Goal: Task Accomplishment & Management: Use online tool/utility

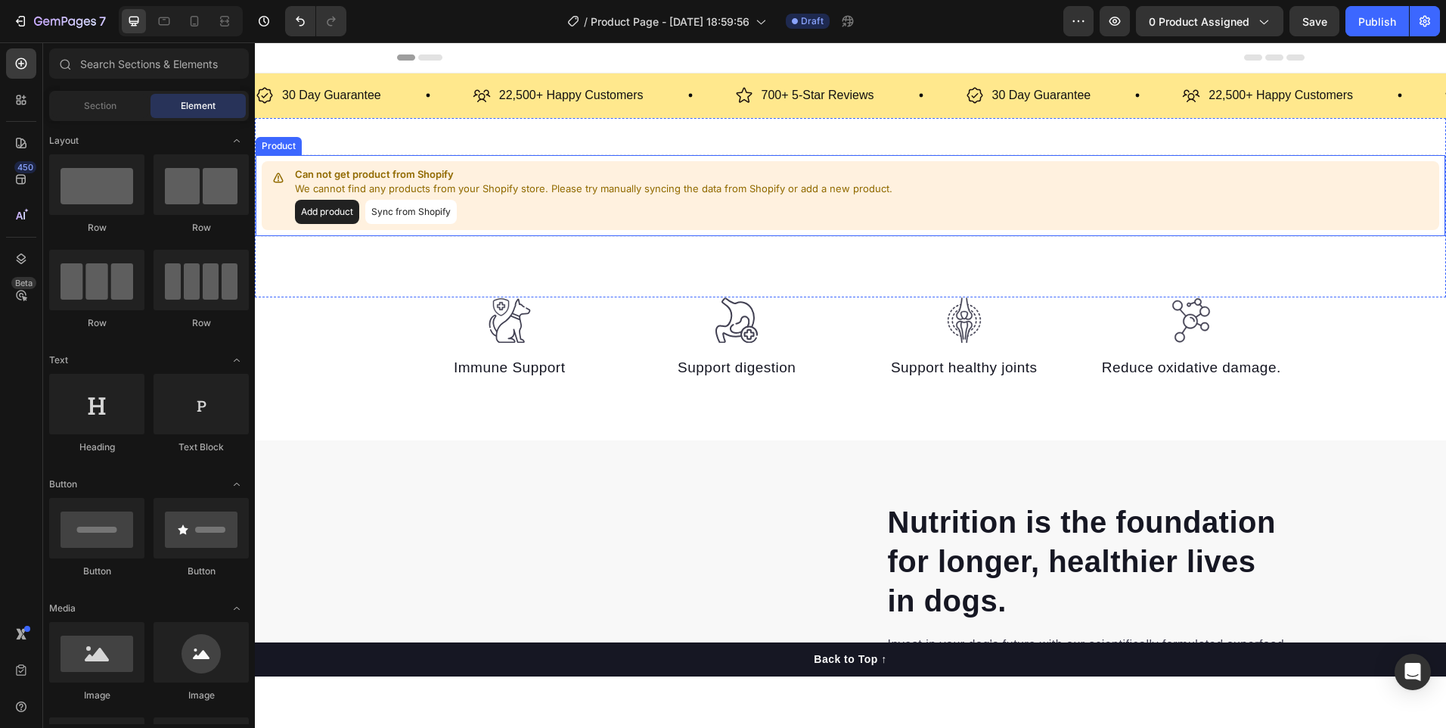
click at [342, 217] on button "Add product" at bounding box center [327, 212] width 64 height 24
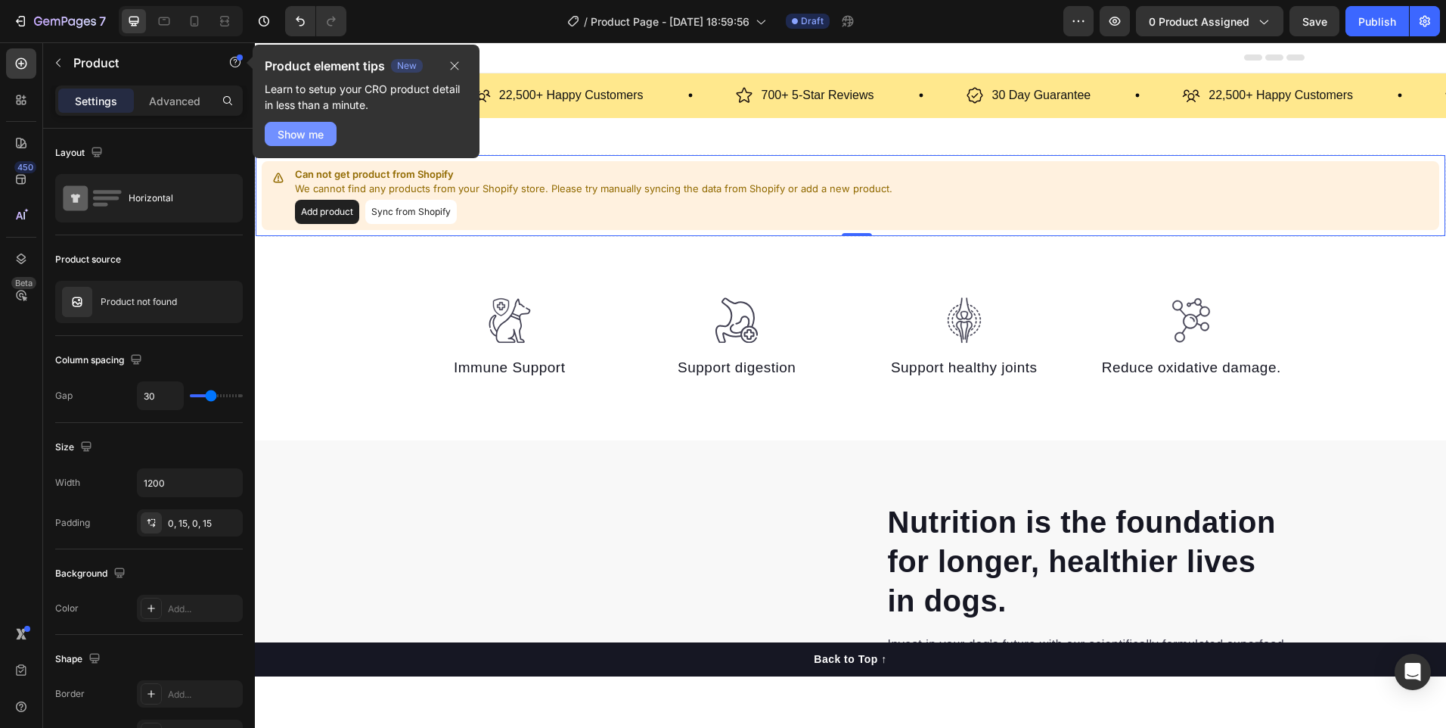
click at [312, 133] on div "Show me" at bounding box center [301, 134] width 46 height 16
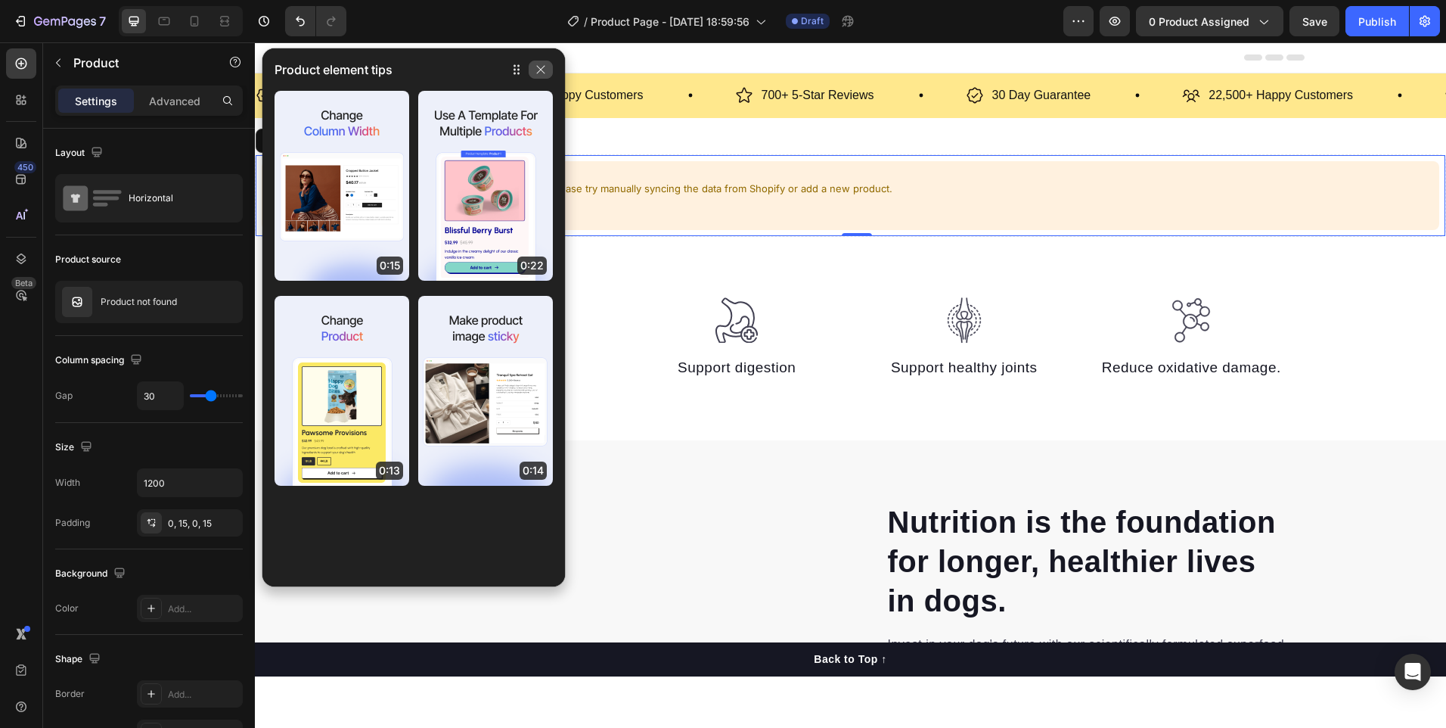
click at [546, 64] on button "button" at bounding box center [541, 70] width 24 height 18
click at [542, 71] on icon "button" at bounding box center [540, 70] width 12 height 12
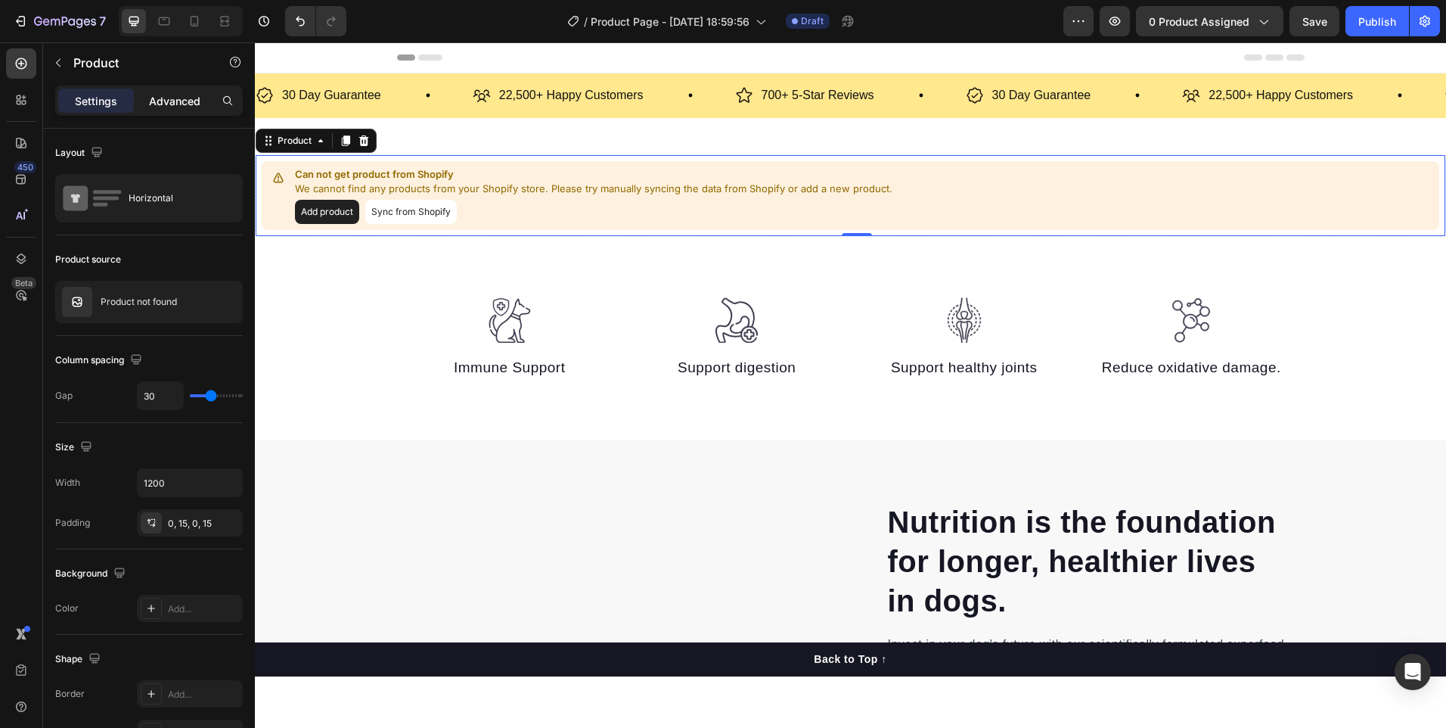
click at [166, 108] on p "Advanced" at bounding box center [174, 101] width 51 height 16
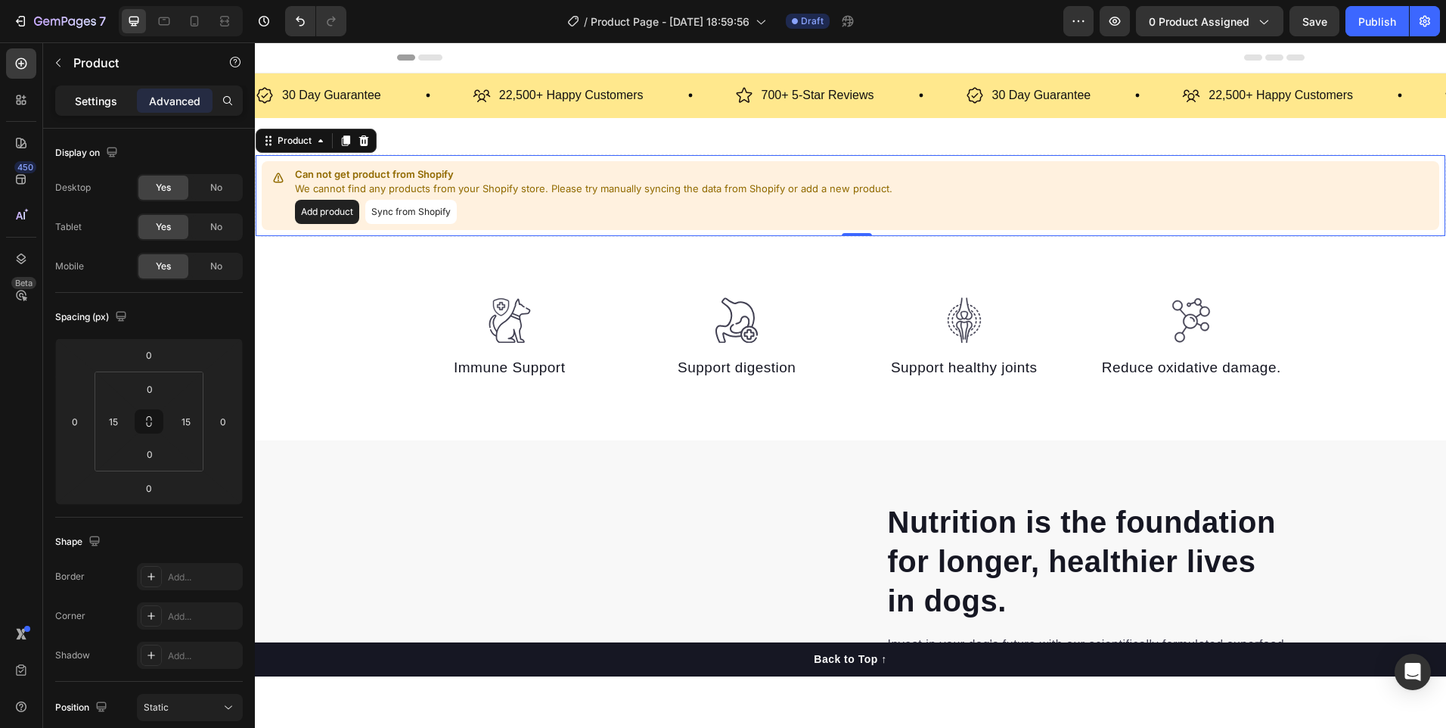
click at [93, 106] on p "Settings" at bounding box center [96, 101] width 42 height 16
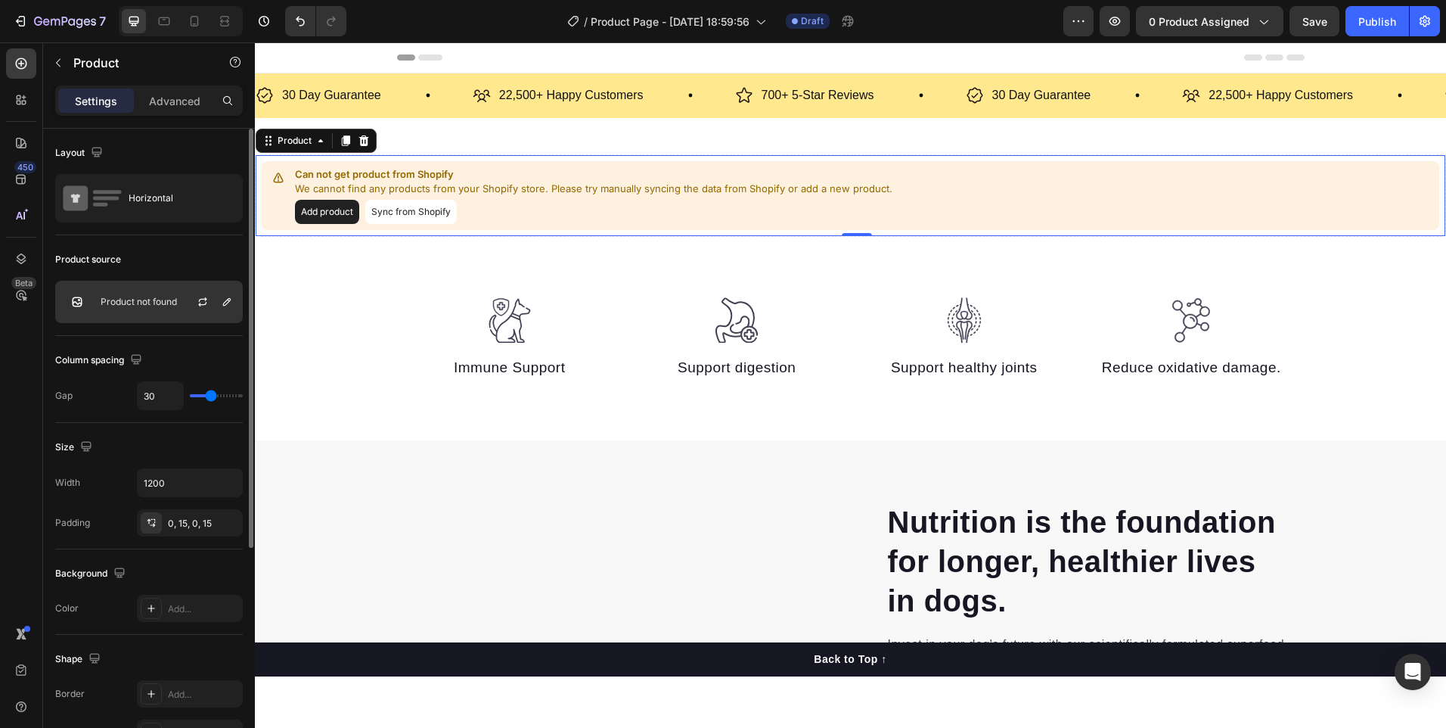
click at [147, 306] on p "Product not found" at bounding box center [139, 301] width 76 height 11
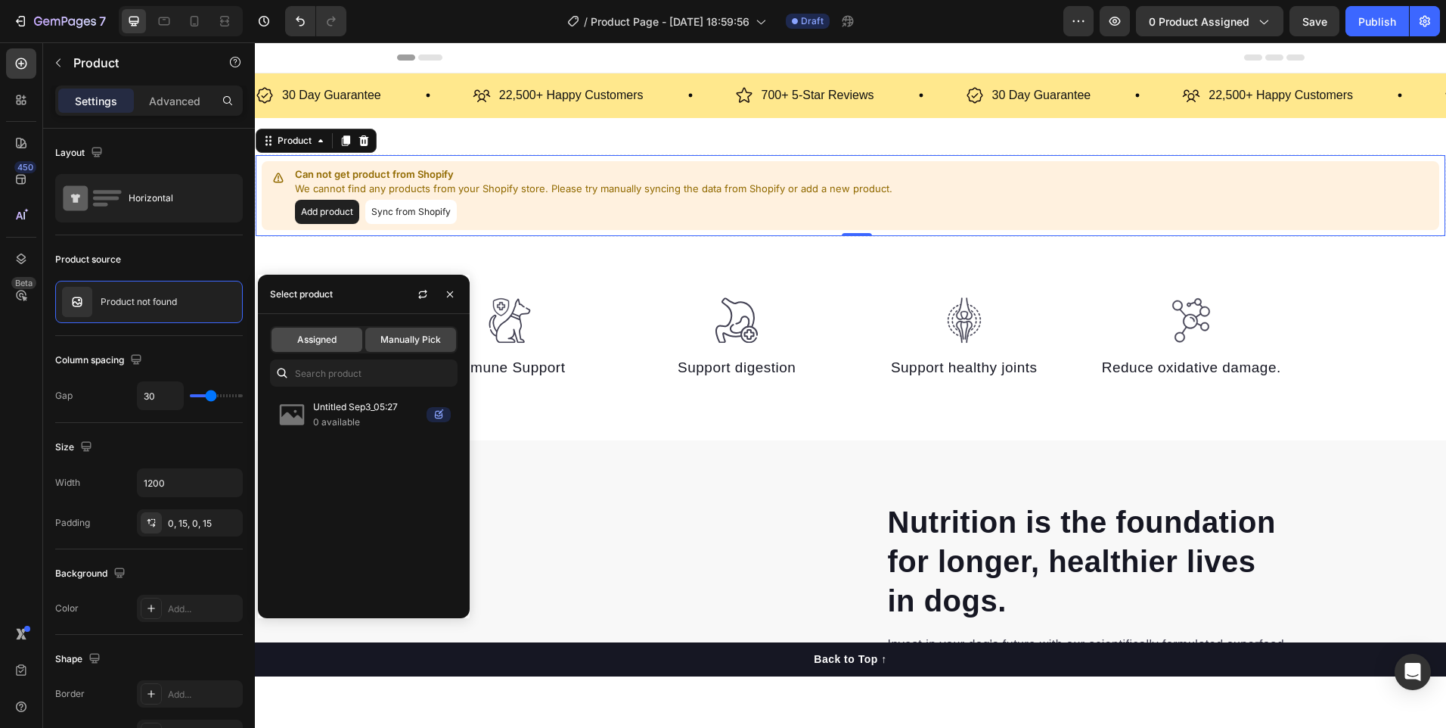
click at [335, 334] on span "Assigned" at bounding box center [316, 340] width 39 height 14
click at [386, 343] on span "Manually Pick" at bounding box center [410, 340] width 61 height 14
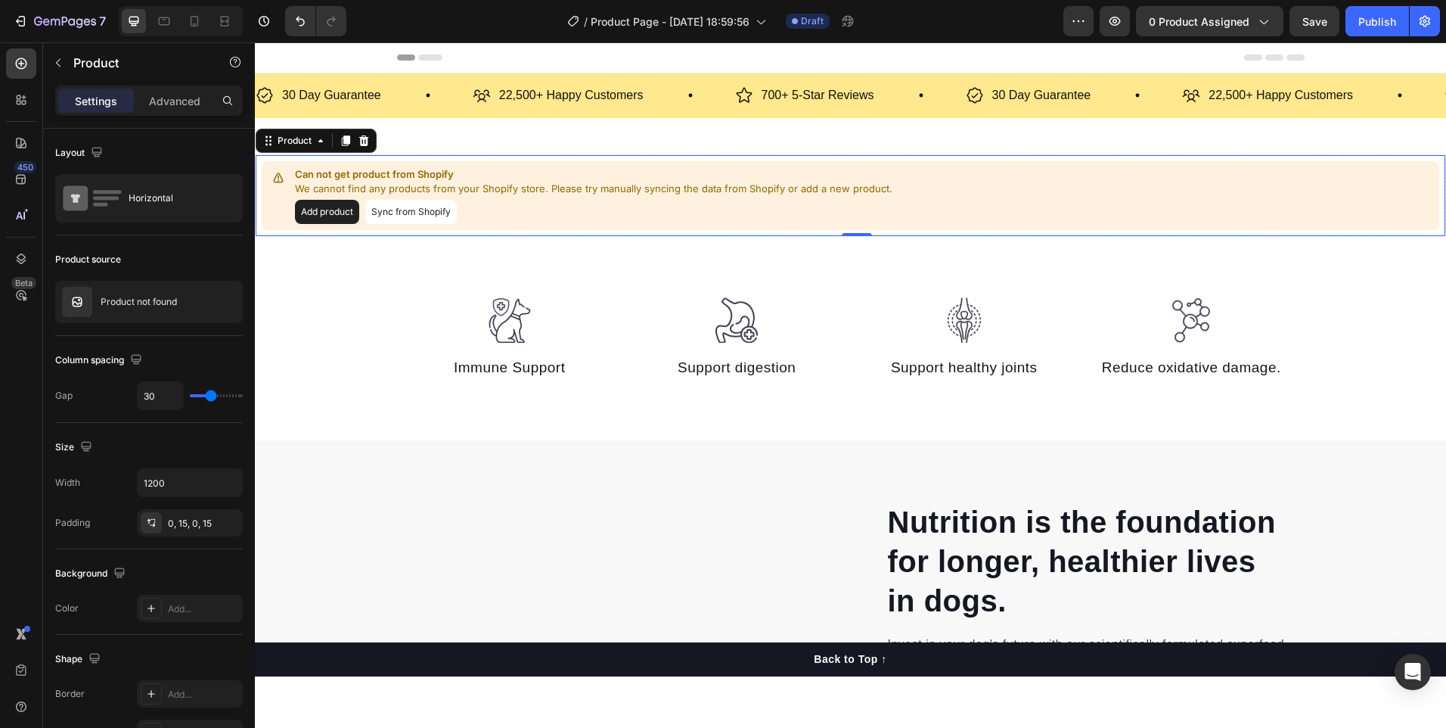
click at [389, 211] on button "Sync from Shopify" at bounding box center [411, 212] width 92 height 24
click at [429, 211] on button "Sync from Shopify" at bounding box center [411, 212] width 92 height 24
click at [416, 212] on button "Sync from Shopify" at bounding box center [411, 212] width 92 height 24
click at [327, 220] on button "Add product" at bounding box center [327, 212] width 64 height 24
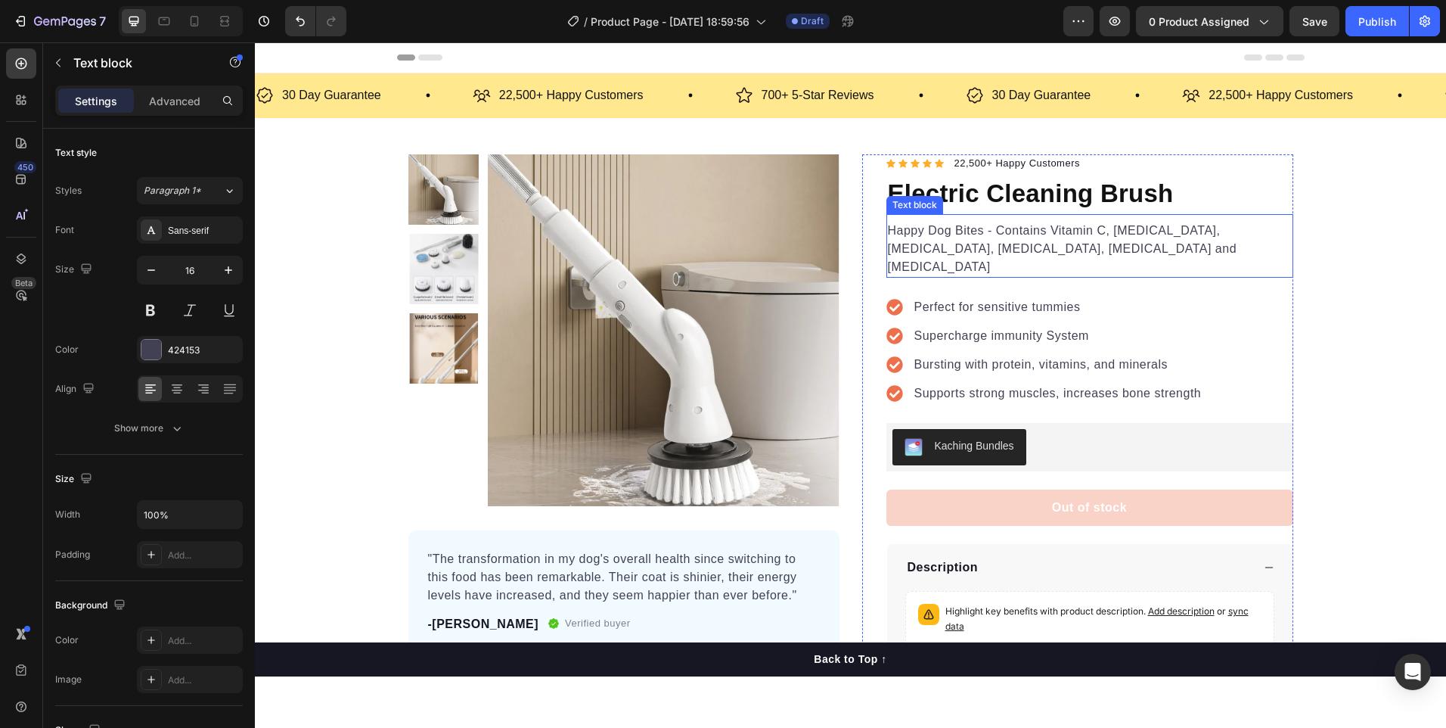
click at [1011, 231] on p "Happy Dog Bites - Contains Vitamin C, [MEDICAL_DATA], [MEDICAL_DATA], [MEDICAL_…" at bounding box center [1090, 249] width 404 height 54
click at [1115, 186] on h1 "Electric Cleaning Brush" at bounding box center [1089, 193] width 407 height 41
click at [1028, 233] on p "Happy Dog Bites - Contains Vitamin C, [MEDICAL_DATA], [MEDICAL_DATA], [MEDICAL_…" at bounding box center [1090, 249] width 404 height 54
click at [1168, 193] on h1 "Electric Cleaning Brush" at bounding box center [1089, 193] width 407 height 41
click at [1120, 232] on p "Happy Dog Bites - Contains Vitamin C, [MEDICAL_DATA], [MEDICAL_DATA], [MEDICAL_…" at bounding box center [1090, 249] width 404 height 54
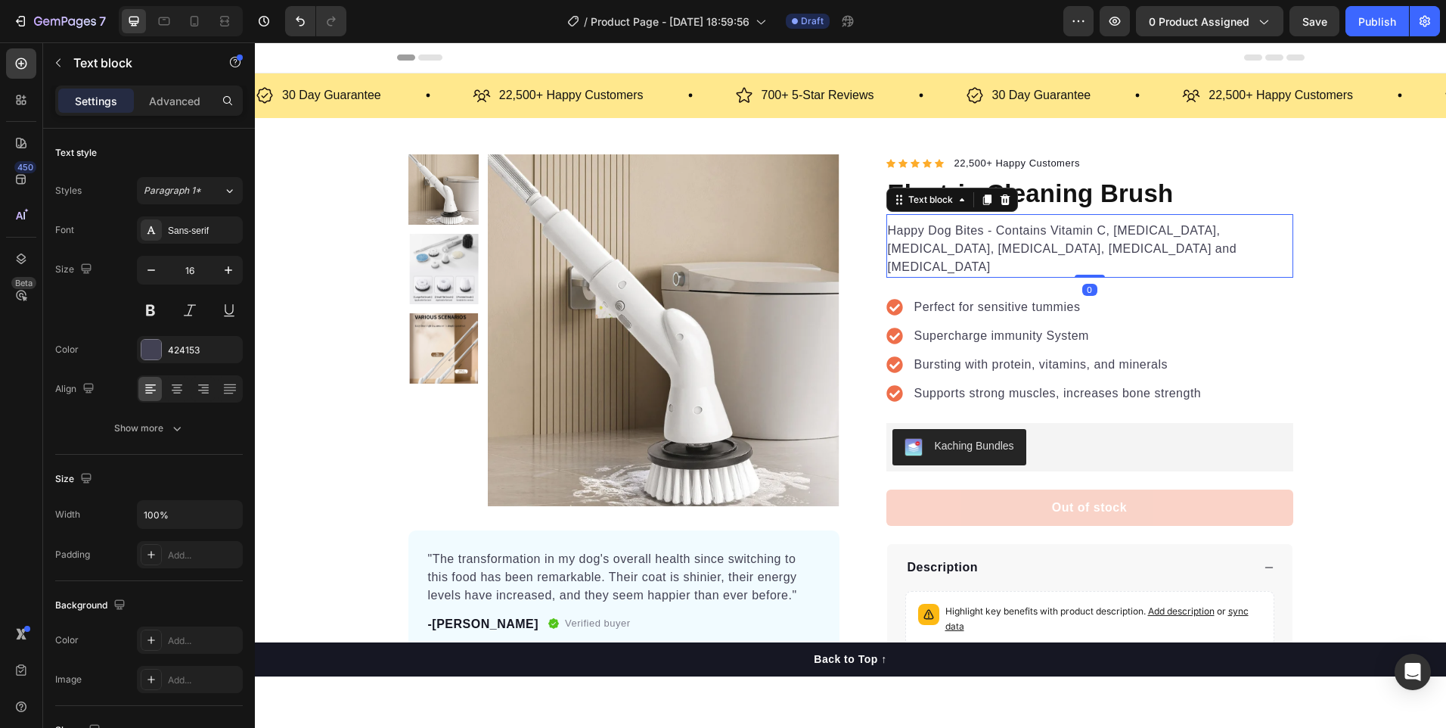
click at [1120, 232] on p "Happy Dog Bites - Contains Vitamin C, [MEDICAL_DATA], [MEDICAL_DATA], [MEDICAL_…" at bounding box center [1090, 249] width 404 height 54
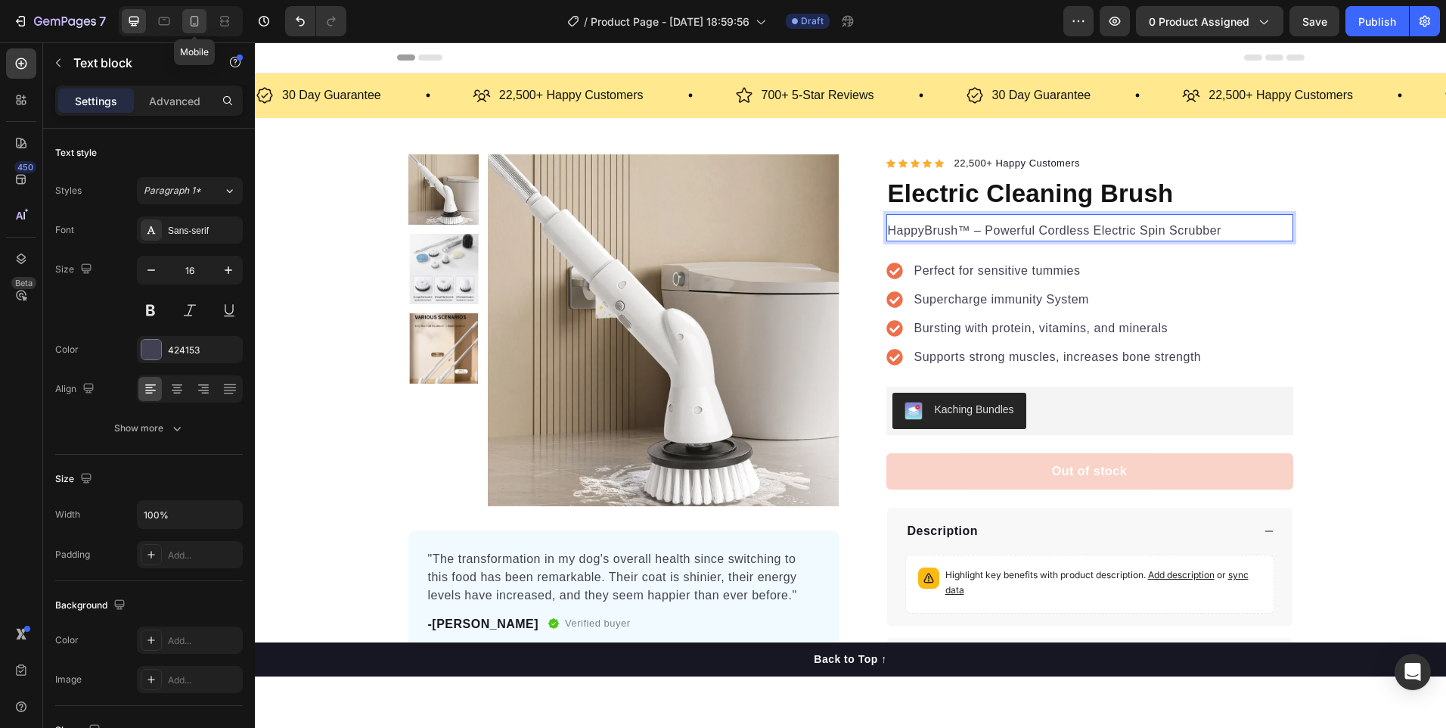
click at [197, 17] on icon at bounding box center [194, 21] width 15 height 15
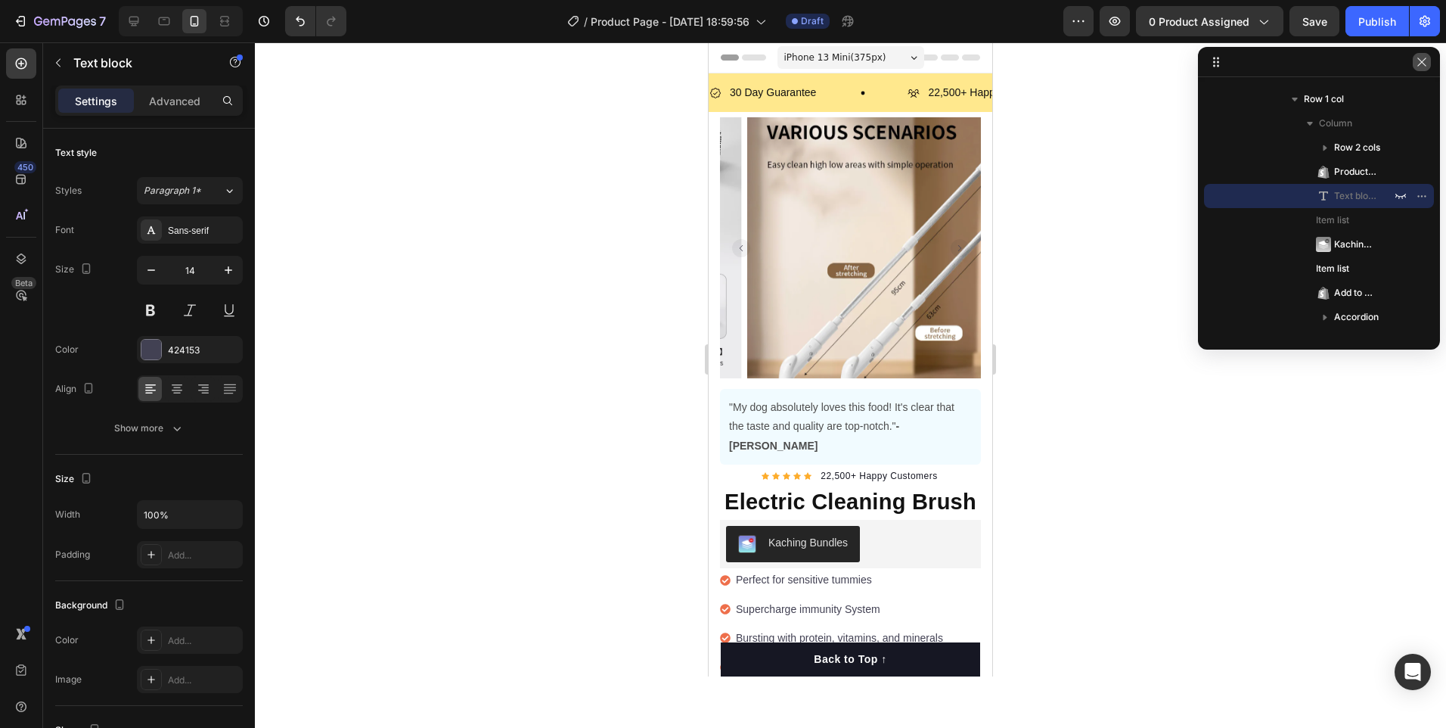
click at [1424, 63] on icon "button" at bounding box center [1422, 62] width 12 height 12
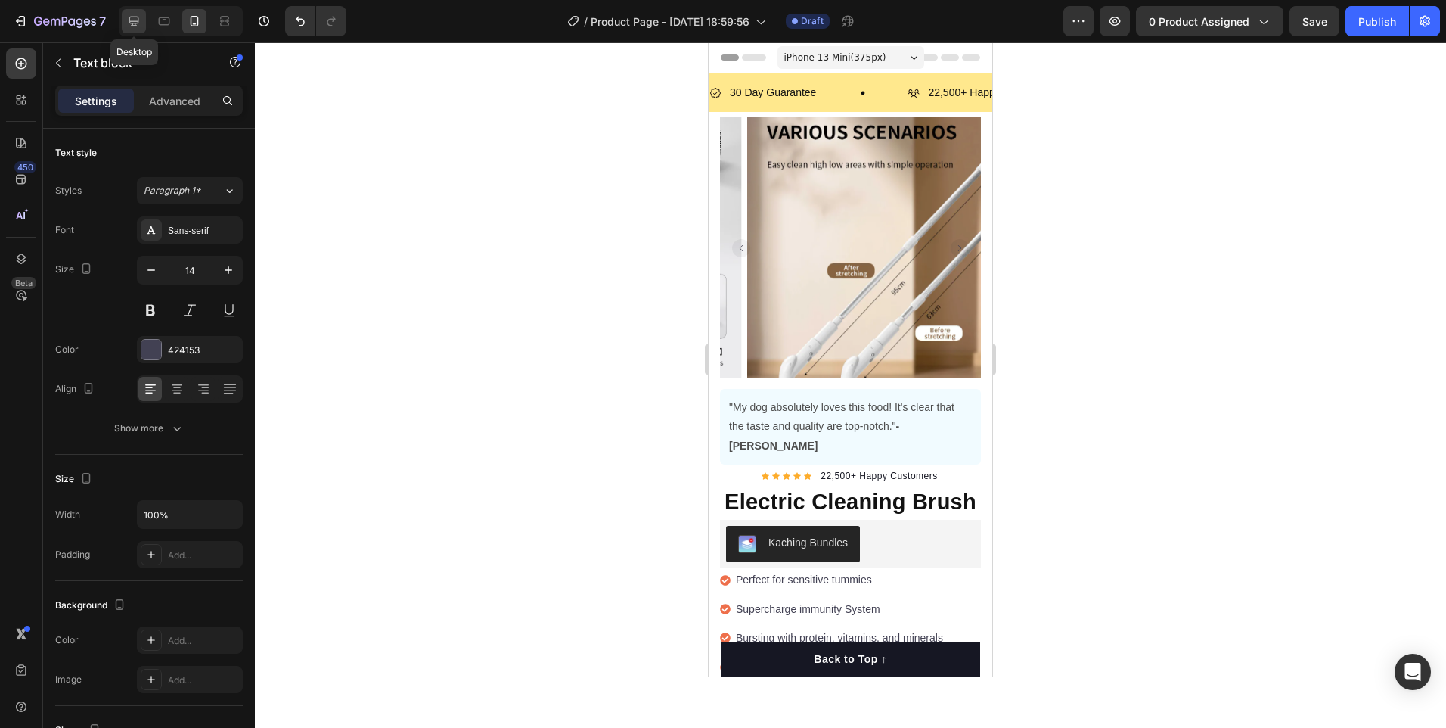
click at [135, 19] on icon at bounding box center [133, 21] width 15 height 15
type input "16"
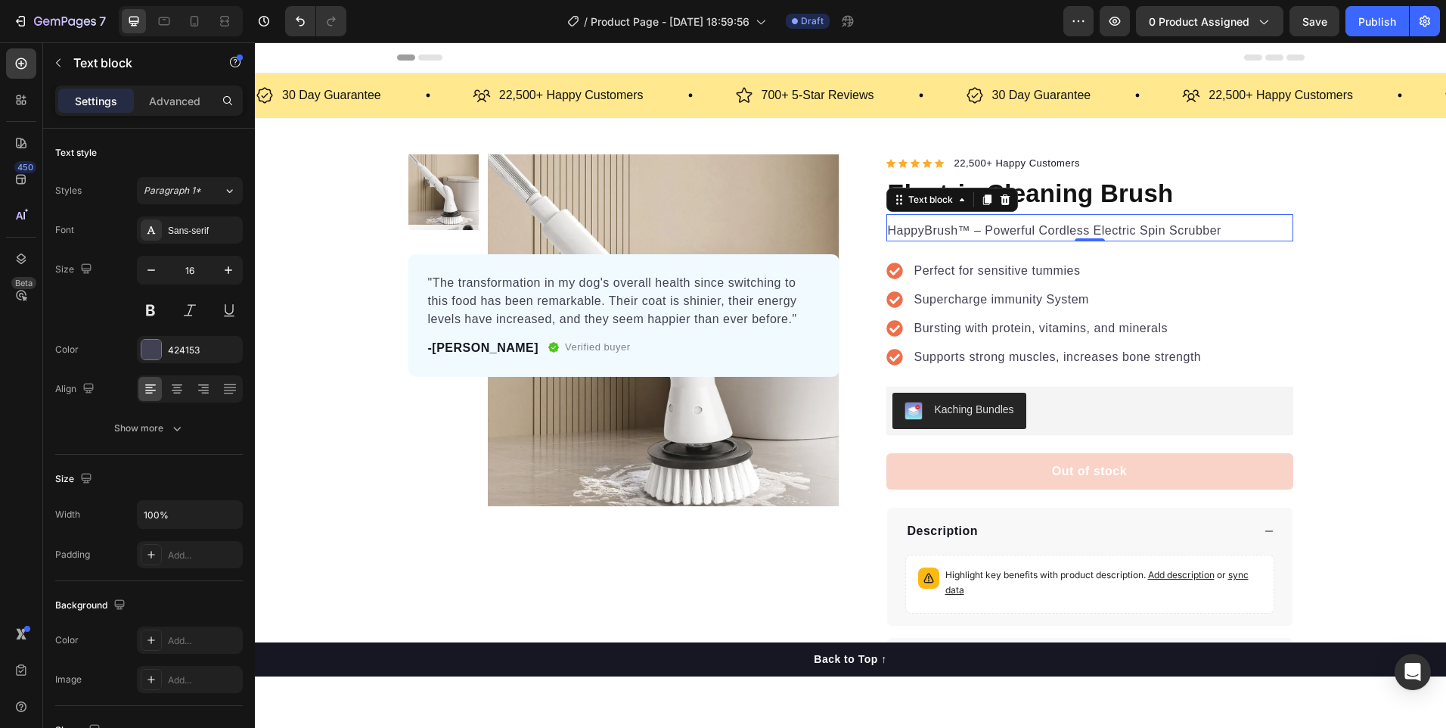
scroll to position [119, 0]
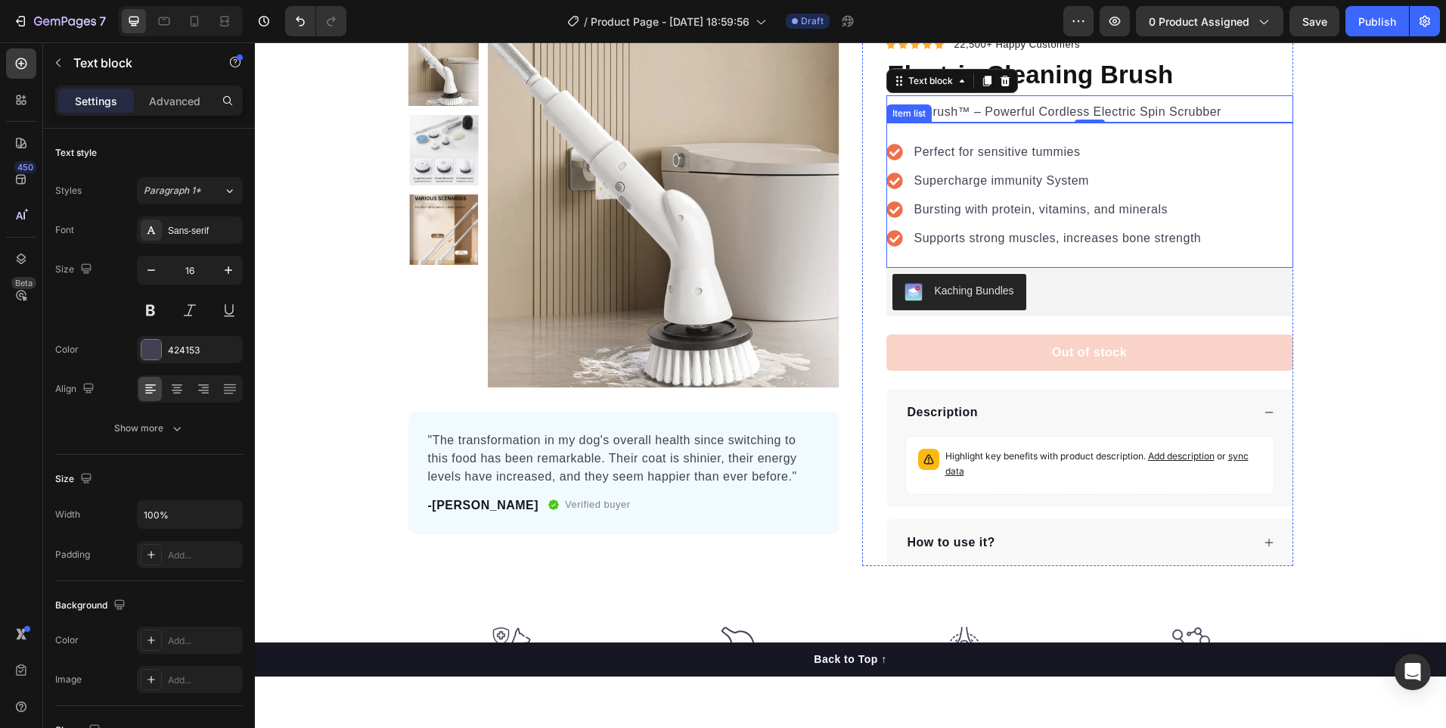
click at [974, 157] on p "Perfect for sensitive tummies" at bounding box center [1057, 152] width 287 height 18
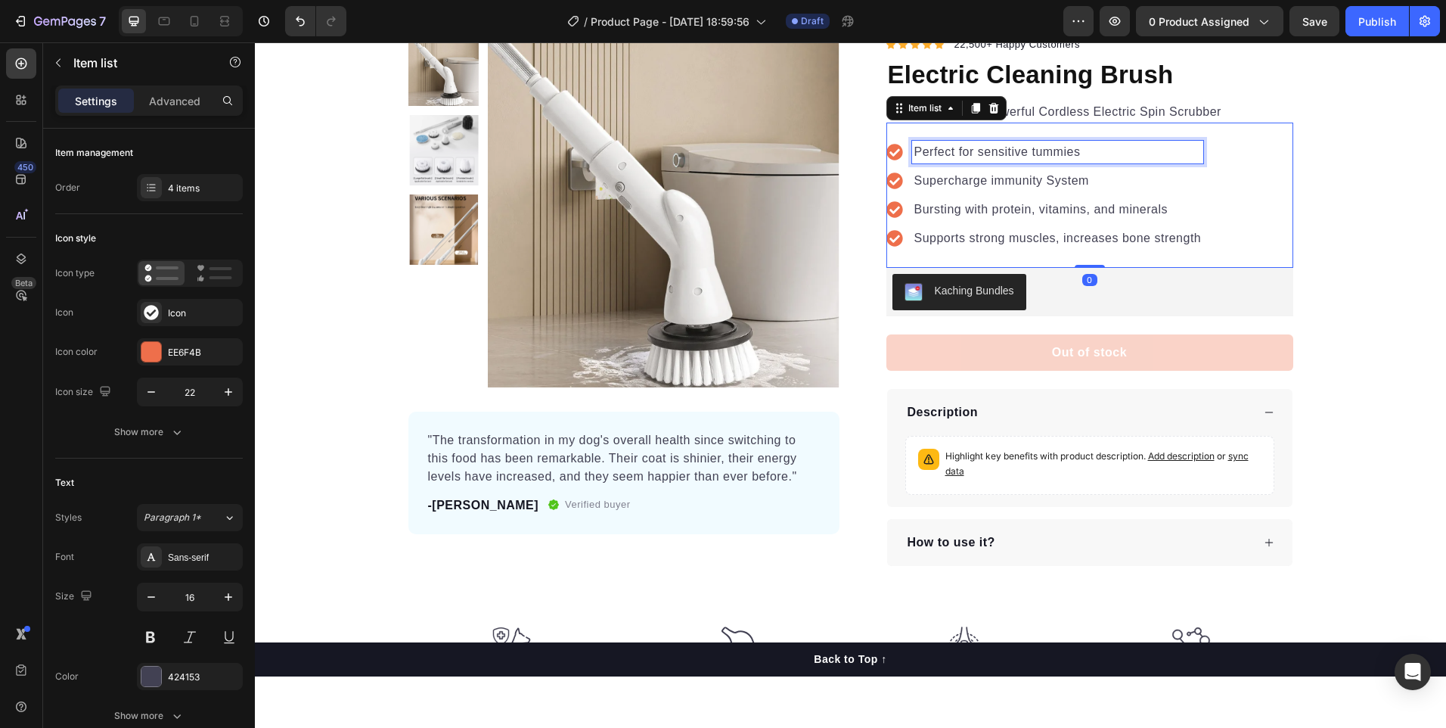
click at [1080, 153] on p "Perfect for sensitive tummies" at bounding box center [1057, 152] width 287 height 18
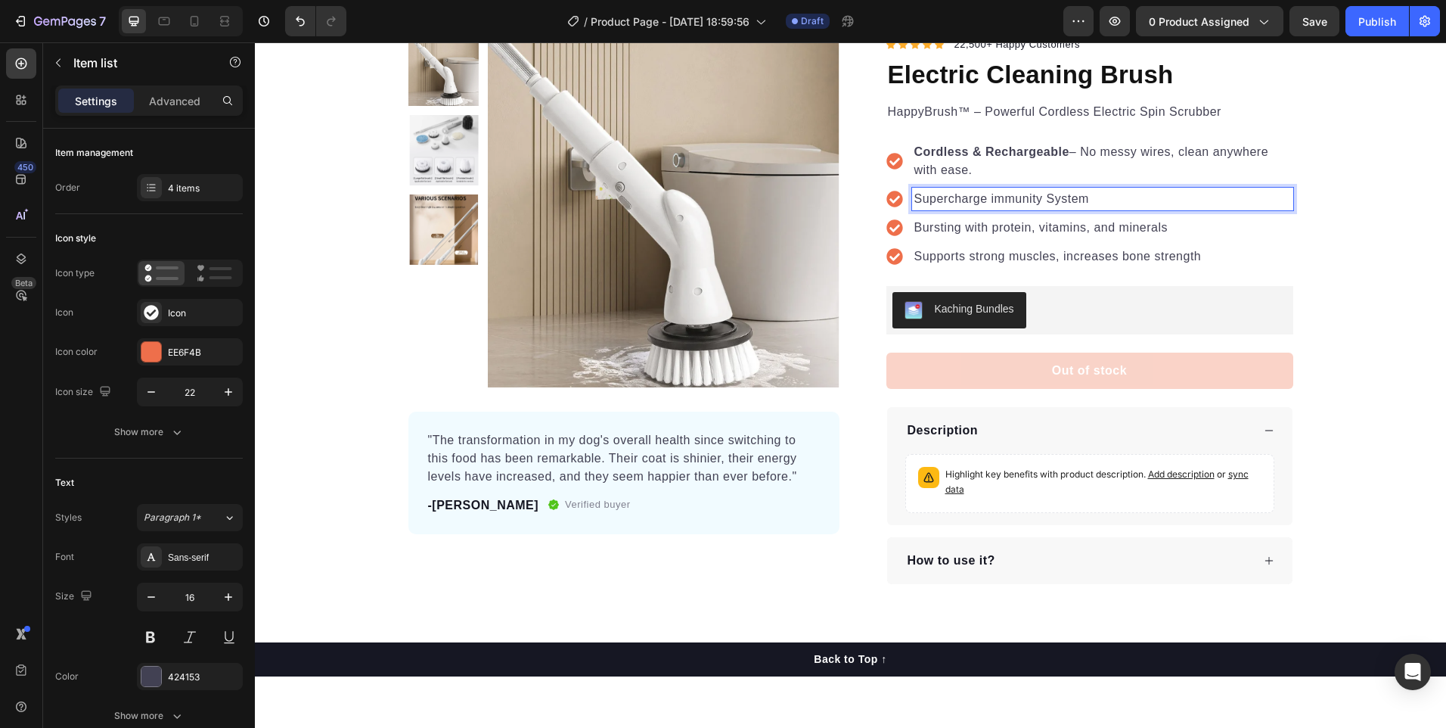
click at [1043, 197] on p "Supercharge immunity System" at bounding box center [1102, 199] width 377 height 18
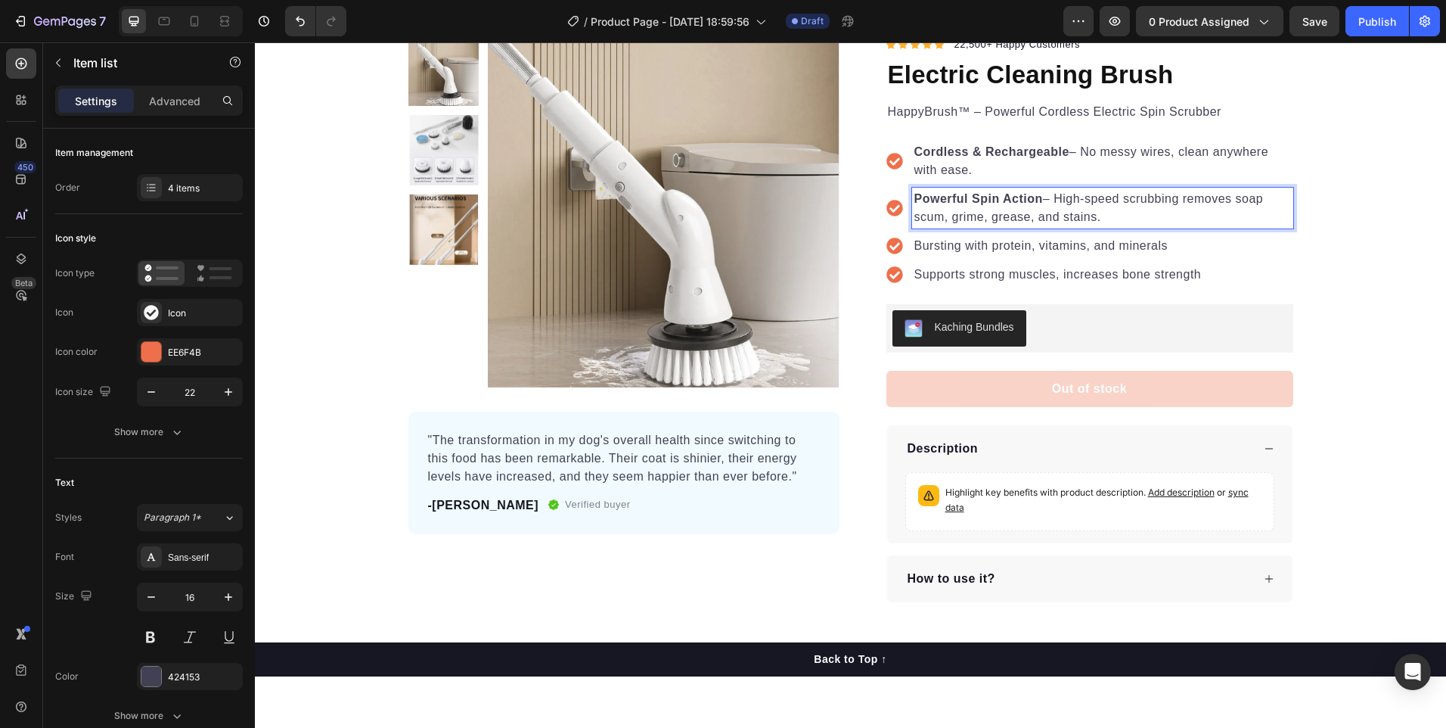
click at [1047, 240] on p "Bursting with protein, vitamins, and minerals" at bounding box center [1102, 246] width 377 height 18
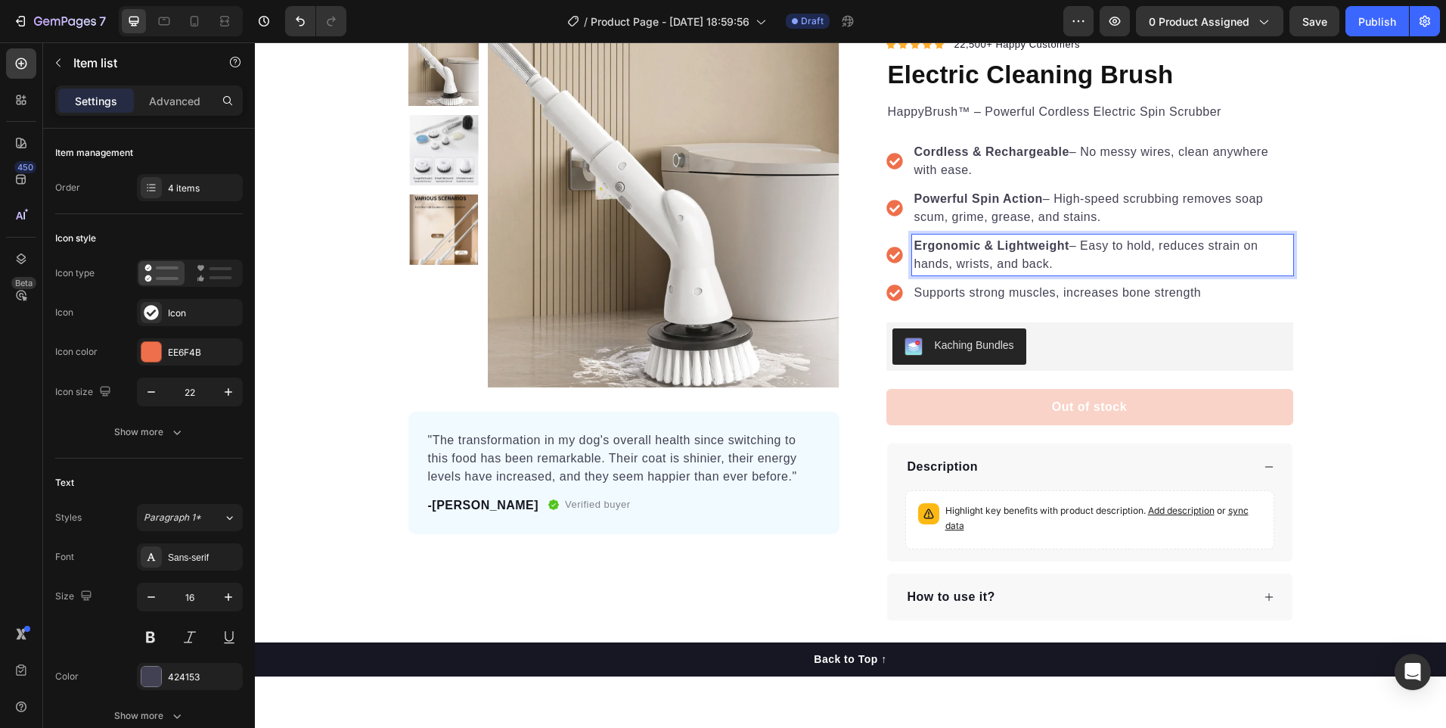
click at [998, 298] on p "Supports strong muscles, increases bone strength" at bounding box center [1102, 293] width 377 height 18
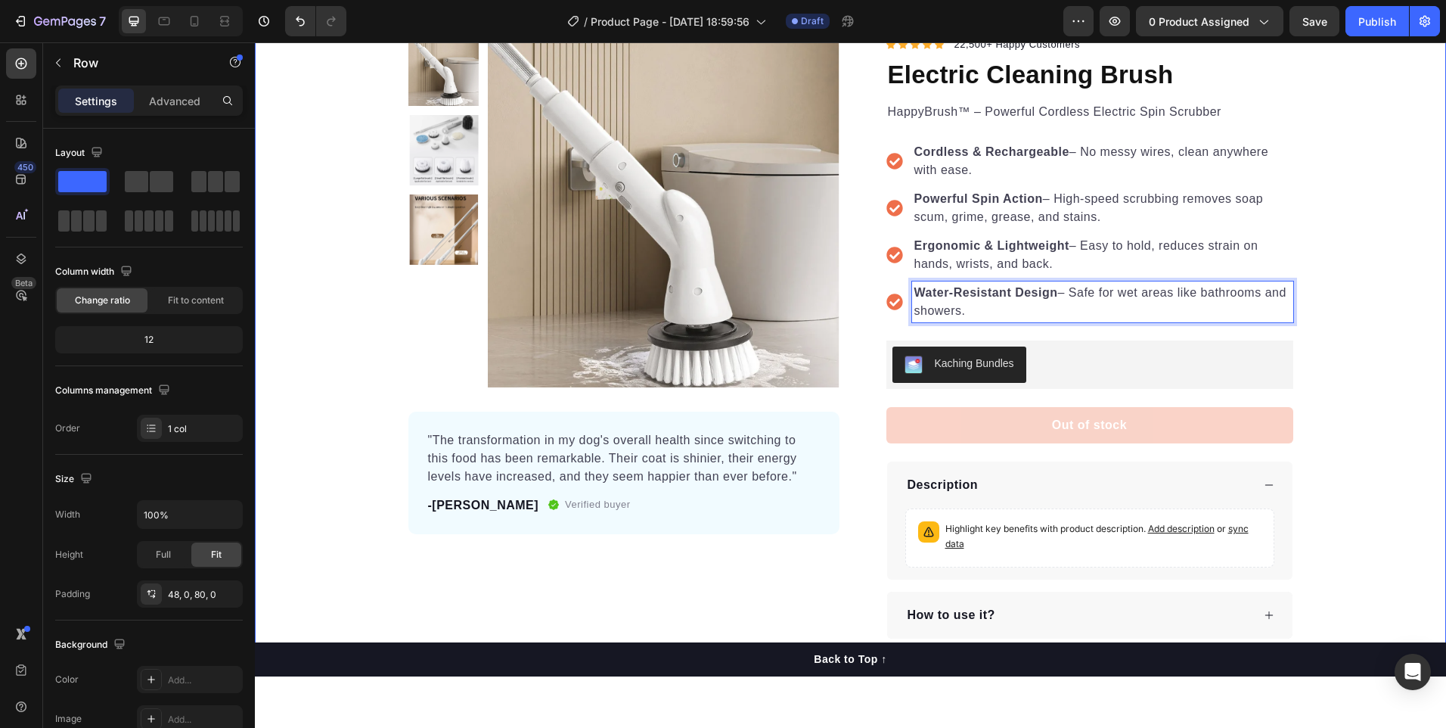
click at [1372, 360] on div "Product Images "The transformation in my dog's overall health since switching t…" at bounding box center [850, 337] width 1191 height 603
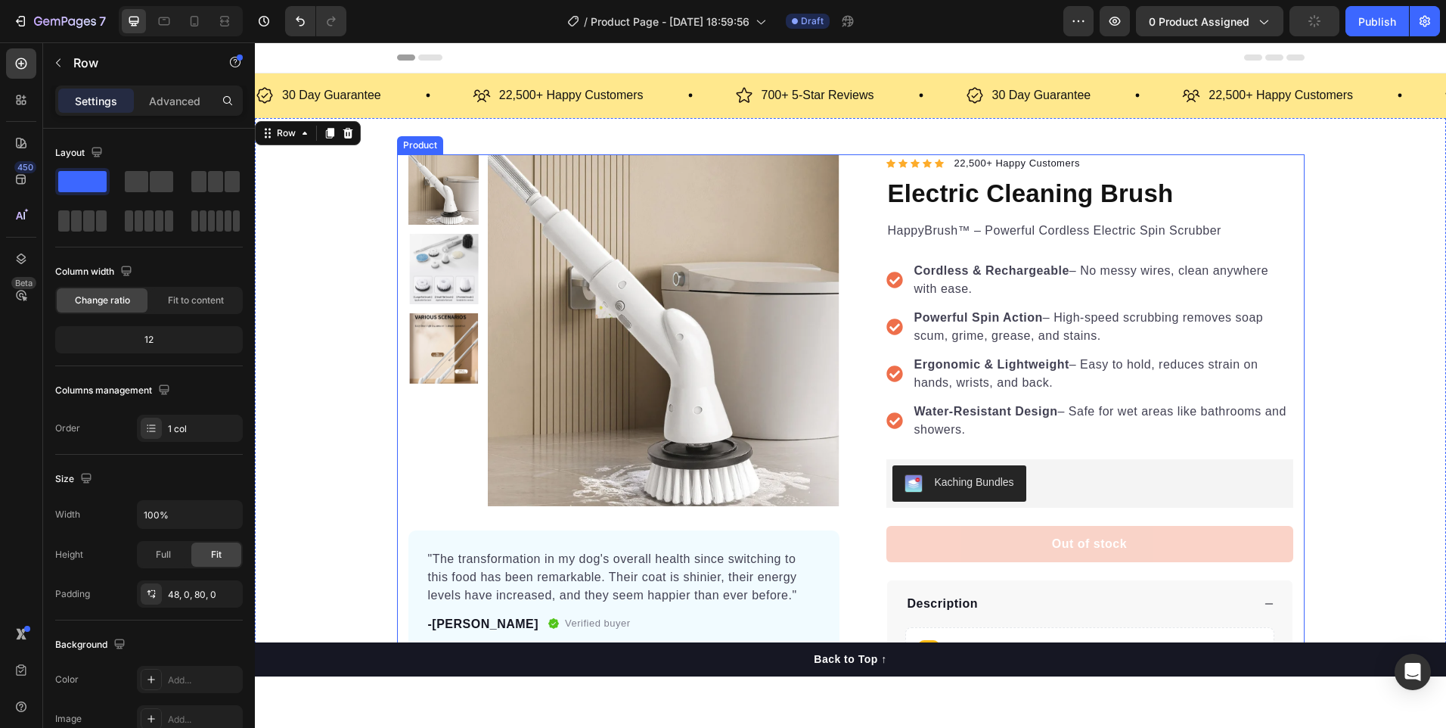
scroll to position [176, 0]
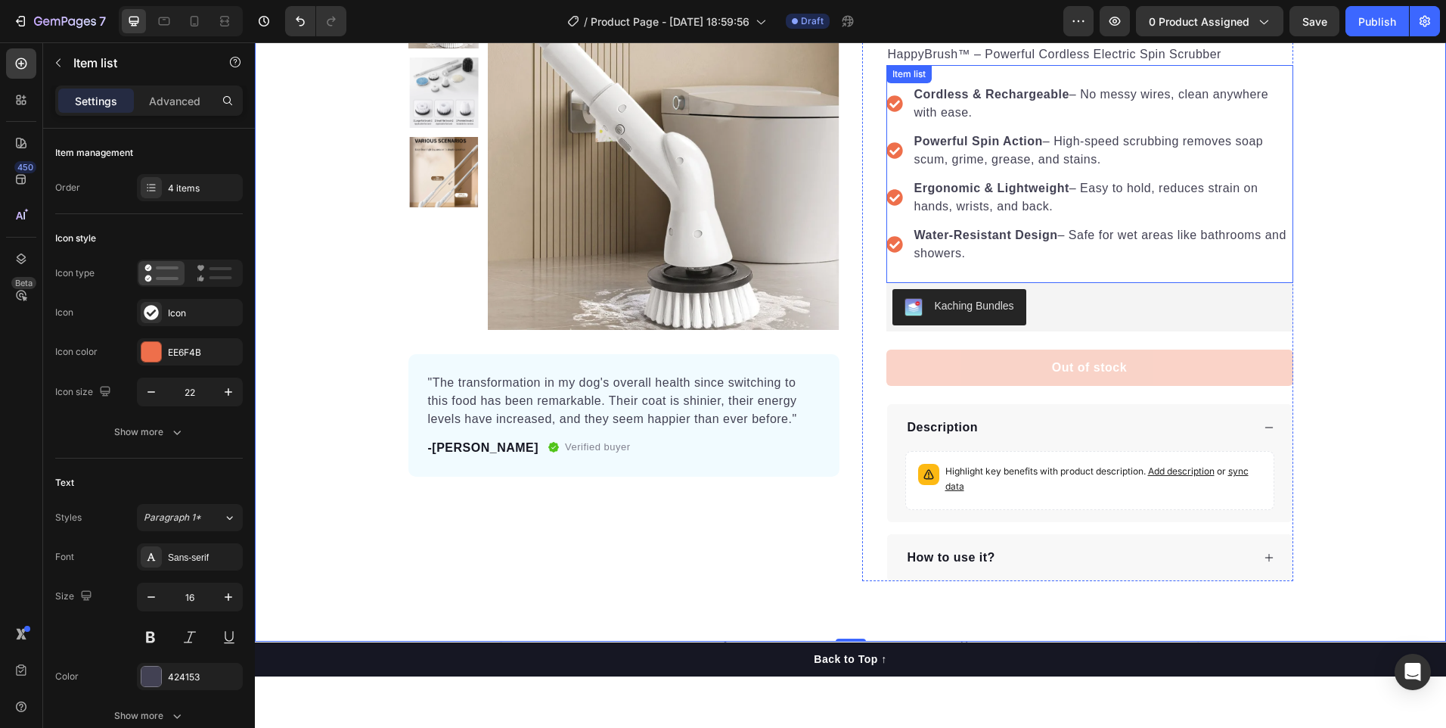
click at [1000, 274] on div "Cordless & Rechargeable – No messy wires, clean anywhere with ease. Powerful Sp…" at bounding box center [1089, 174] width 407 height 218
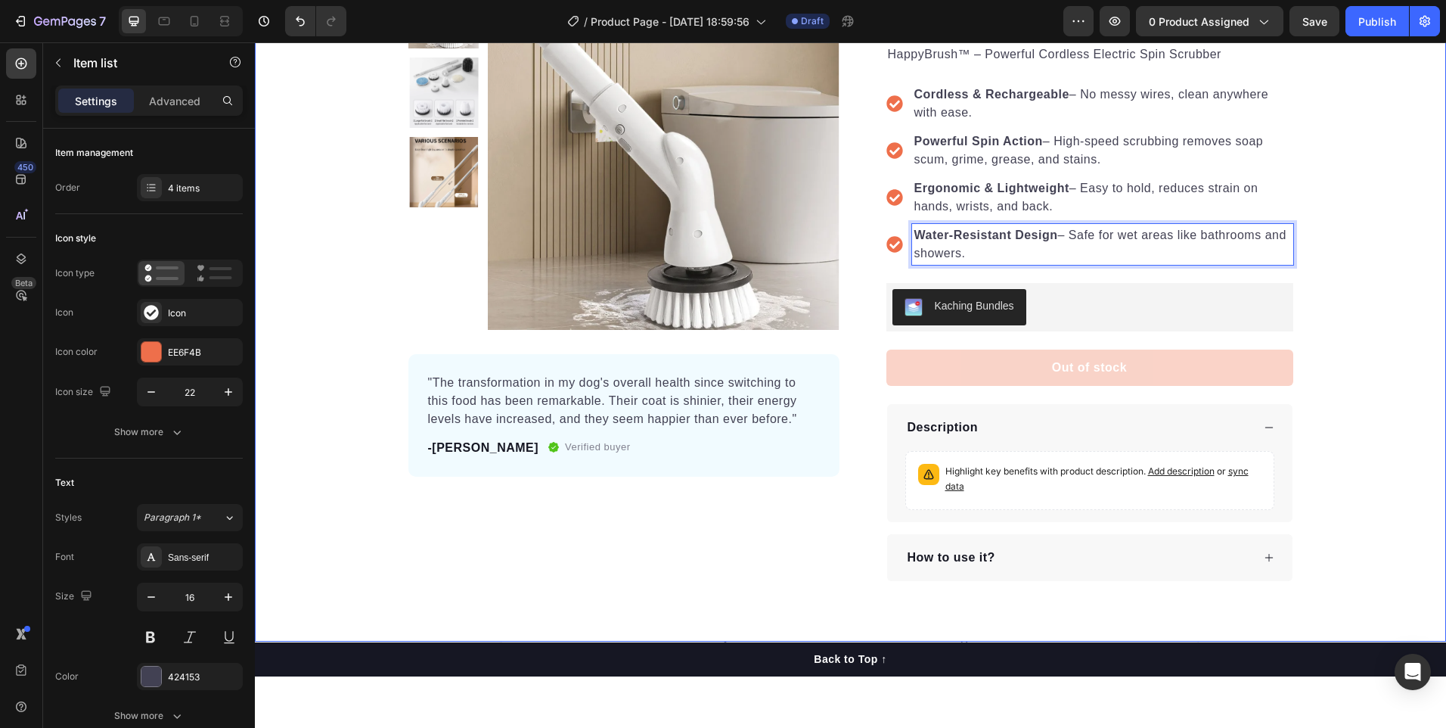
click at [1420, 326] on div "Product Images "The transformation in my dog's overall health since switching t…" at bounding box center [850, 279] width 1191 height 603
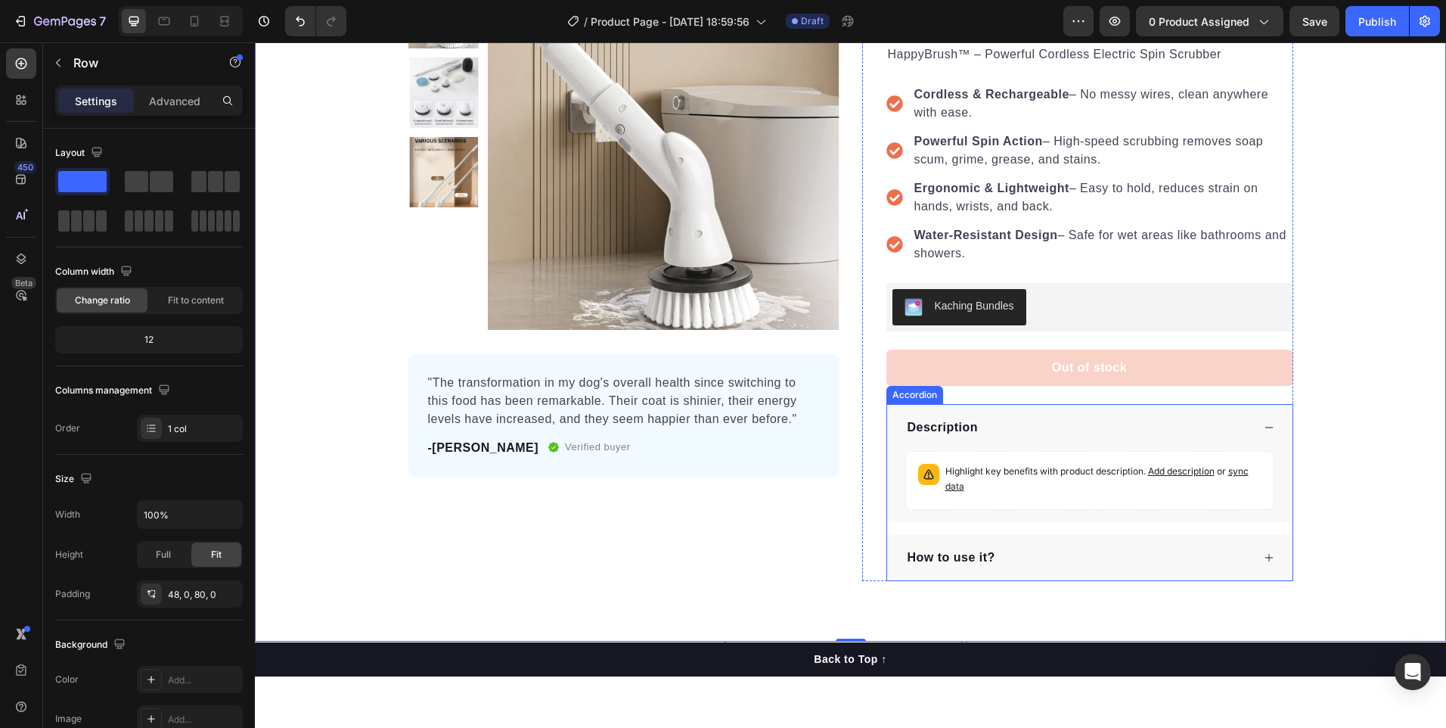
scroll to position [0, 0]
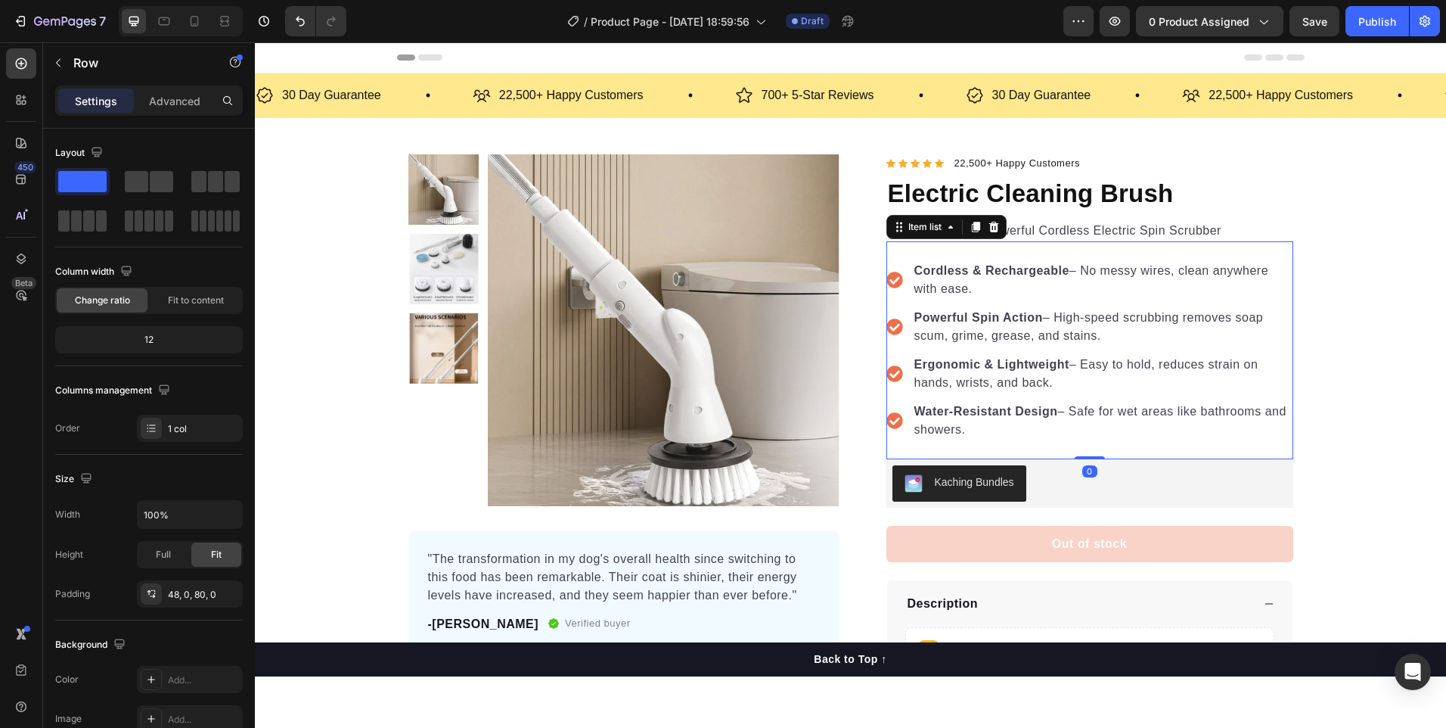
click at [901, 254] on div "Cordless & Rechargeable – No messy wires, clean anywhere with ease. Powerful Sp…" at bounding box center [1089, 350] width 407 height 218
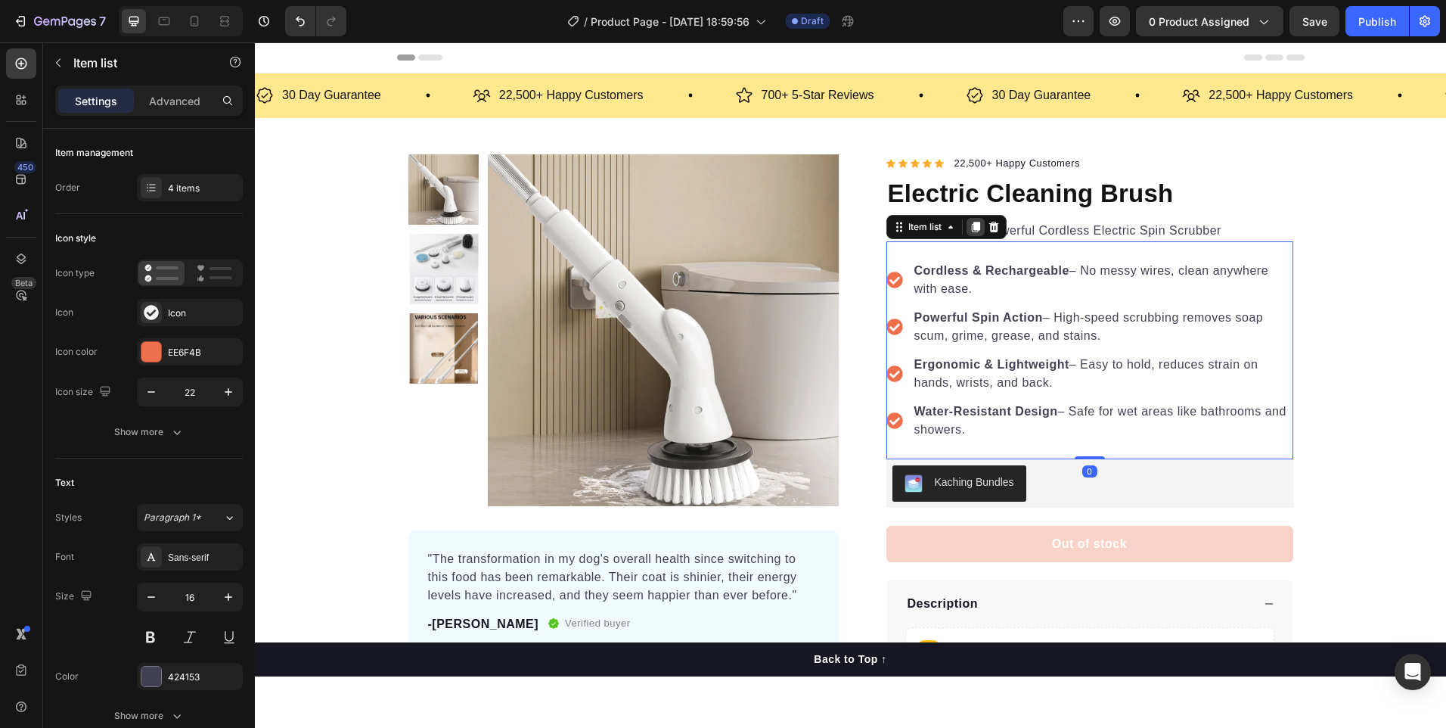
click at [971, 230] on icon at bounding box center [975, 227] width 8 height 11
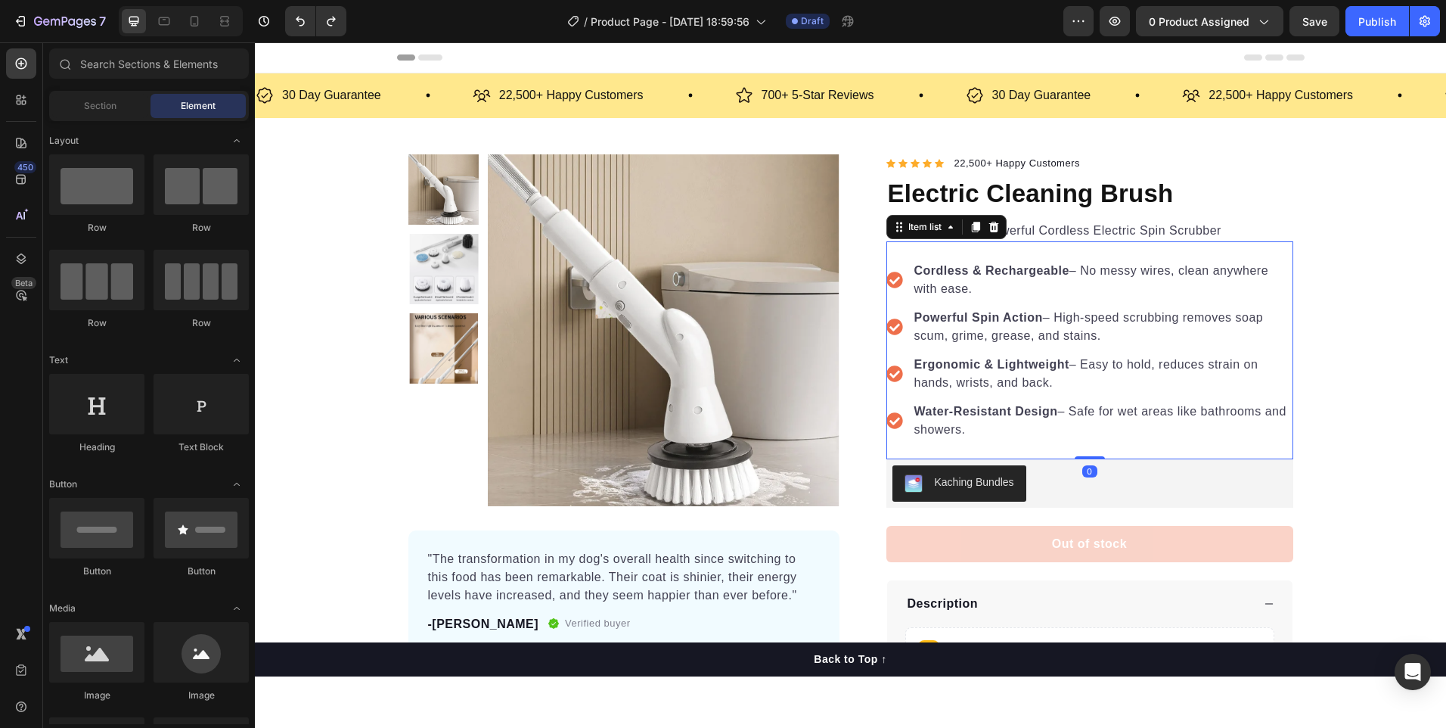
click at [905, 250] on div "Cordless & Rechargeable – No messy wires, clean anywhere with ease. Powerful Sp…" at bounding box center [1089, 350] width 407 height 218
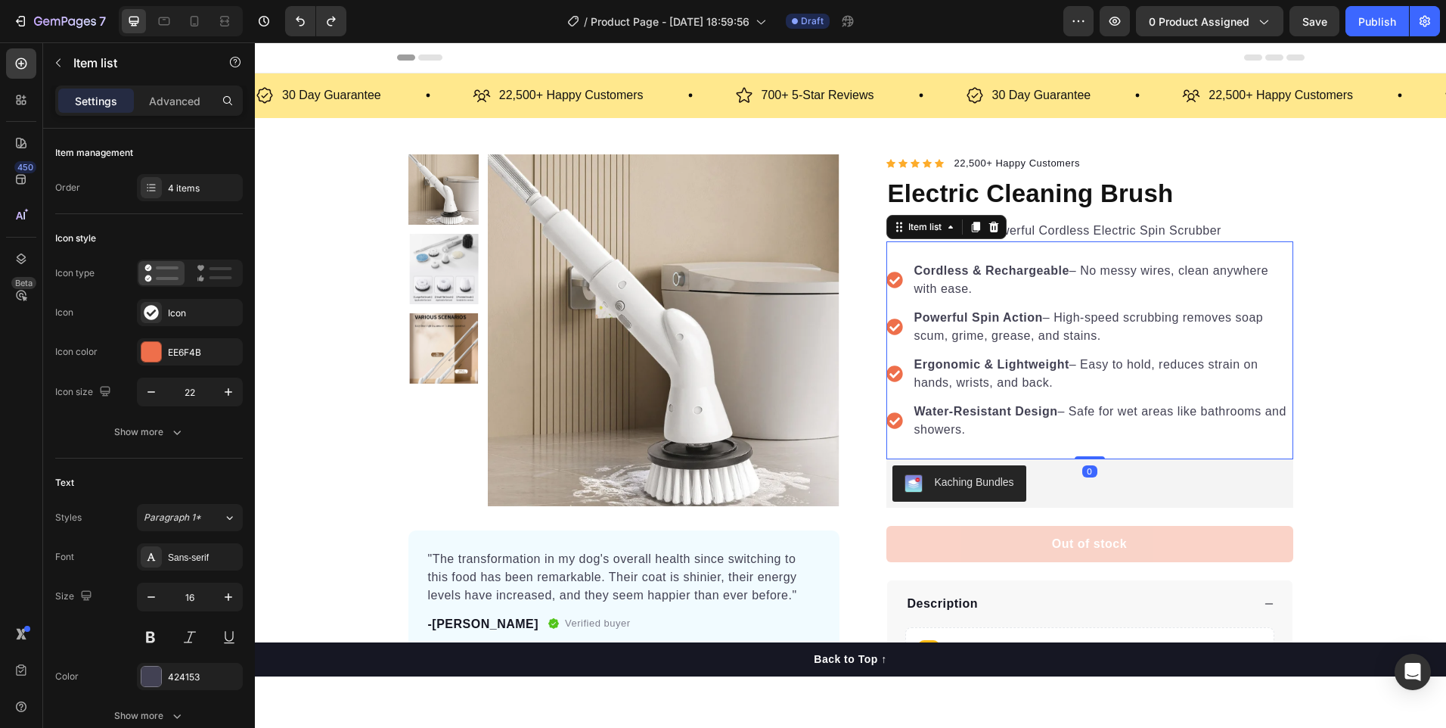
click at [895, 238] on div "Item list" at bounding box center [946, 227] width 120 height 24
click at [895, 233] on div "Item list" at bounding box center [925, 227] width 70 height 18
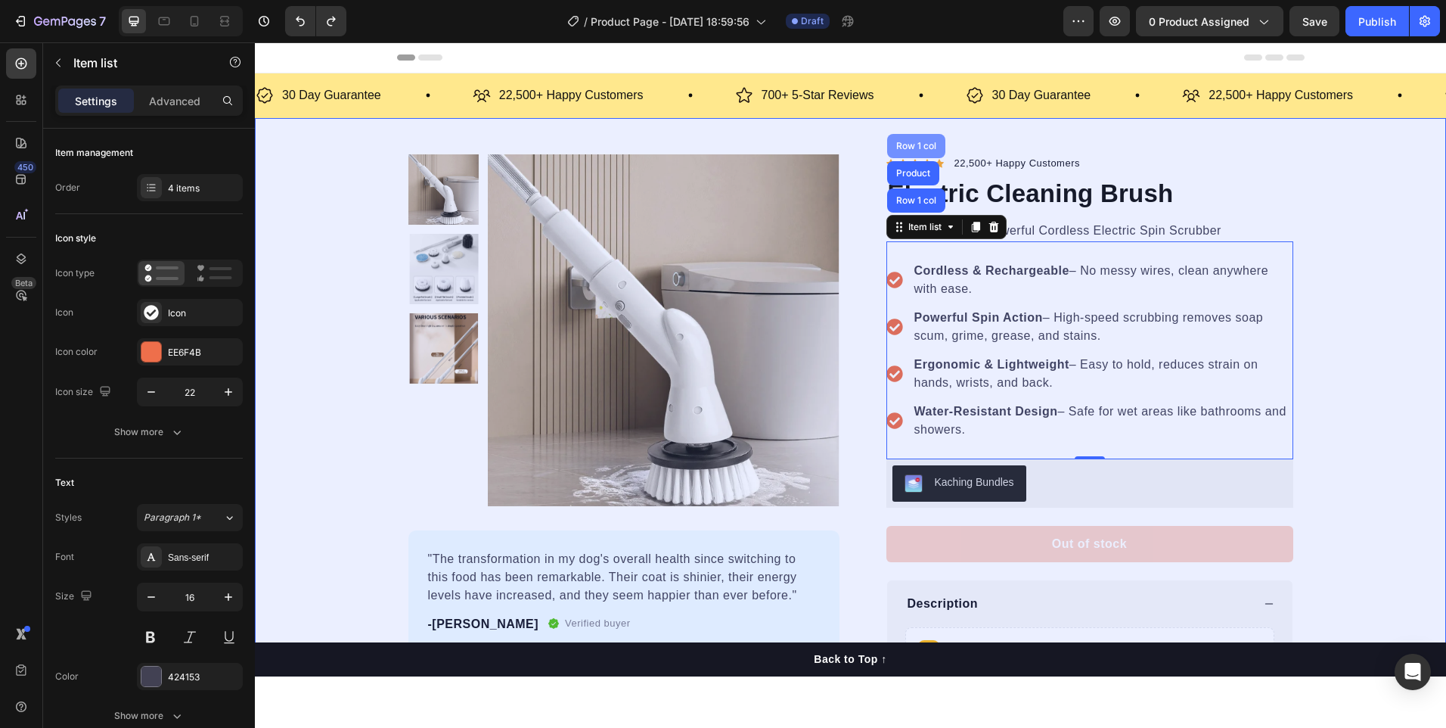
click at [909, 144] on div "Row 1 col" at bounding box center [916, 145] width 46 height 9
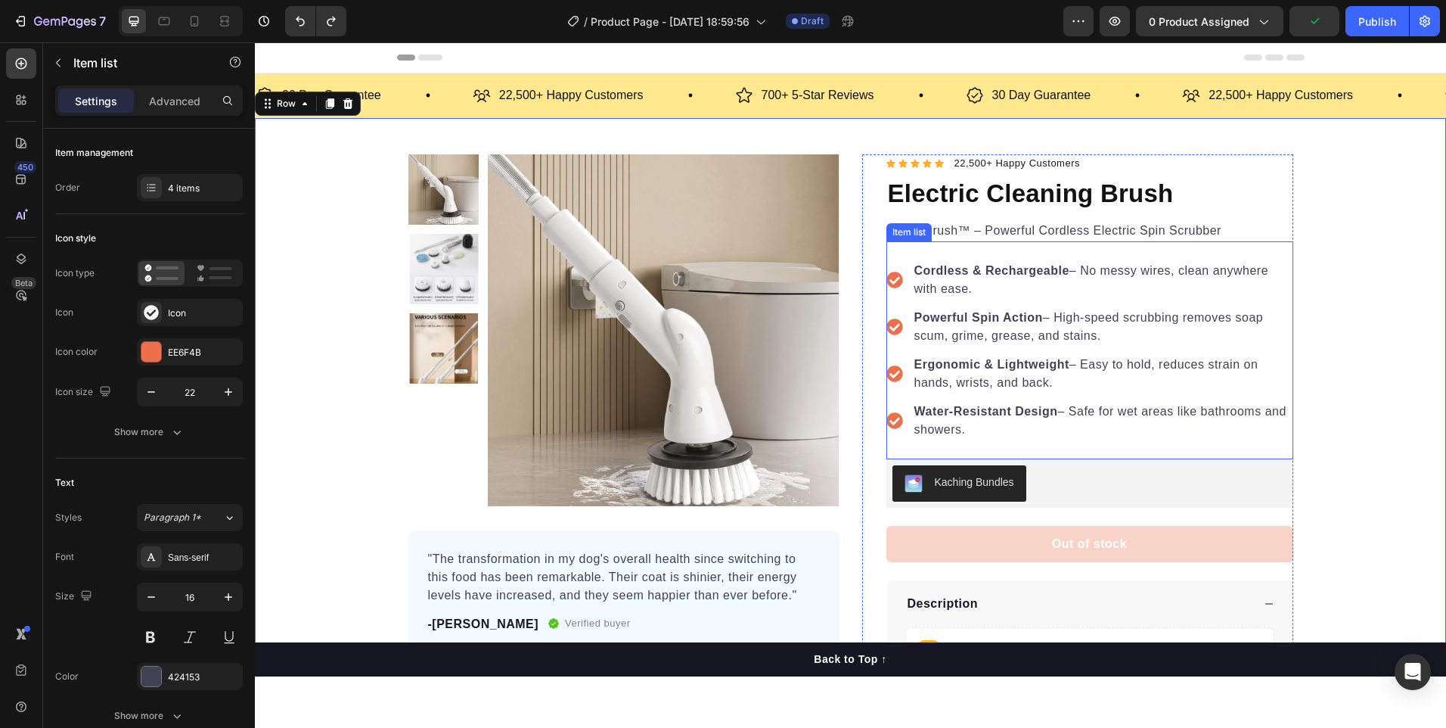
click at [1047, 431] on p "Water-Resistant Design – Safe for wet areas like bathrooms and showers." at bounding box center [1102, 420] width 377 height 36
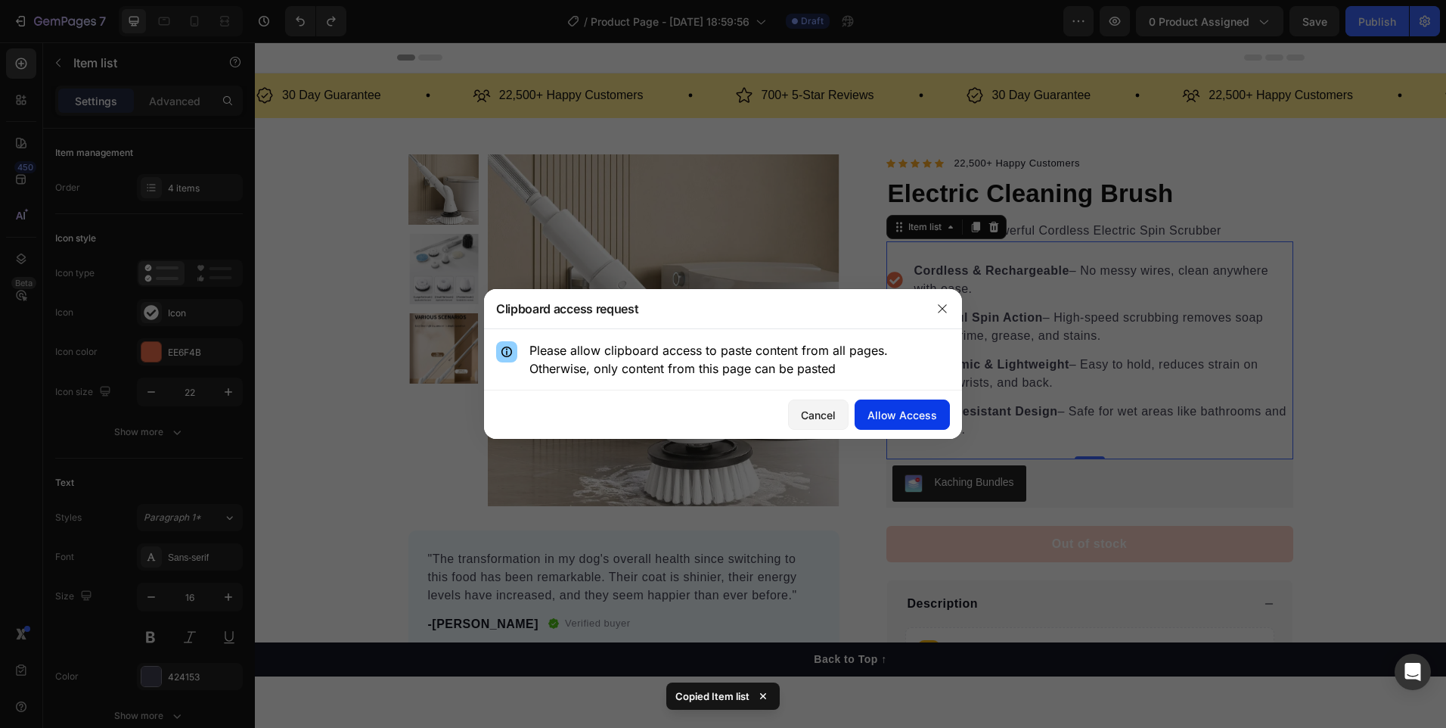
click at [910, 416] on div "Allow Access" at bounding box center [902, 415] width 70 height 16
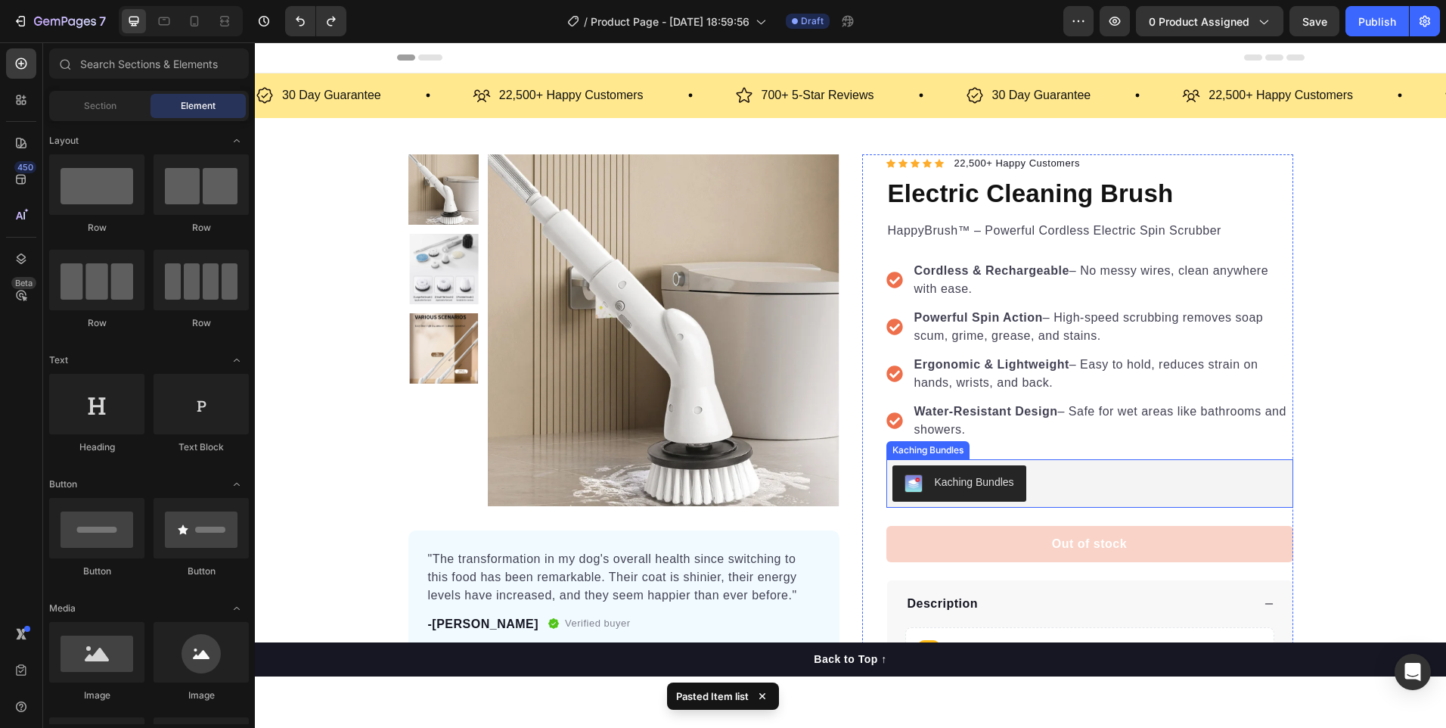
scroll to position [176, 0]
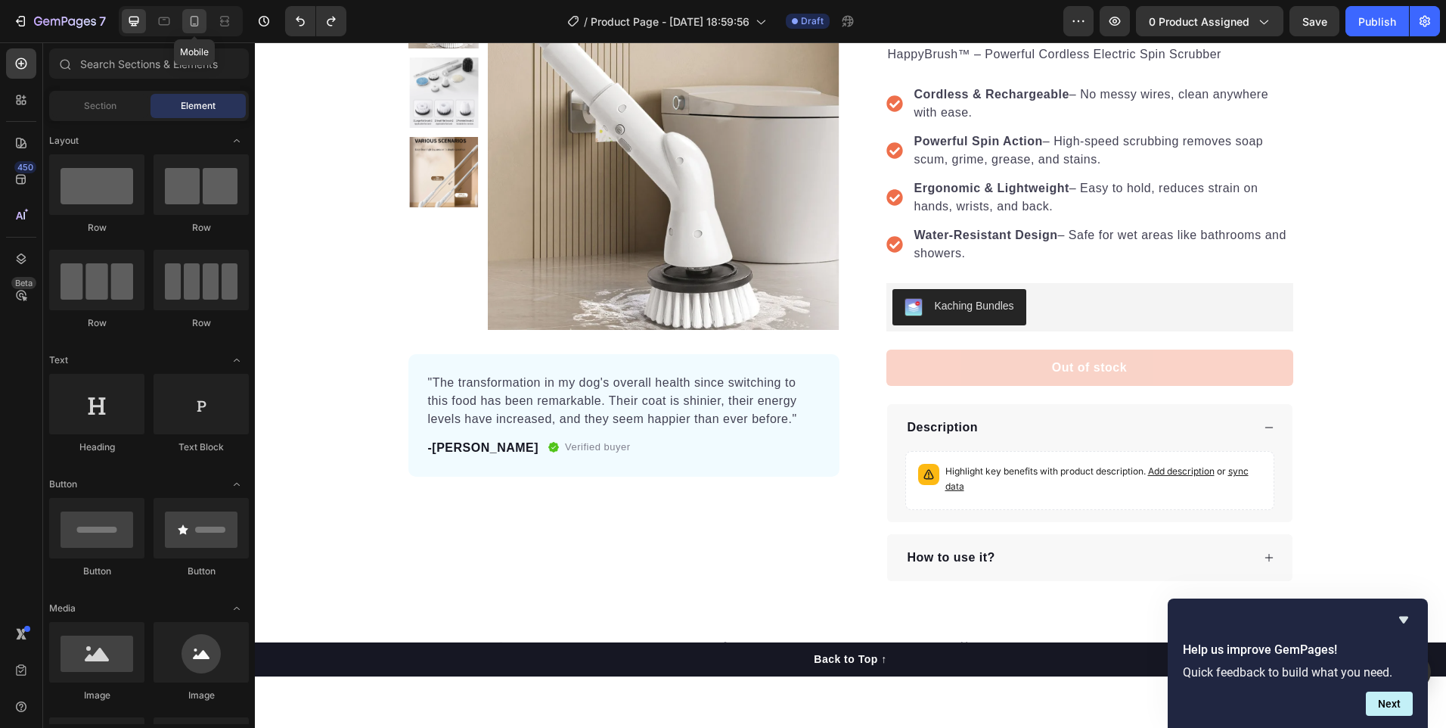
click at [200, 25] on icon at bounding box center [194, 21] width 15 height 15
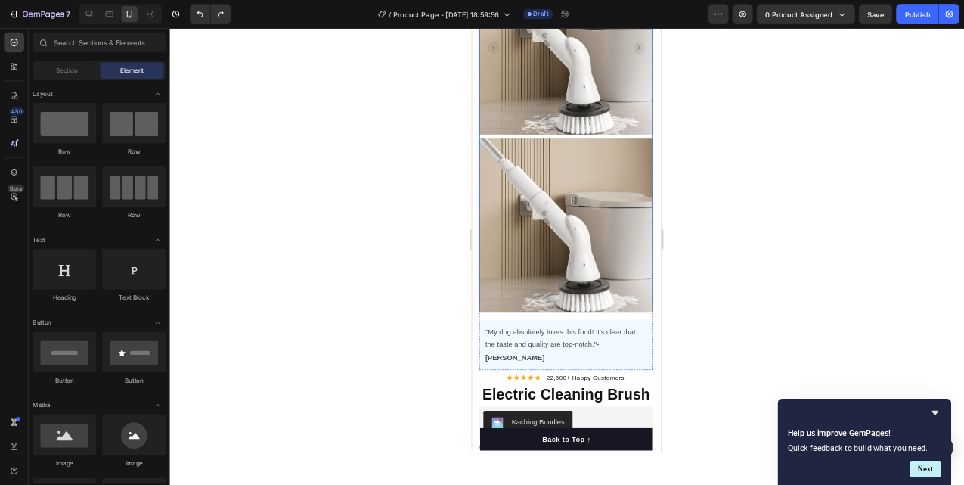
scroll to position [158, 0]
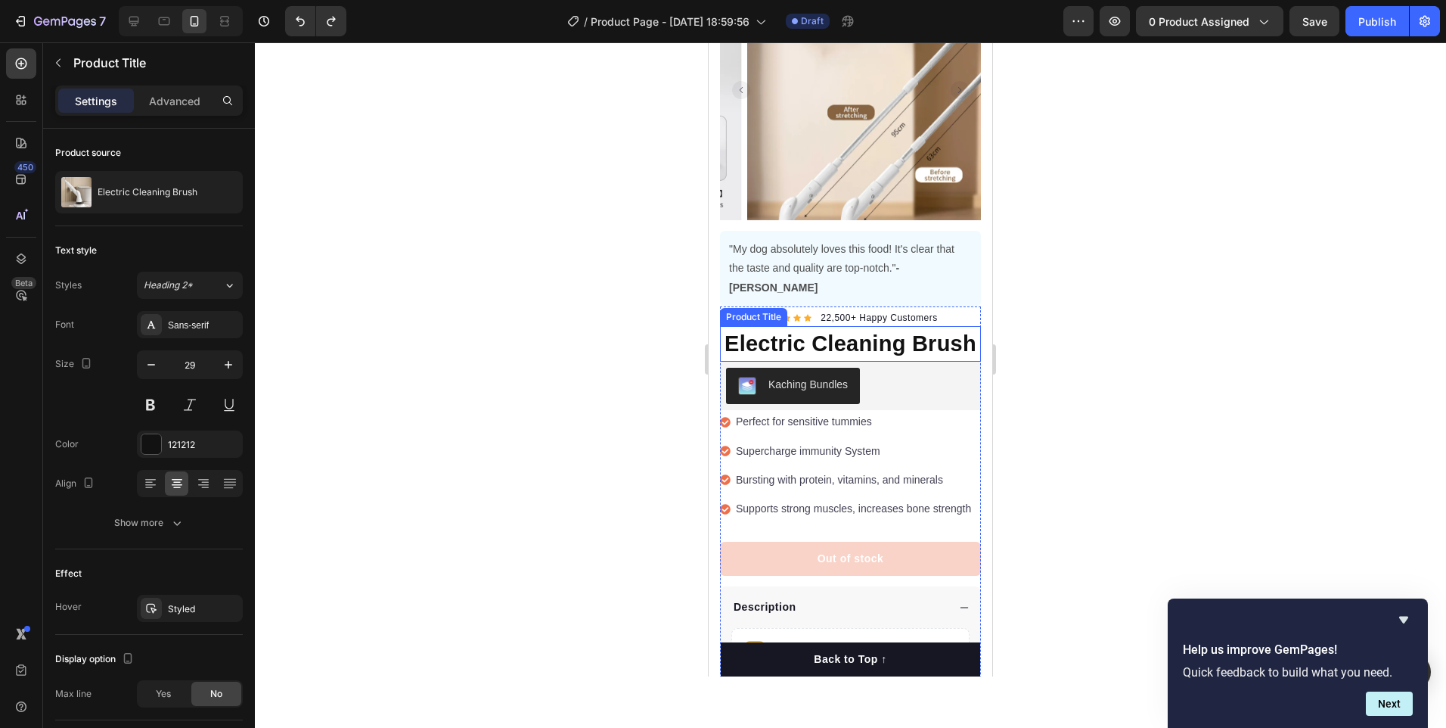
click at [863, 330] on h1 "Electric Cleaning Brush" at bounding box center [850, 344] width 261 height 36
click at [809, 306] on icon at bounding box center [806, 312] width 12 height 12
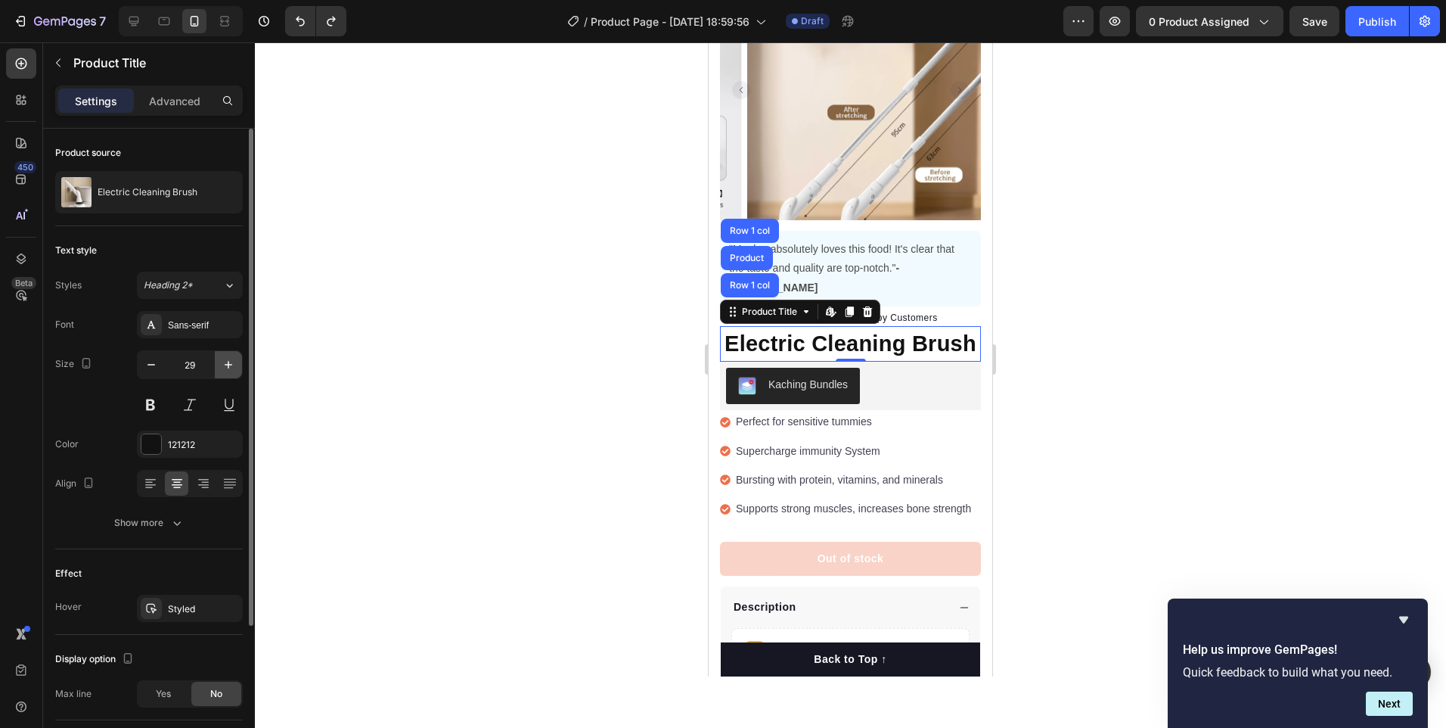
click at [228, 359] on icon "button" at bounding box center [228, 364] width 15 height 15
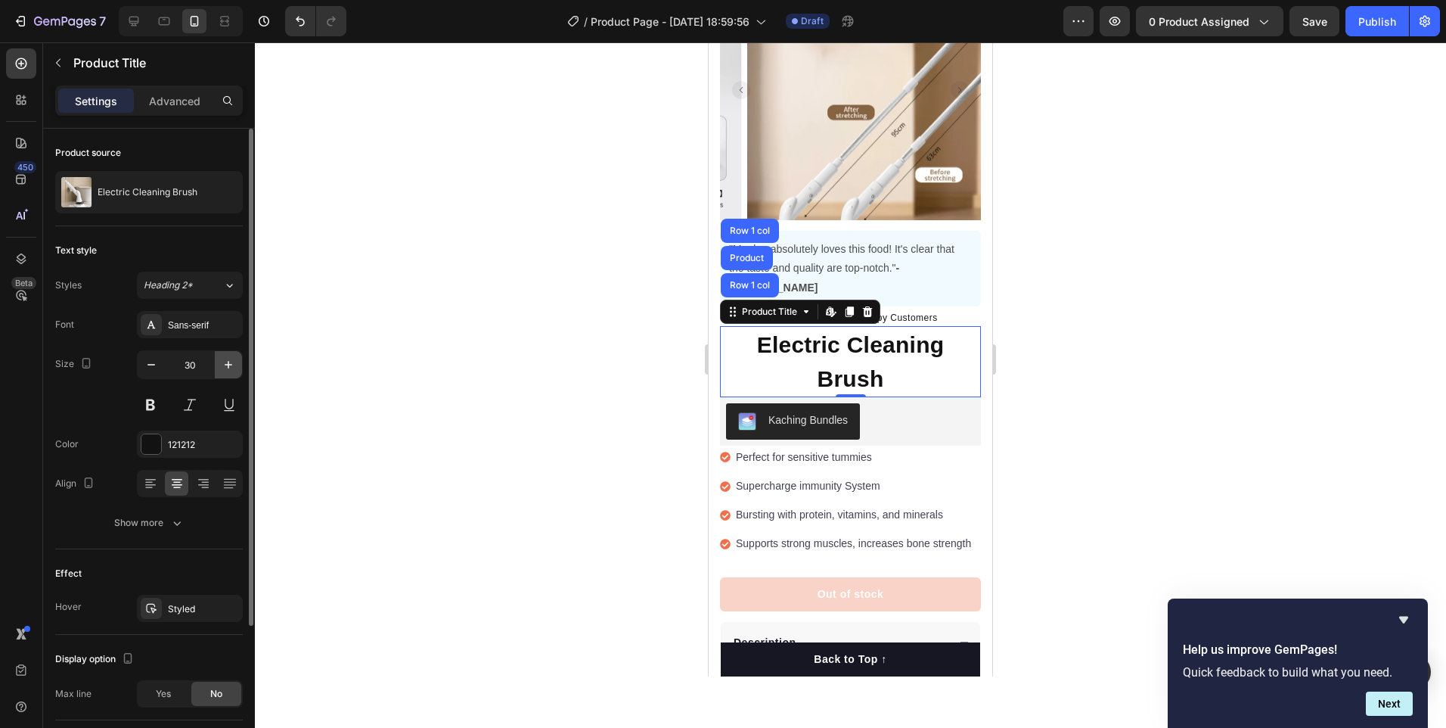
click at [228, 359] on icon "button" at bounding box center [228, 364] width 15 height 15
type input "31"
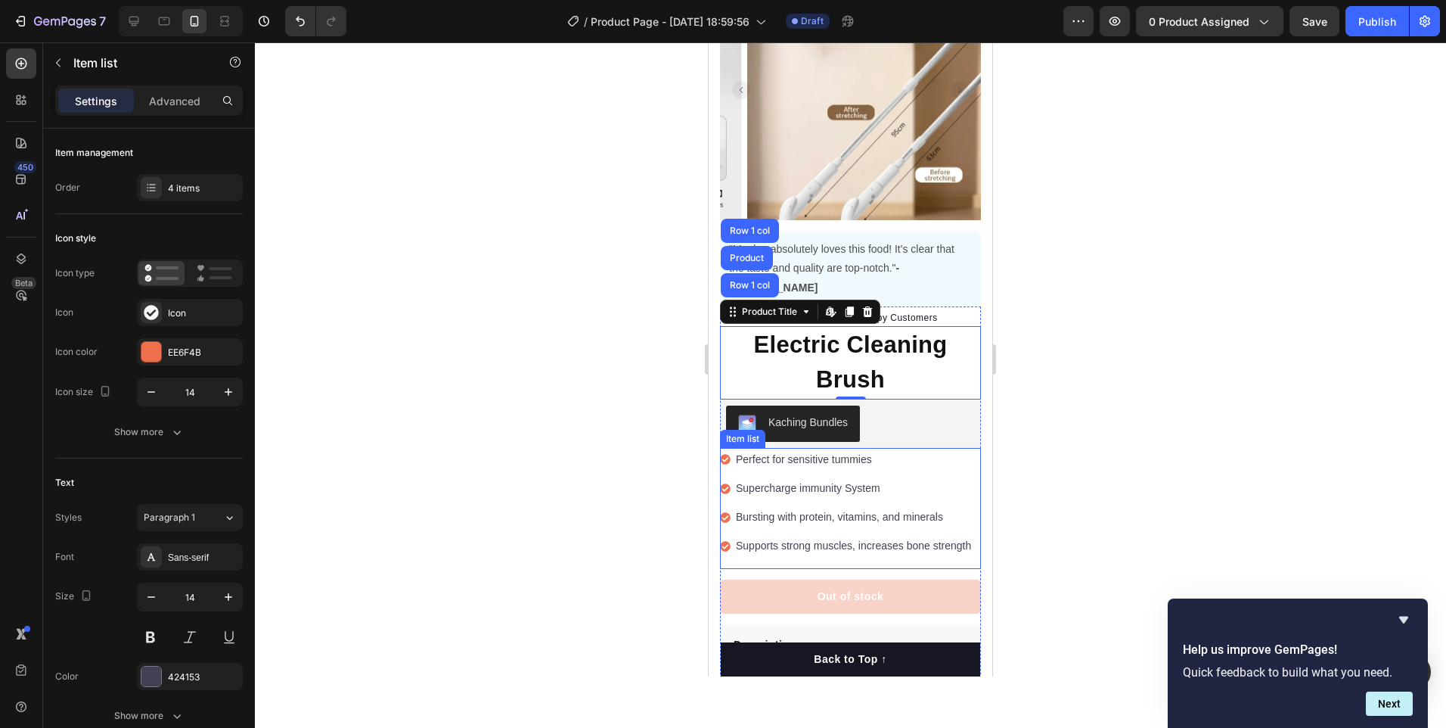
click at [813, 450] on p "Perfect for sensitive tummies" at bounding box center [853, 459] width 235 height 19
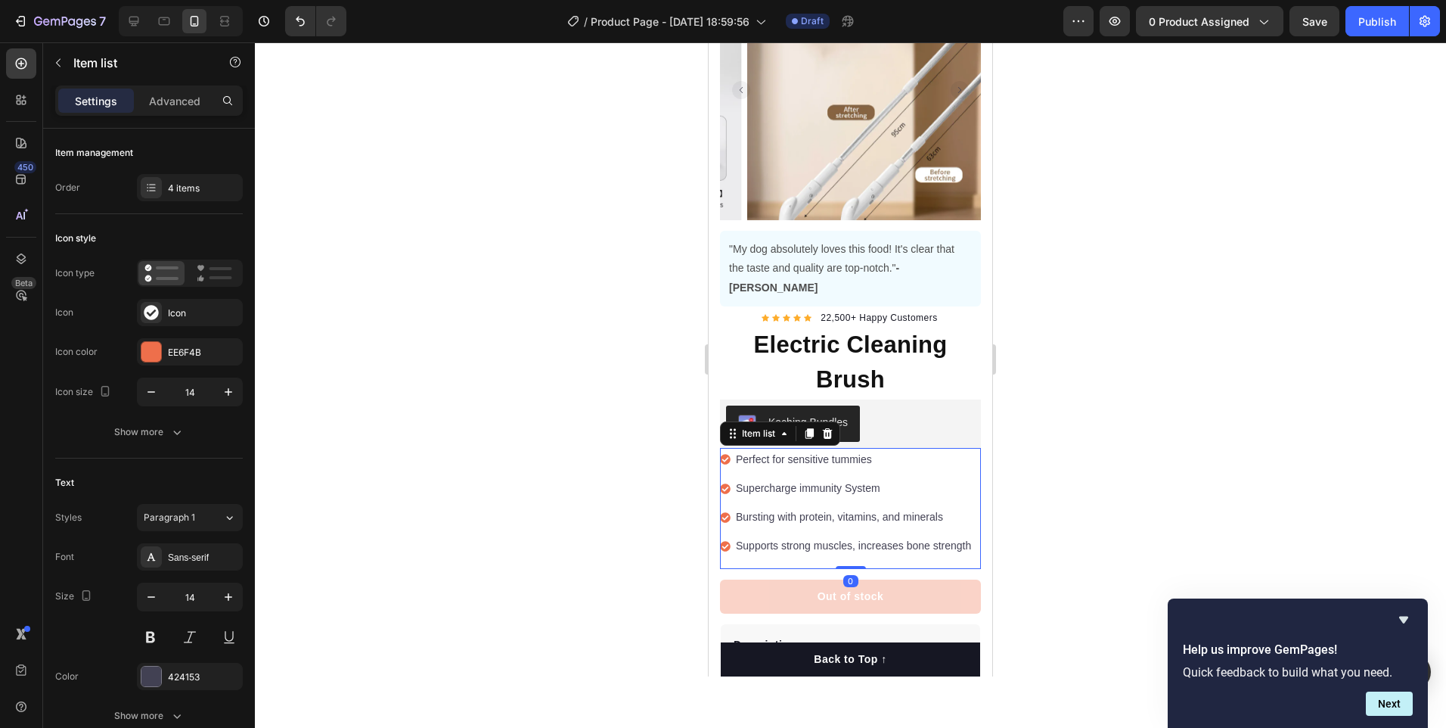
click at [939, 450] on p "Perfect for sensitive tummies" at bounding box center [853, 459] width 235 height 19
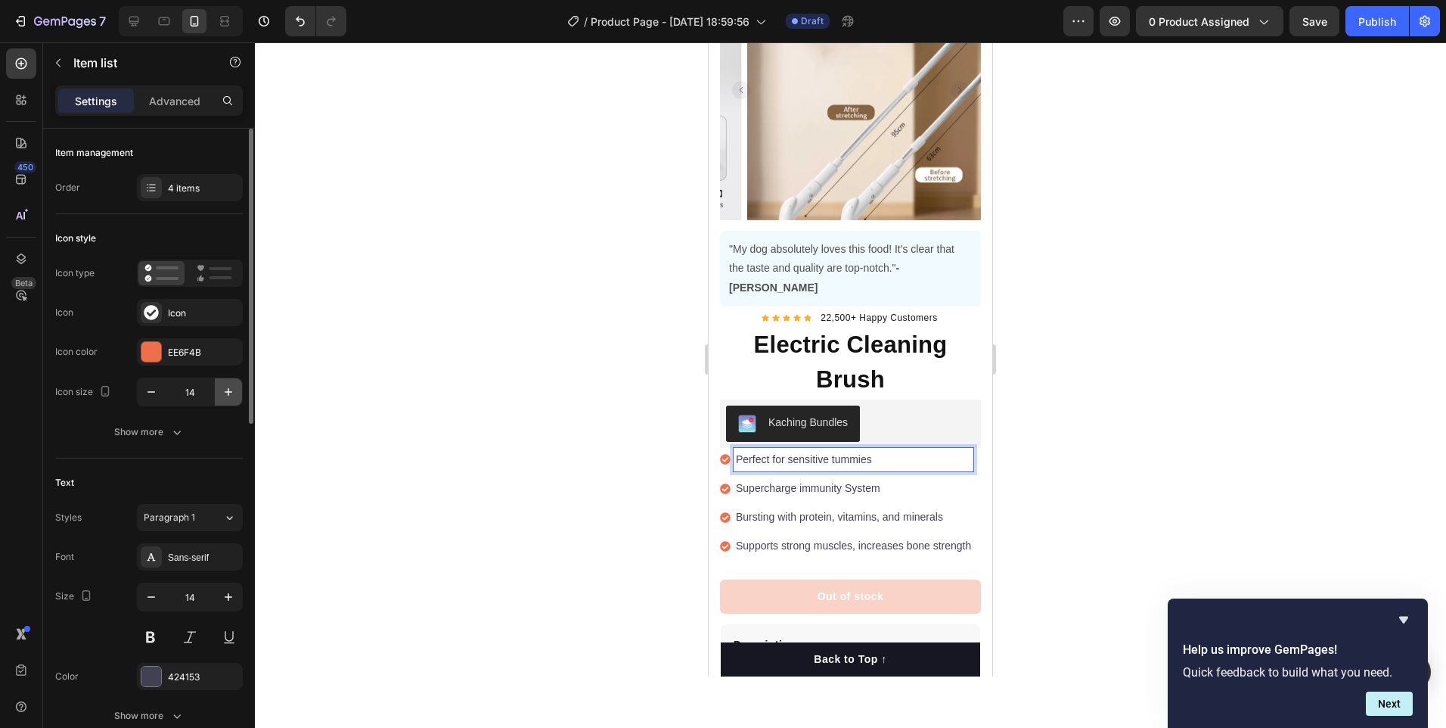
click at [237, 393] on button "button" at bounding box center [228, 391] width 27 height 27
click at [237, 392] on button "button" at bounding box center [228, 391] width 27 height 27
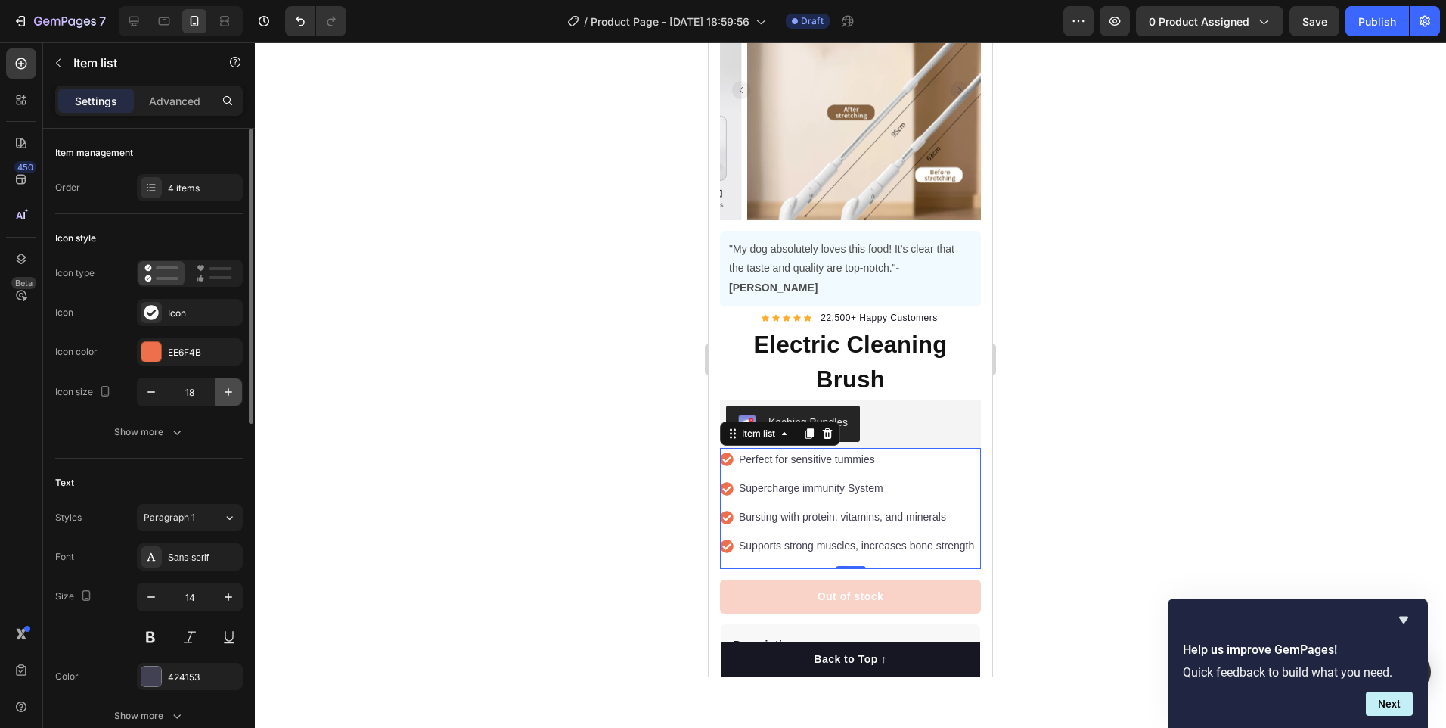
type input "19"
click at [152, 355] on div at bounding box center [151, 352] width 20 height 20
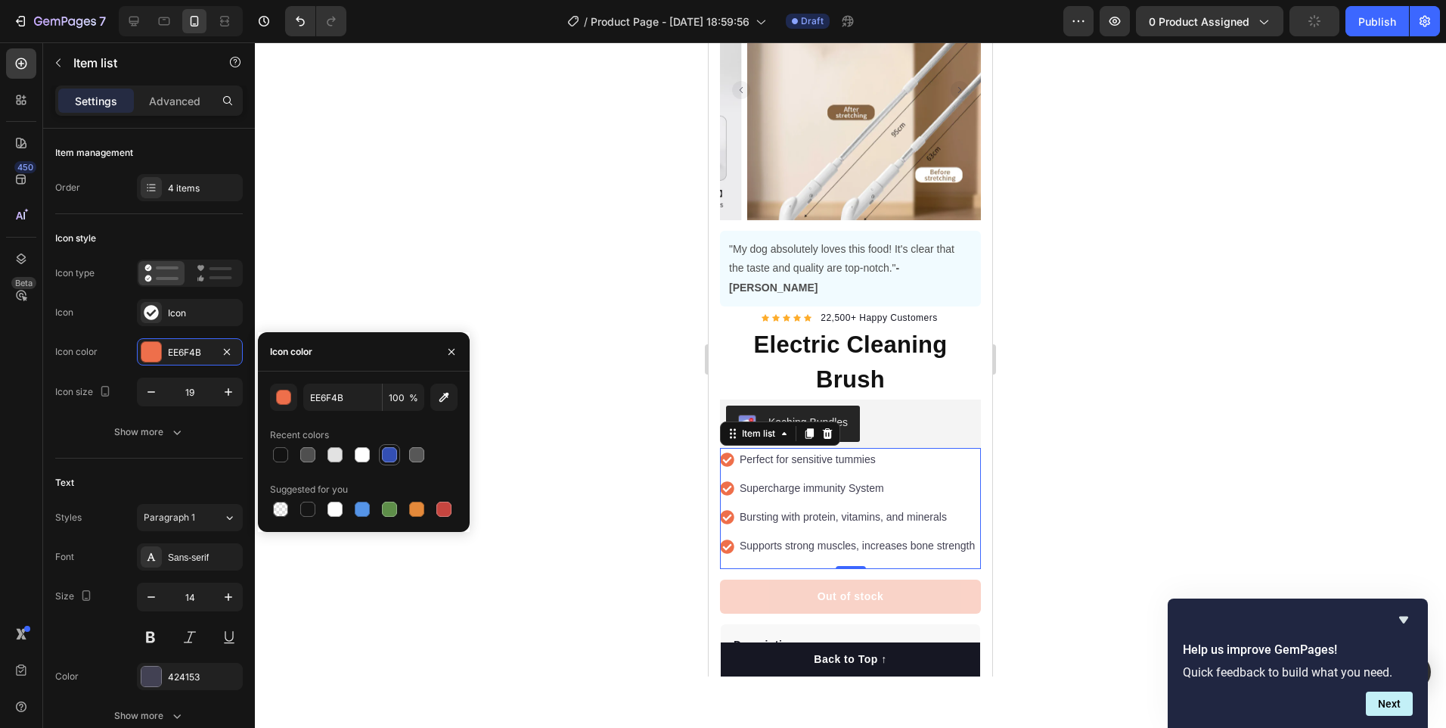
click at [386, 452] on div at bounding box center [389, 454] width 15 height 15
type input "334FB4"
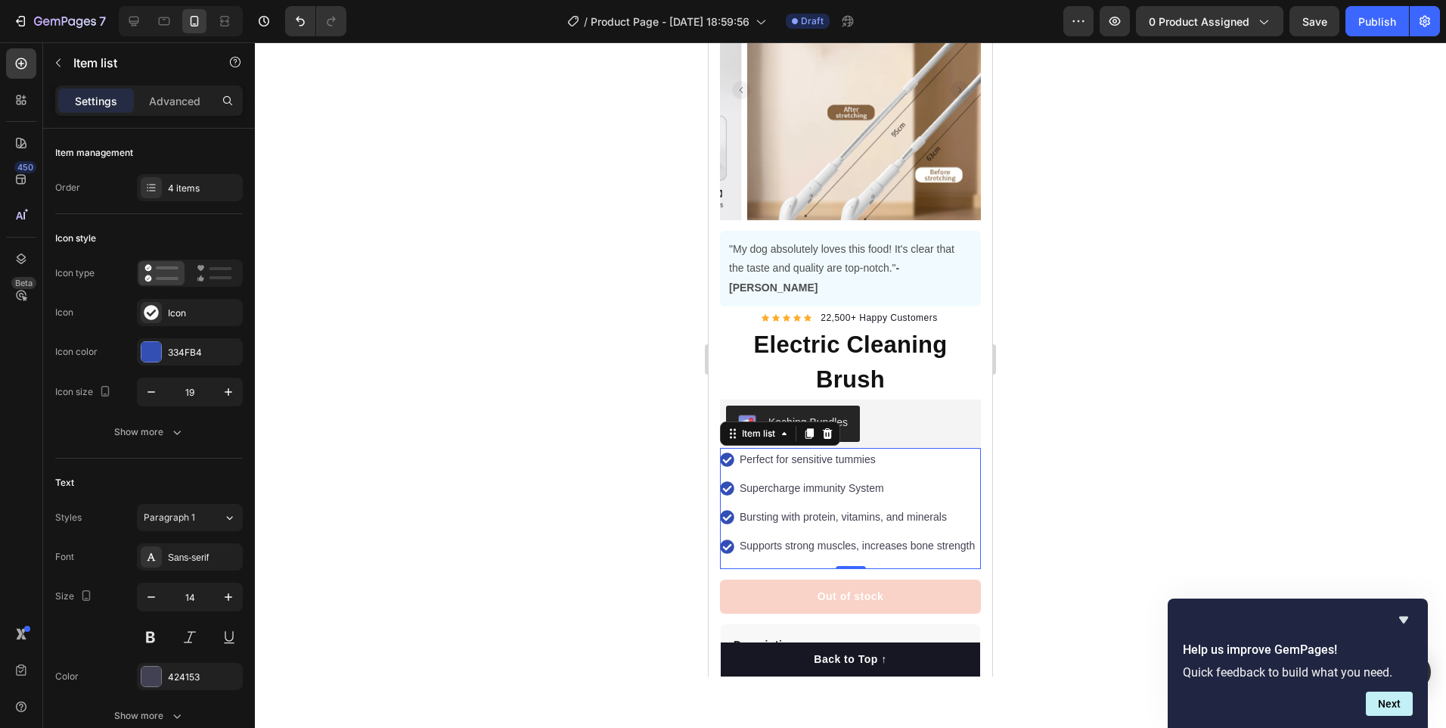
click at [501, 306] on div at bounding box center [850, 384] width 1191 height 685
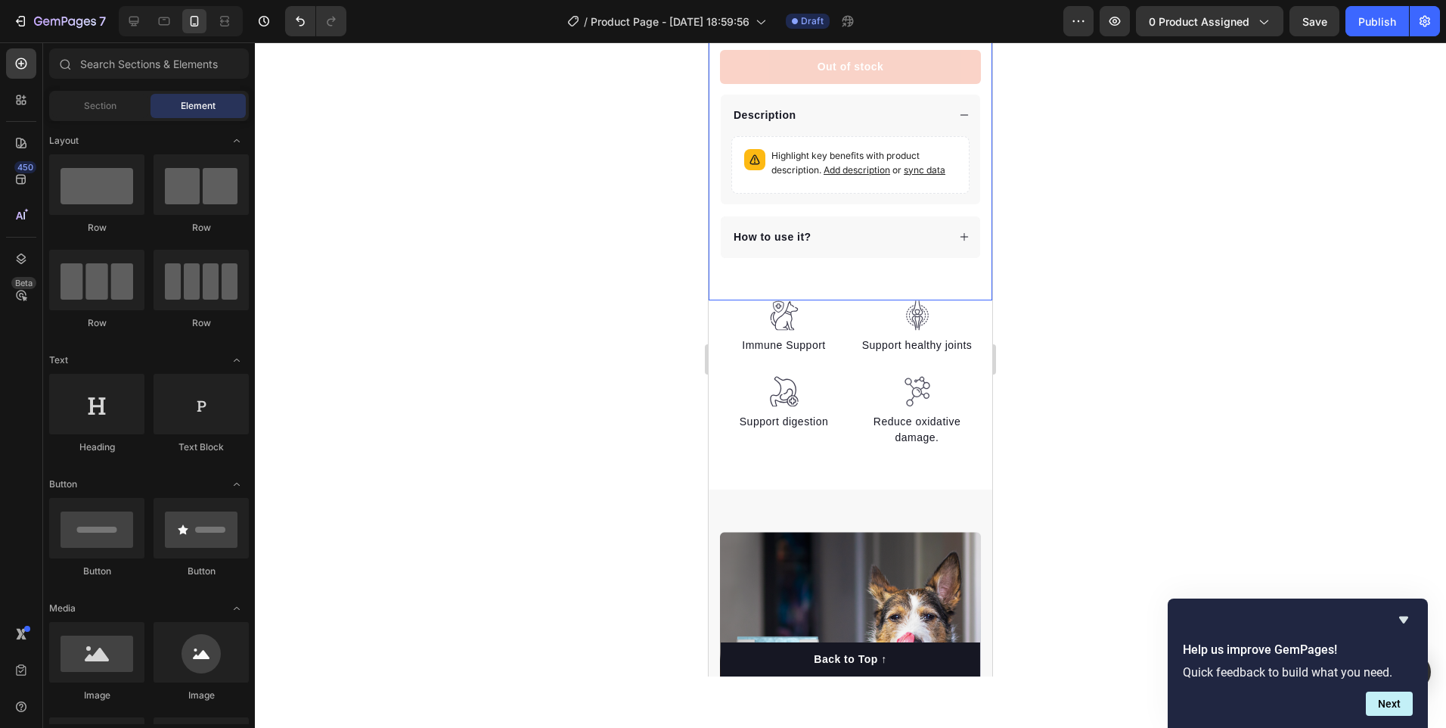
scroll to position [335, 0]
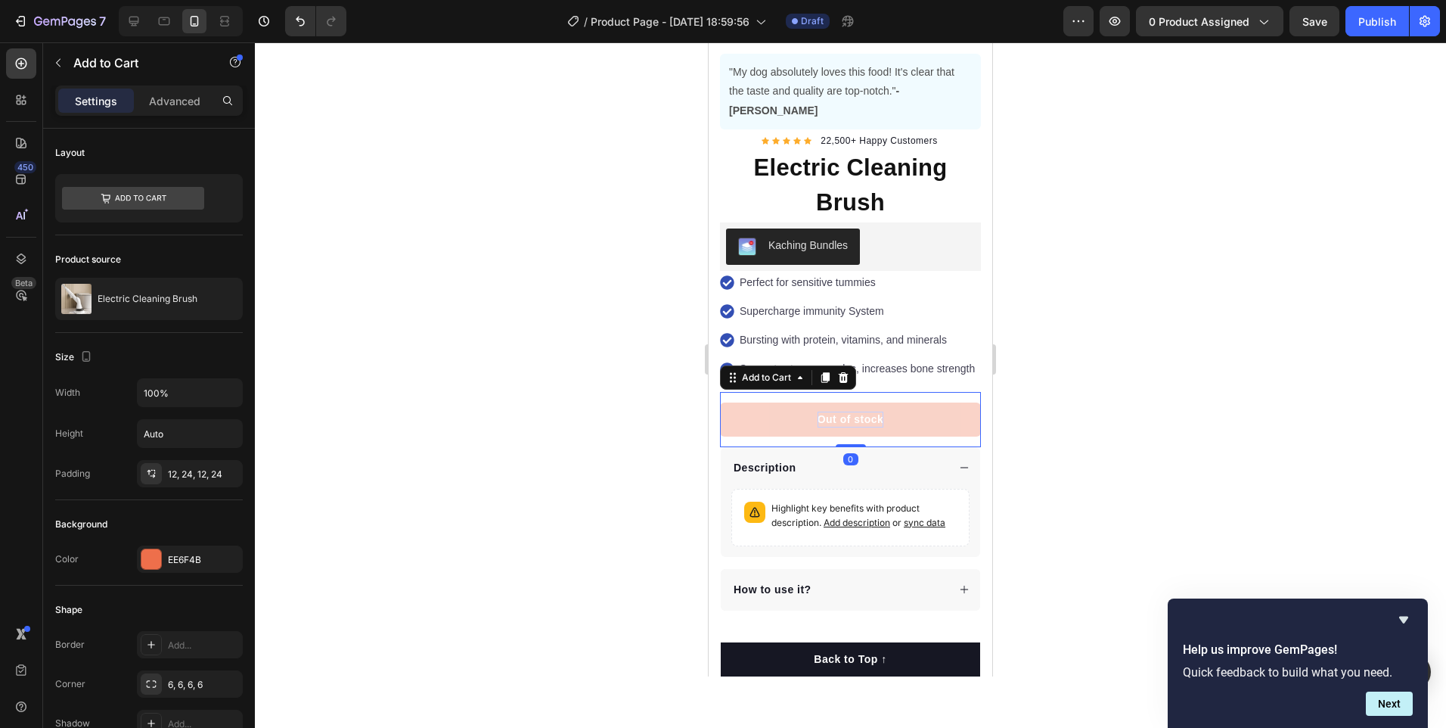
click at [853, 411] on div "Out of stock" at bounding box center [851, 419] width 67 height 16
click at [157, 557] on div at bounding box center [151, 559] width 20 height 20
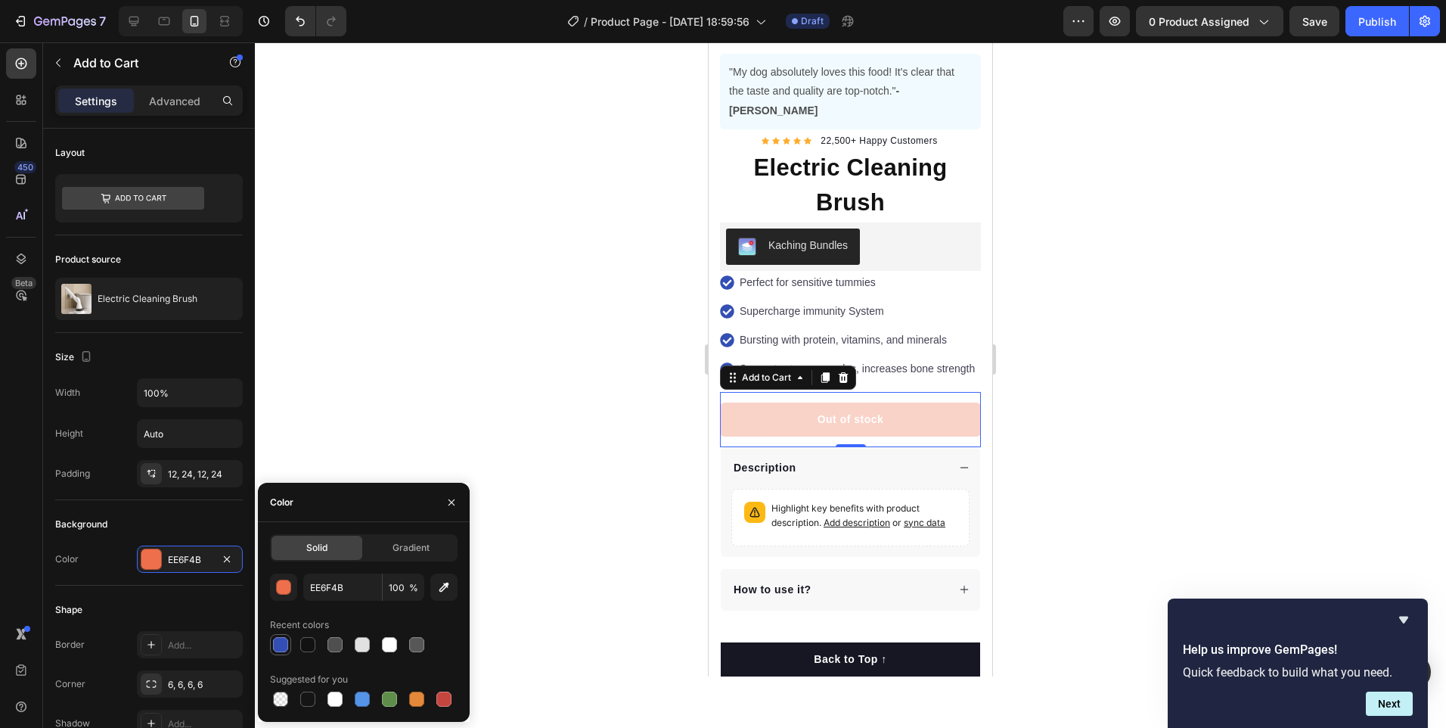
click at [281, 643] on div at bounding box center [280, 644] width 15 height 15
type input "334FB4"
click at [441, 349] on div at bounding box center [850, 384] width 1191 height 685
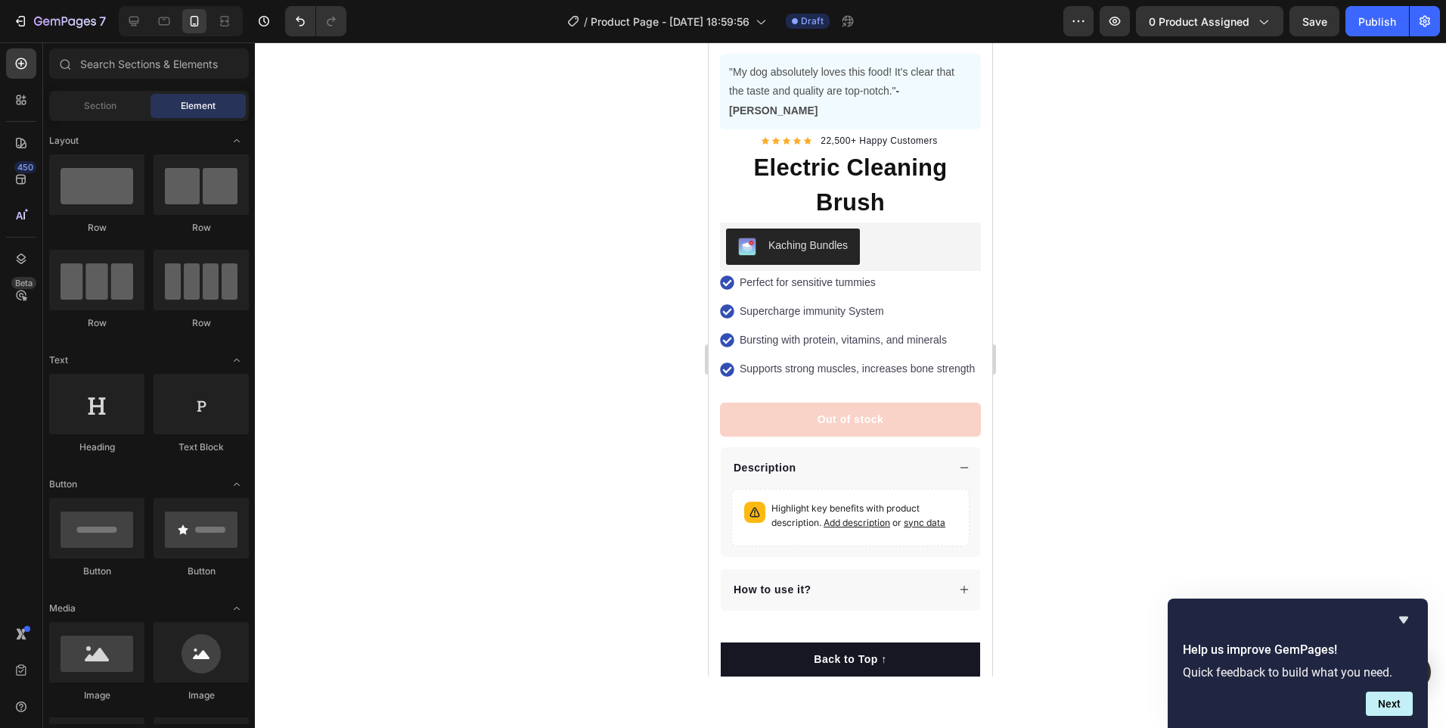
click at [144, 35] on div at bounding box center [181, 21] width 124 height 30
click at [136, 26] on icon at bounding box center [134, 22] width 10 height 10
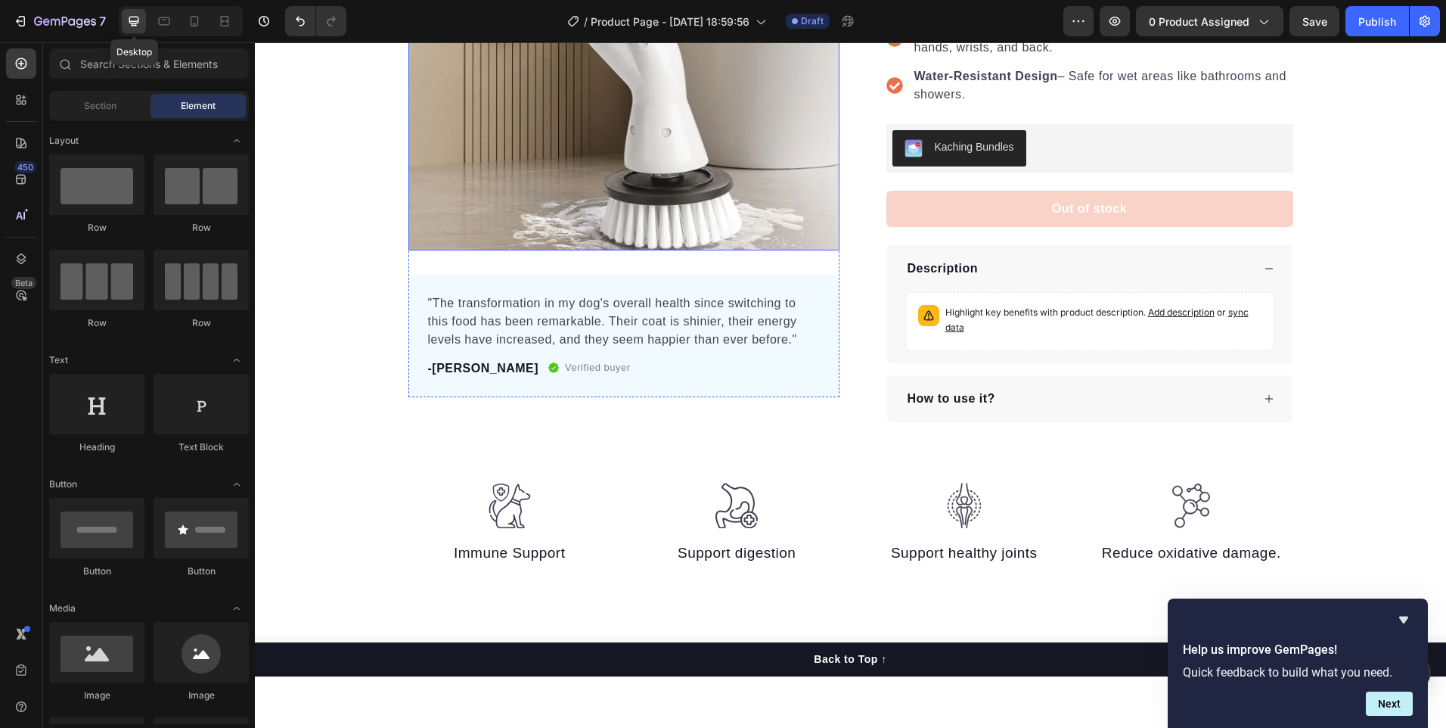
scroll to position [399, 0]
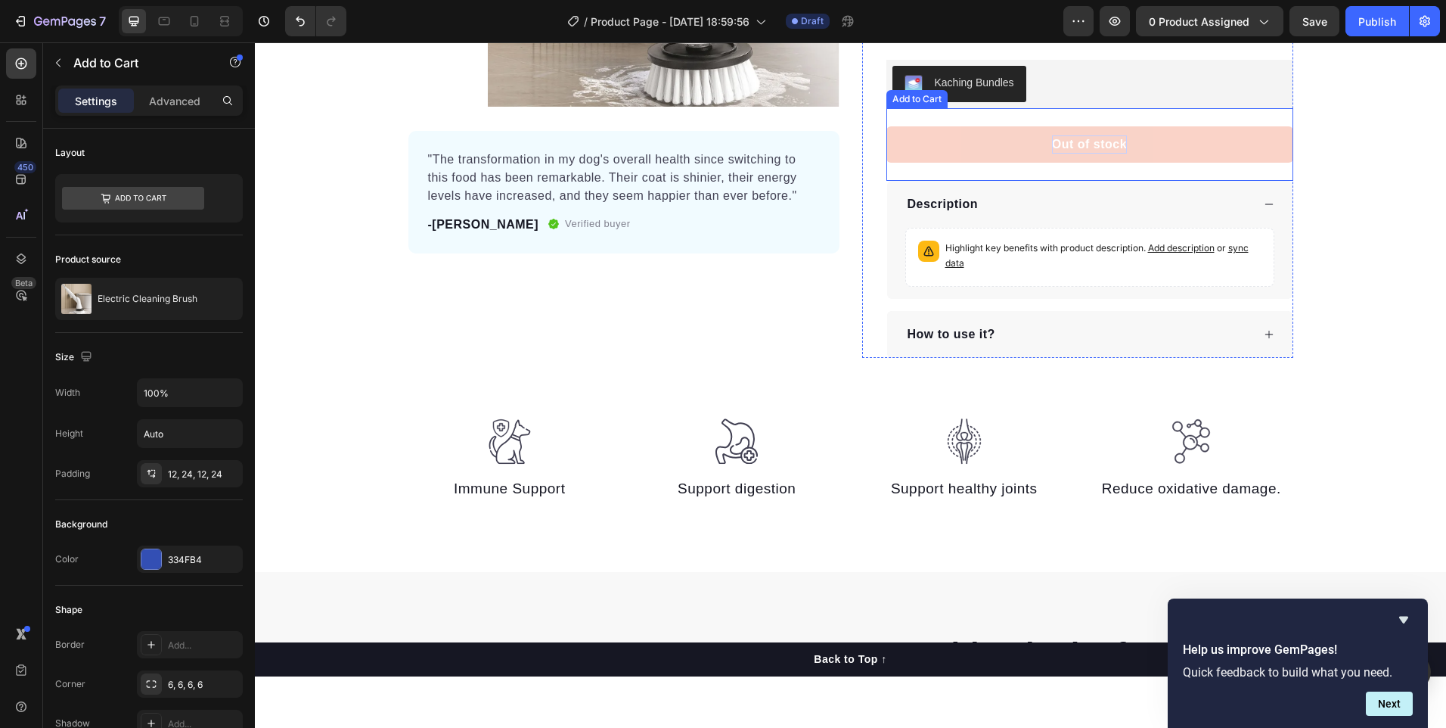
click at [1063, 144] on div "Out of stock" at bounding box center [1089, 144] width 75 height 18
click at [191, 104] on p "Advanced" at bounding box center [174, 101] width 51 height 16
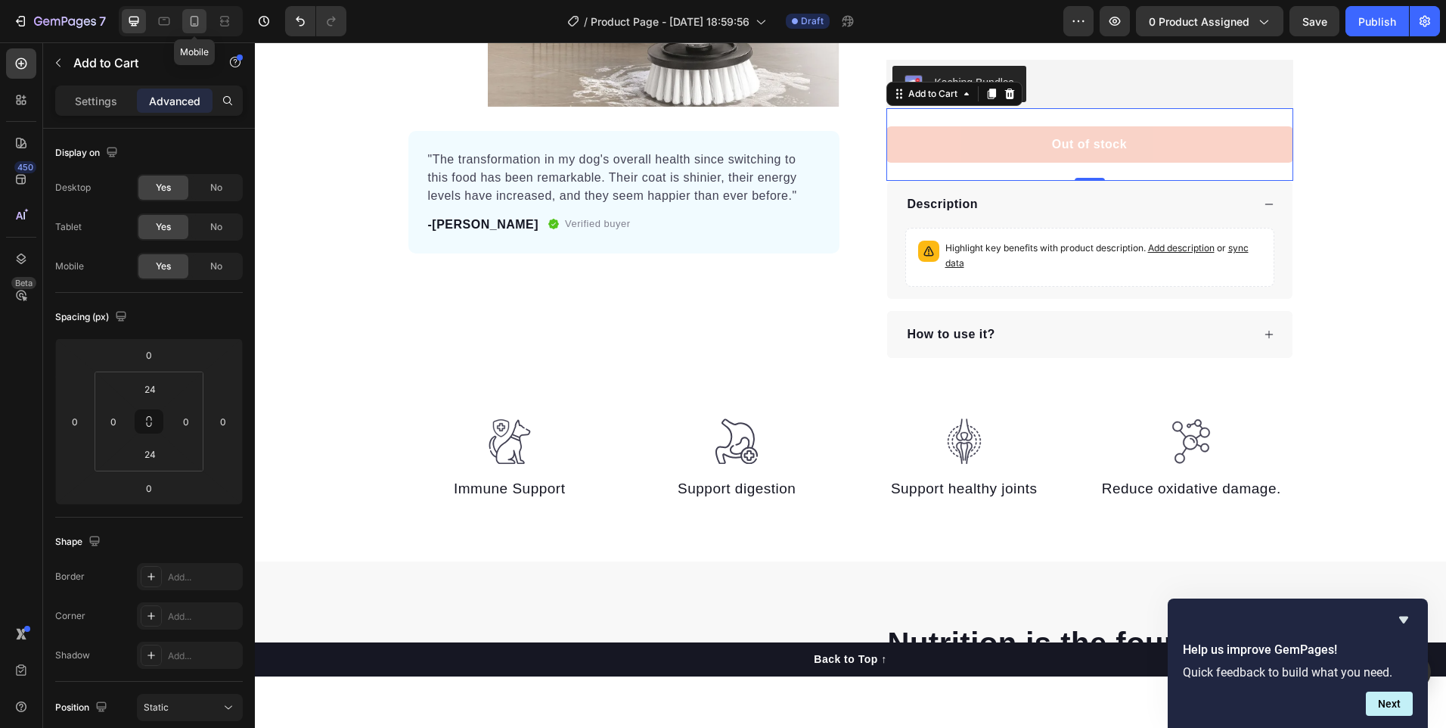
click at [200, 23] on icon at bounding box center [194, 21] width 15 height 15
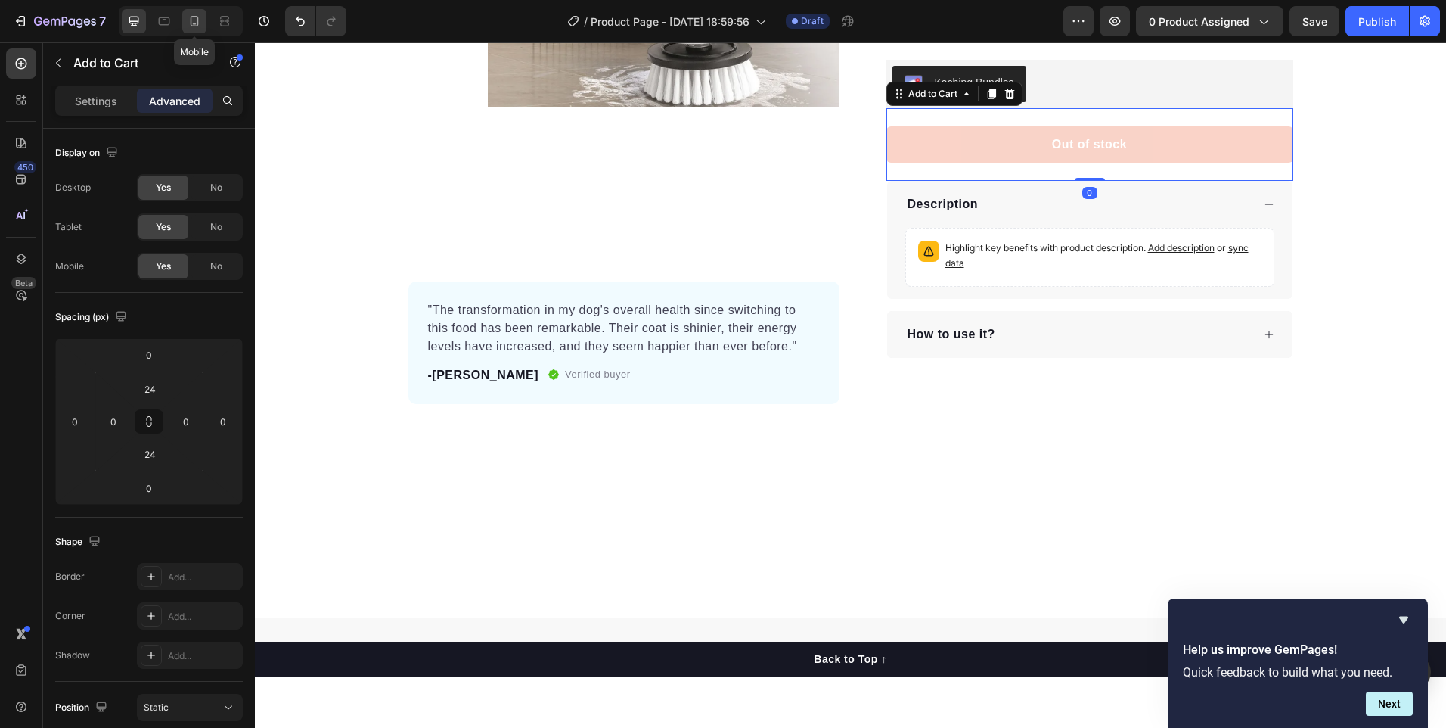
type input "14"
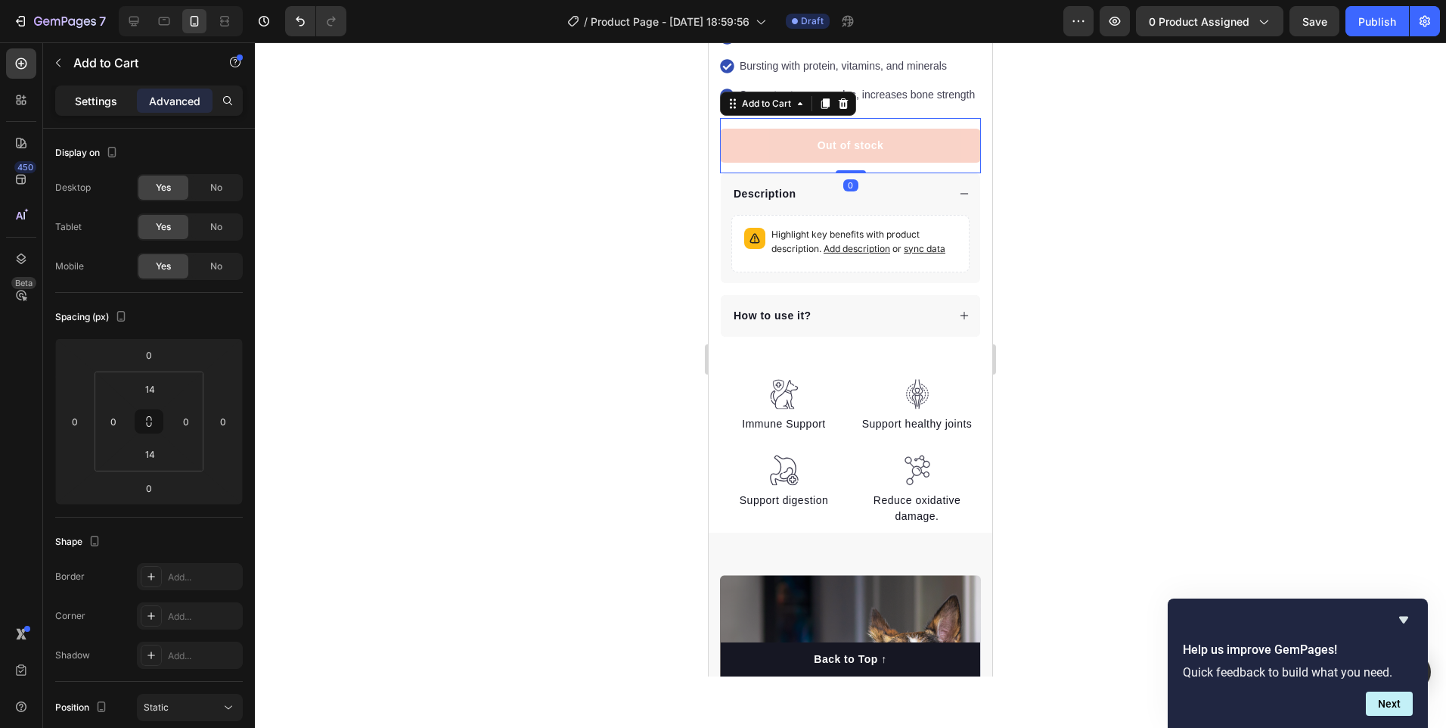
scroll to position [620, 0]
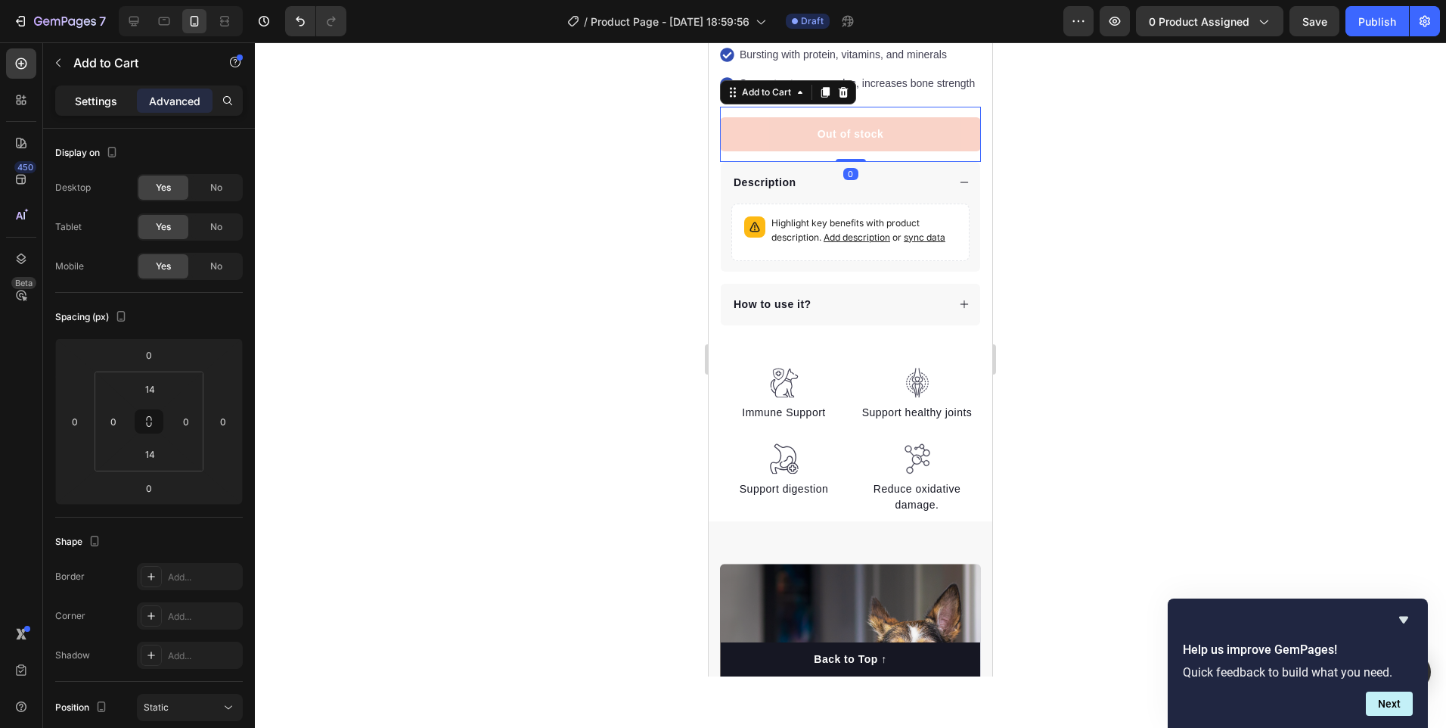
click at [104, 101] on p "Settings" at bounding box center [96, 101] width 42 height 16
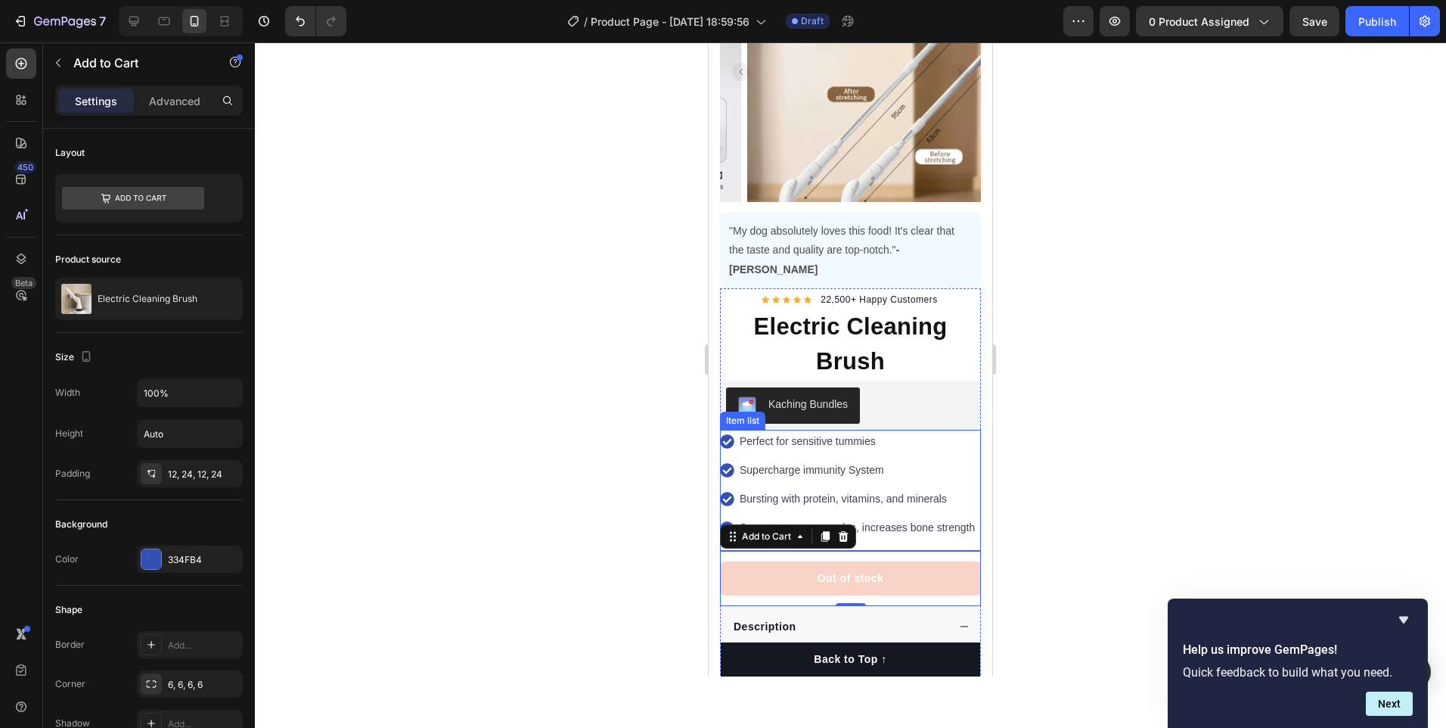
scroll to position [353, 0]
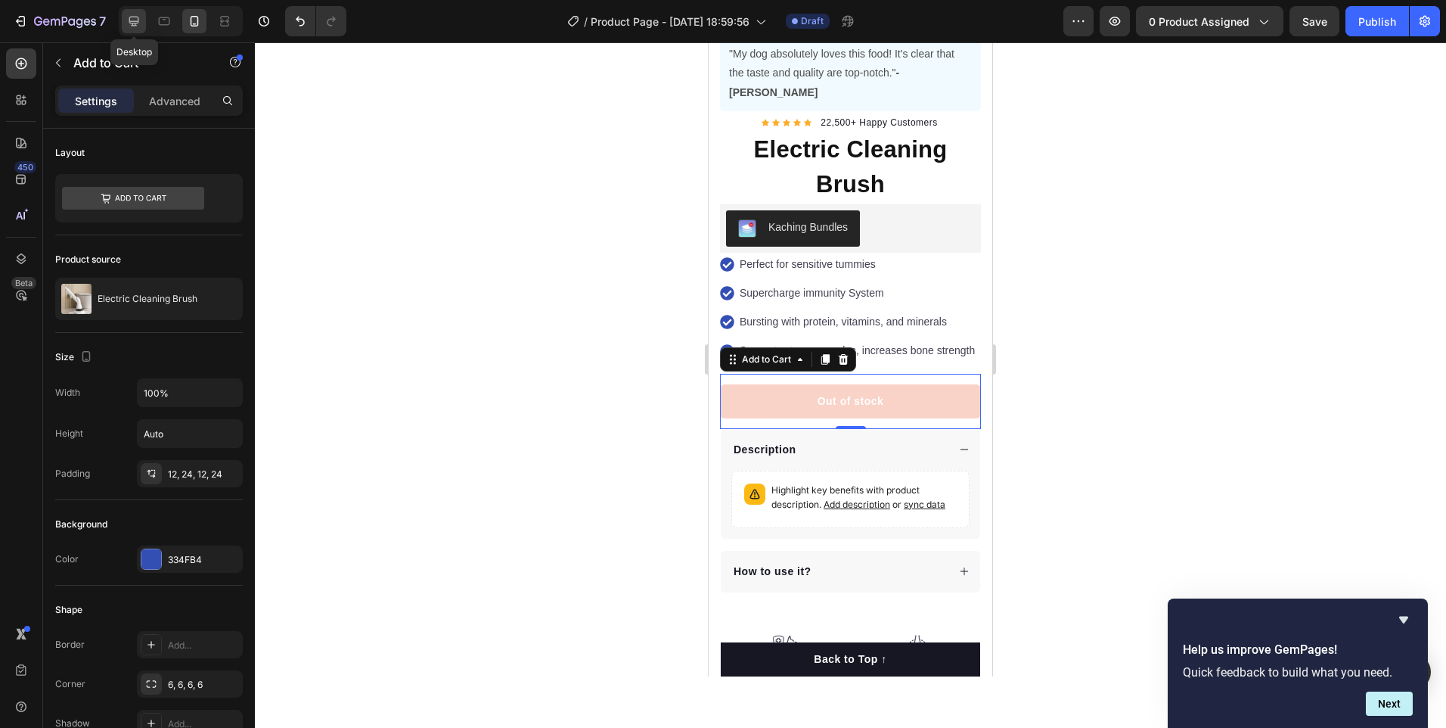
click at [138, 22] on icon at bounding box center [134, 22] width 10 height 10
type input "16"
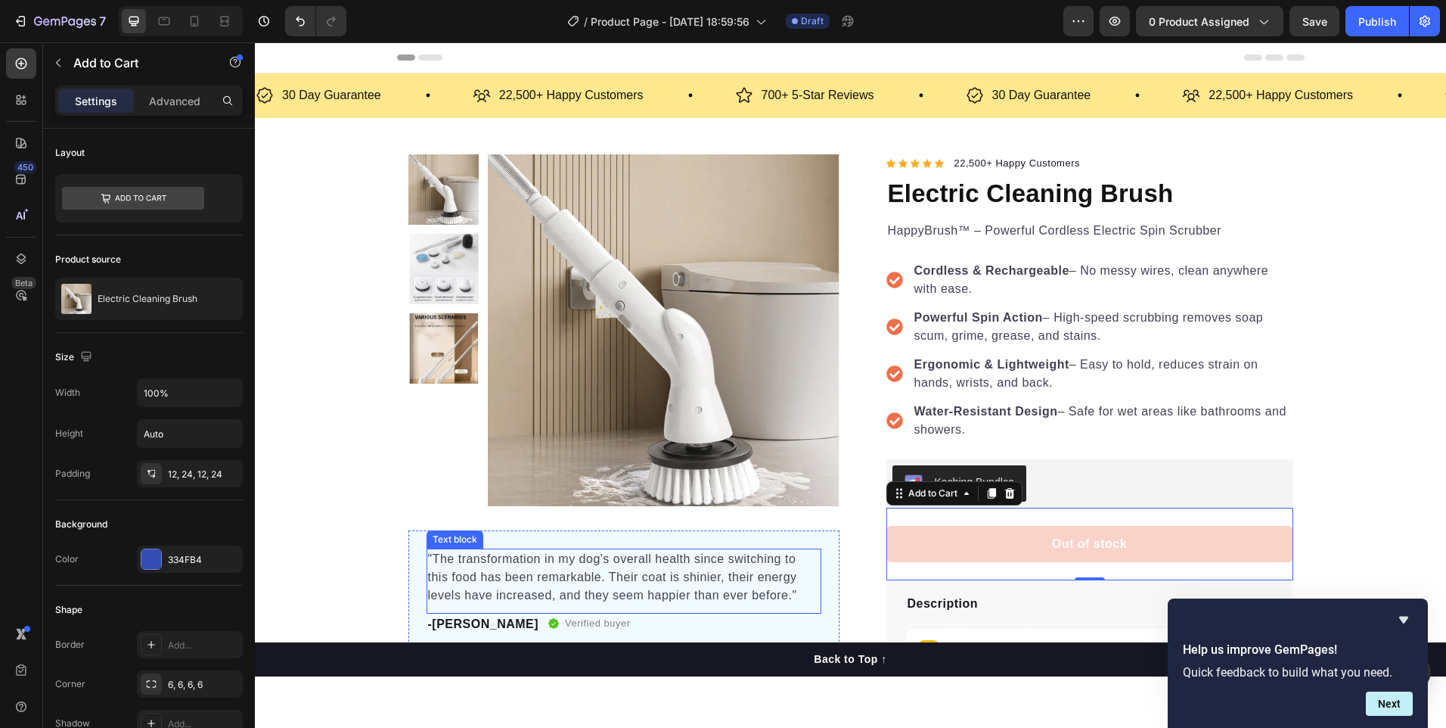
scroll to position [353, 0]
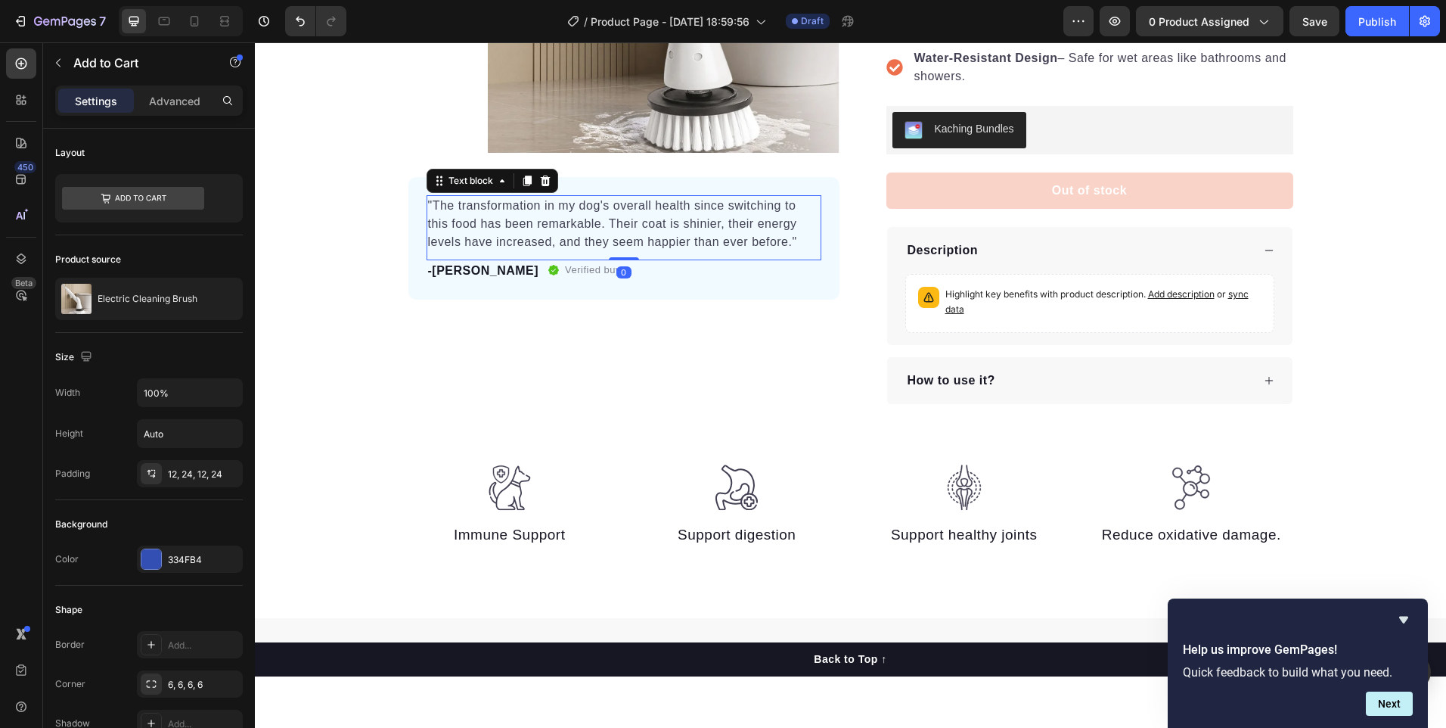
click at [563, 212] on p ""The transformation in my dog's overall health since switching to this food has…" at bounding box center [624, 224] width 392 height 54
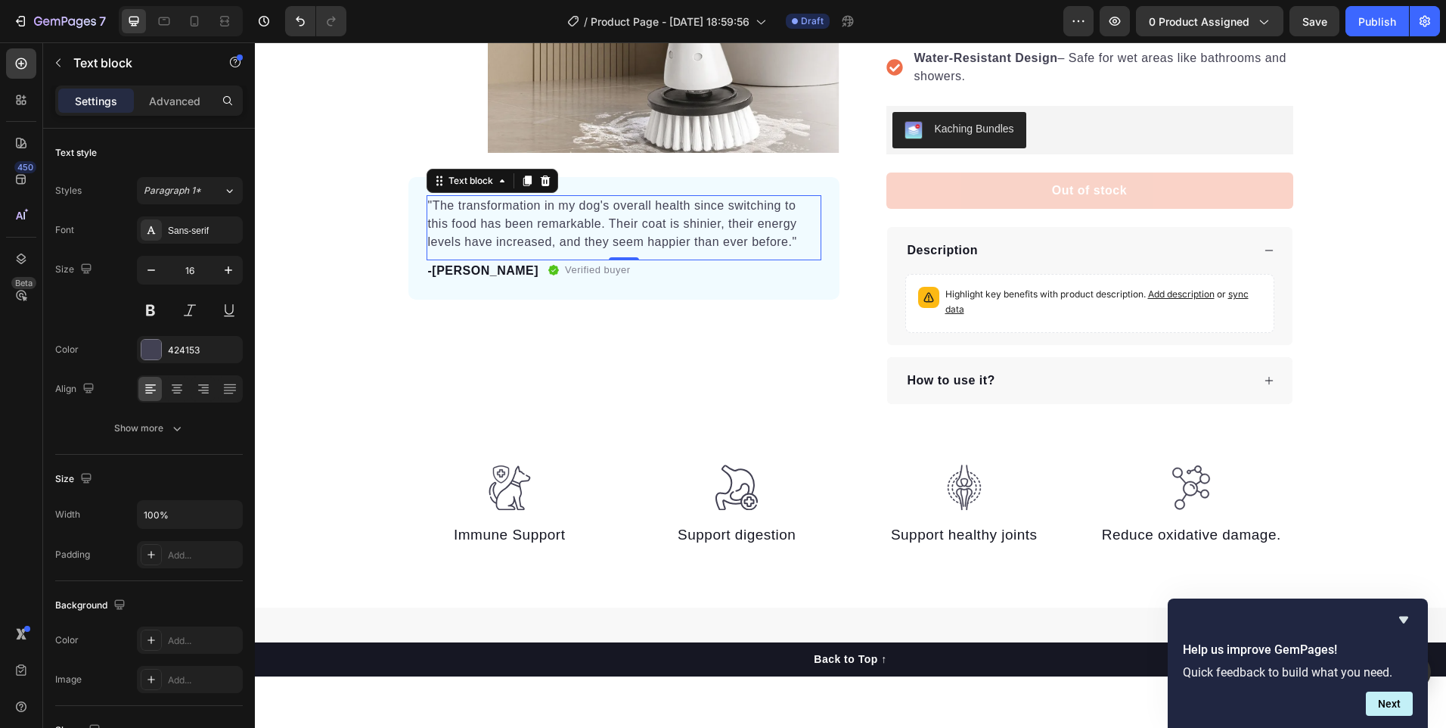
click at [431, 202] on p ""The transformation in my dog's overall health since switching to this food has…" at bounding box center [624, 224] width 392 height 54
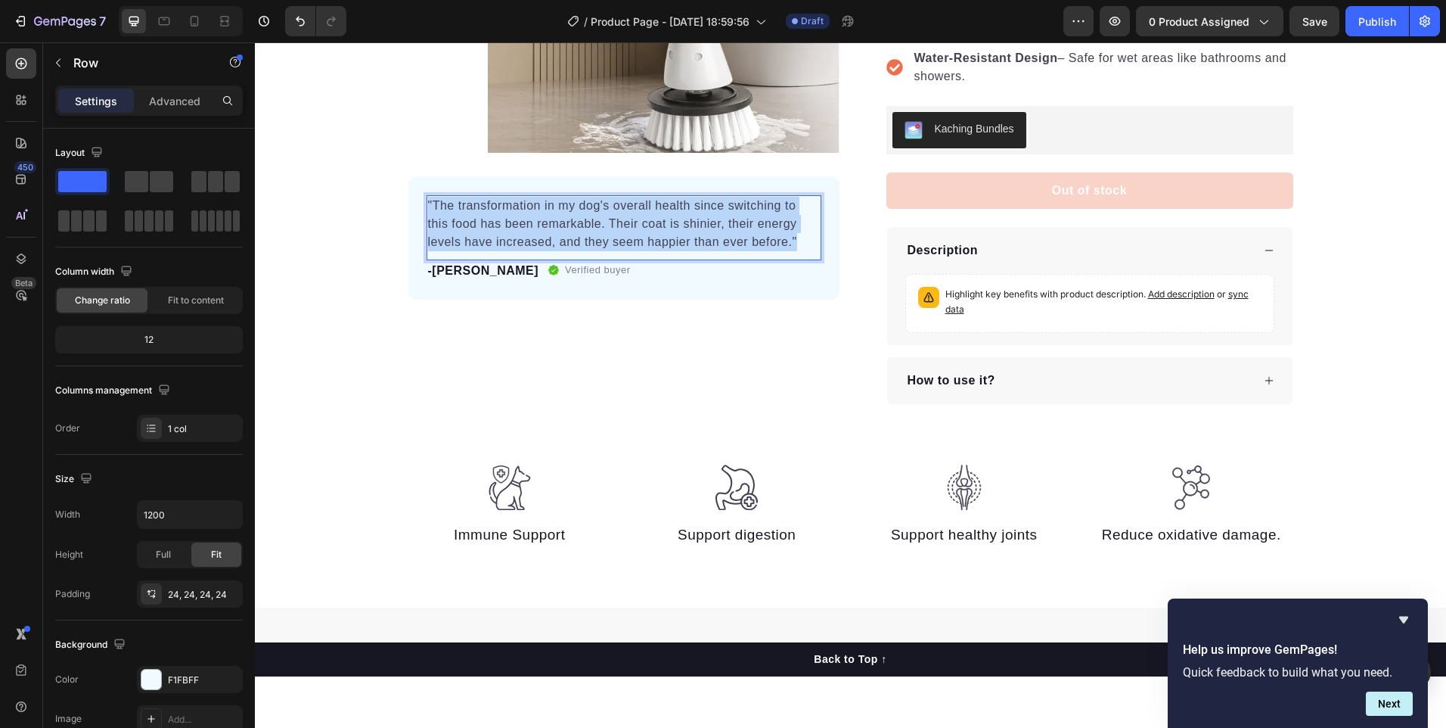
click at [420, 206] on div ""The transformation in my dog's overall health since switching to this food has…" at bounding box center [623, 238] width 431 height 123
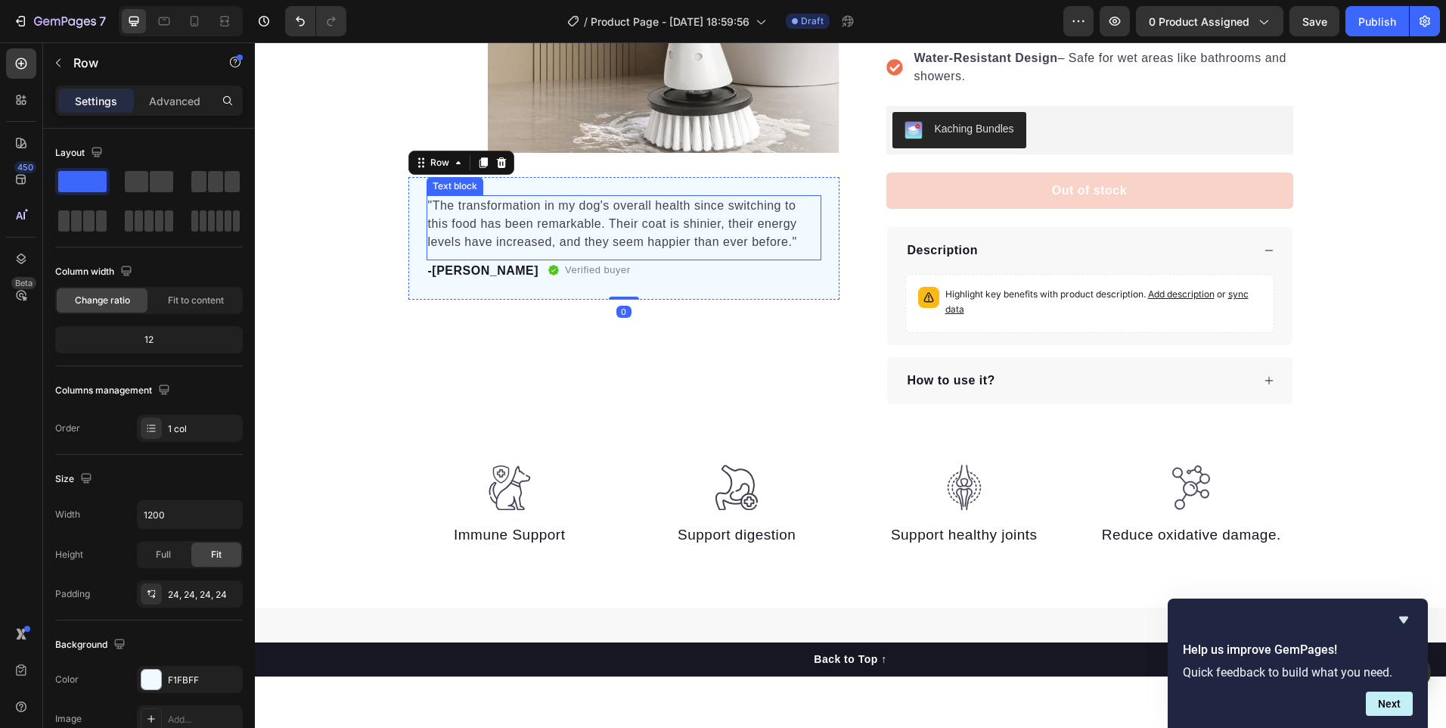
click at [428, 205] on p ""The transformation in my dog's overall health since switching to this food has…" at bounding box center [624, 224] width 392 height 54
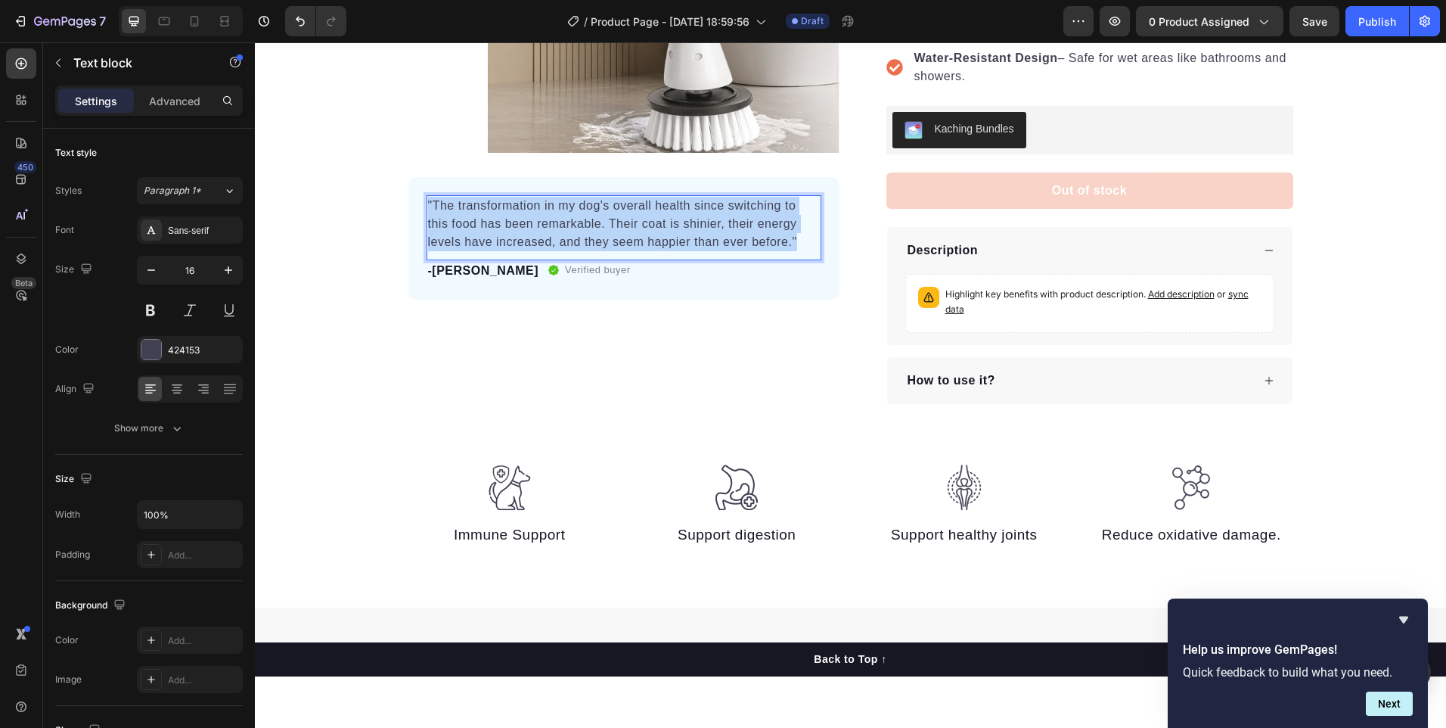
click at [430, 205] on p ""The transformation in my dog's overall health since switching to this food has…" at bounding box center [624, 224] width 392 height 54
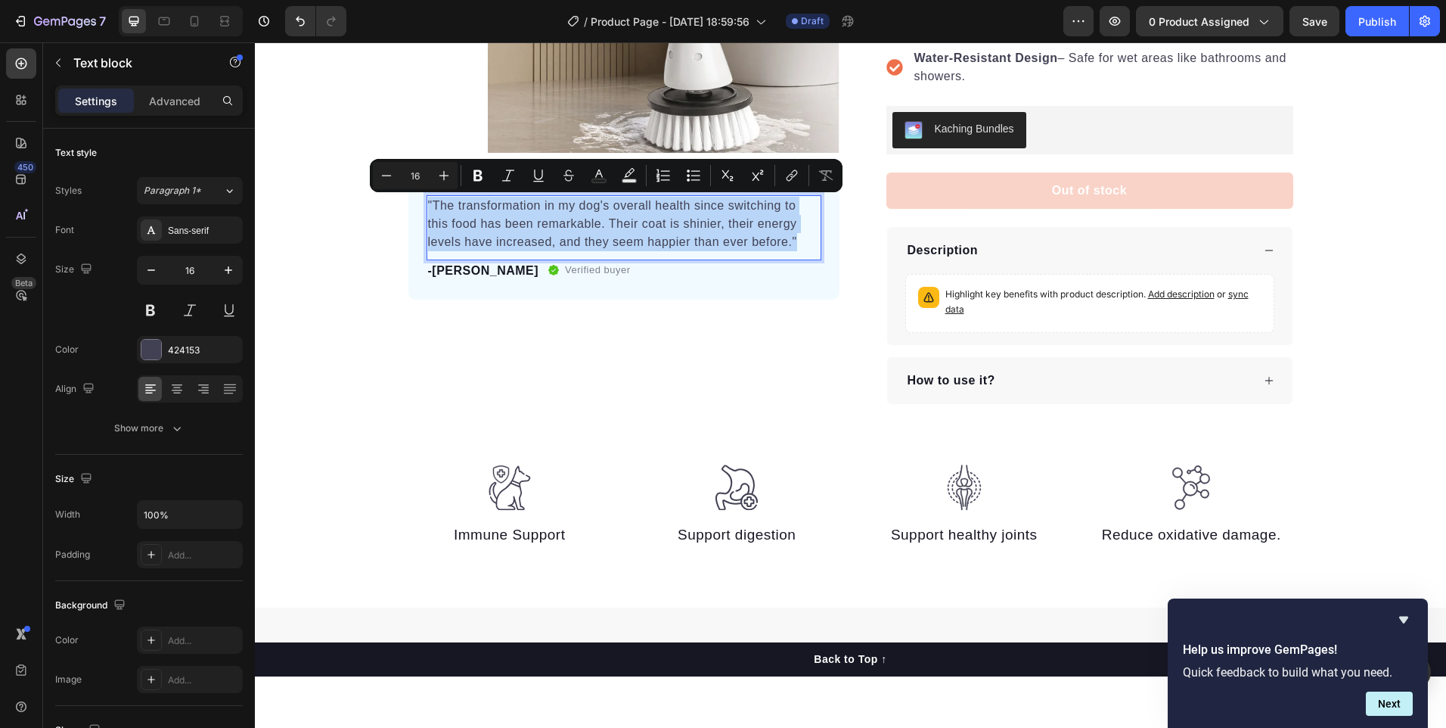
click at [430, 205] on p ""The transformation in my dog's overall health since switching to this food has…" at bounding box center [624, 224] width 392 height 54
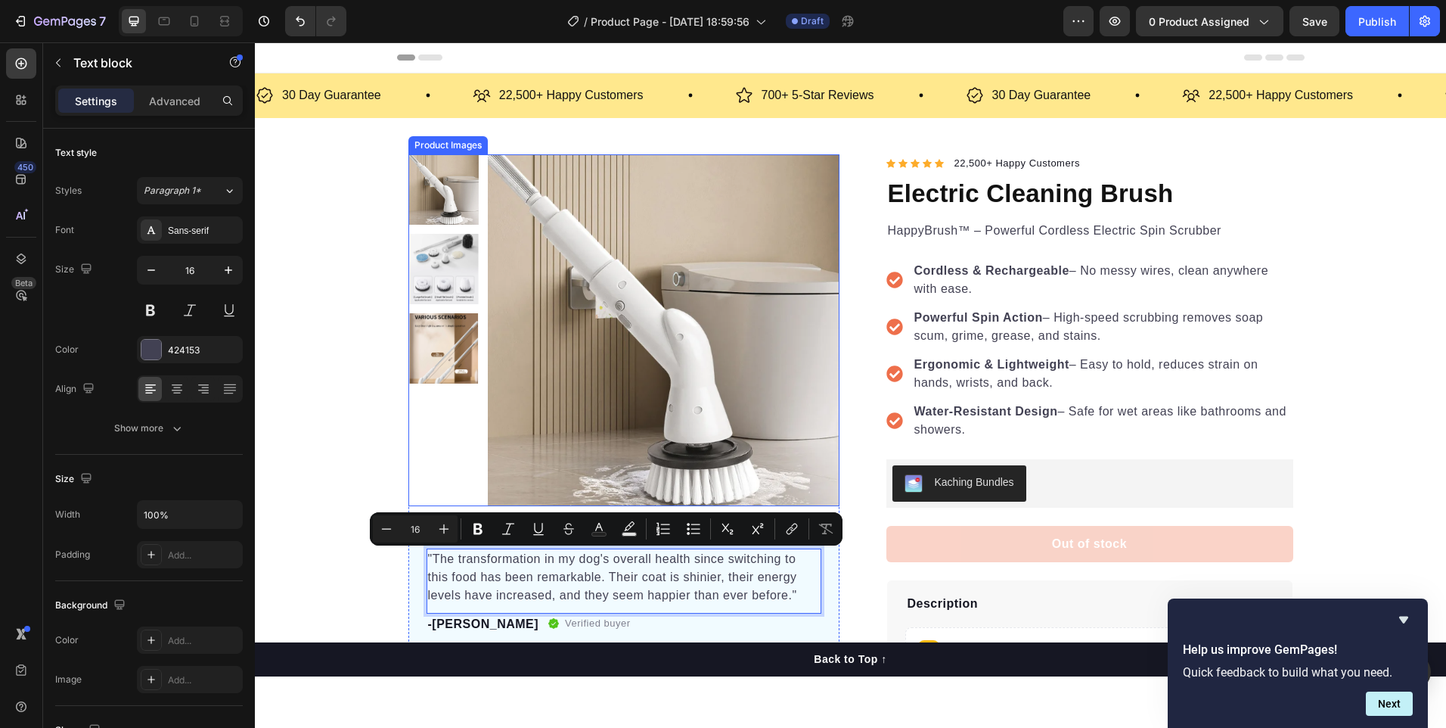
scroll to position [176, 0]
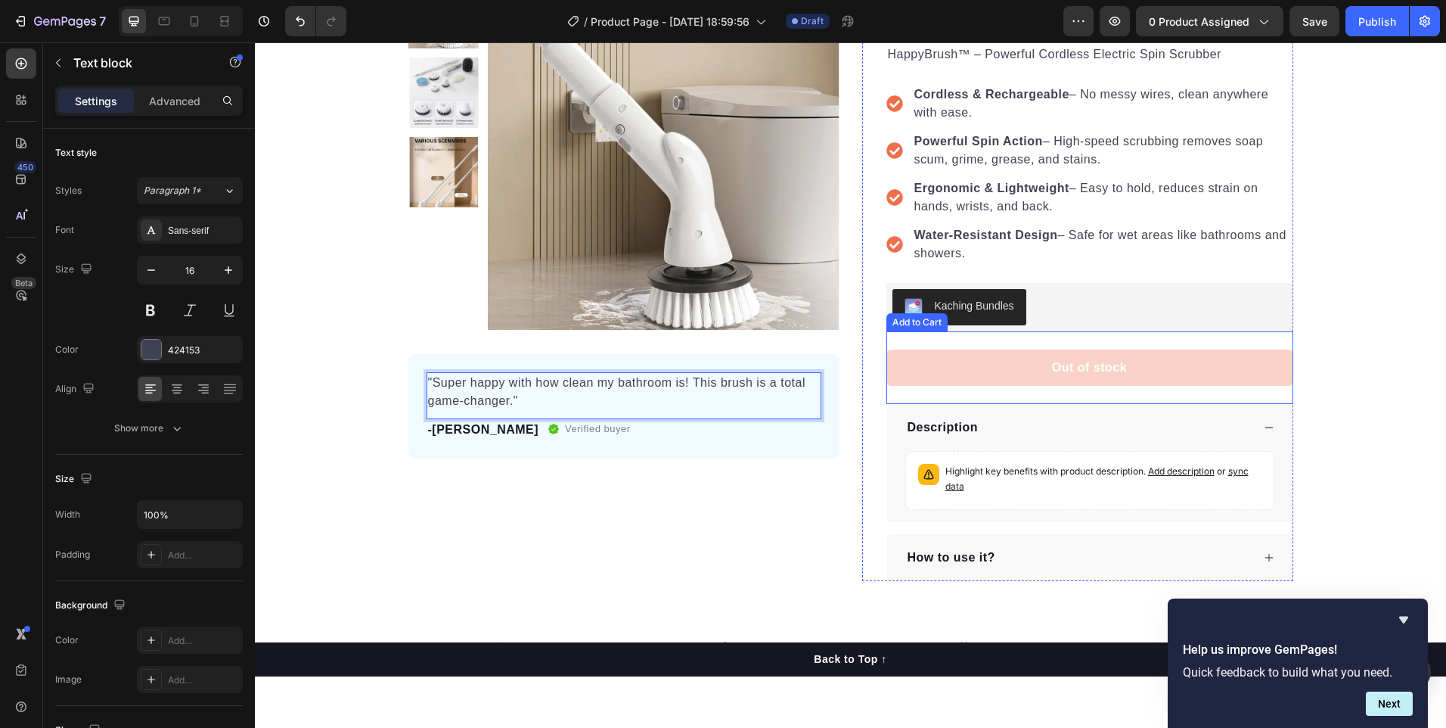
click at [913, 326] on div "Add to Cart" at bounding box center [916, 322] width 61 height 18
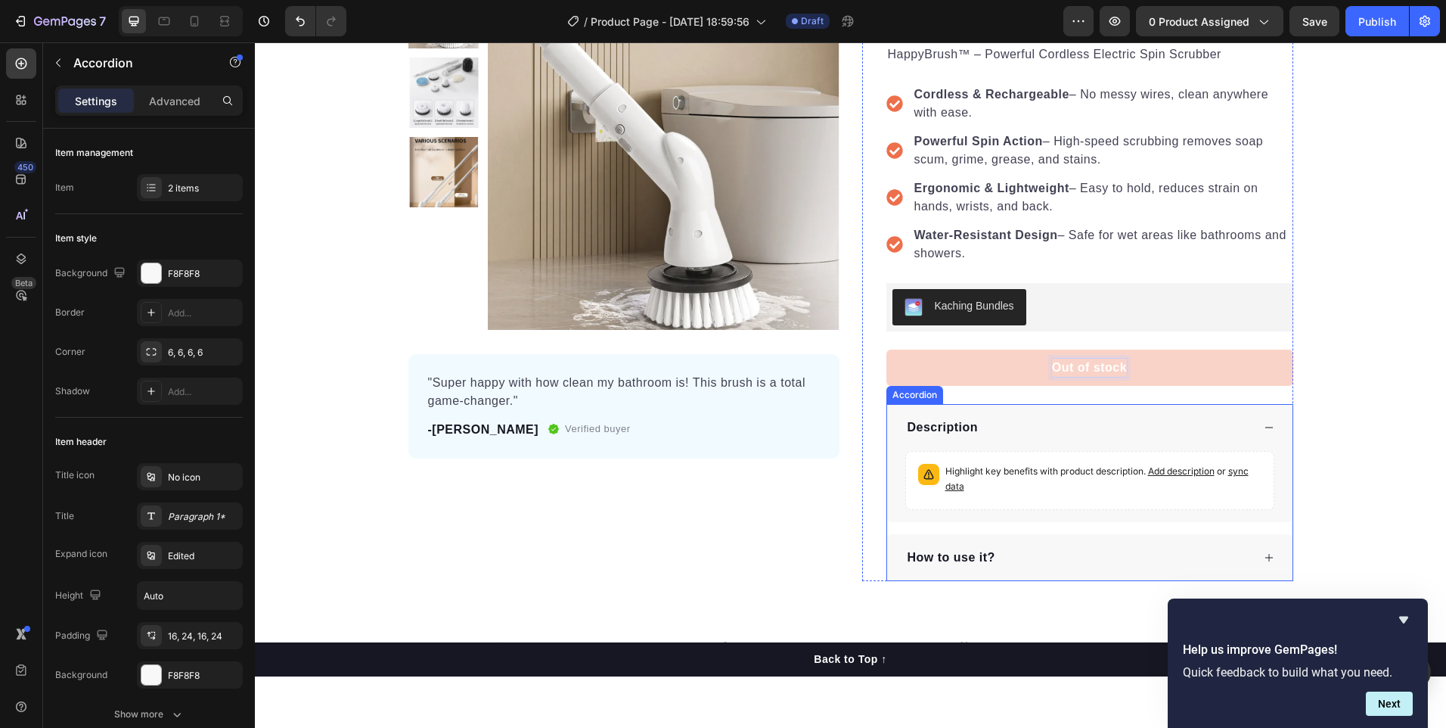
click at [1011, 414] on div "Description" at bounding box center [1089, 427] width 405 height 47
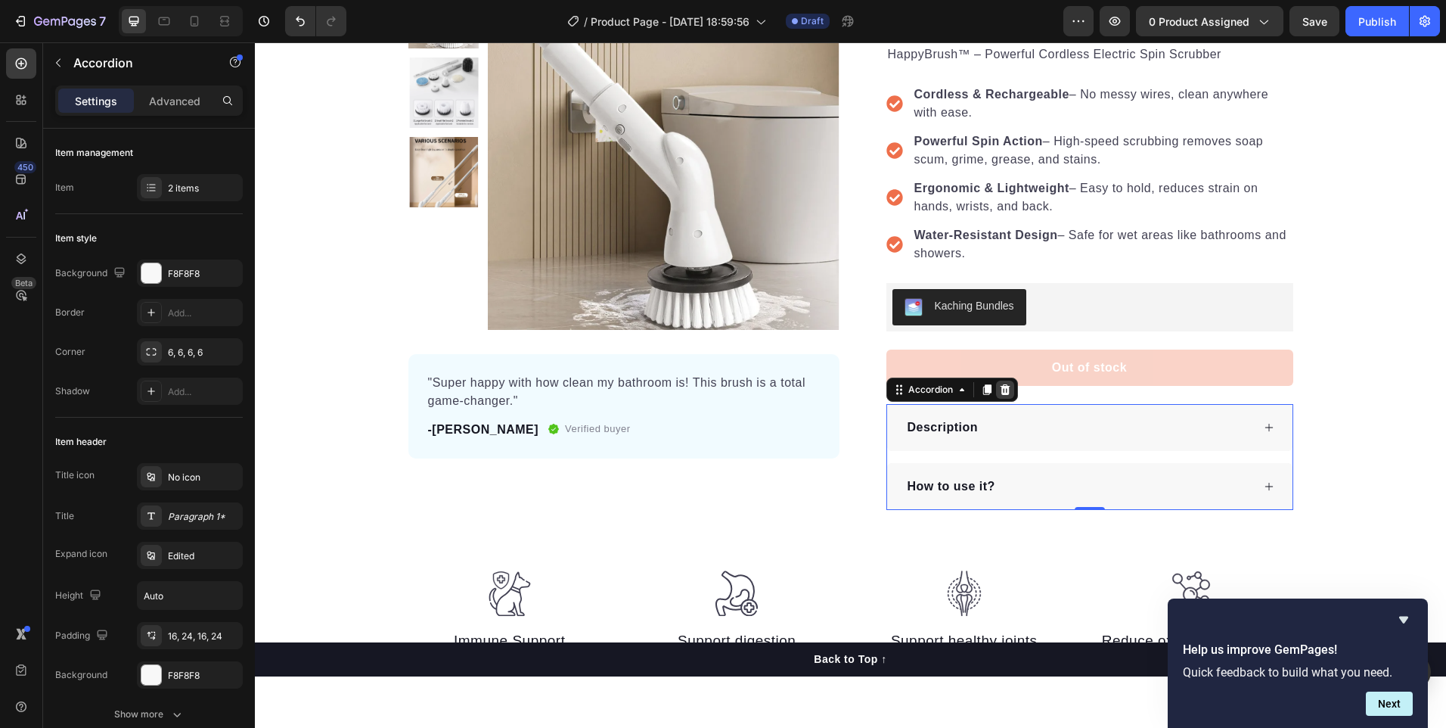
click at [1000, 389] on icon at bounding box center [1005, 389] width 10 height 11
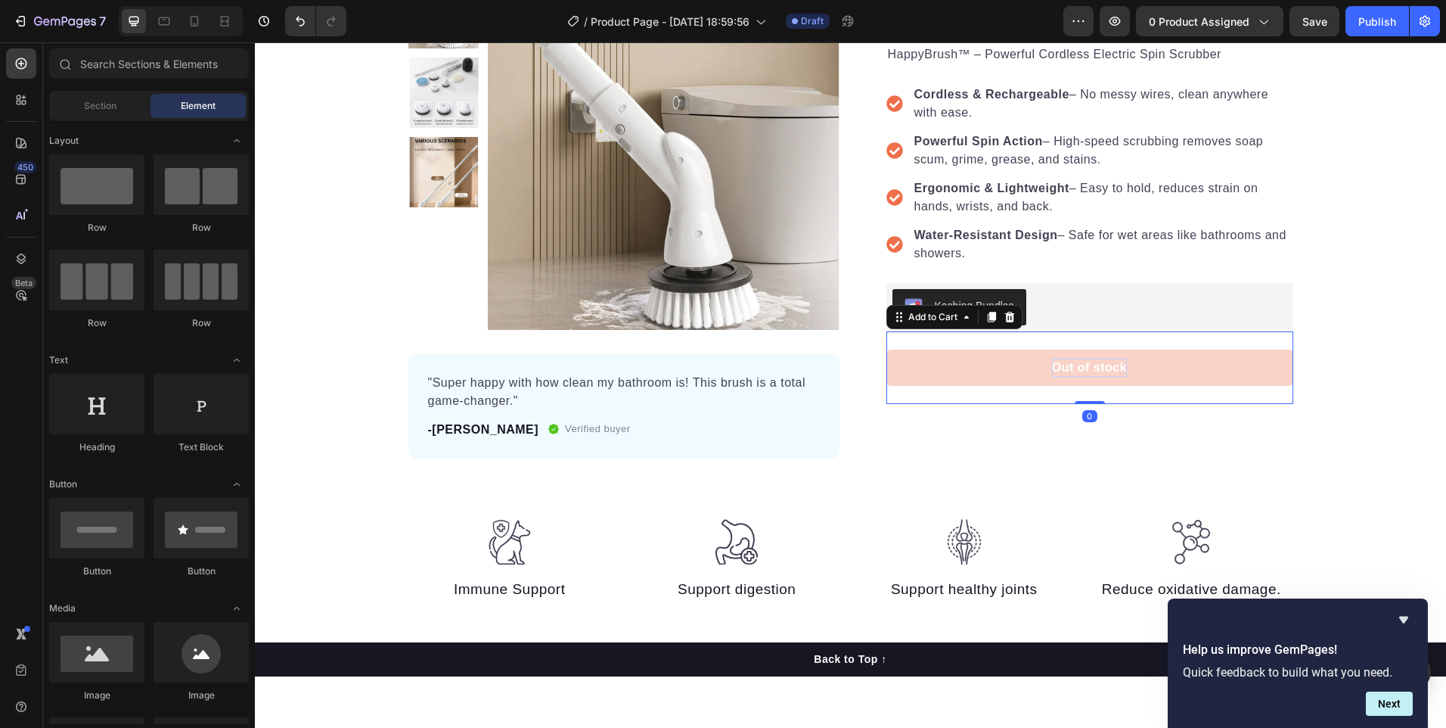
click at [1071, 369] on p "Out of stock" at bounding box center [1089, 367] width 75 height 18
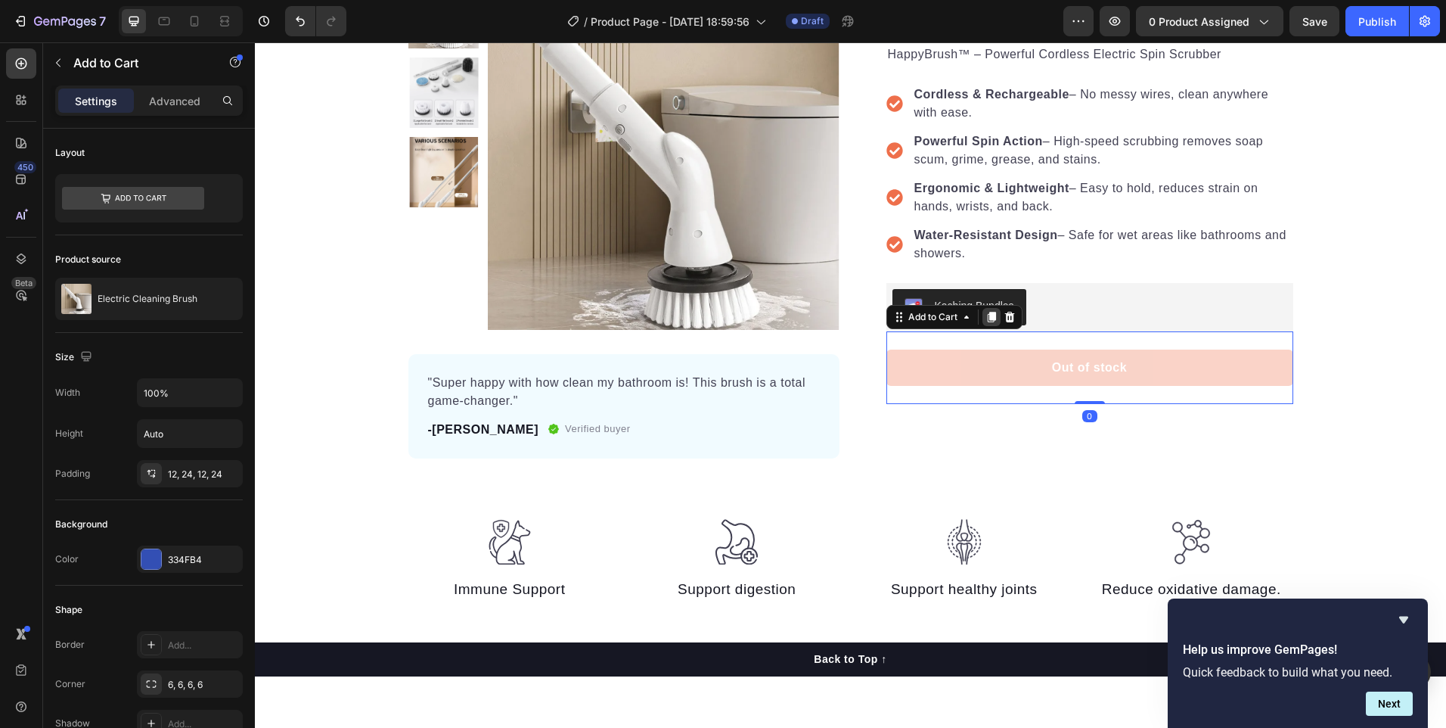
click at [987, 318] on icon at bounding box center [991, 317] width 8 height 11
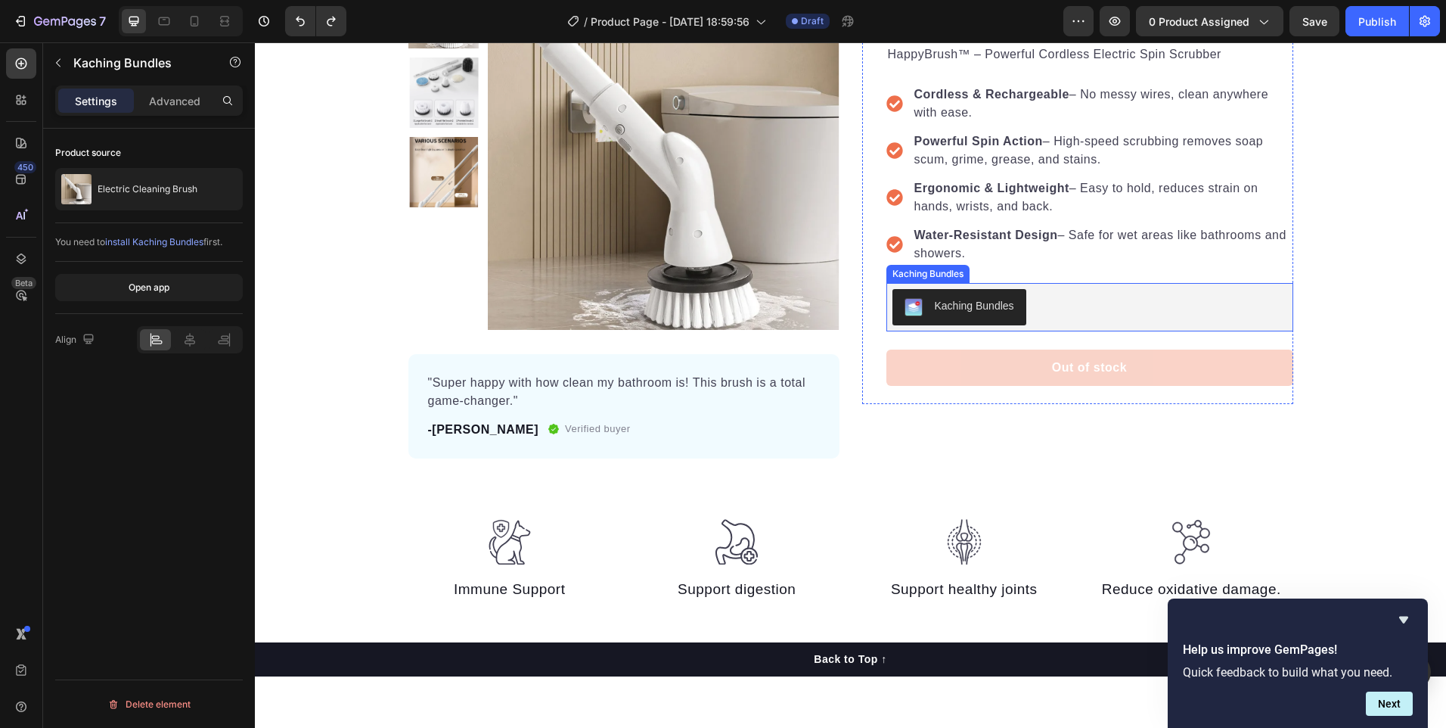
click at [935, 309] on div "Kaching Bundles" at bounding box center [974, 306] width 79 height 16
click at [1026, 272] on icon at bounding box center [1032, 268] width 12 height 12
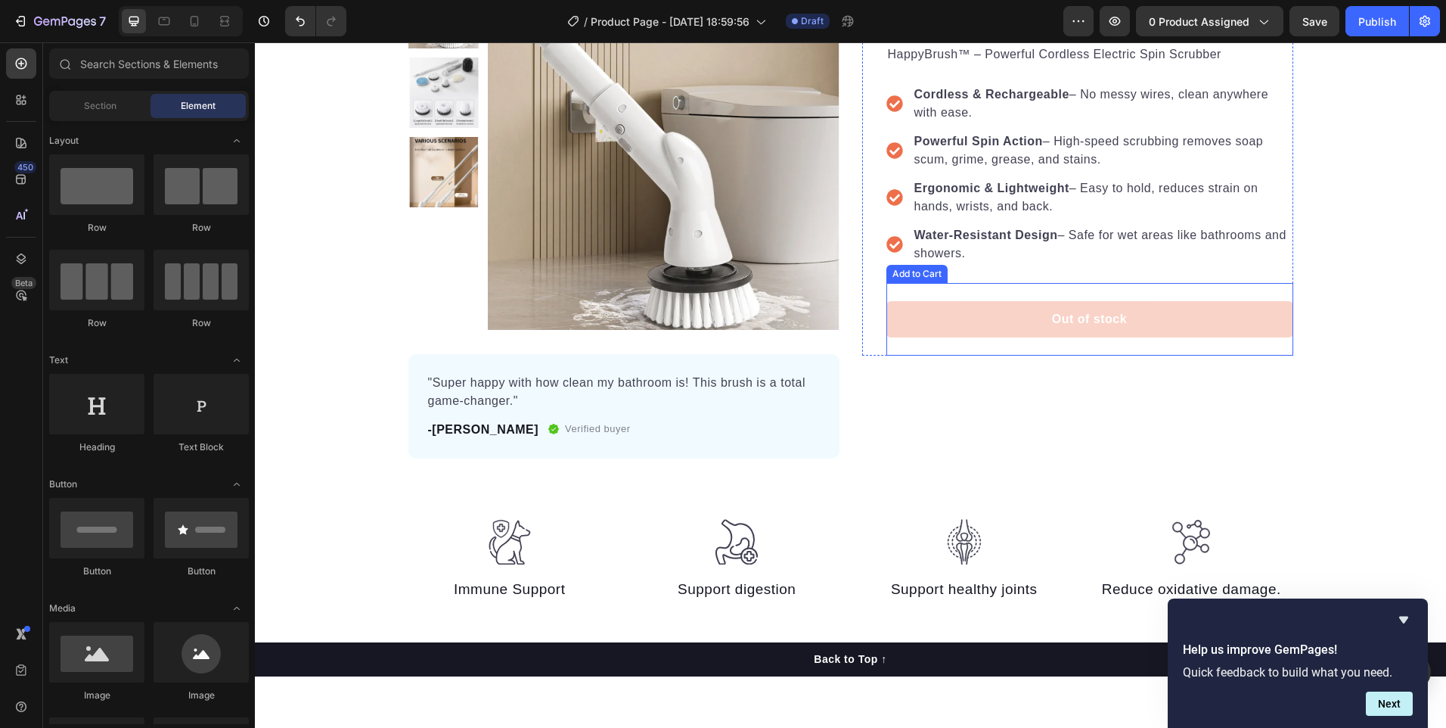
click at [1002, 326] on button "Out of stock" at bounding box center [1089, 319] width 407 height 36
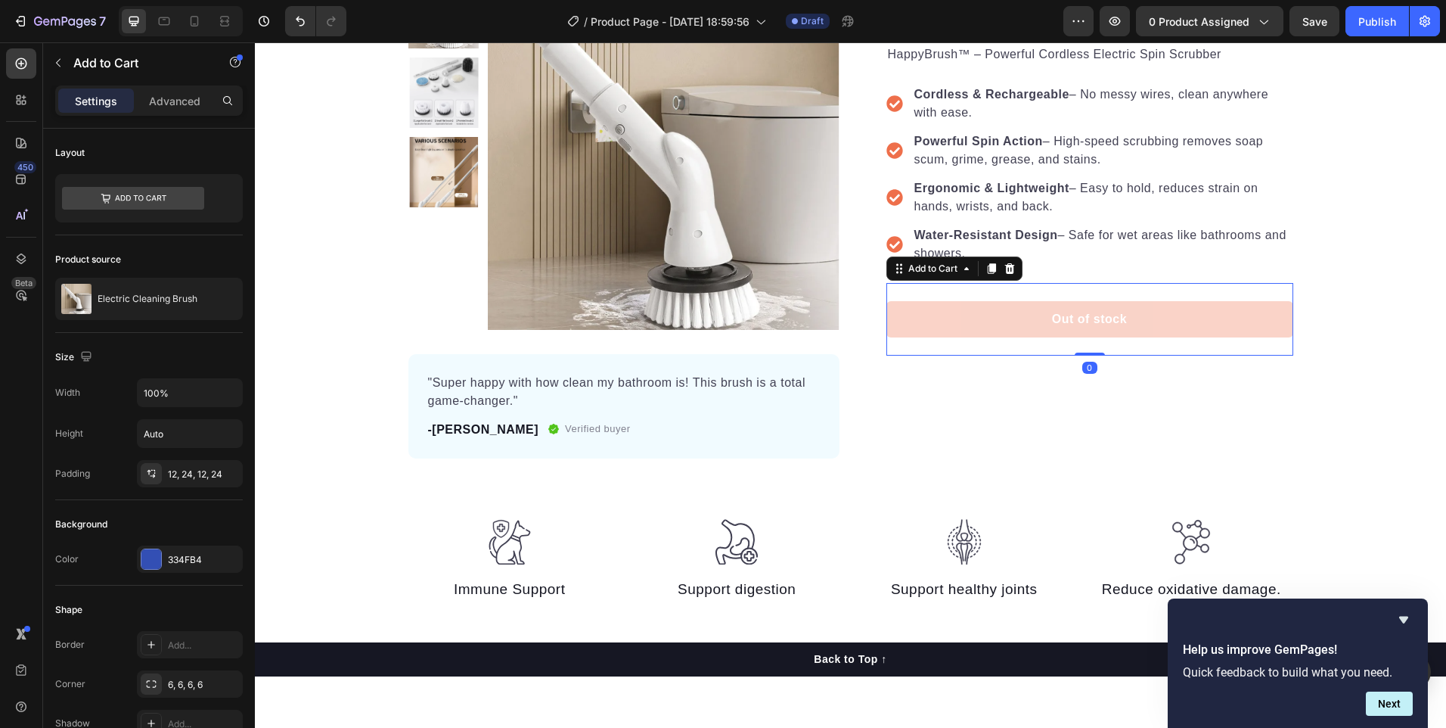
click at [1002, 326] on button "Out of stock" at bounding box center [1089, 319] width 407 height 36
click at [174, 192] on icon at bounding box center [133, 198] width 142 height 23
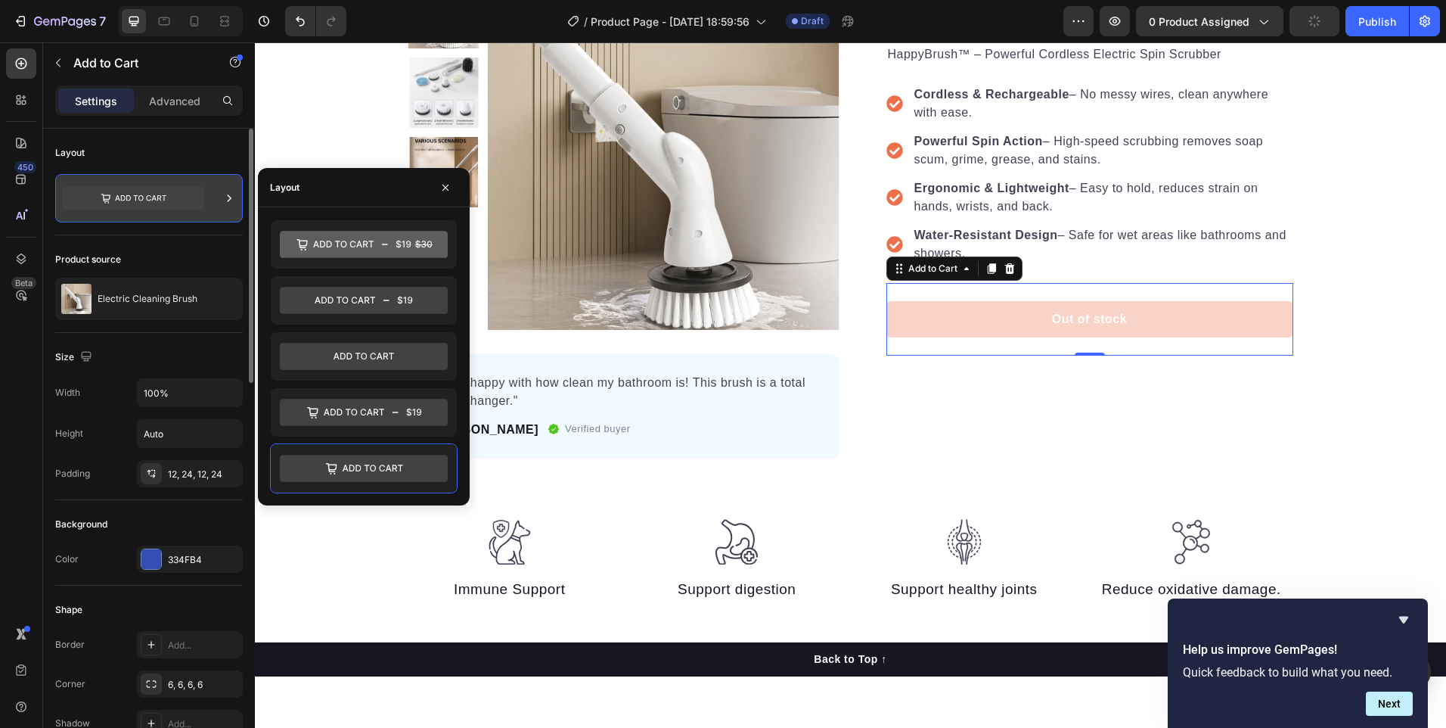
click at [206, 194] on div at bounding box center [149, 198] width 188 height 48
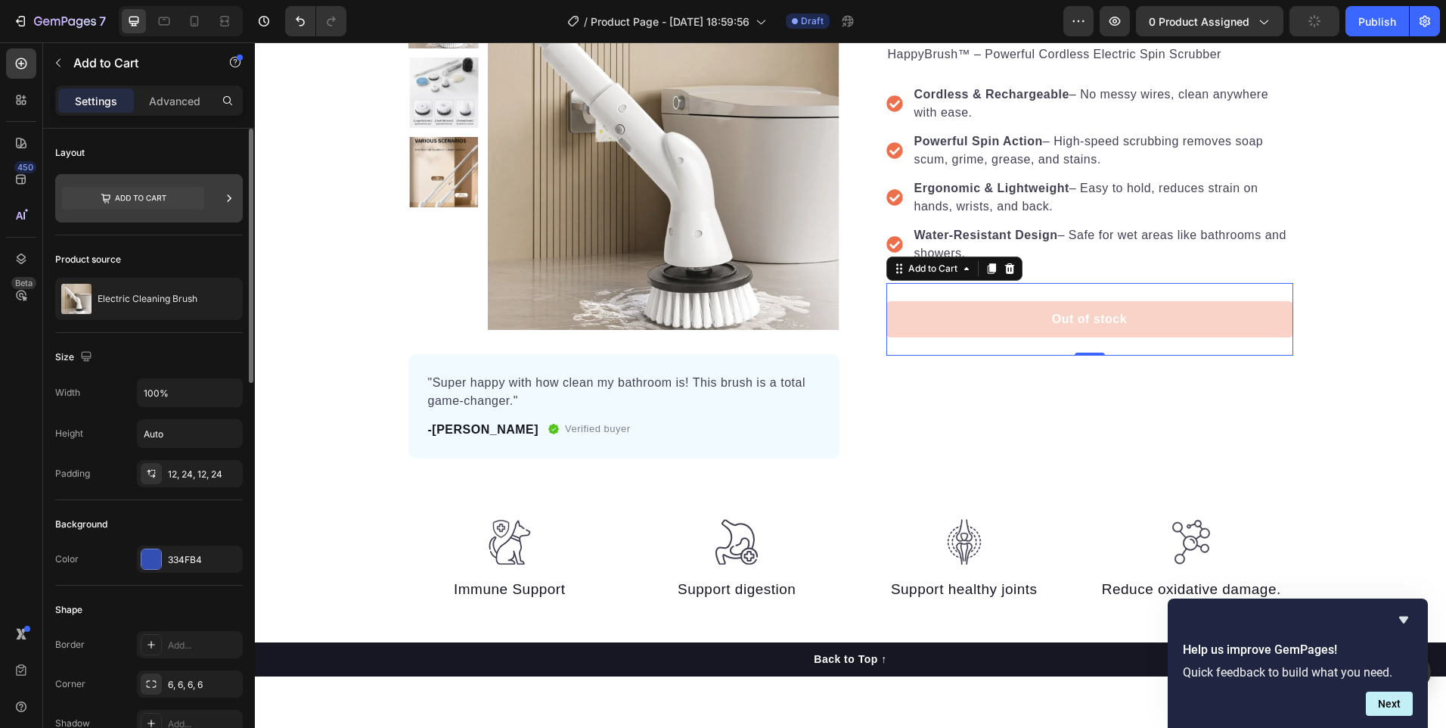
click at [181, 199] on icon at bounding box center [133, 198] width 142 height 23
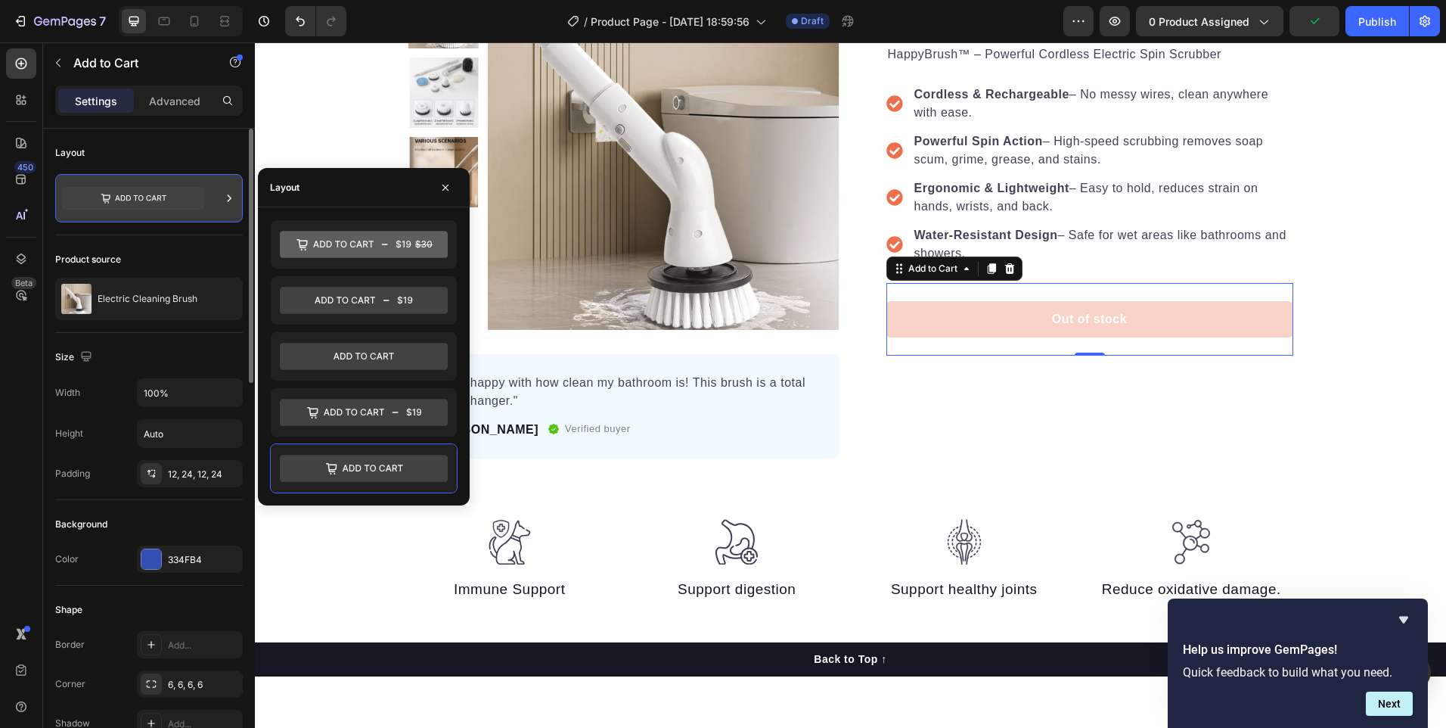
click at [222, 200] on icon at bounding box center [229, 198] width 15 height 15
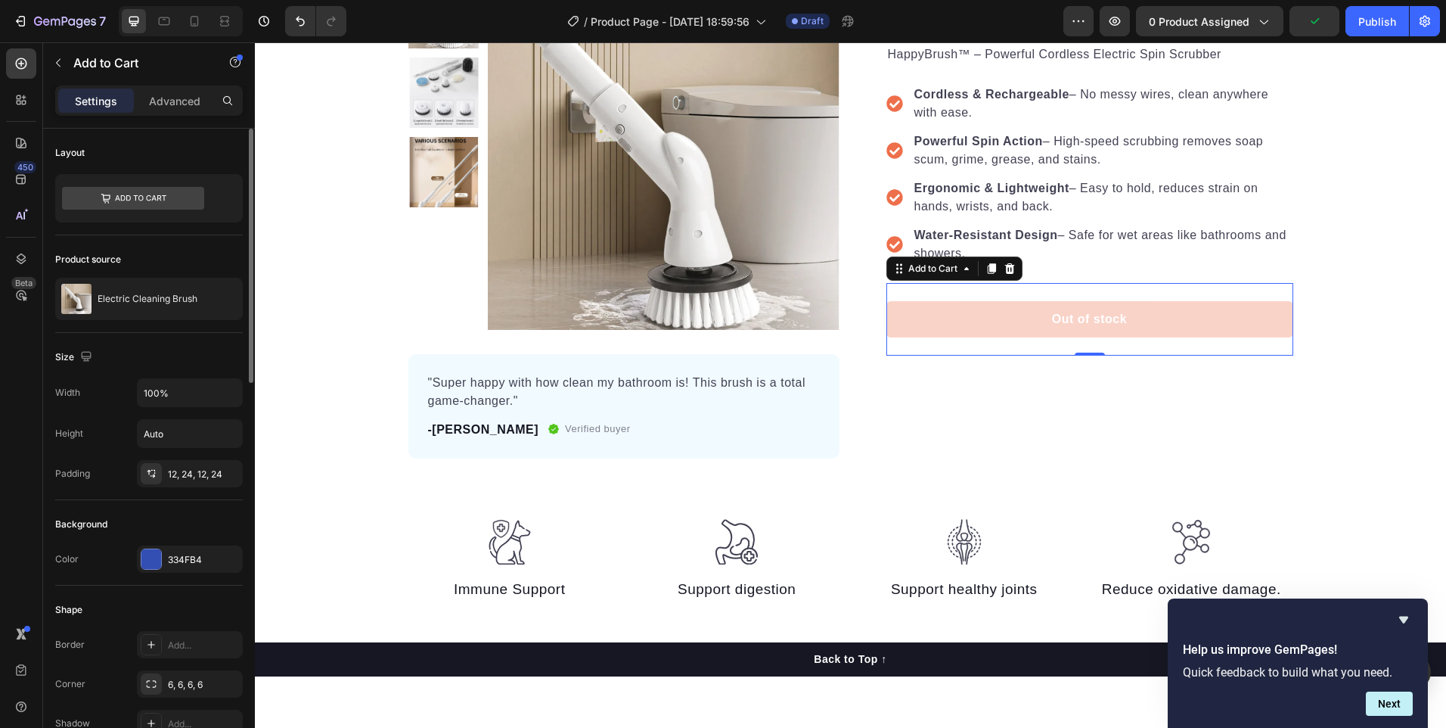
click at [150, 150] on div "Layout" at bounding box center [149, 153] width 188 height 24
click at [142, 202] on icon at bounding box center [133, 198] width 142 height 23
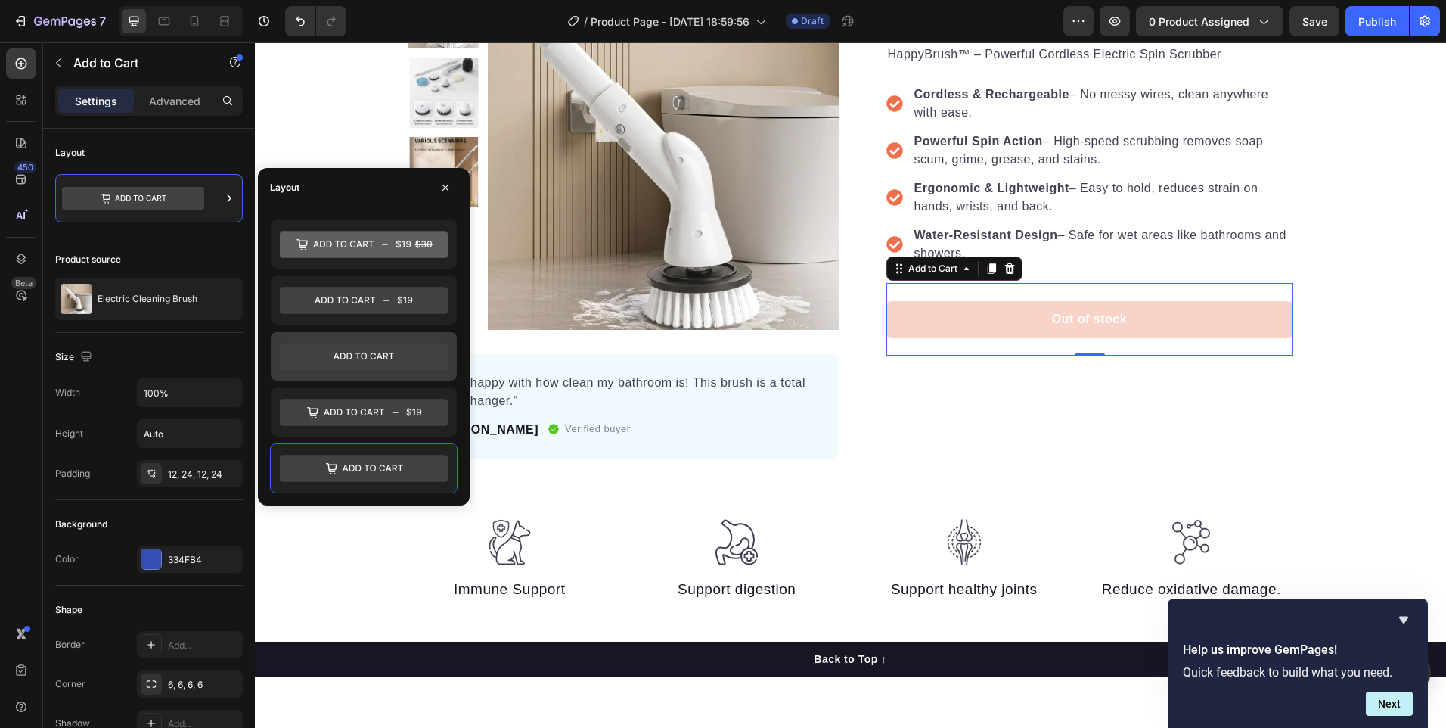
click at [373, 352] on icon at bounding box center [364, 356] width 168 height 27
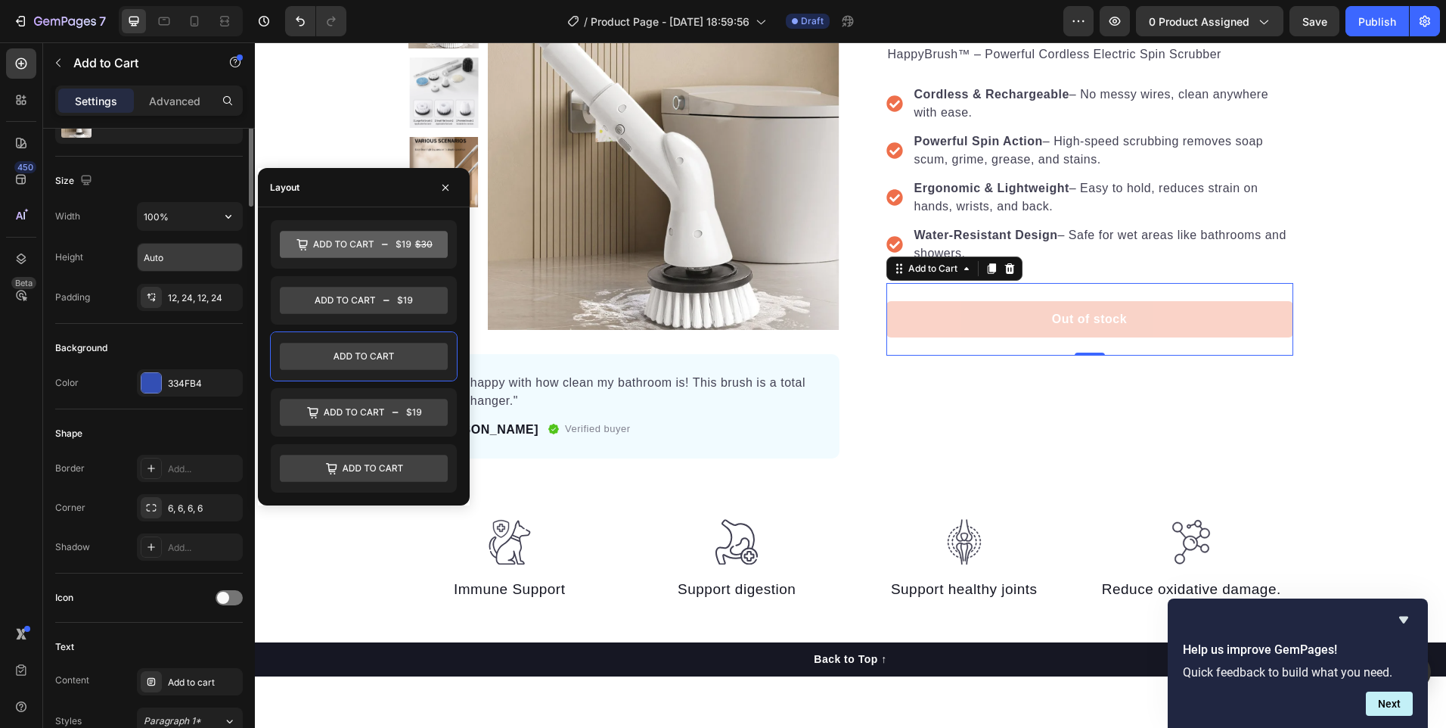
scroll to position [0, 0]
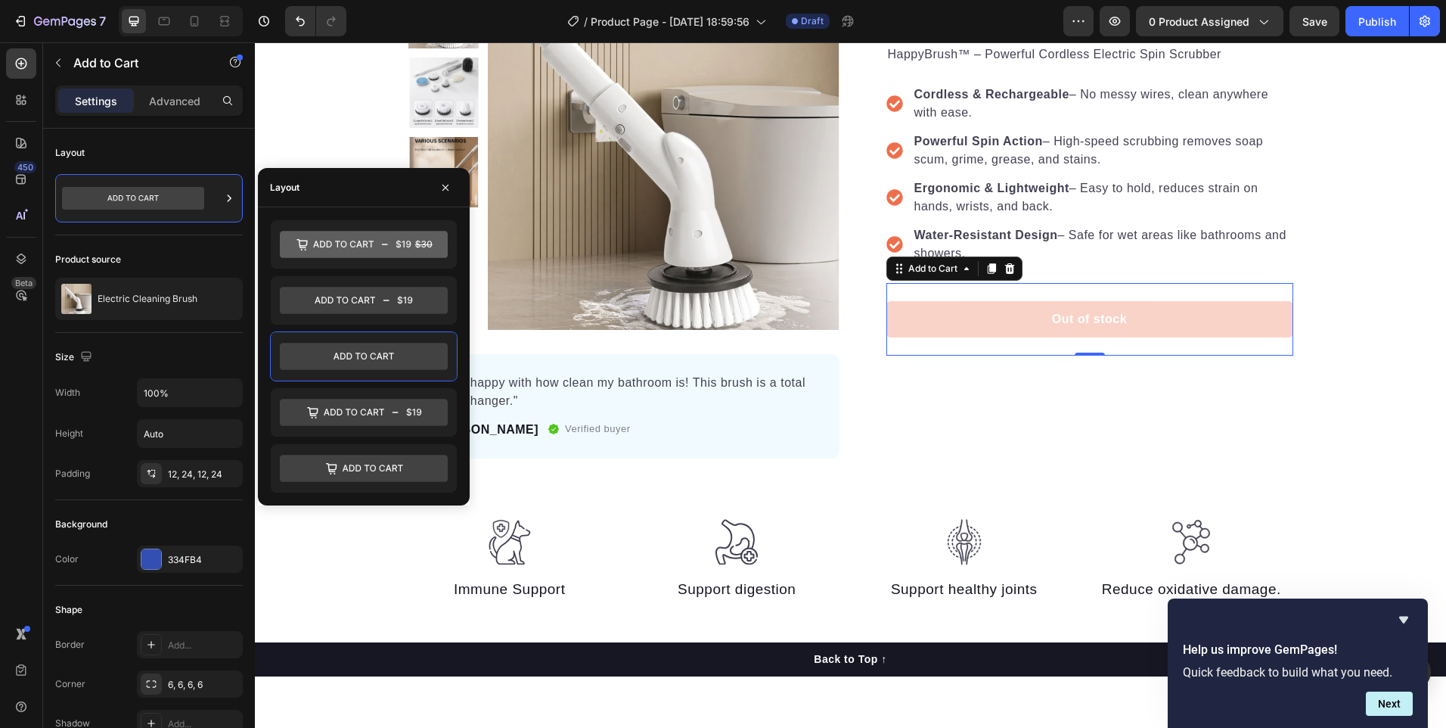
click at [148, 86] on div "Settings Advanced" at bounding box center [149, 100] width 188 height 30
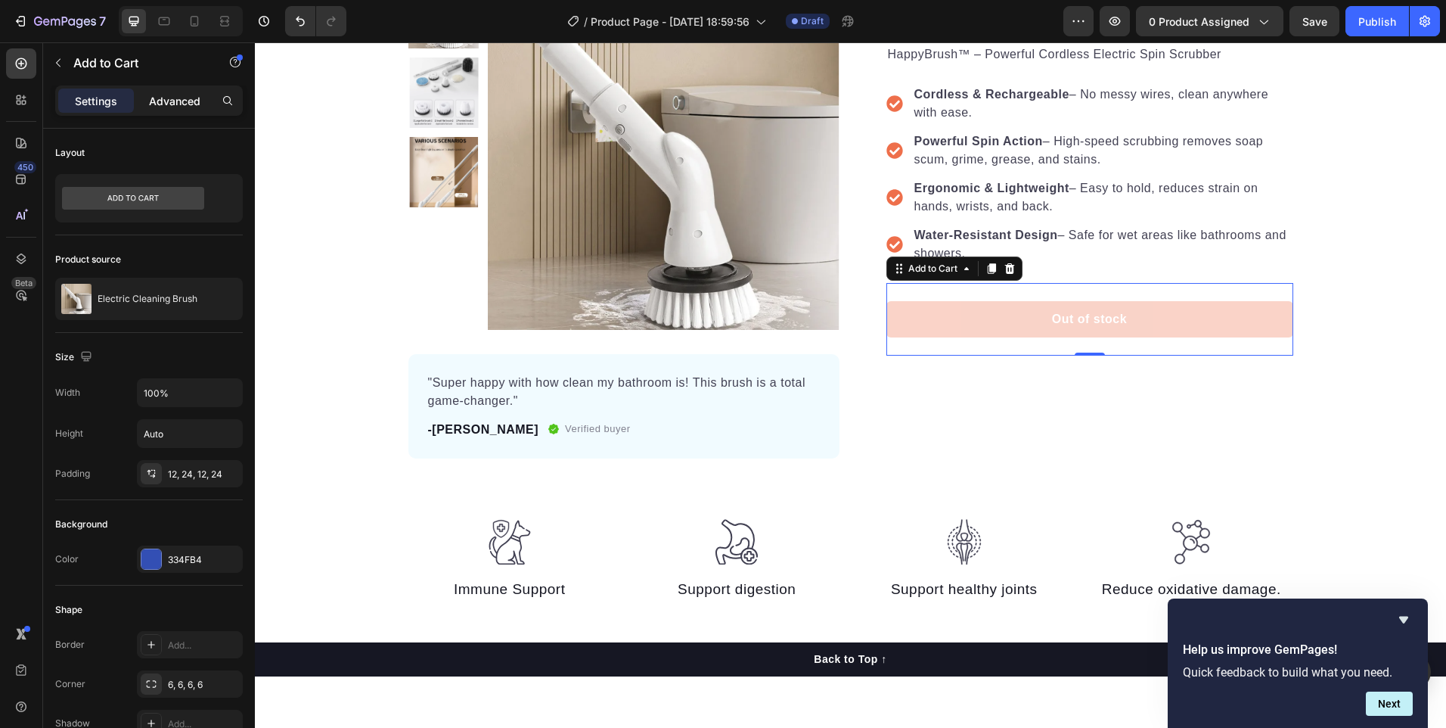
click at [154, 102] on p "Advanced" at bounding box center [174, 101] width 51 height 16
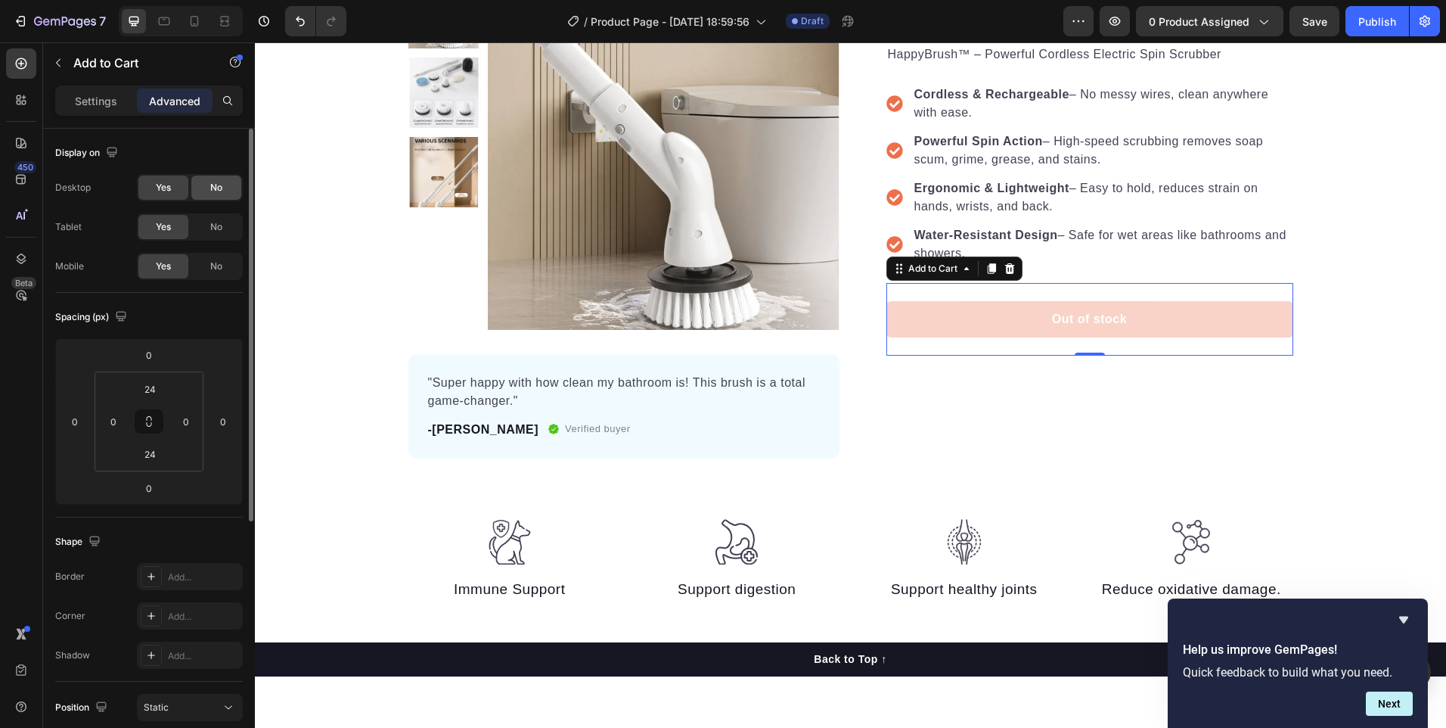
click at [211, 195] on div "No" at bounding box center [216, 187] width 50 height 24
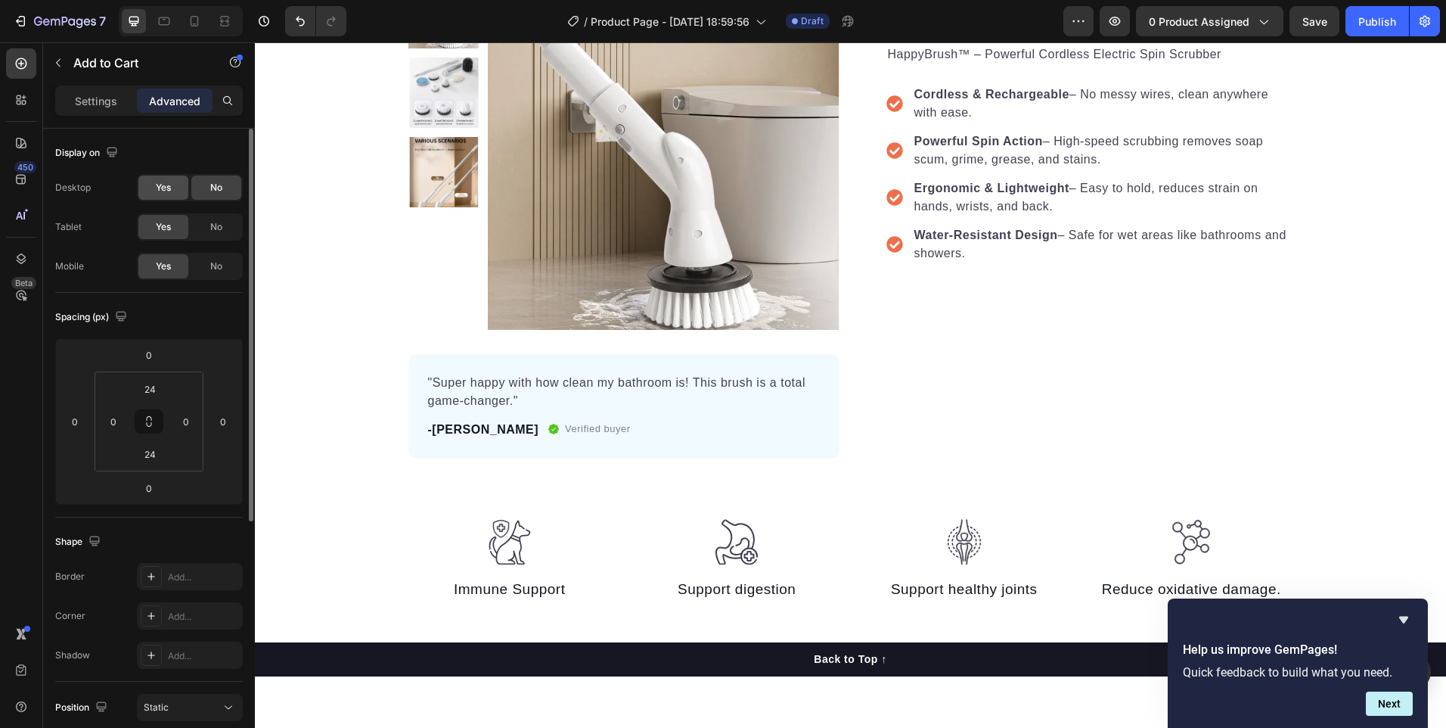
click at [160, 189] on span "Yes" at bounding box center [163, 188] width 15 height 14
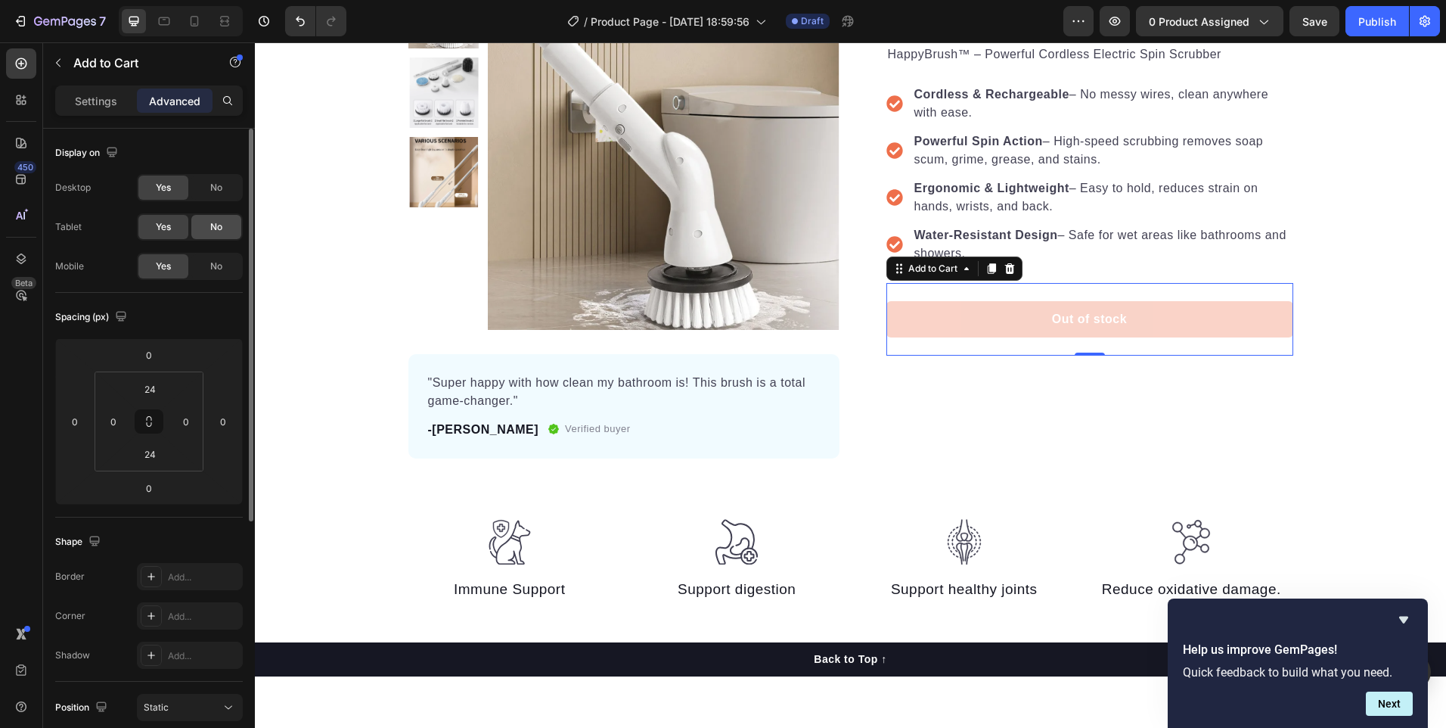
click at [207, 228] on div "No" at bounding box center [216, 227] width 50 height 24
click at [208, 228] on div "No" at bounding box center [216, 227] width 50 height 24
click at [157, 225] on span "Yes" at bounding box center [163, 227] width 15 height 14
click at [92, 100] on p "Settings" at bounding box center [96, 101] width 42 height 16
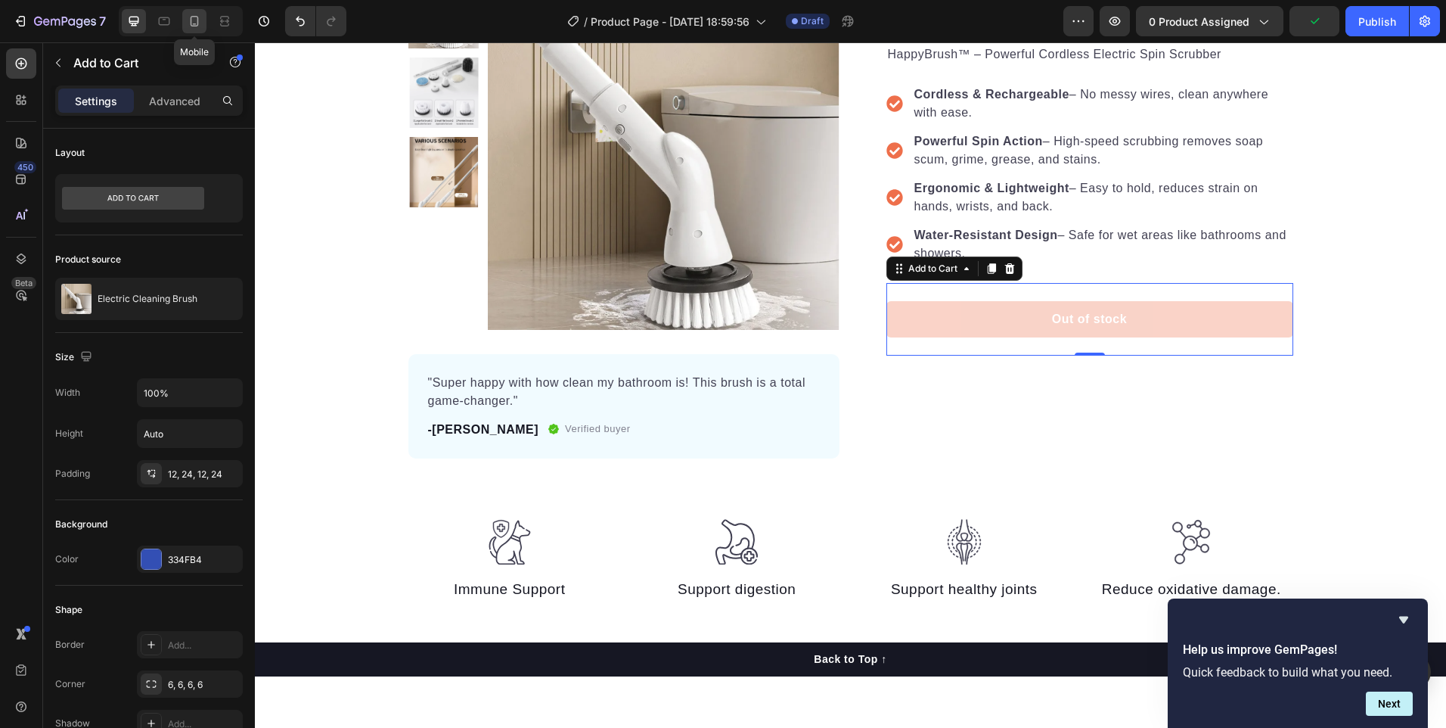
click at [202, 20] on icon at bounding box center [194, 21] width 15 height 15
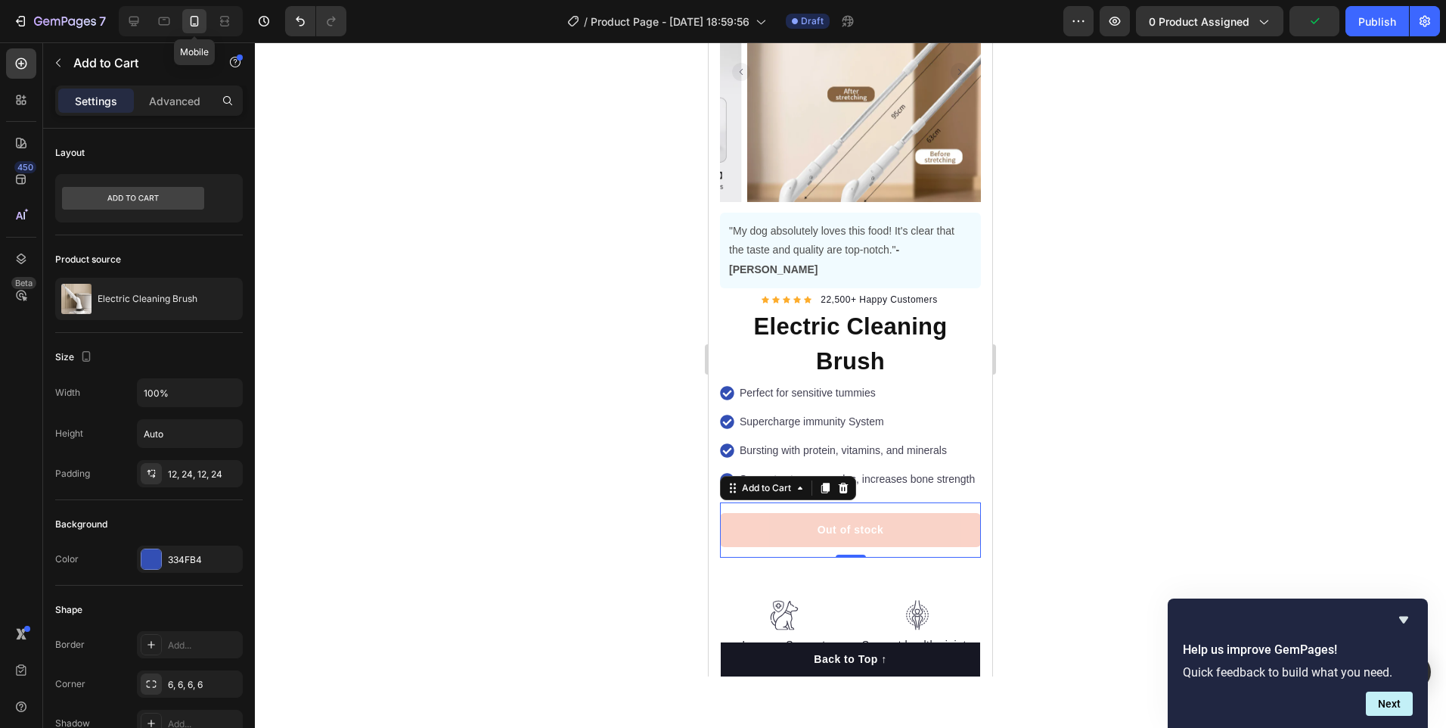
scroll to position [572, 0]
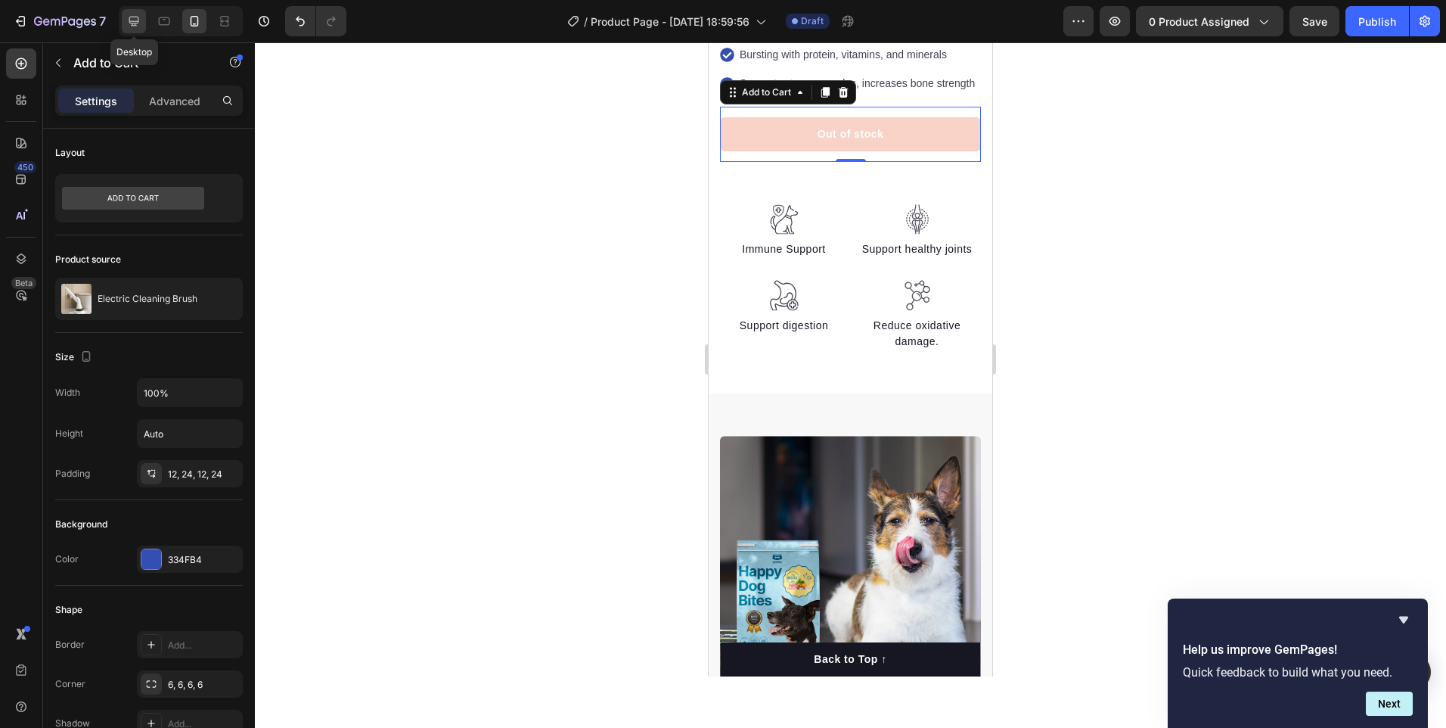
click at [129, 18] on icon at bounding box center [133, 21] width 15 height 15
type input "16"
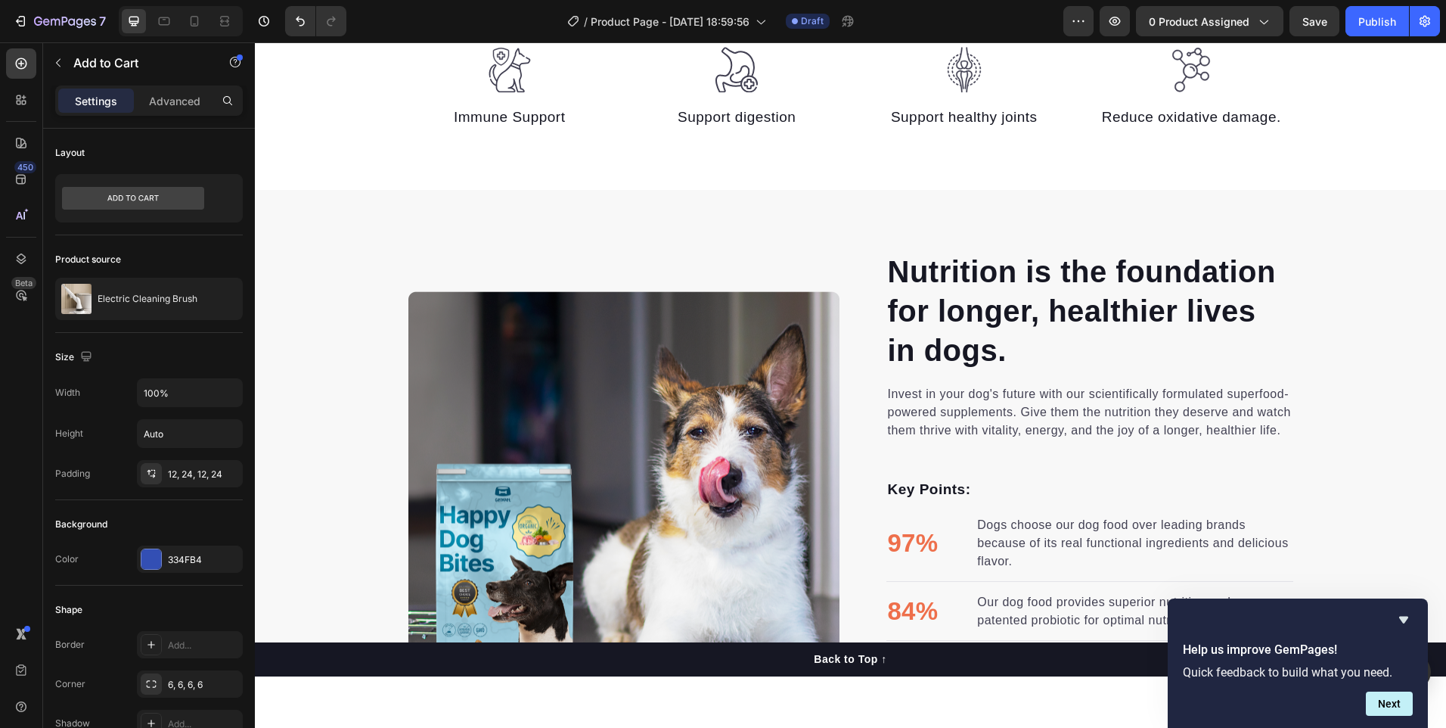
scroll to position [364, 0]
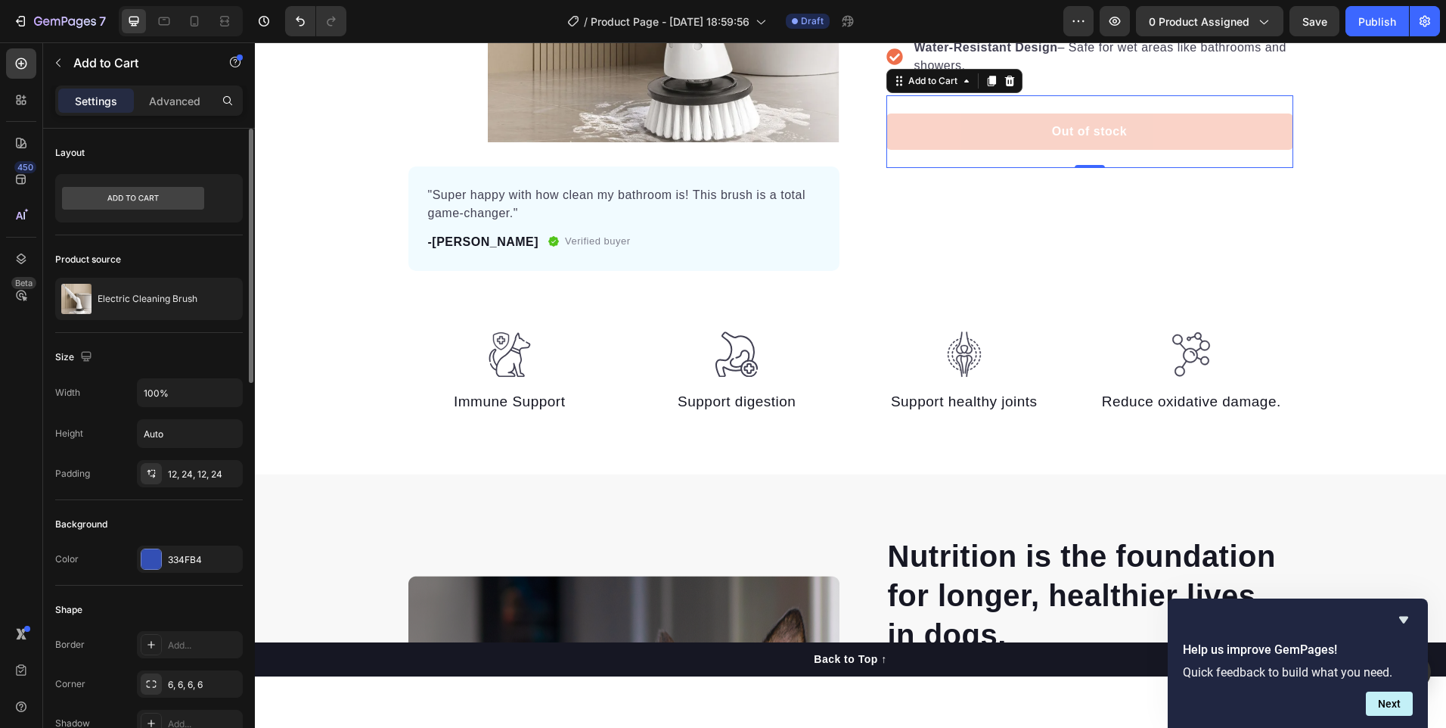
click at [93, 141] on div "Layout" at bounding box center [149, 153] width 188 height 24
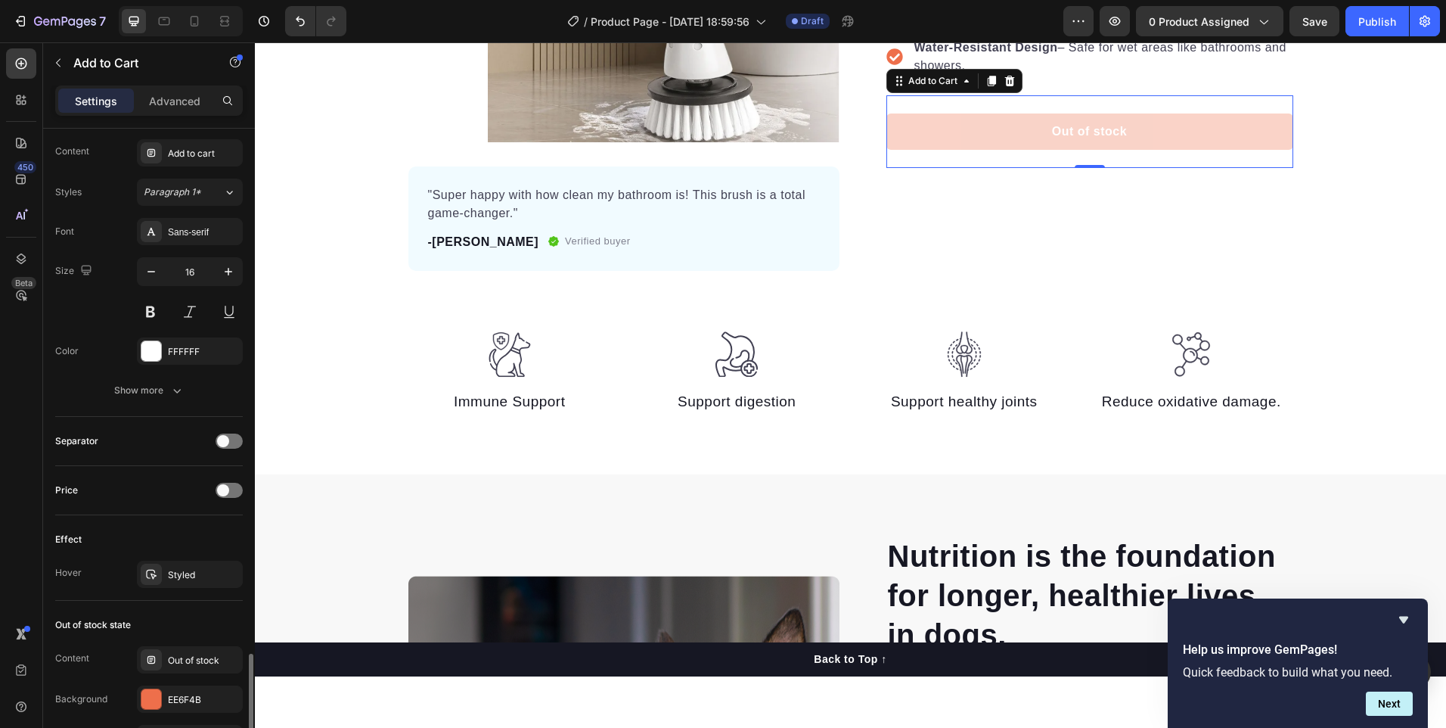
scroll to position [881, 0]
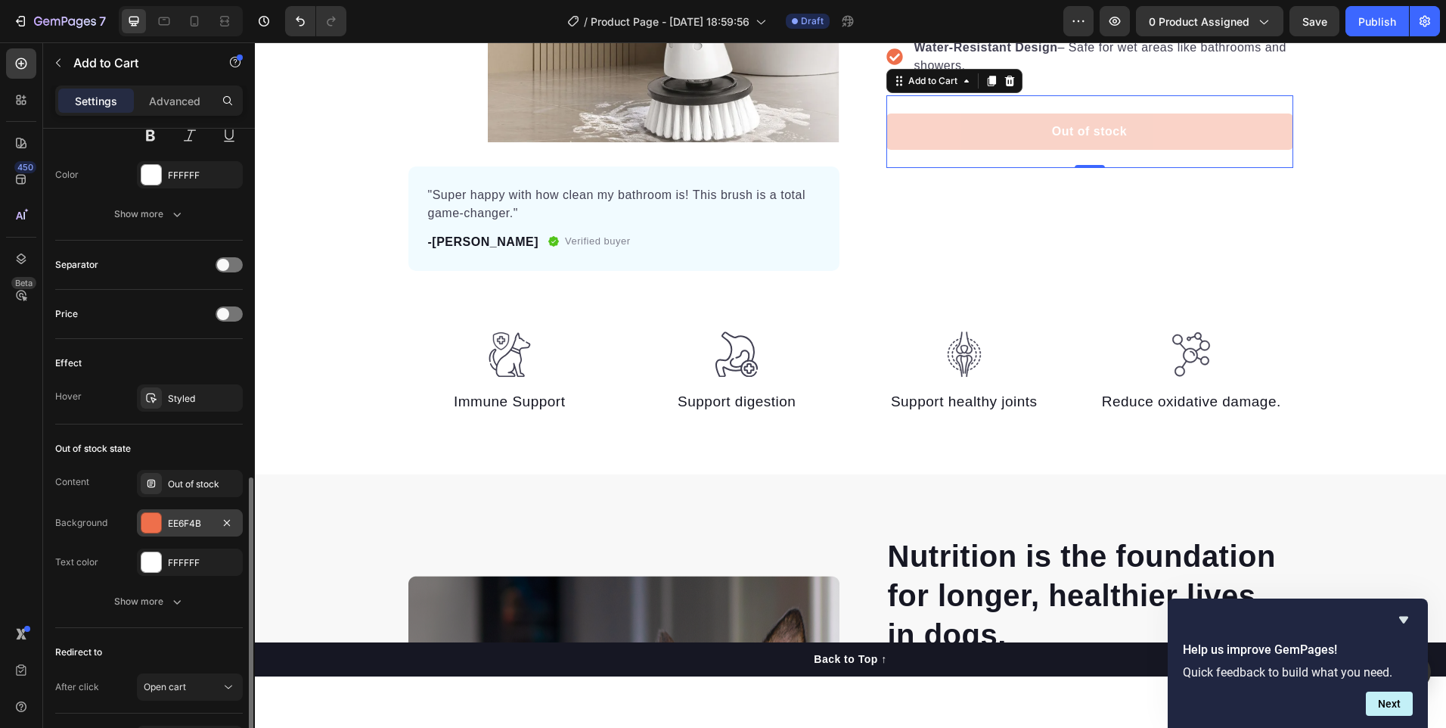
click at [147, 521] on div at bounding box center [151, 523] width 20 height 20
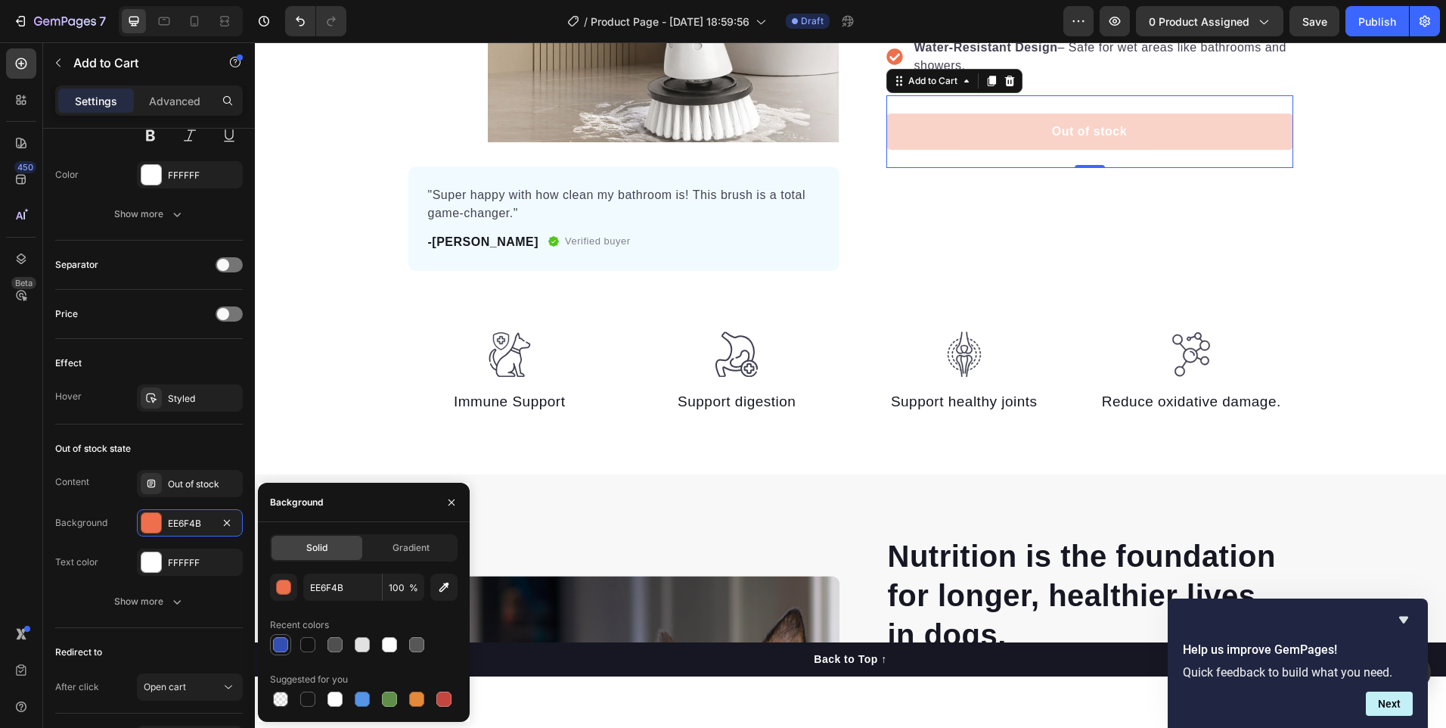
click at [281, 647] on div at bounding box center [280, 644] width 15 height 15
type input "334FB4"
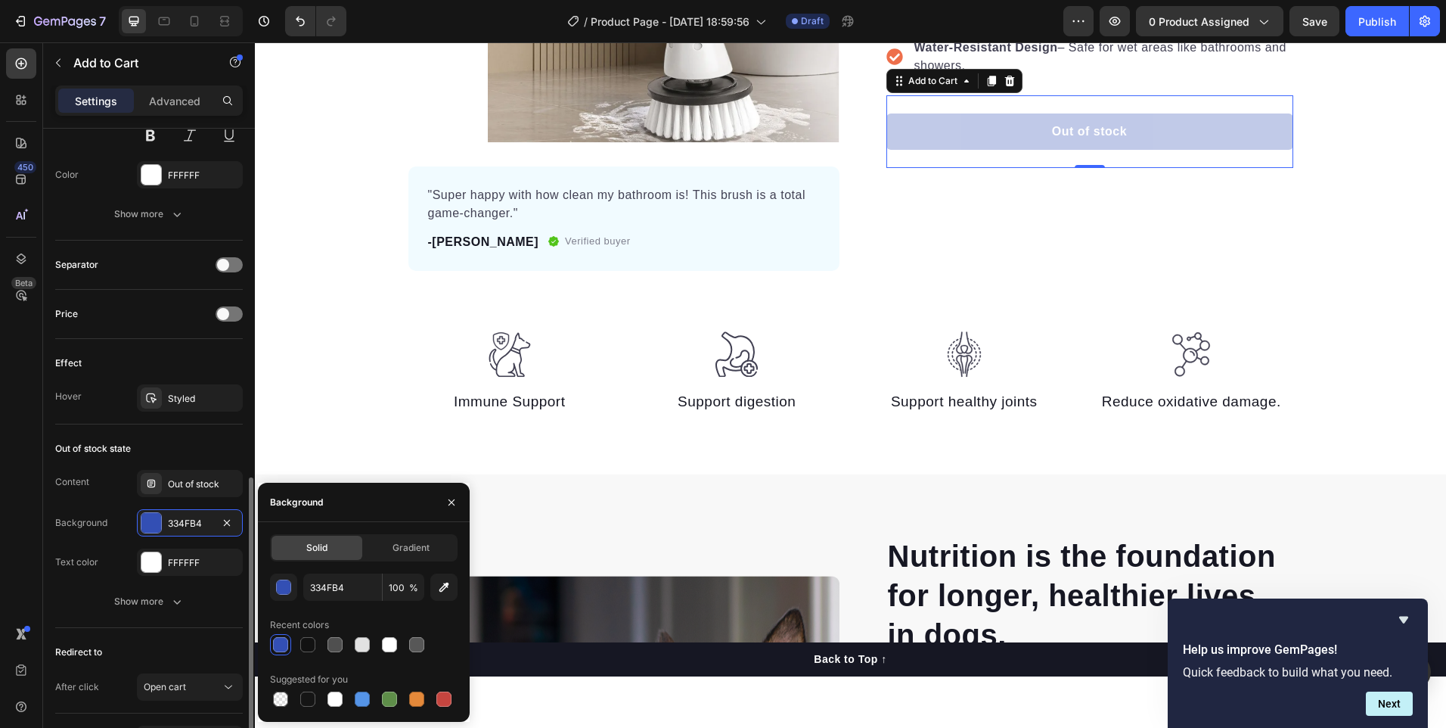
click at [148, 264] on div "Separator" at bounding box center [149, 265] width 188 height 24
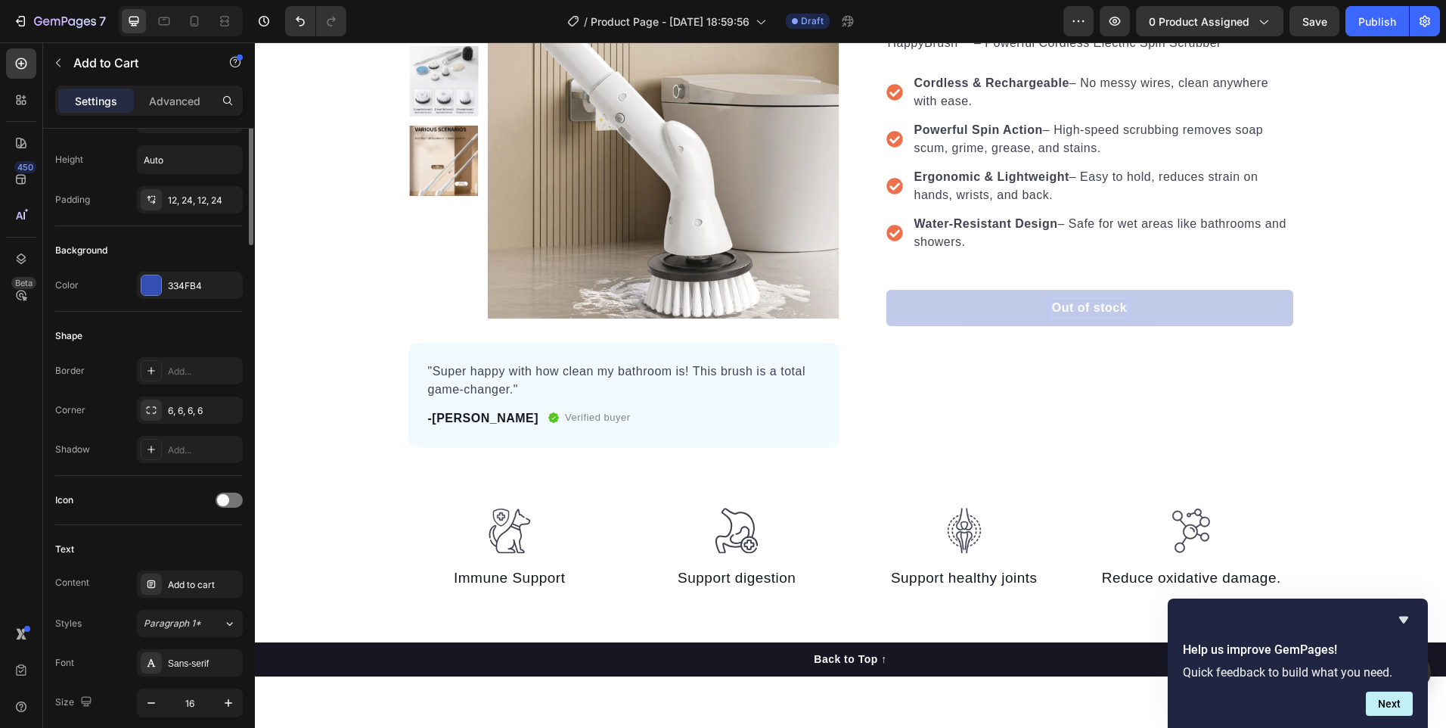
scroll to position [0, 0]
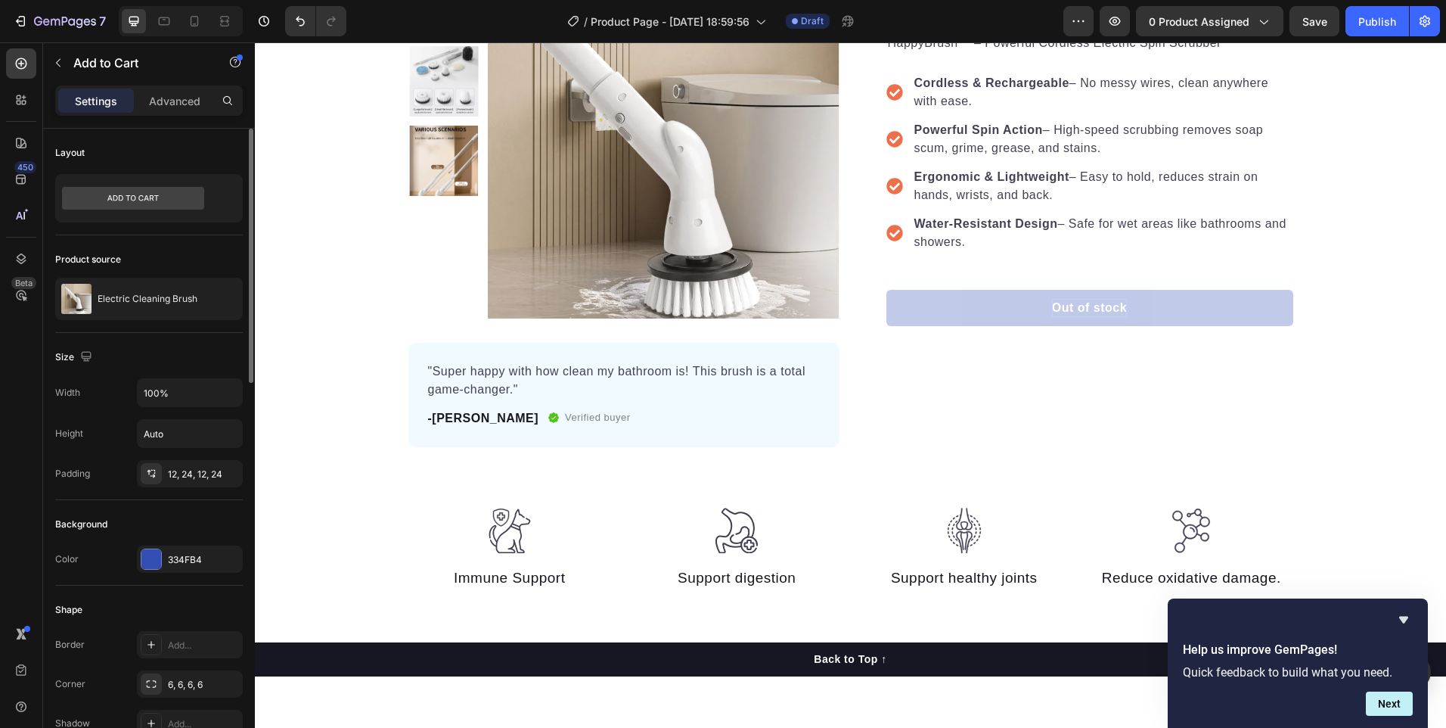
click at [131, 147] on div "Layout" at bounding box center [149, 153] width 188 height 24
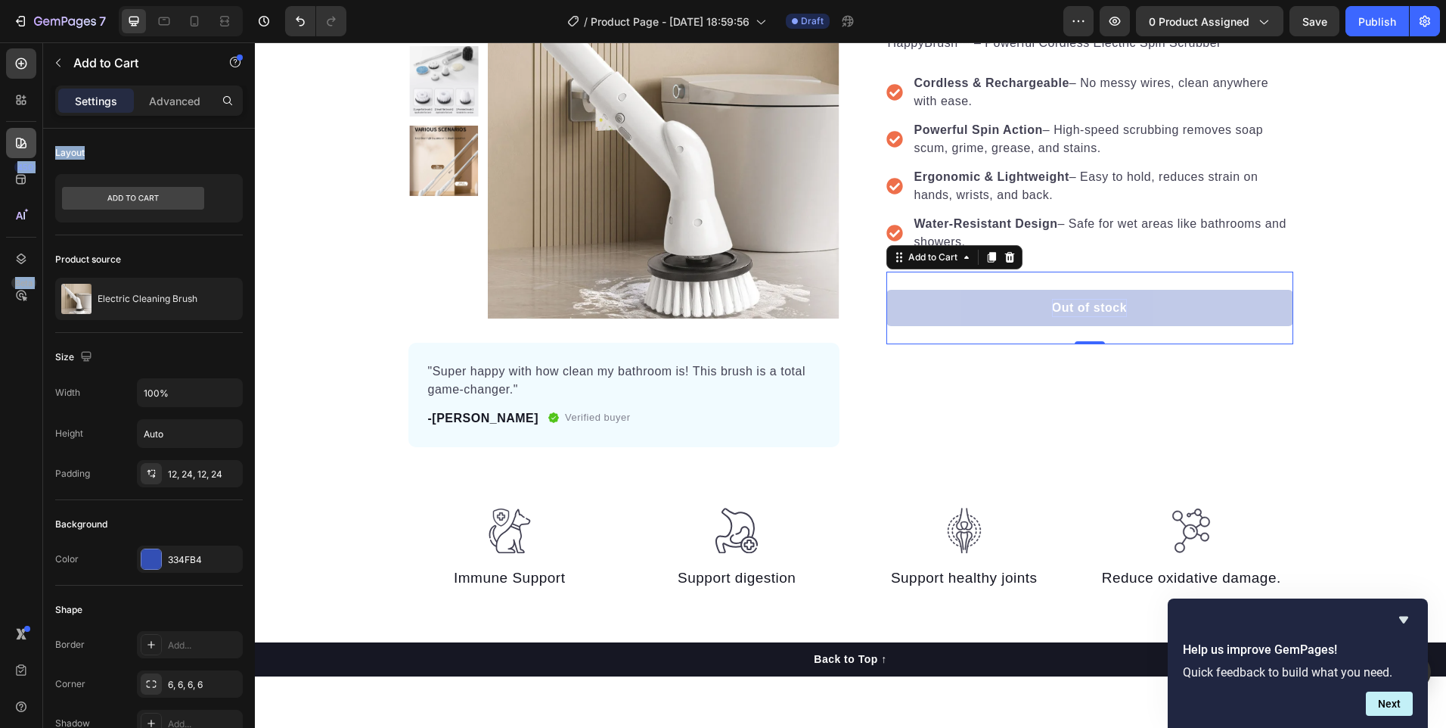
drag, startPoint x: 88, startPoint y: 154, endPoint x: 23, endPoint y: 144, distance: 65.7
click at [23, 144] on div "450 Beta Sections(18) Elements(84) Section Element Hero Section Product Detail …" at bounding box center [127, 384] width 255 height 685
drag, startPoint x: 23, startPoint y: 144, endPoint x: 149, endPoint y: 163, distance: 126.8
click at [149, 163] on div "Layout" at bounding box center [149, 153] width 188 height 24
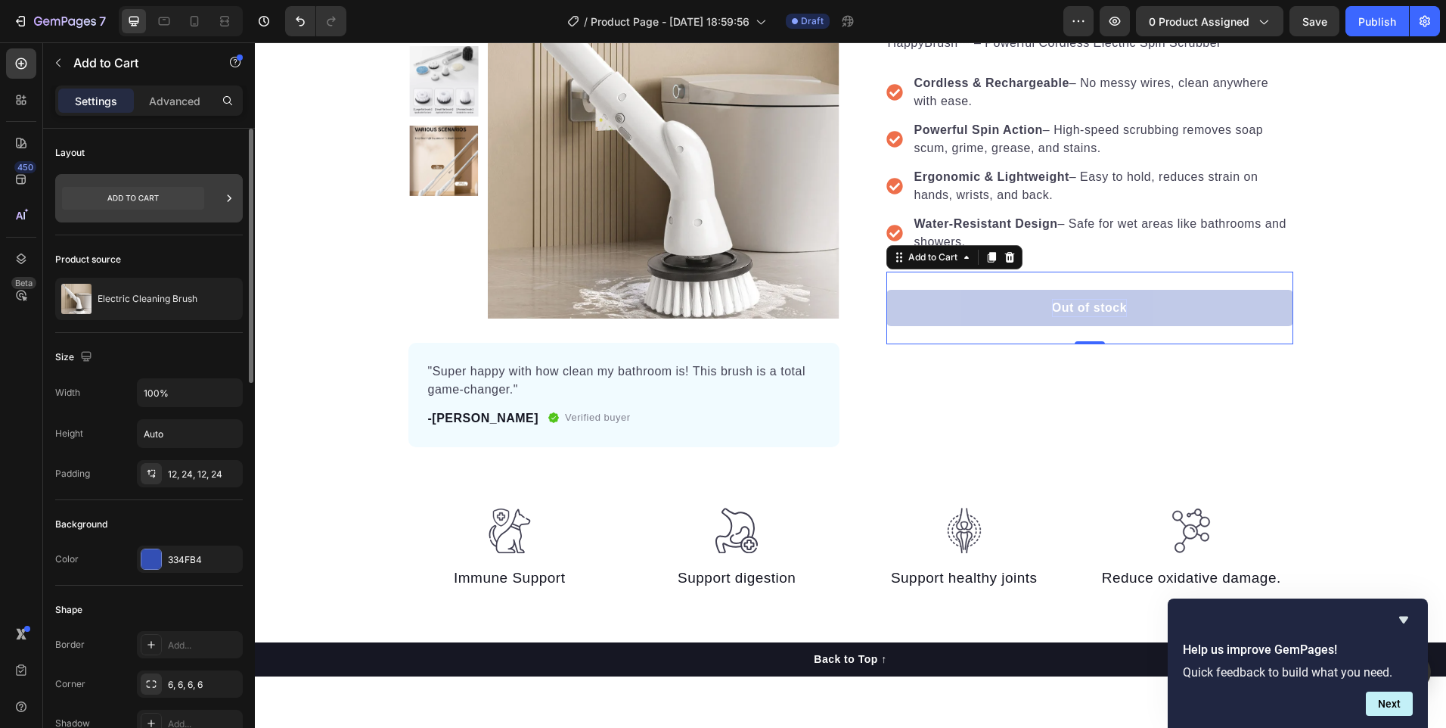
click at [143, 202] on icon at bounding box center [133, 198] width 142 height 23
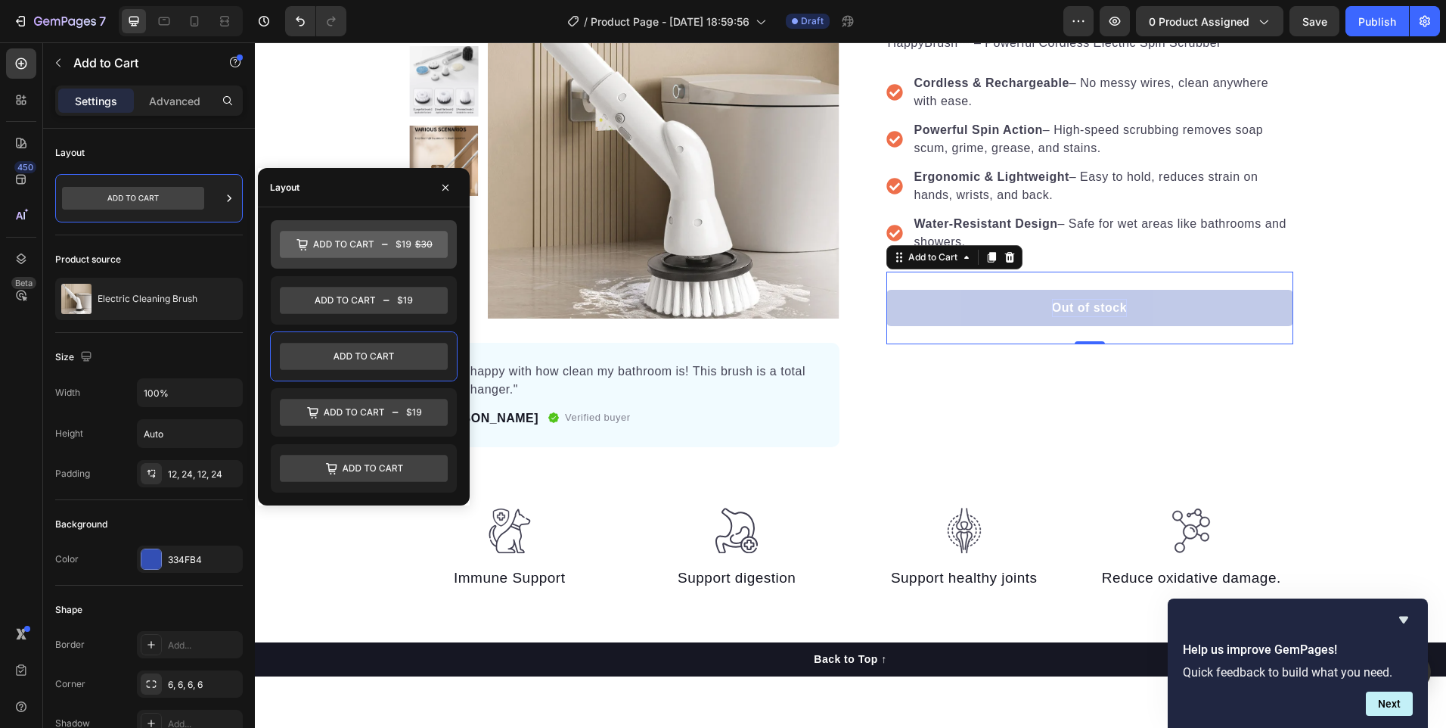
click at [336, 241] on icon at bounding box center [364, 244] width 168 height 27
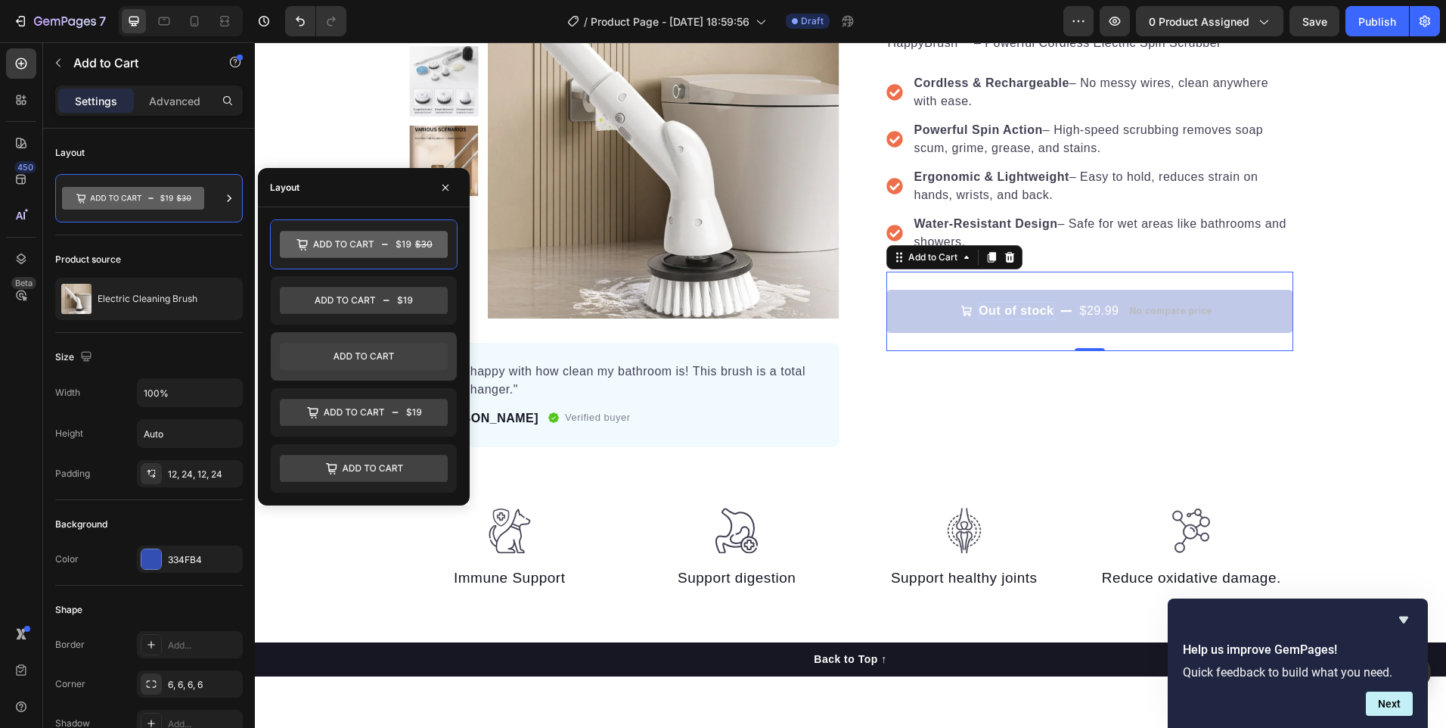
click at [333, 363] on icon at bounding box center [364, 356] width 168 height 27
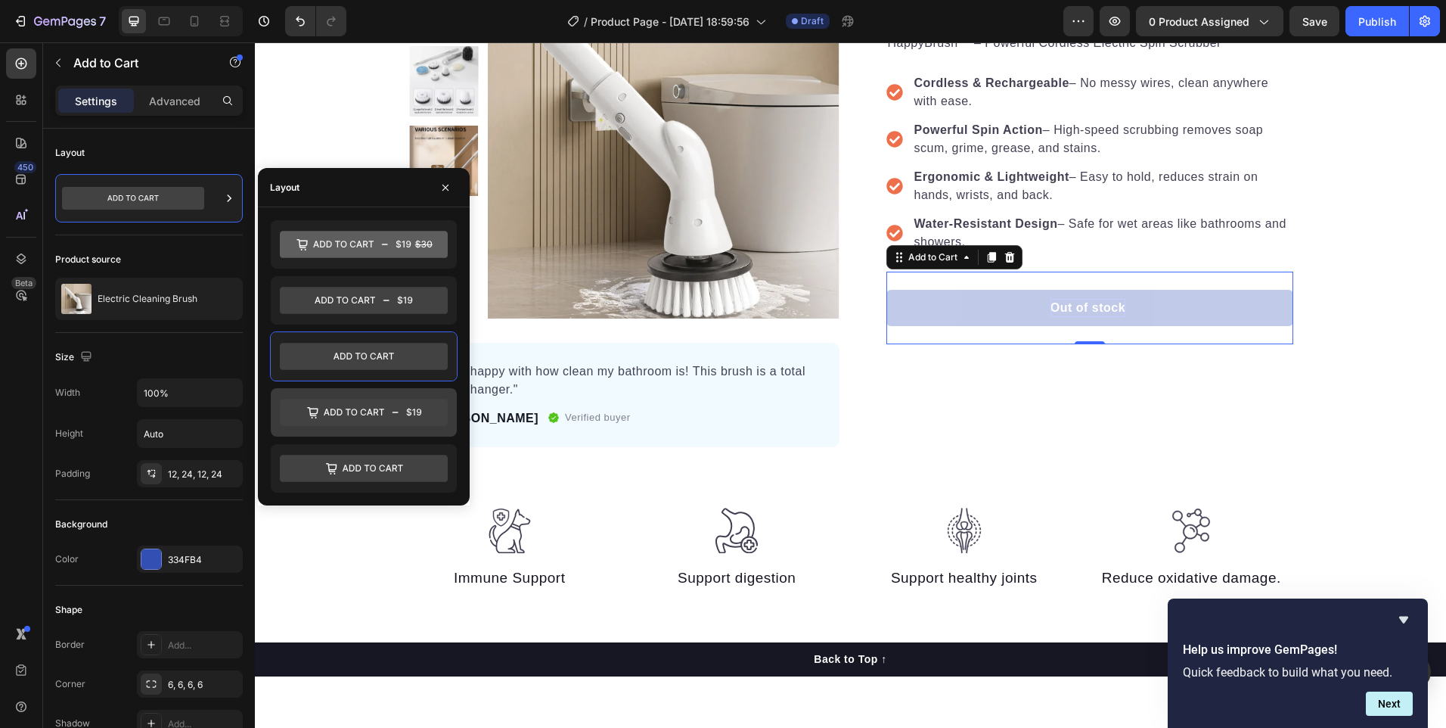
click at [381, 410] on icon at bounding box center [354, 411] width 61 height 7
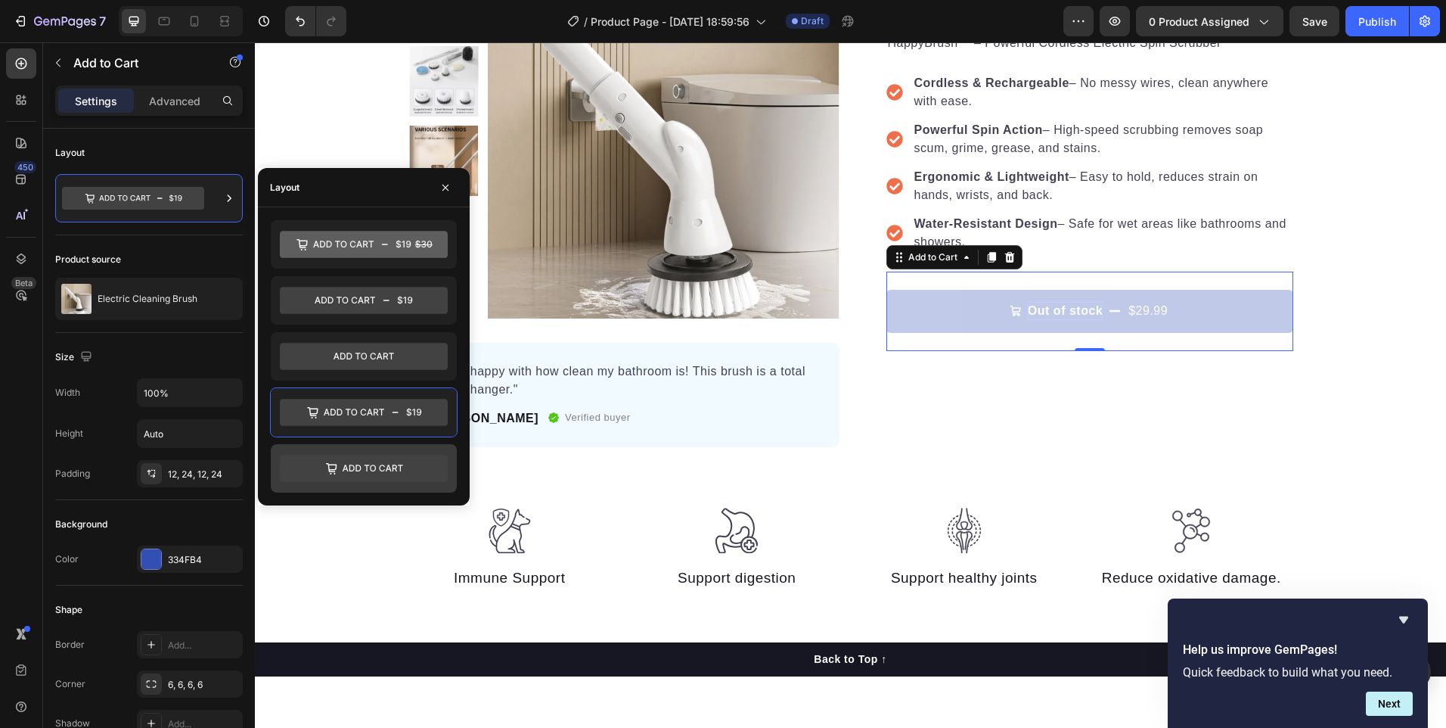
click at [384, 476] on icon at bounding box center [364, 468] width 168 height 27
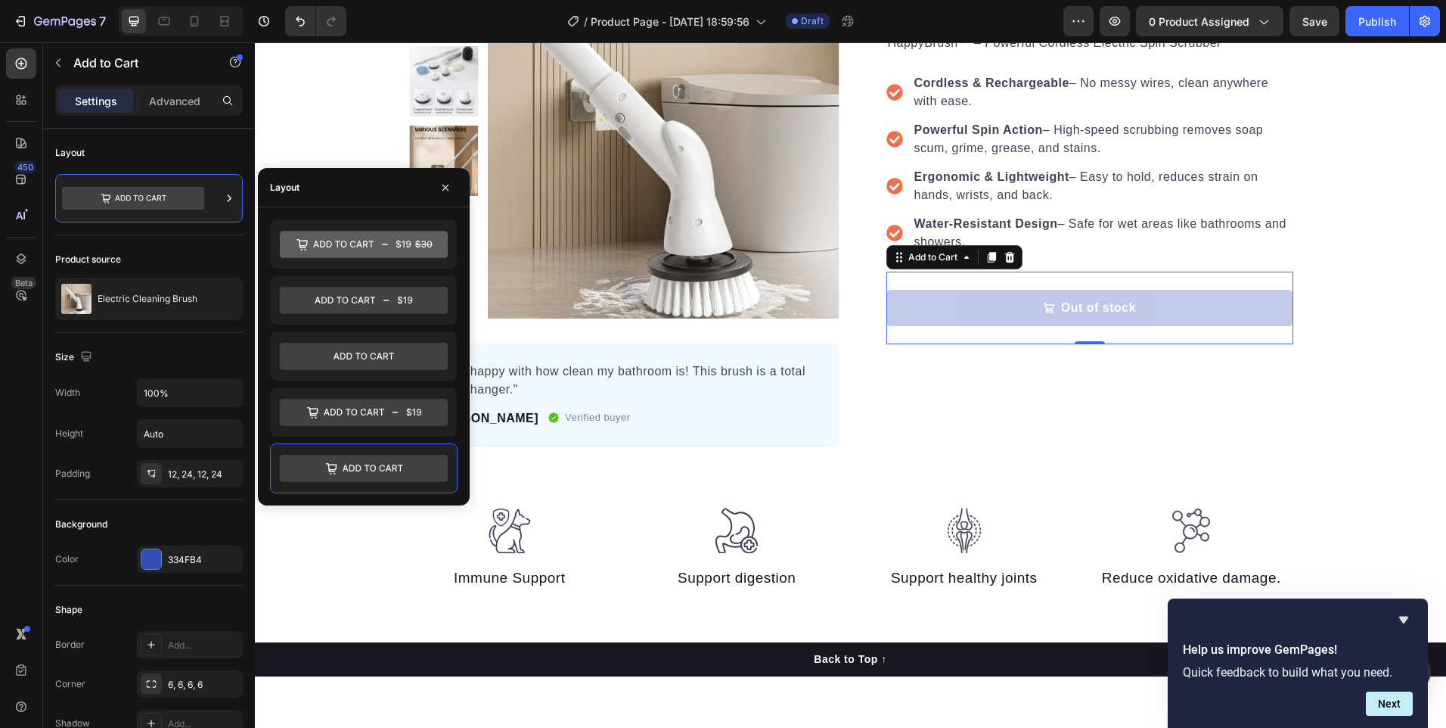
click at [306, 186] on div "Layout" at bounding box center [364, 187] width 212 height 39
click at [179, 202] on icon at bounding box center [133, 198] width 142 height 23
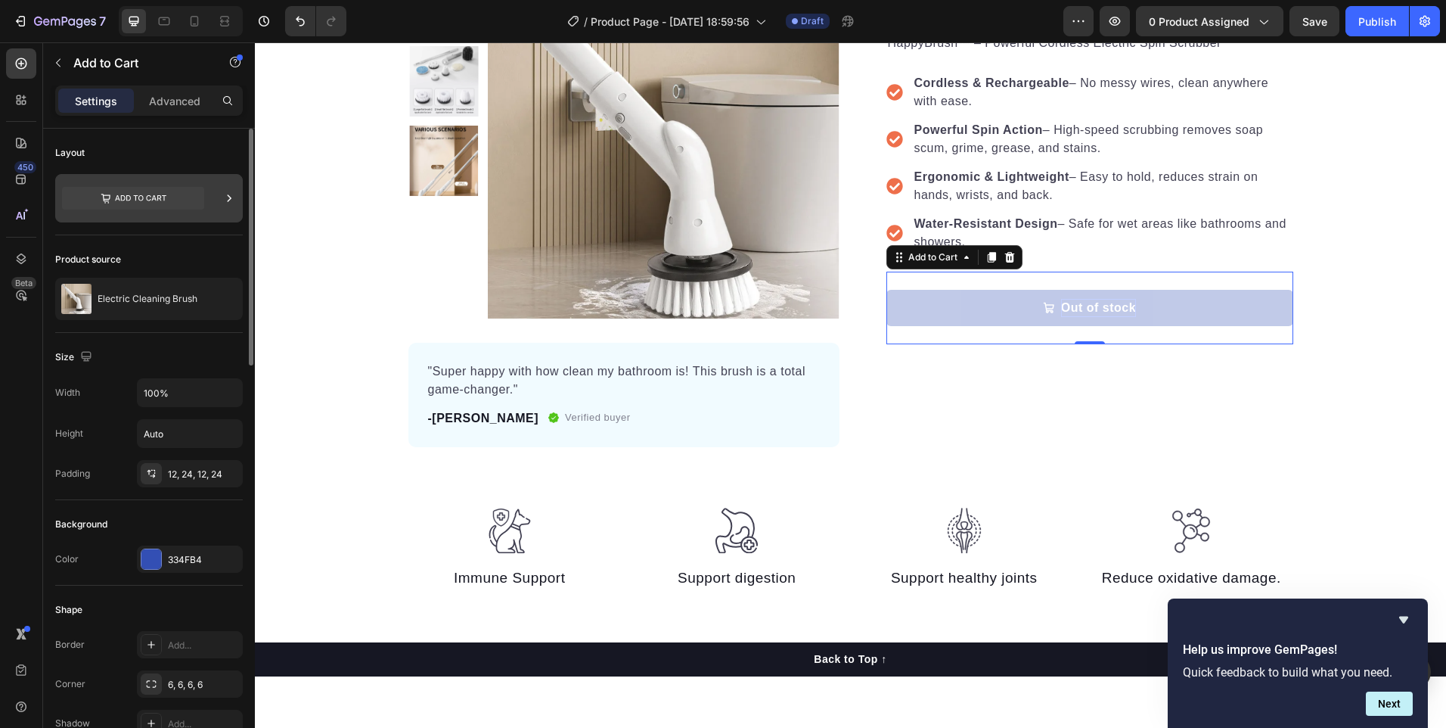
click at [221, 202] on div at bounding box center [149, 198] width 188 height 48
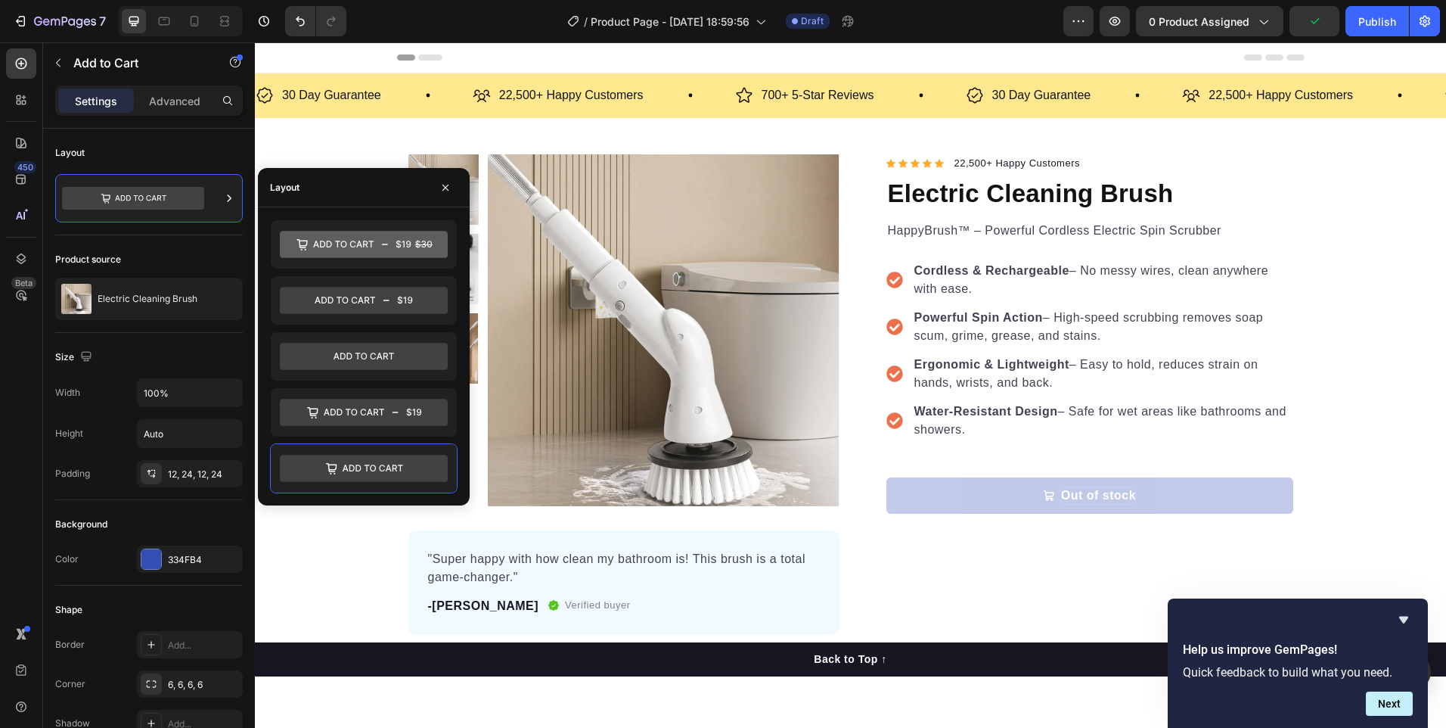
click at [1061, 504] on div "Out of stock" at bounding box center [1098, 495] width 75 height 18
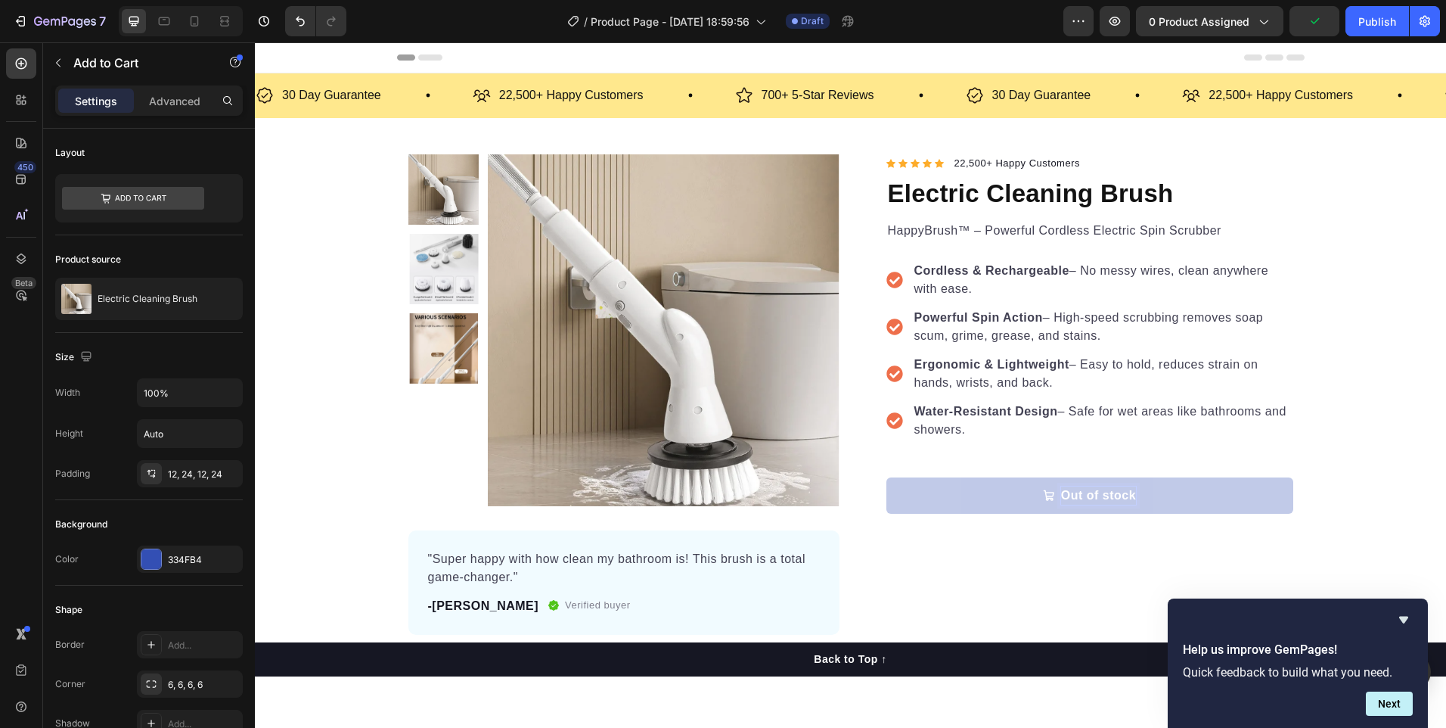
click at [998, 485] on button "Out of stock" at bounding box center [1089, 495] width 407 height 36
click at [977, 470] on div "Out of stock Add to Cart" at bounding box center [1089, 495] width 407 height 73
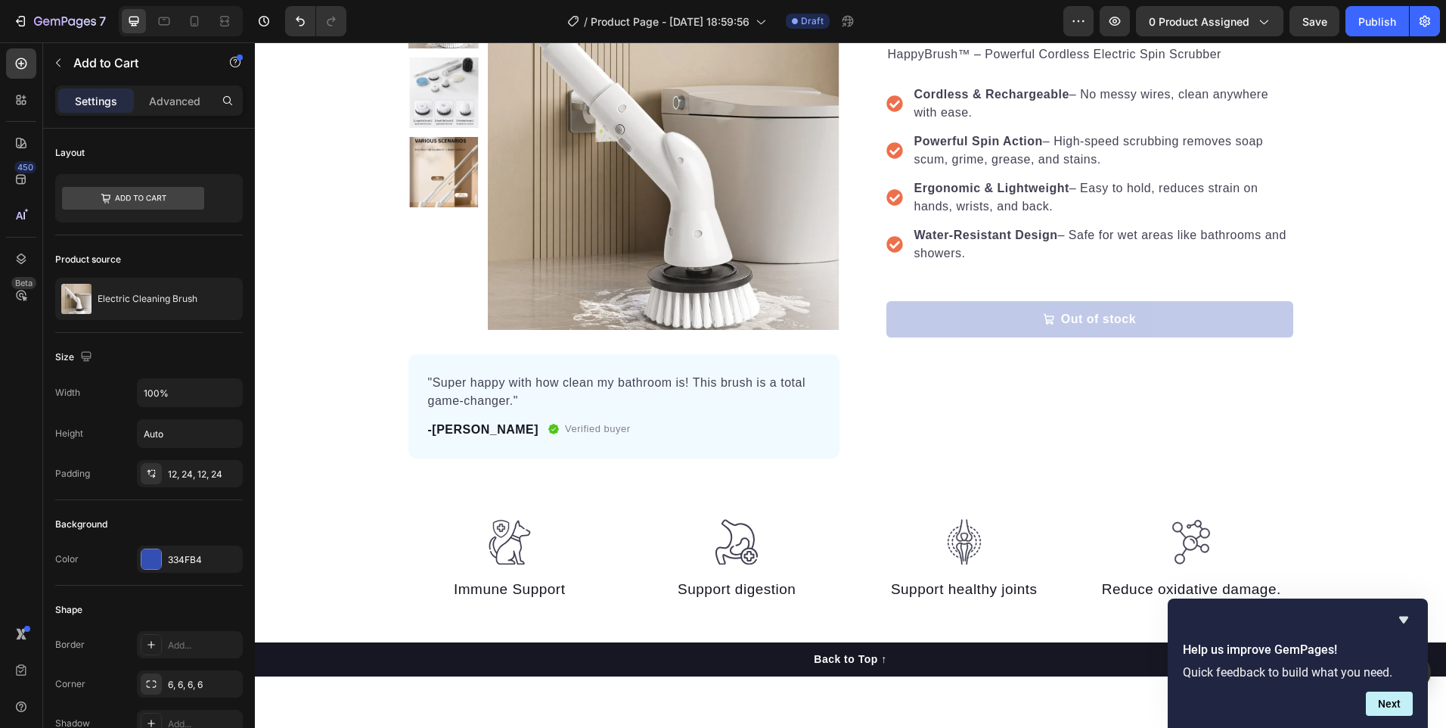
click at [1007, 334] on button "Out of stock" at bounding box center [1089, 319] width 407 height 36
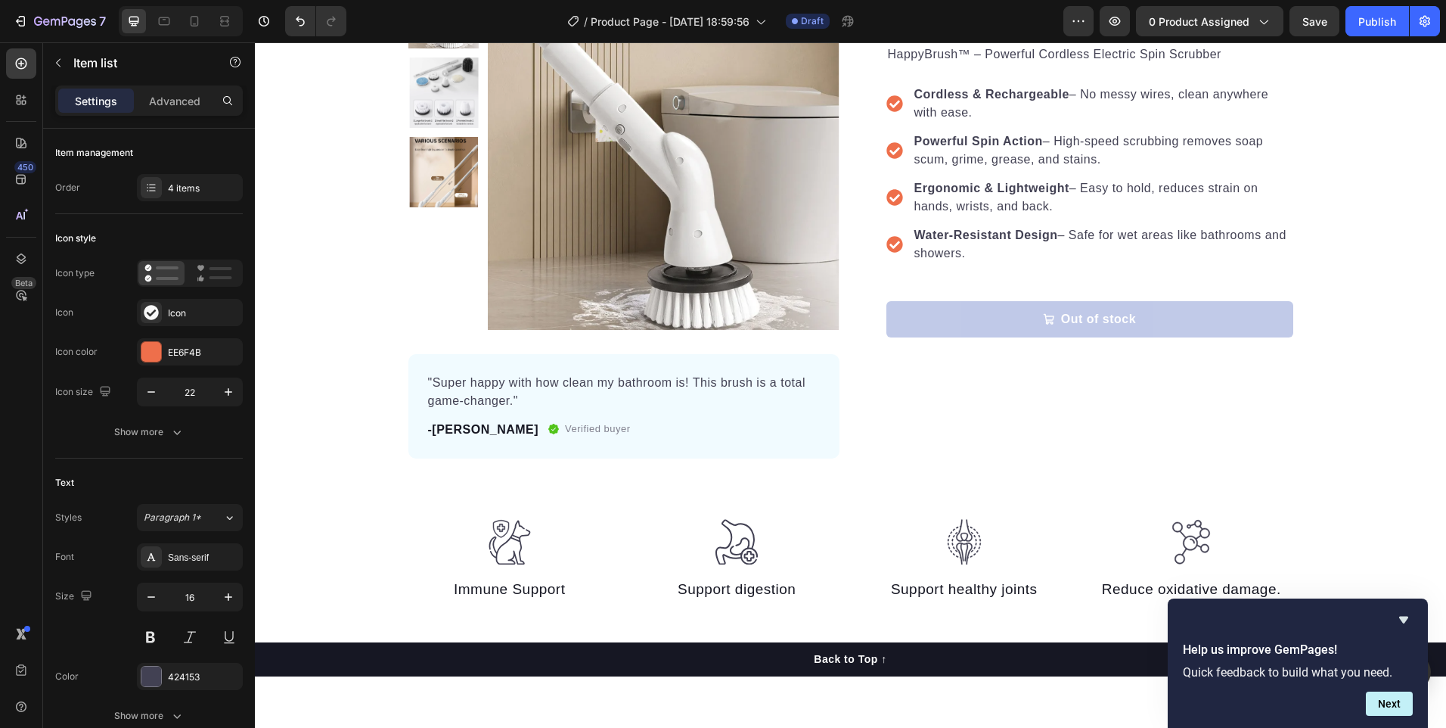
click at [940, 277] on div "Cordless & Rechargeable – No messy wires, clean anywhere with ease. Powerful Sp…" at bounding box center [1089, 174] width 407 height 218
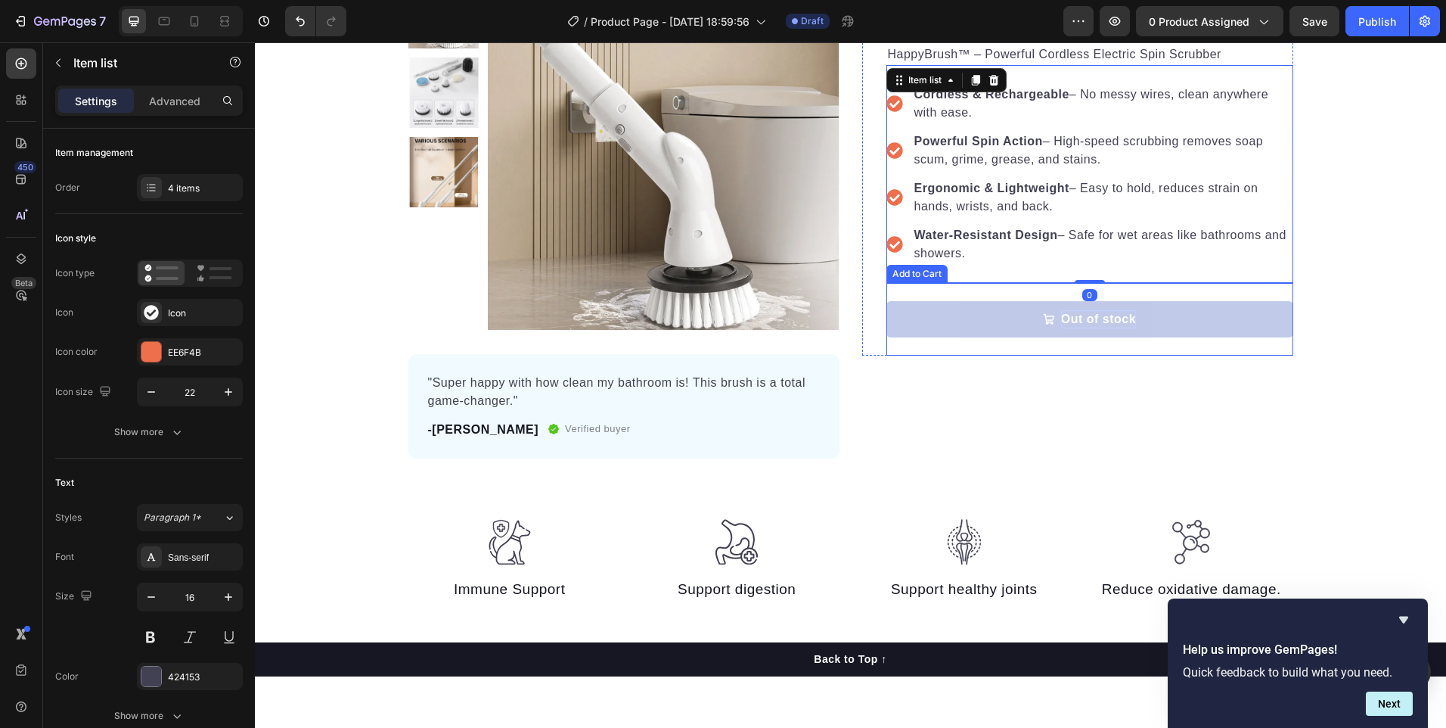
click at [1084, 323] on p "Out of stock" at bounding box center [1098, 319] width 75 height 18
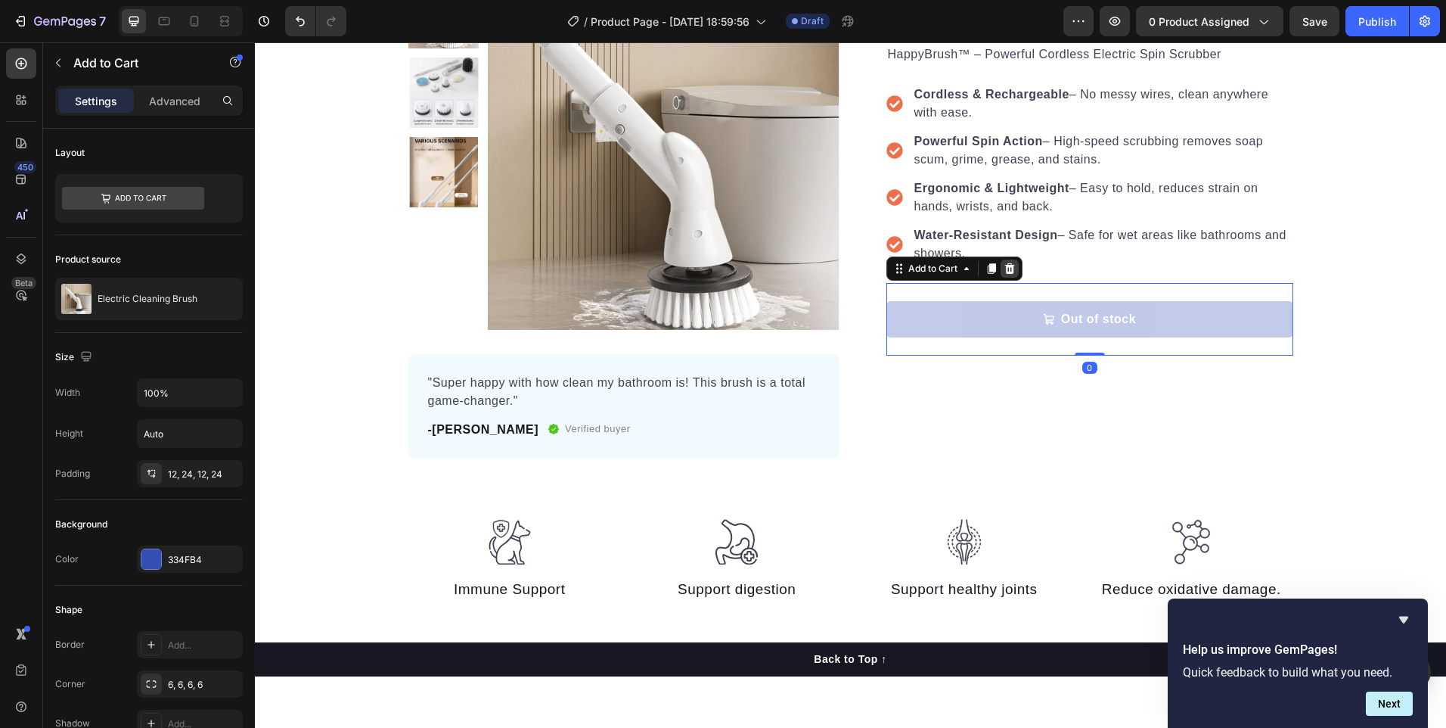
click at [1004, 267] on icon at bounding box center [1009, 268] width 10 height 11
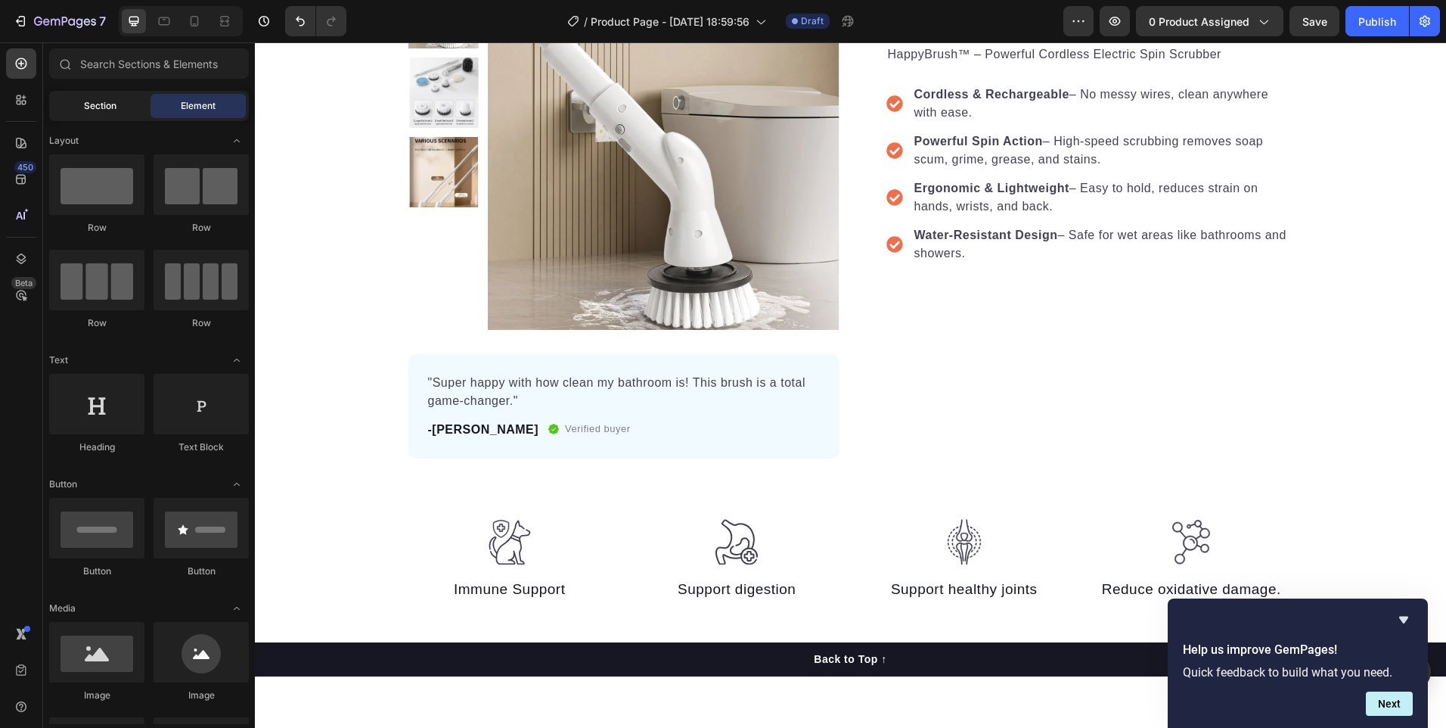
click at [95, 97] on div "Section" at bounding box center [99, 106] width 95 height 24
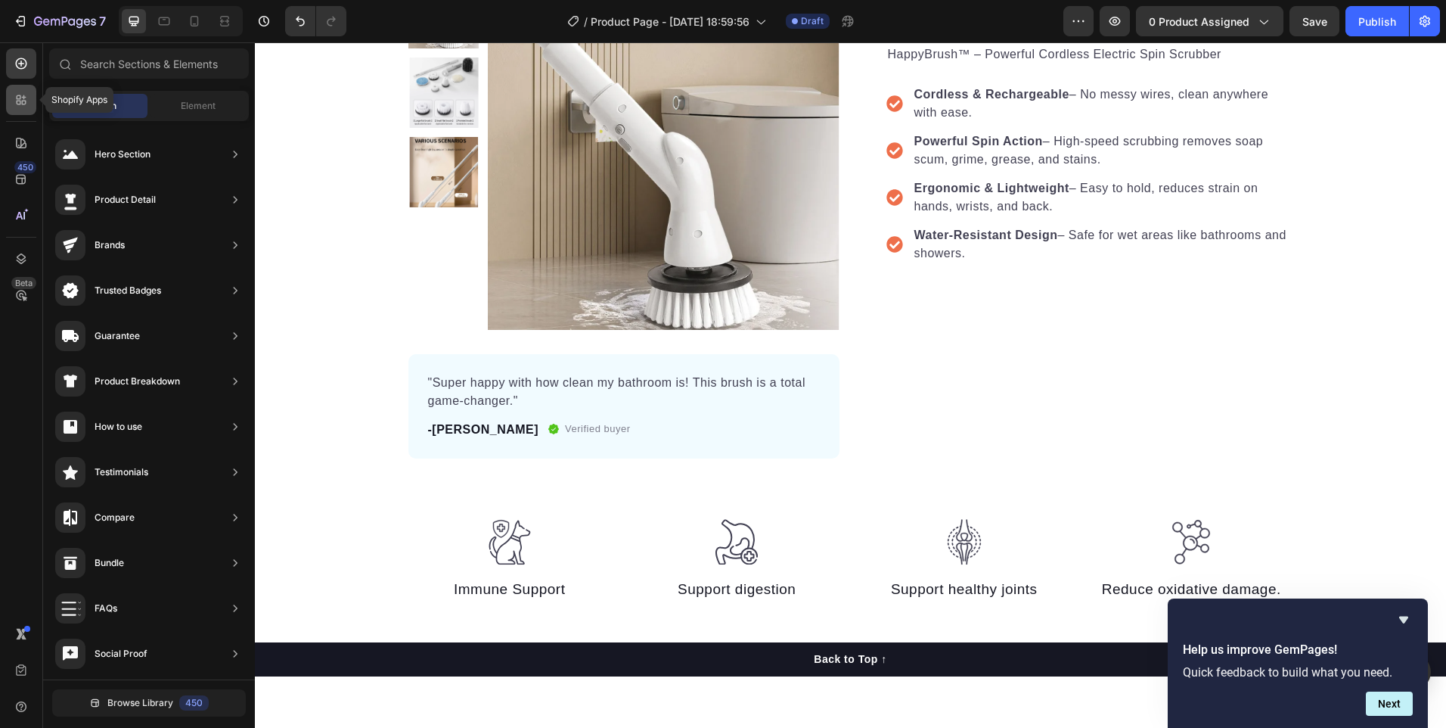
click at [15, 88] on div at bounding box center [21, 100] width 30 height 30
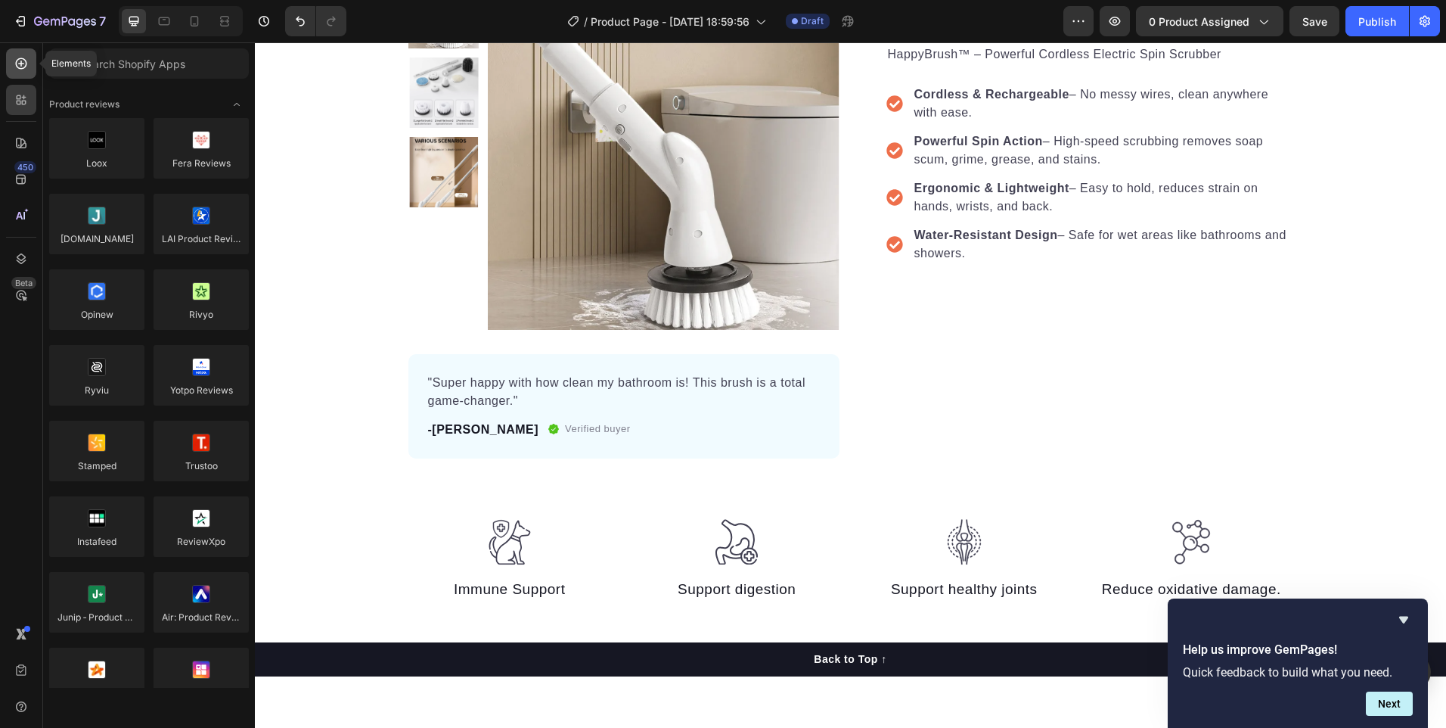
click at [26, 62] on icon at bounding box center [21, 63] width 11 height 11
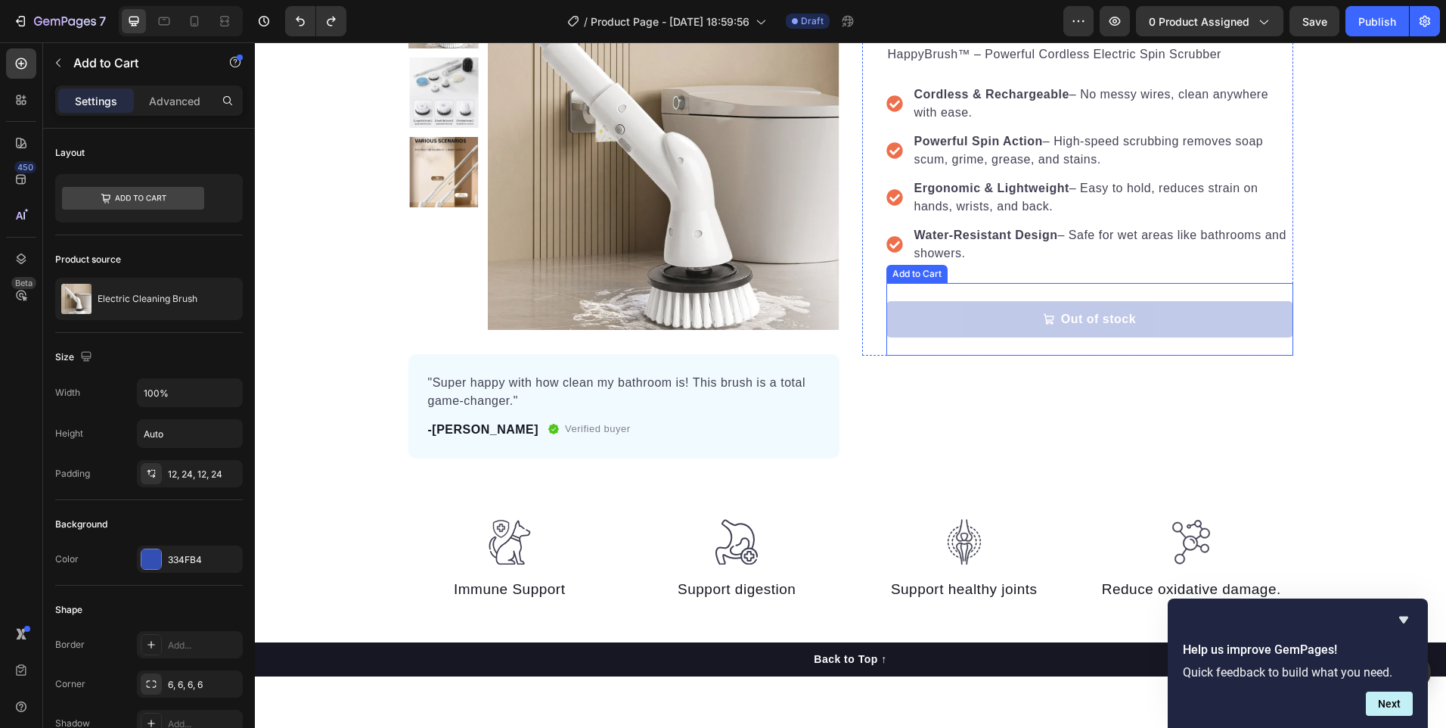
click at [1047, 315] on icon "Out of stock" at bounding box center [1049, 319] width 12 height 12
click at [72, 153] on div "Layout" at bounding box center [69, 153] width 29 height 14
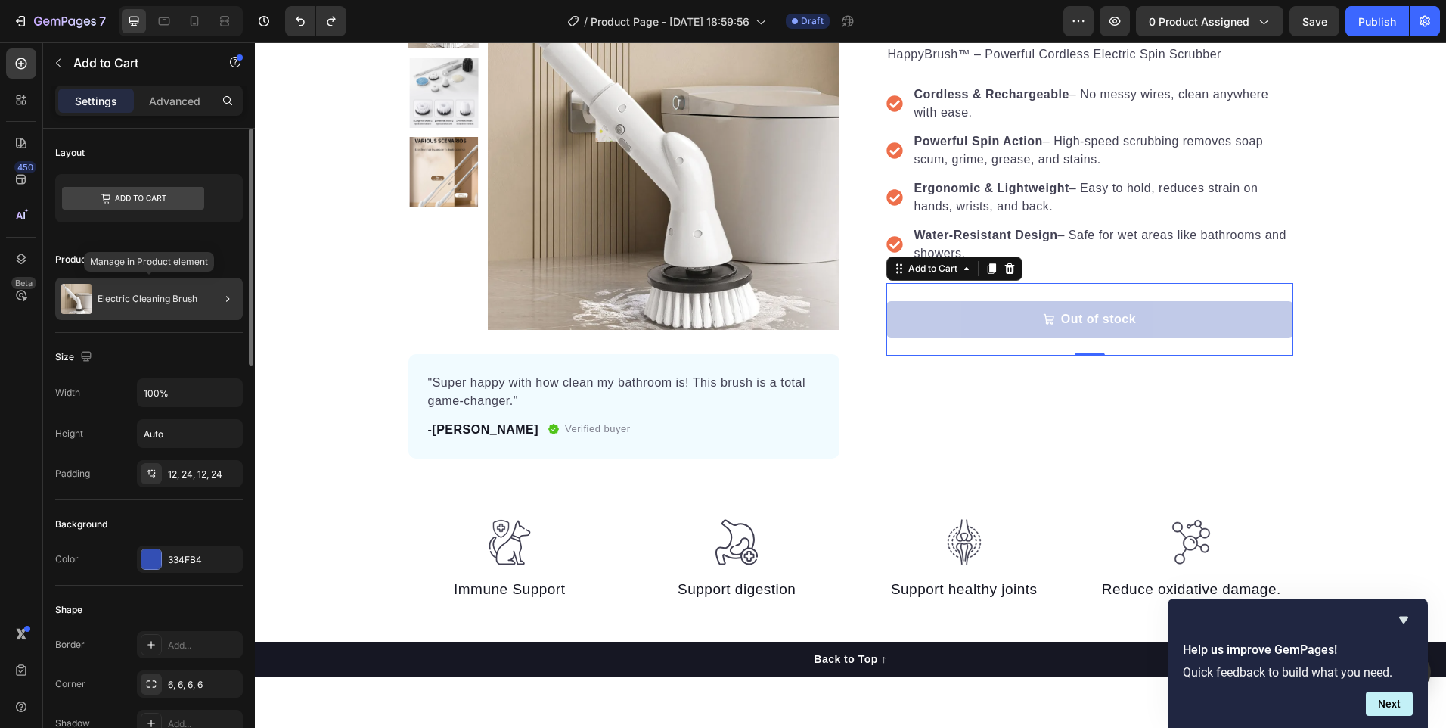
click at [150, 311] on div "Electric Cleaning Brush" at bounding box center [149, 299] width 188 height 42
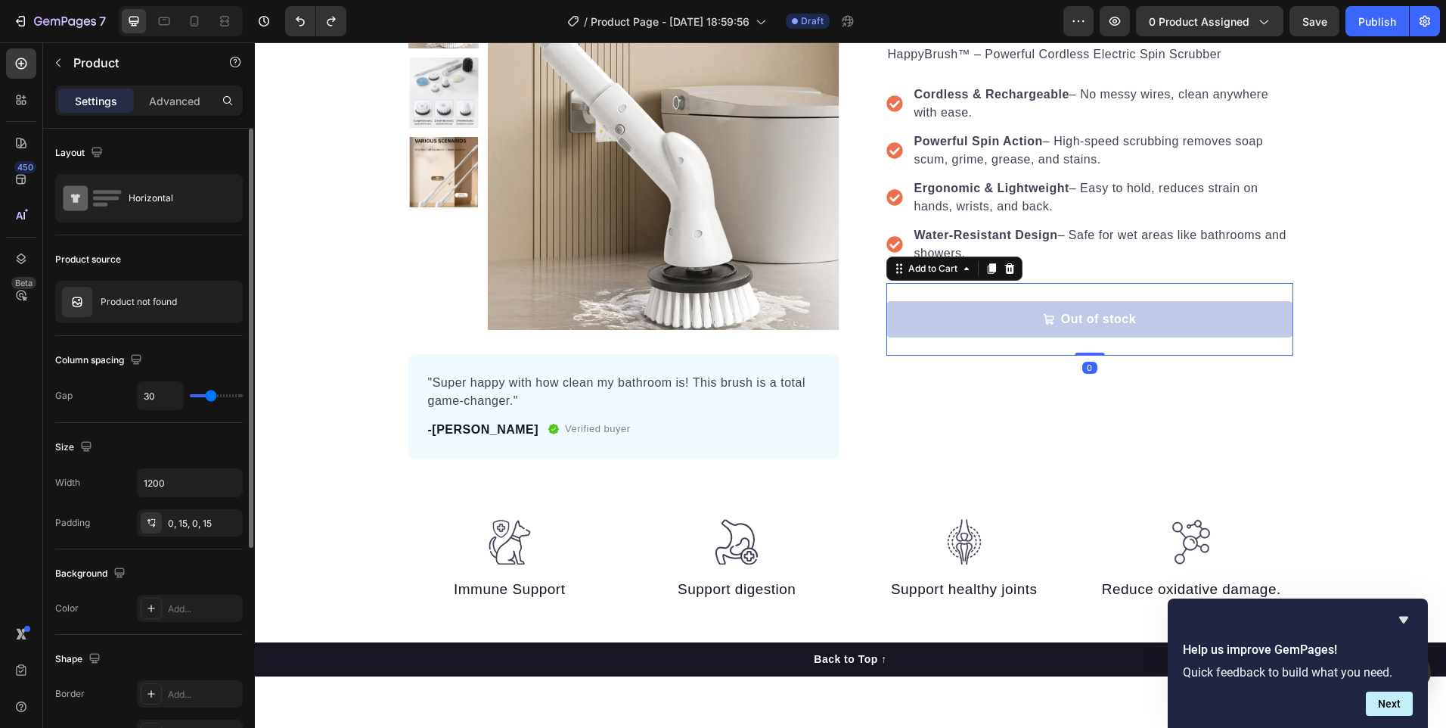
click at [924, 320] on button "Out of stock" at bounding box center [1089, 319] width 407 height 36
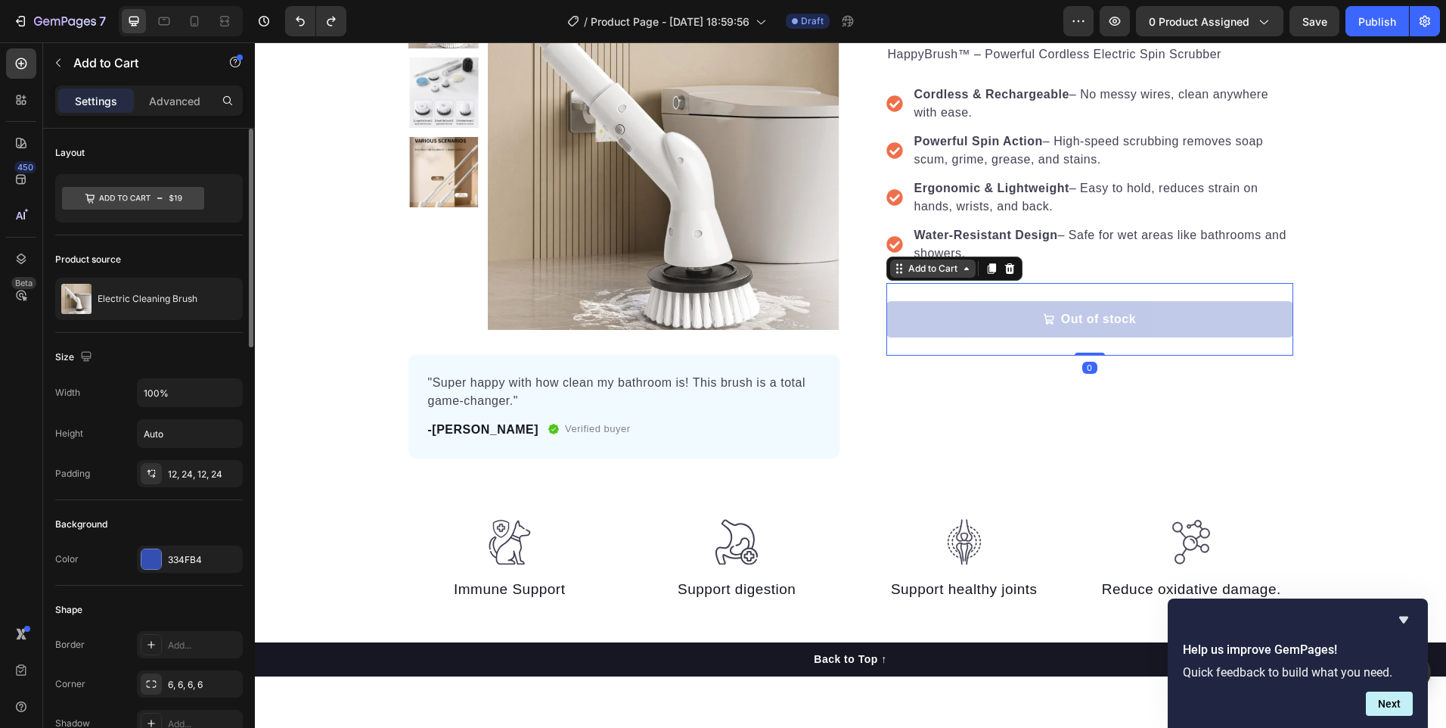
click at [900, 268] on icon at bounding box center [901, 268] width 2 height 2
click at [927, 271] on div "Add to Cart" at bounding box center [932, 269] width 55 height 14
click at [960, 273] on icon at bounding box center [966, 268] width 12 height 12
click at [991, 267] on icon at bounding box center [991, 268] width 12 height 12
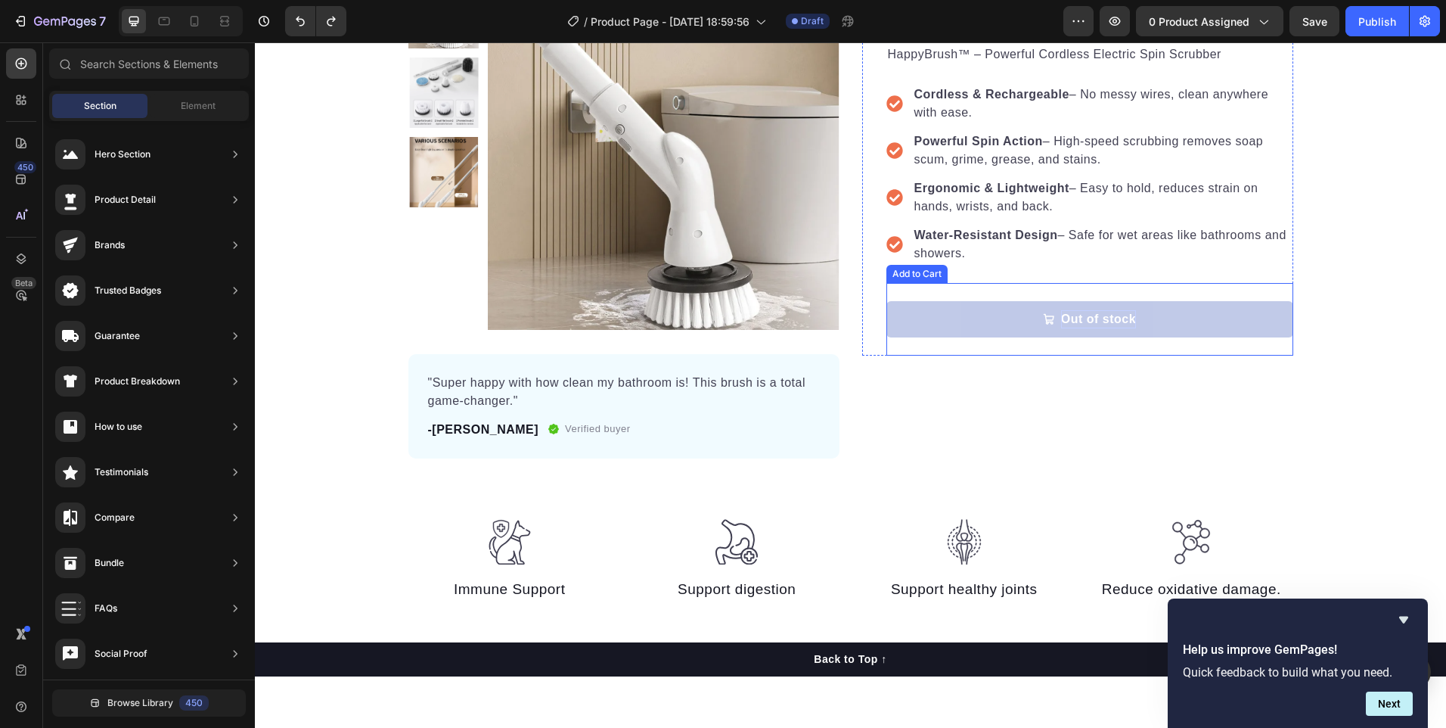
click at [1061, 321] on div "Out of stock" at bounding box center [1098, 319] width 75 height 18
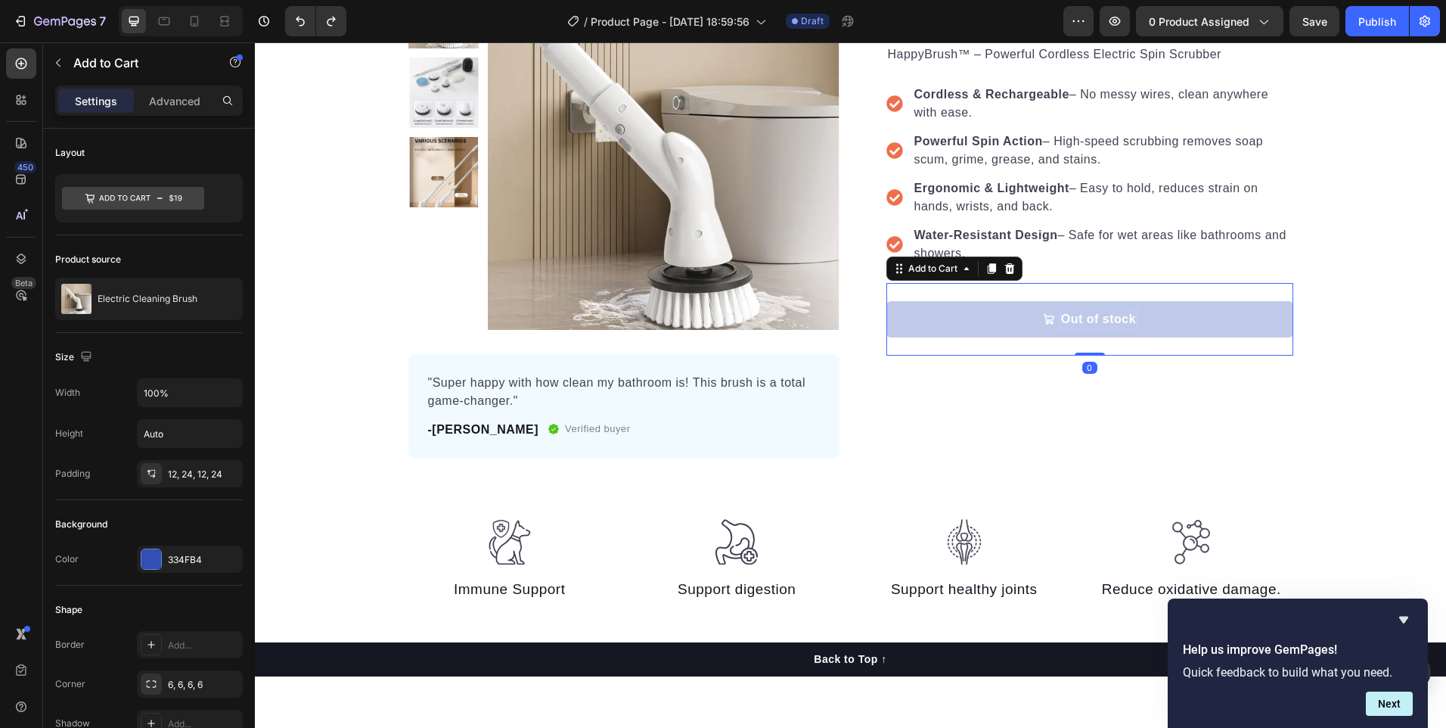
click at [1061, 321] on div "Out of stock" at bounding box center [1098, 319] width 75 height 18
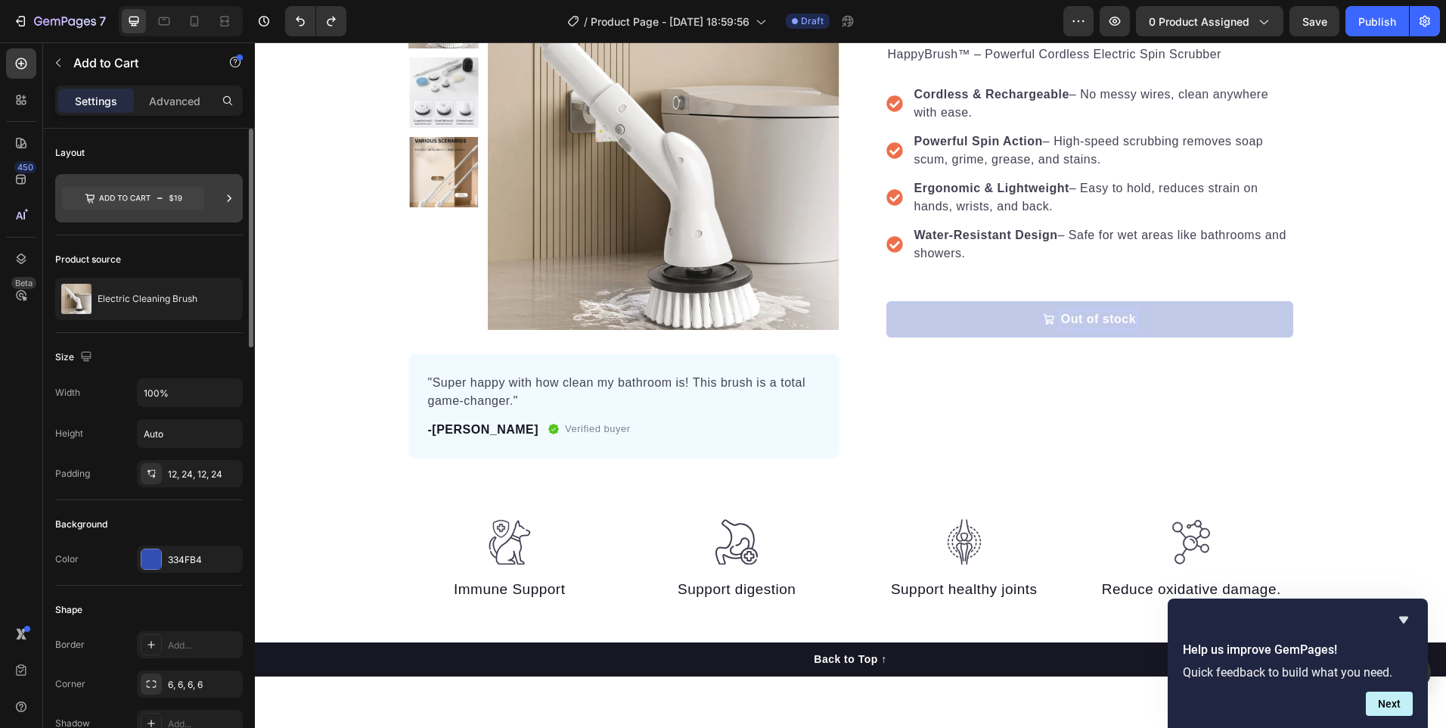
click at [200, 206] on icon at bounding box center [133, 198] width 142 height 23
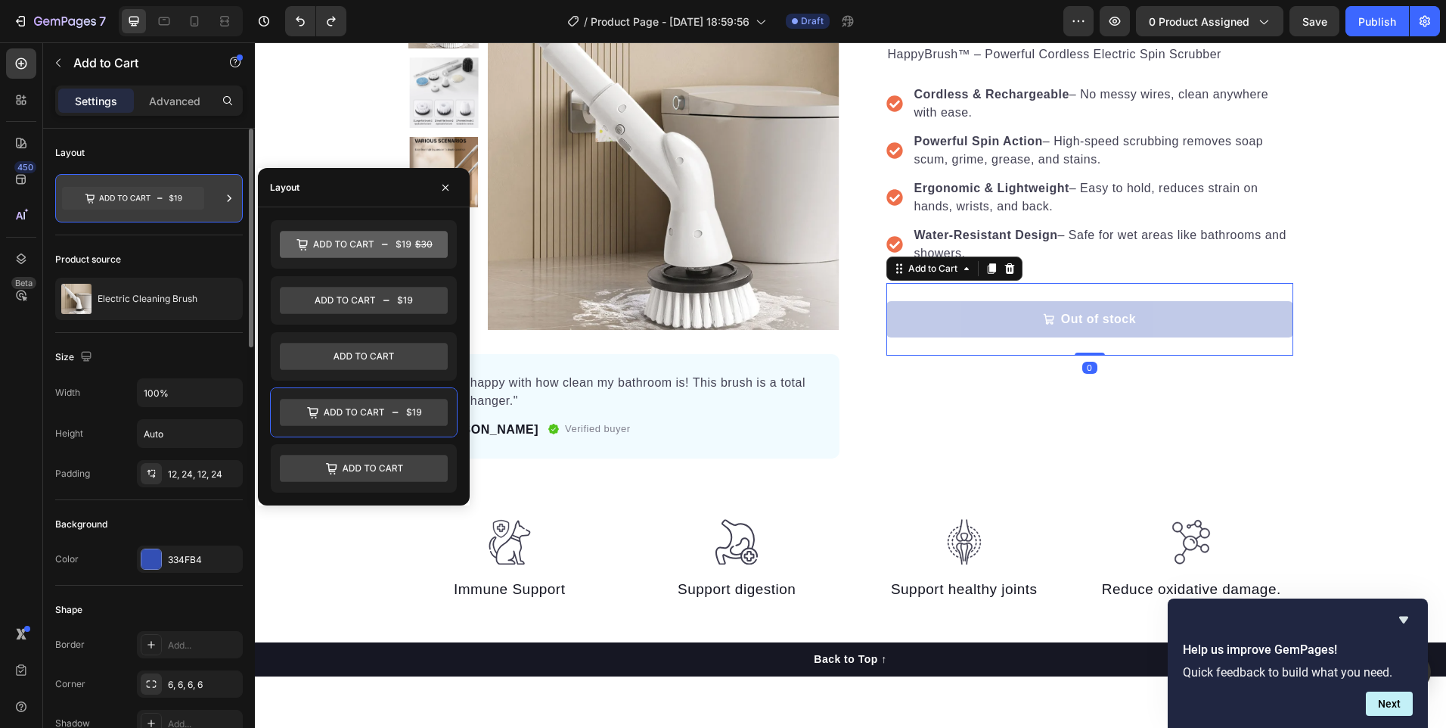
click at [178, 197] on icon at bounding box center [133, 198] width 142 height 23
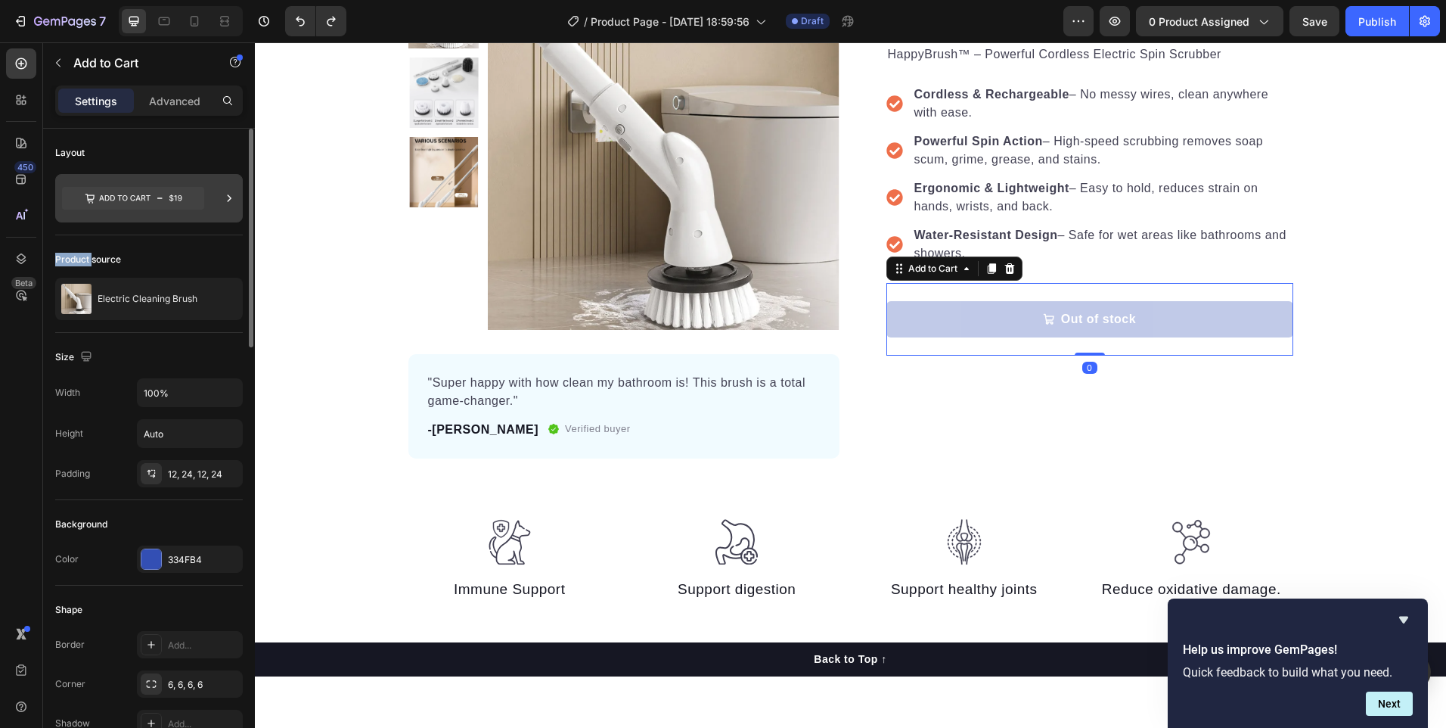
click at [178, 197] on icon at bounding box center [133, 198] width 142 height 23
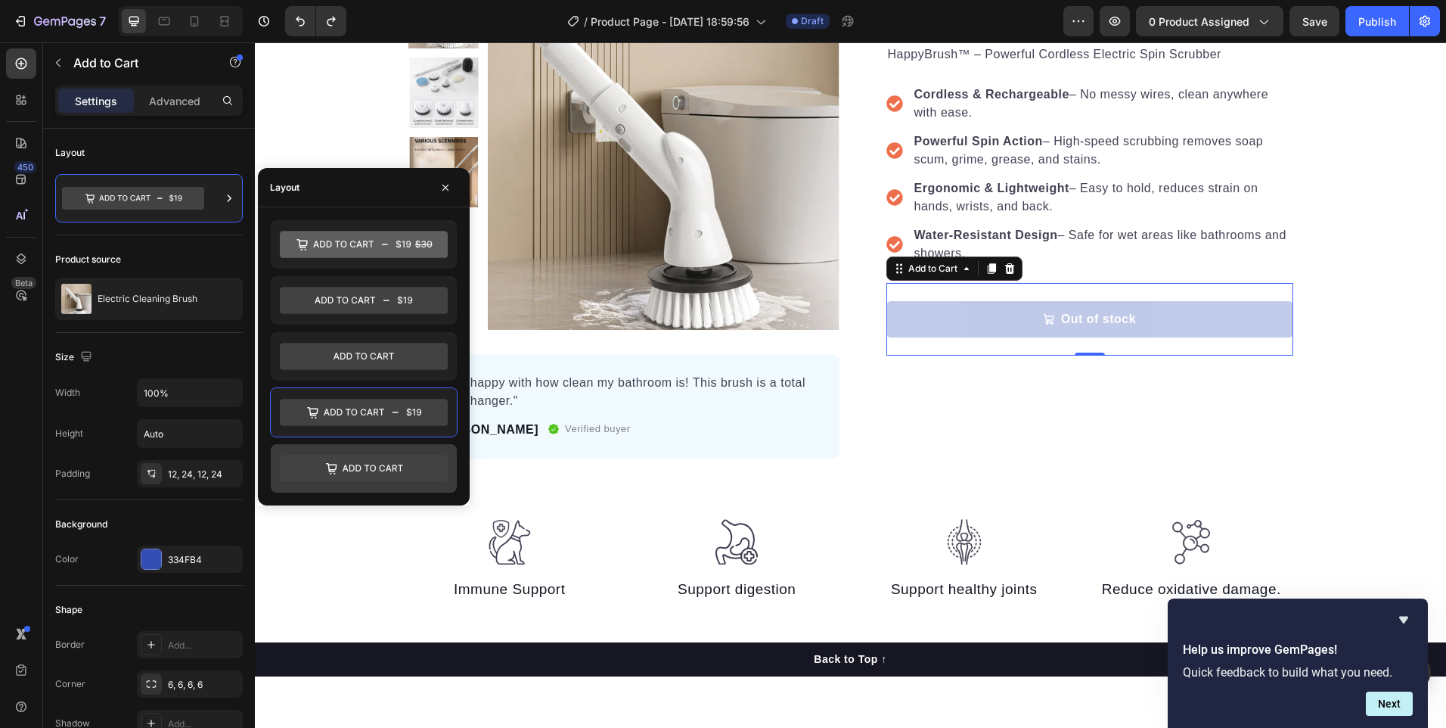
click at [365, 468] on icon at bounding box center [364, 468] width 168 height 27
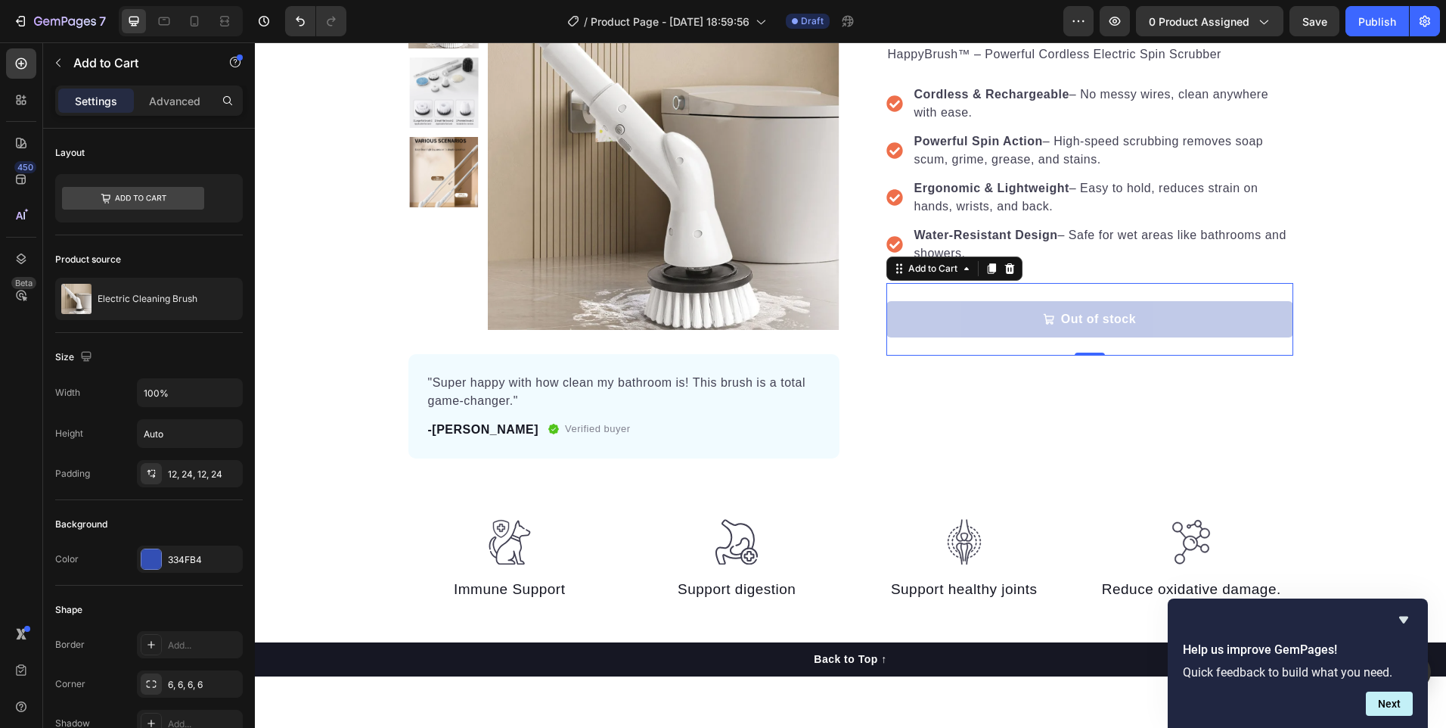
click at [1080, 304] on button "Out of stock" at bounding box center [1089, 319] width 407 height 36
click at [1072, 321] on p "Out of stock" at bounding box center [1098, 319] width 75 height 18
click at [1065, 321] on p "Out of stock" at bounding box center [1098, 319] width 75 height 18
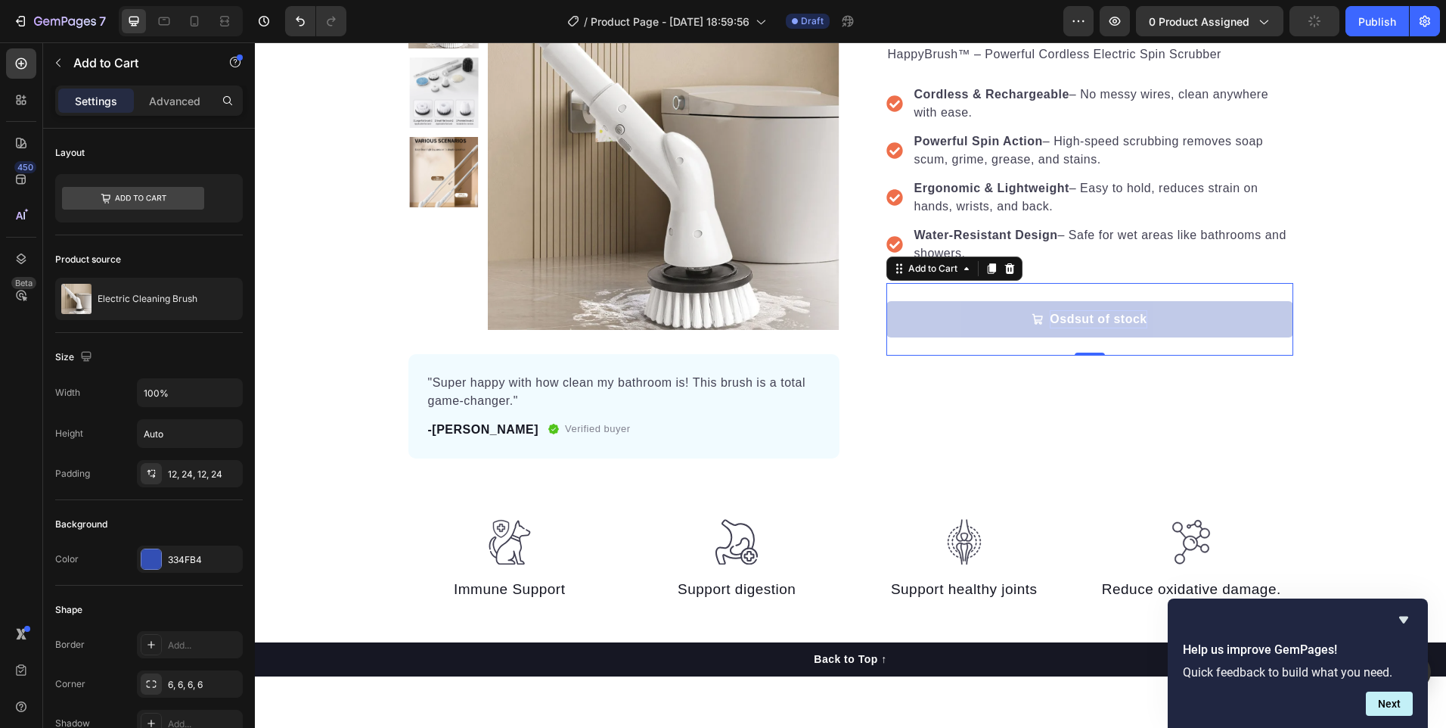
drag, startPoint x: 1147, startPoint y: 315, endPoint x: 1097, endPoint y: 317, distance: 50.0
click at [1097, 317] on button "Osdsut of stock" at bounding box center [1089, 319] width 407 height 36
click at [1109, 318] on p "Osdsut of stock" at bounding box center [1098, 319] width 97 height 18
click at [886, 301] on button "BUY" at bounding box center [1089, 319] width 407 height 36
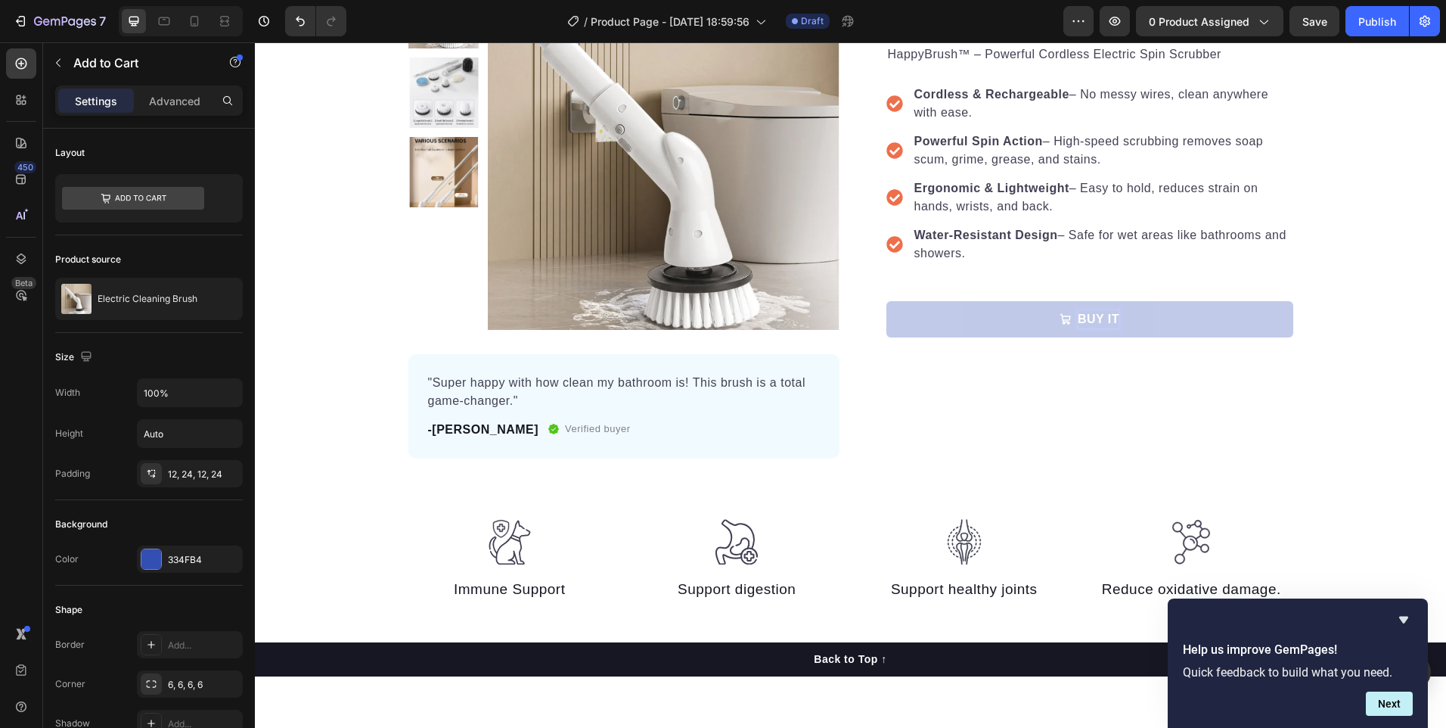
click at [886, 301] on button "BUY IT" at bounding box center [1089, 319] width 407 height 36
click at [1119, 317] on p "BUY IT NƠ" at bounding box center [1099, 319] width 67 height 18
click at [1122, 317] on p "BUY IT NƠ" at bounding box center [1099, 319] width 67 height 18
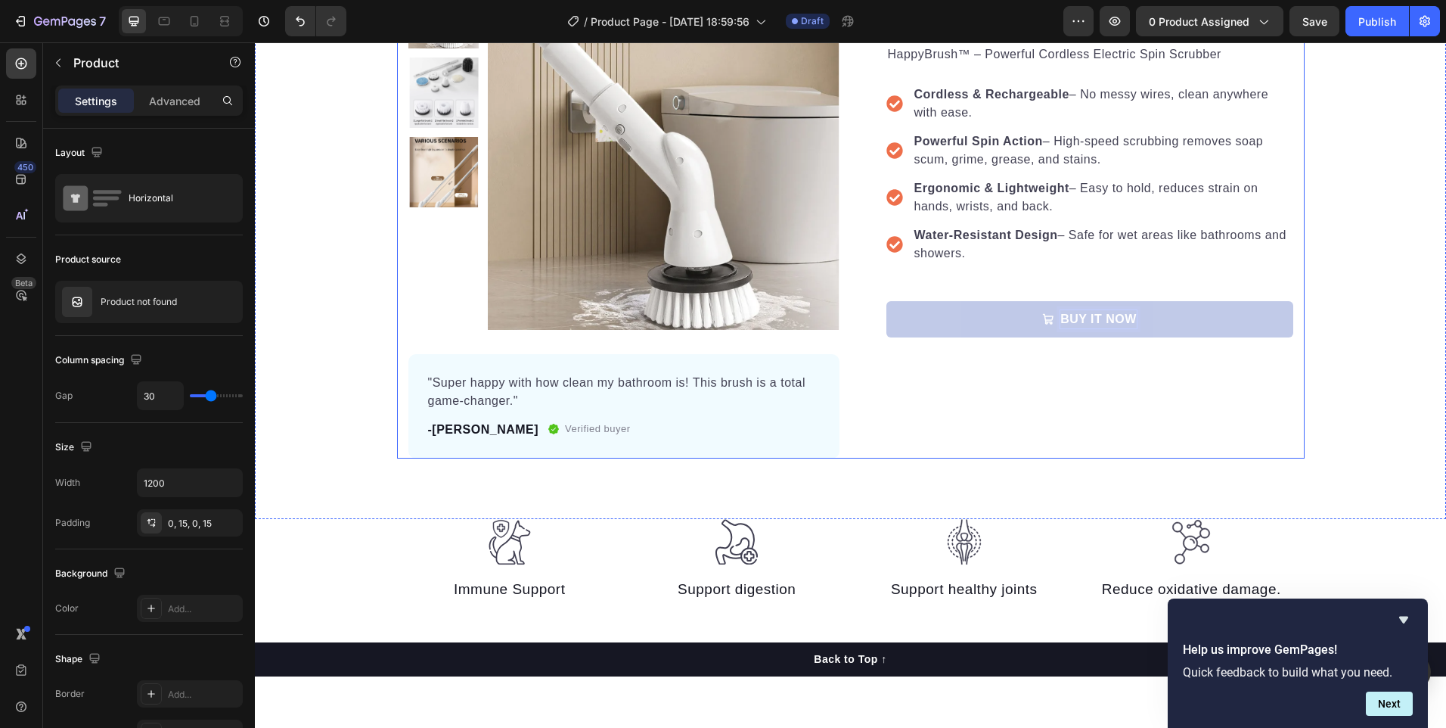
click at [1023, 406] on div "Icon Icon Icon Icon Icon Icon List Hoz 22,500+ Happy Customers Text block Row E…" at bounding box center [1077, 218] width 431 height 480
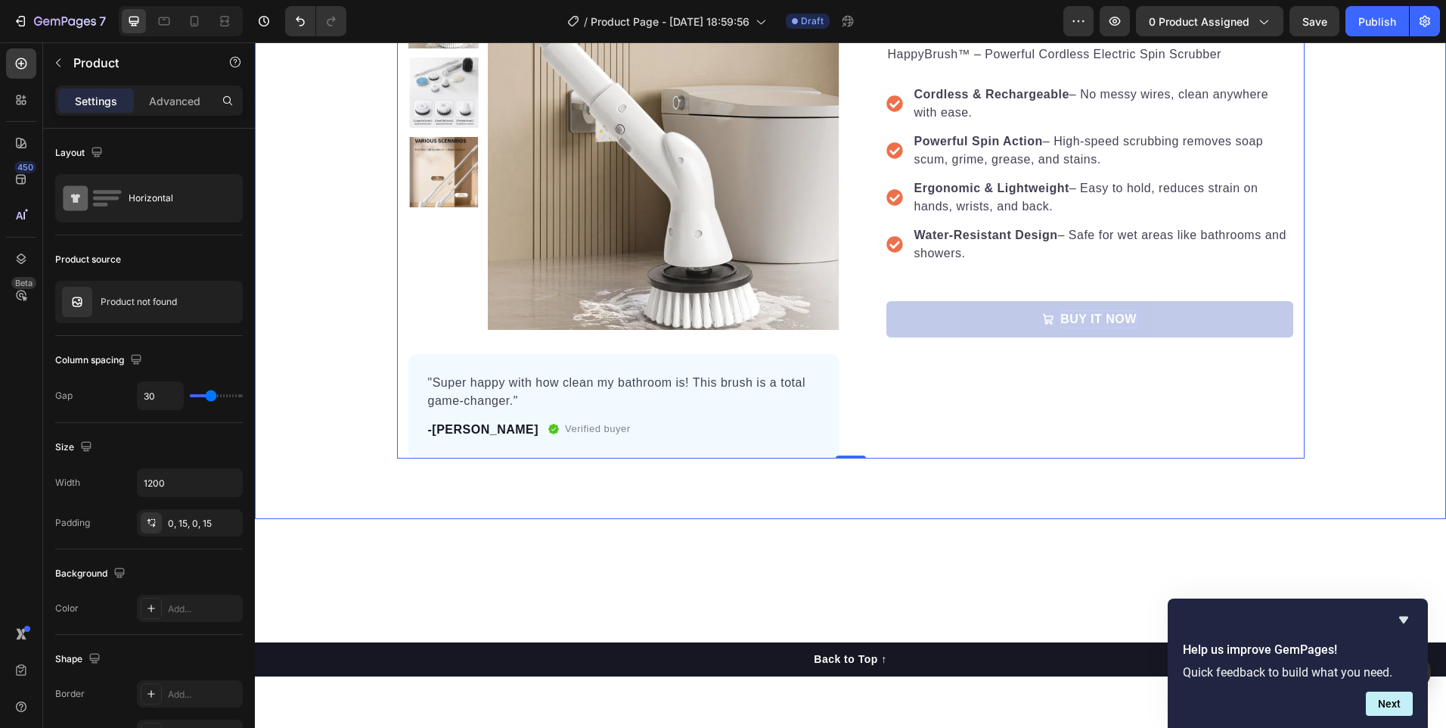
scroll to position [0, 0]
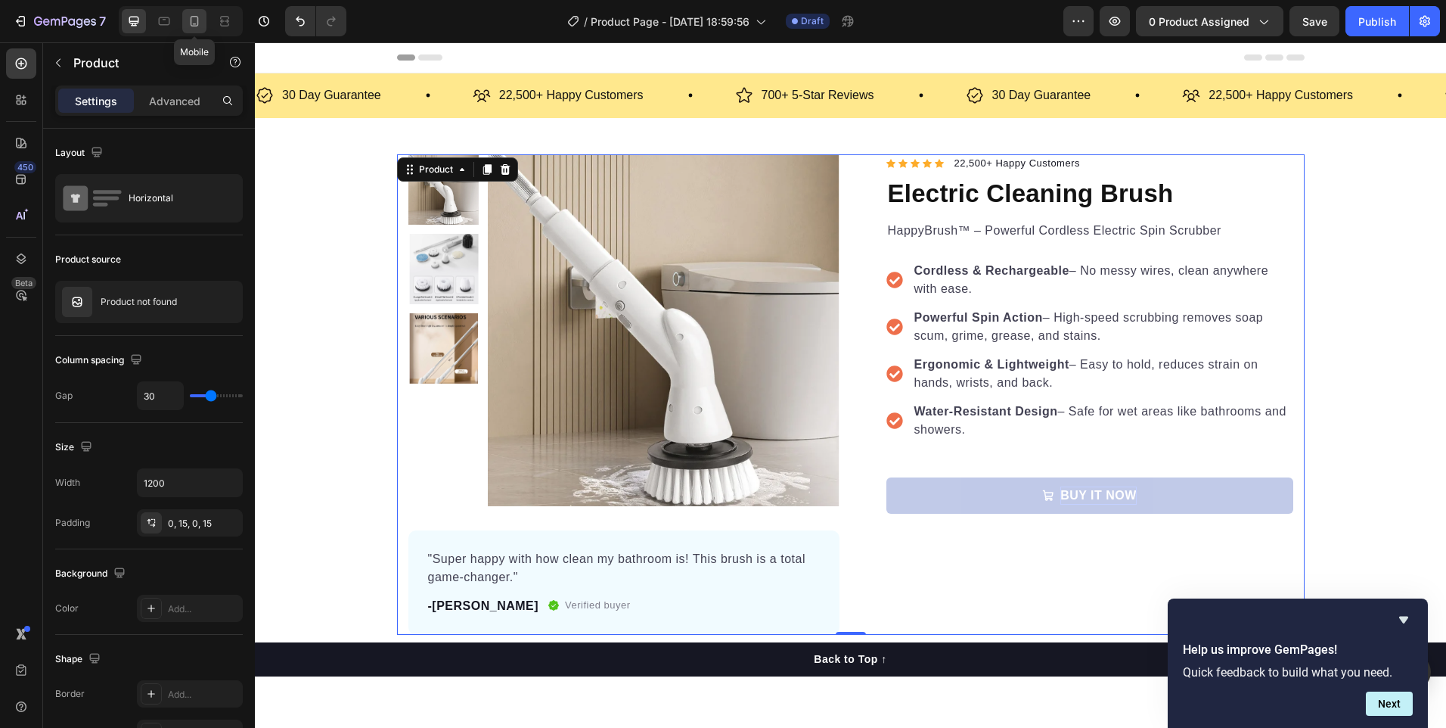
click at [194, 20] on icon at bounding box center [194, 21] width 15 height 15
type input "0"
type input "100%"
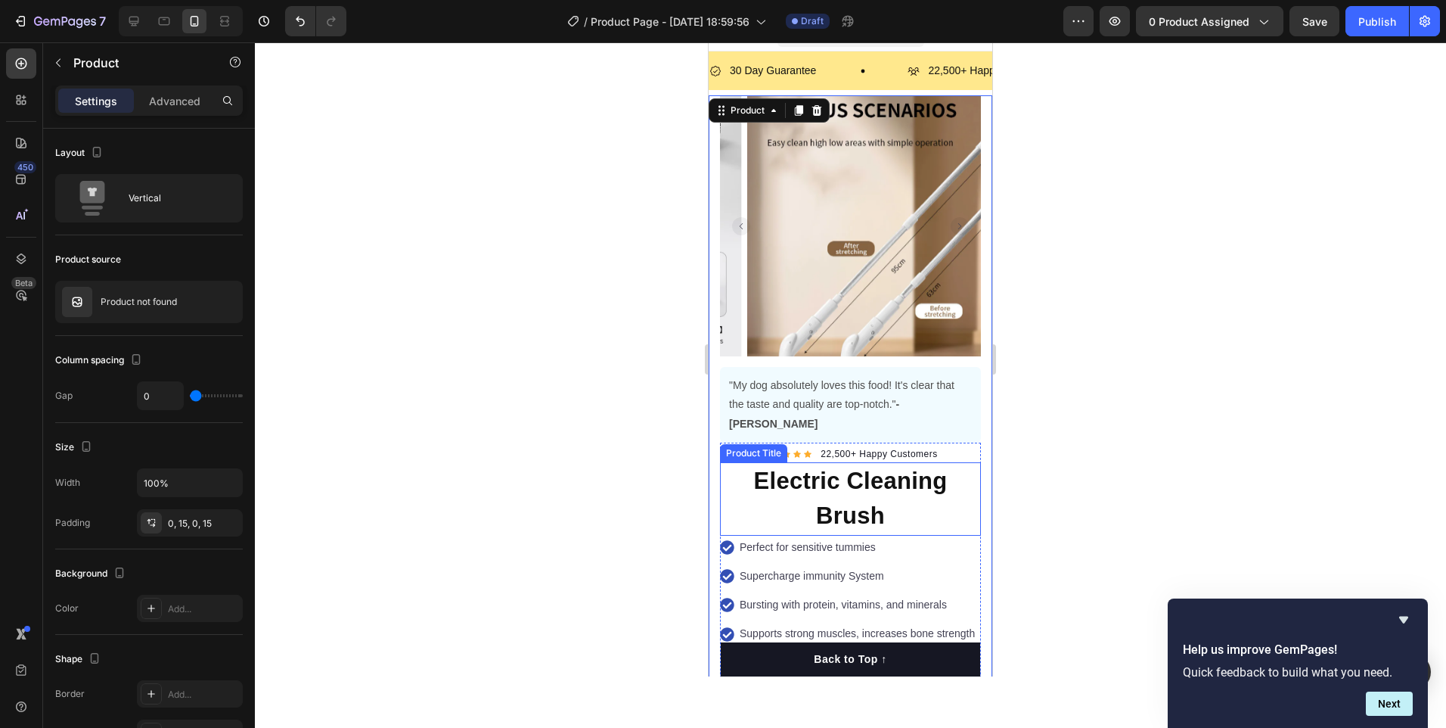
scroll to position [198, 0]
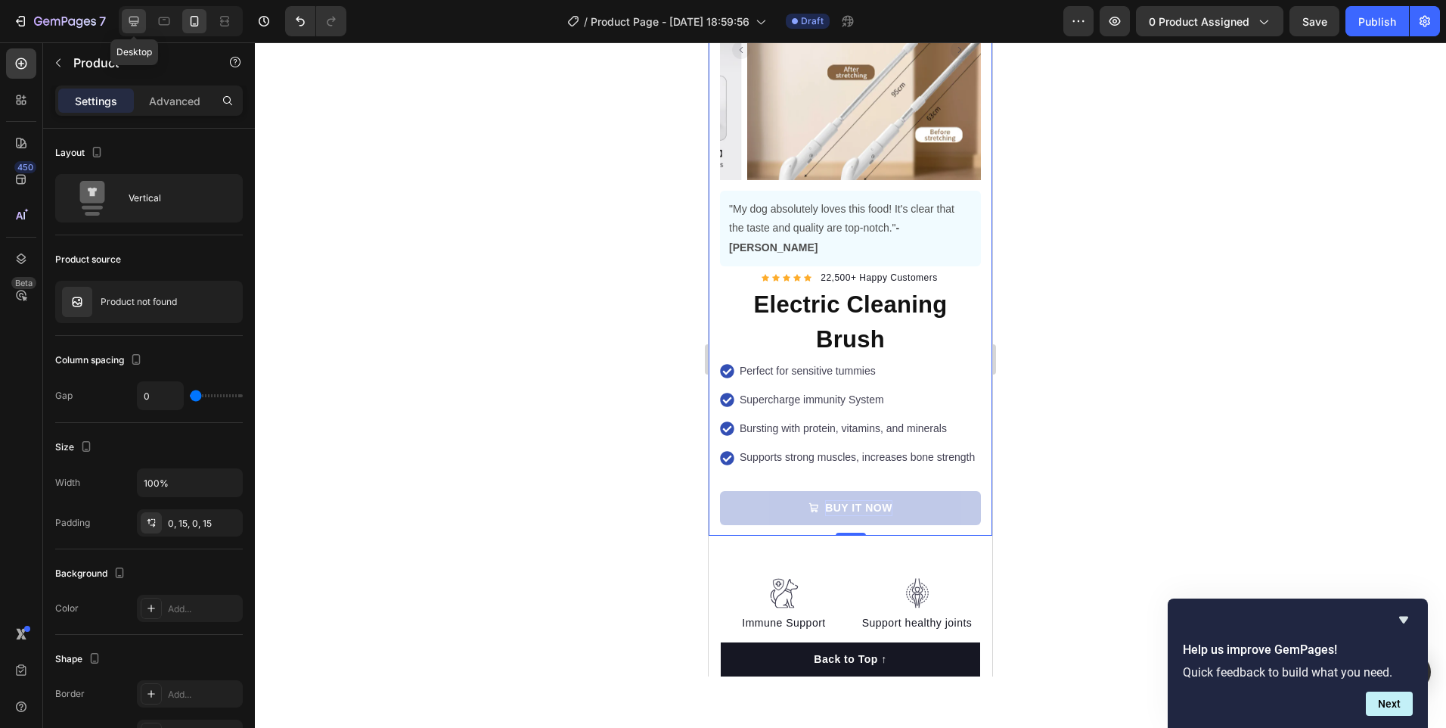
click at [123, 20] on div at bounding box center [134, 21] width 24 height 24
type input "30"
type input "1200"
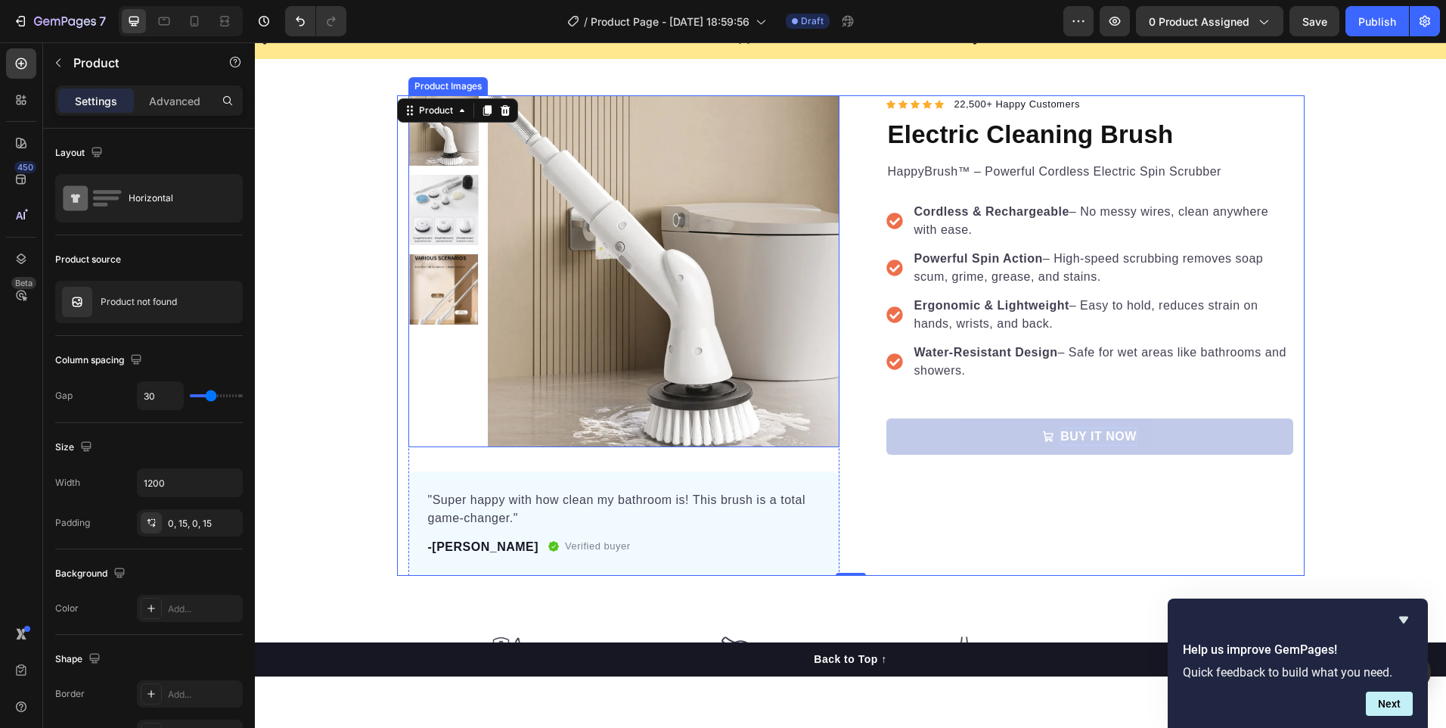
scroll to position [412, 0]
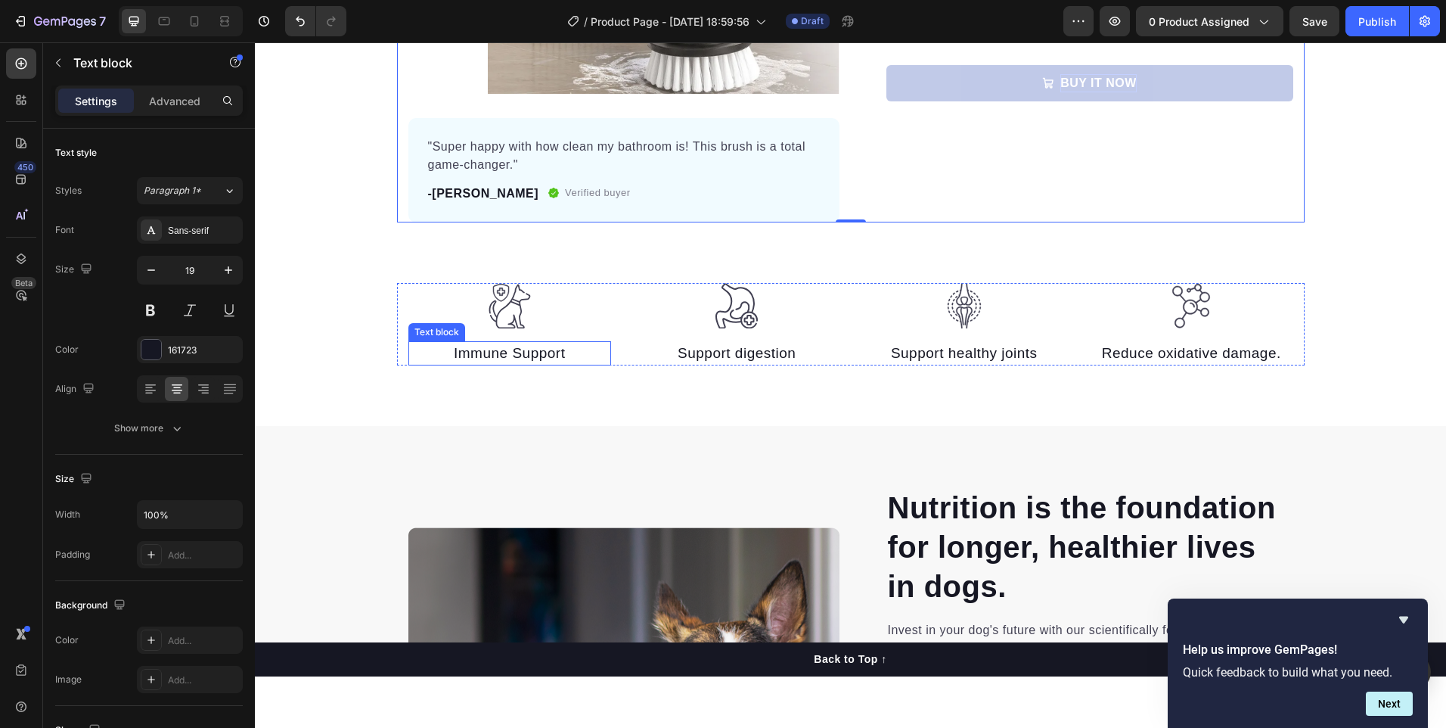
click at [514, 362] on p "Immune Support" at bounding box center [510, 354] width 200 height 22
click at [566, 351] on p "Immune Support" at bounding box center [510, 354] width 200 height 22
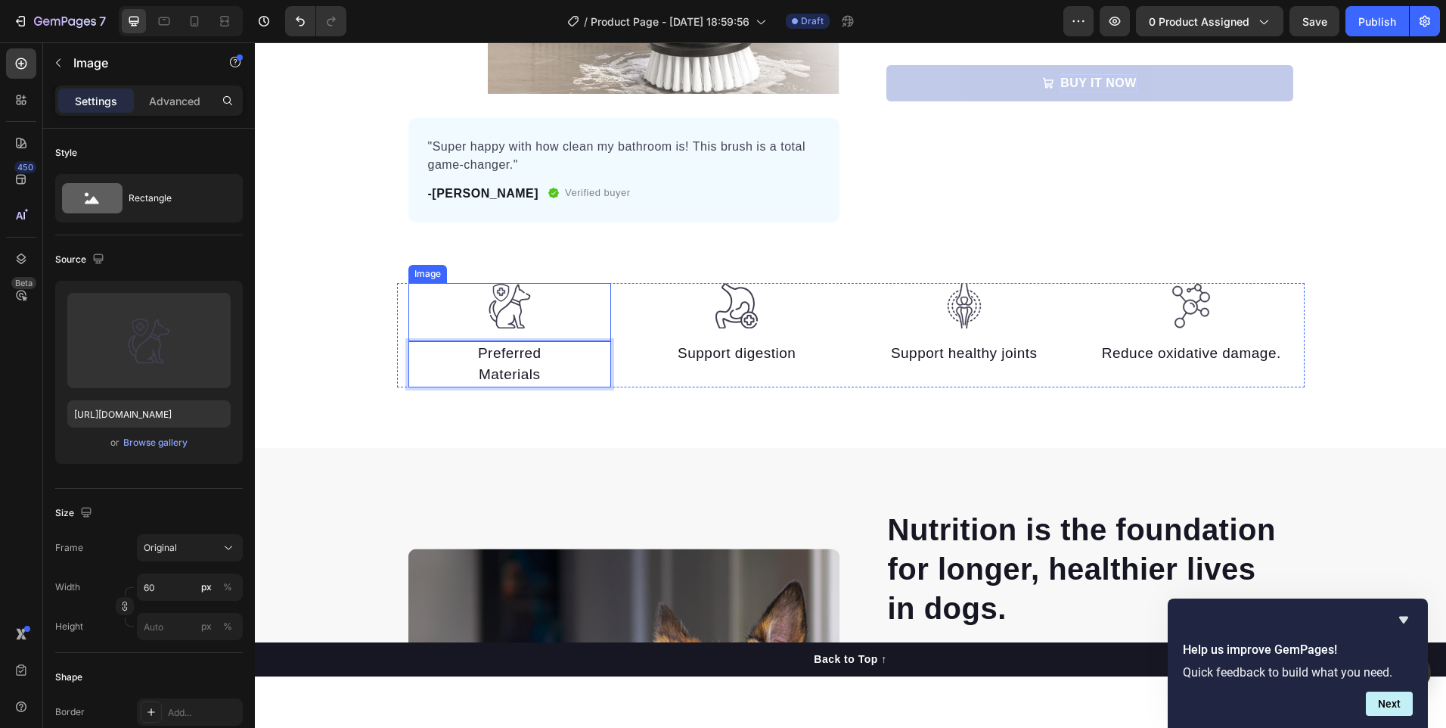
click at [512, 307] on img at bounding box center [509, 306] width 45 height 46
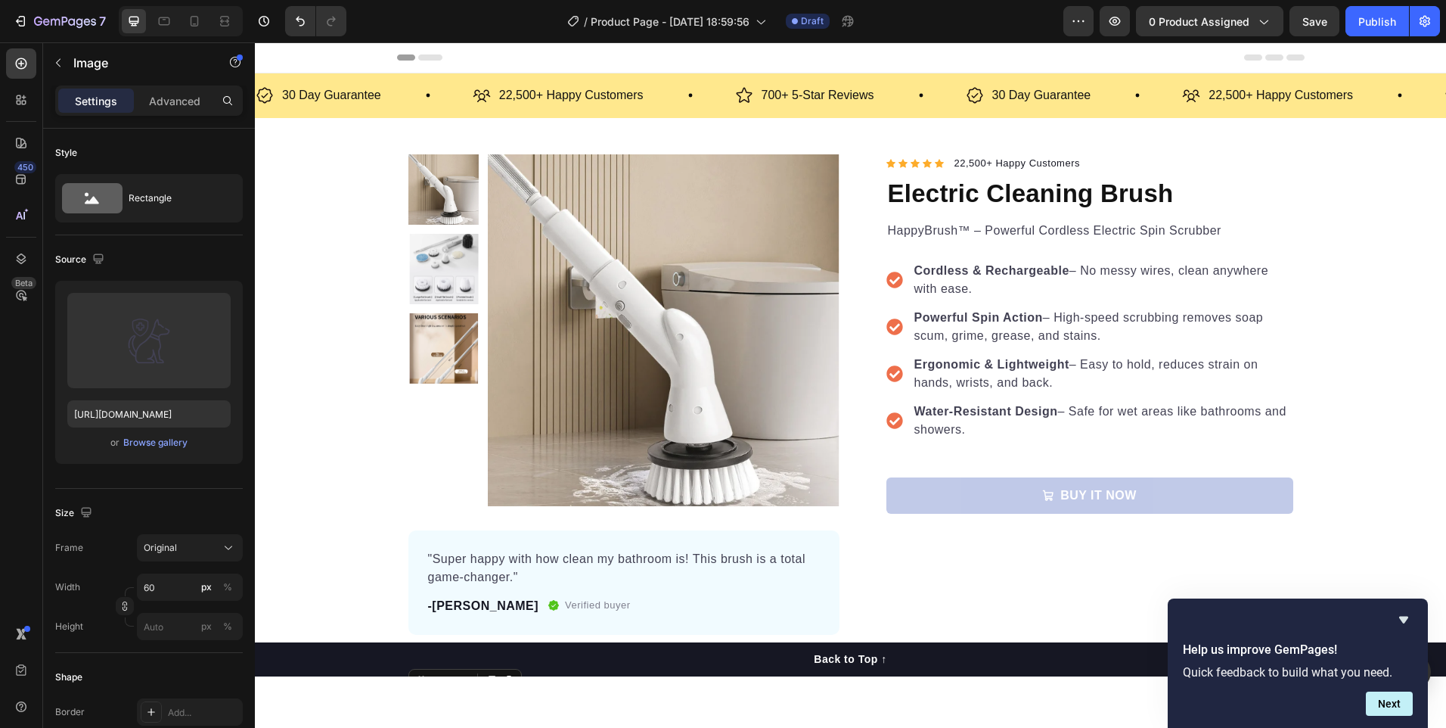
scroll to position [412, 0]
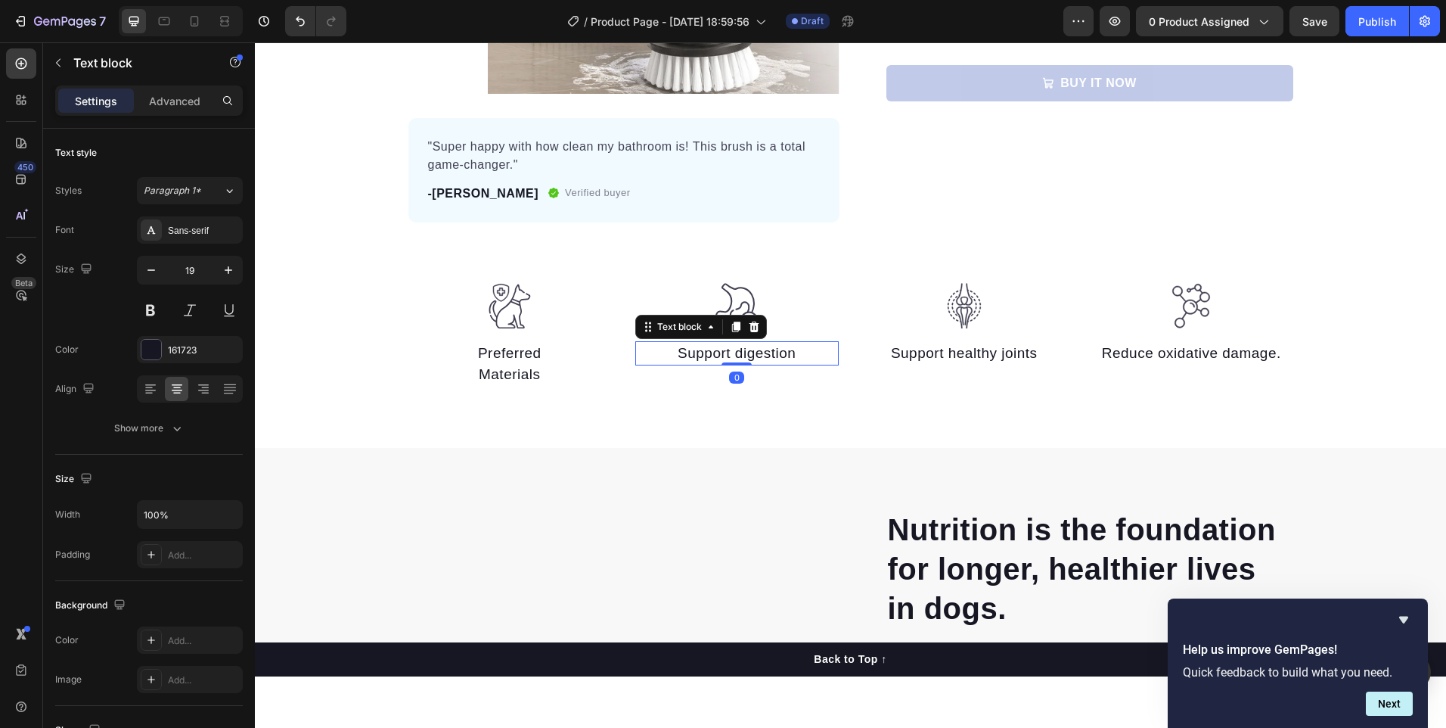
click at [749, 351] on p "Support digestion" at bounding box center [737, 354] width 200 height 22
click at [786, 355] on p "Support digestion" at bounding box center [737, 354] width 200 height 22
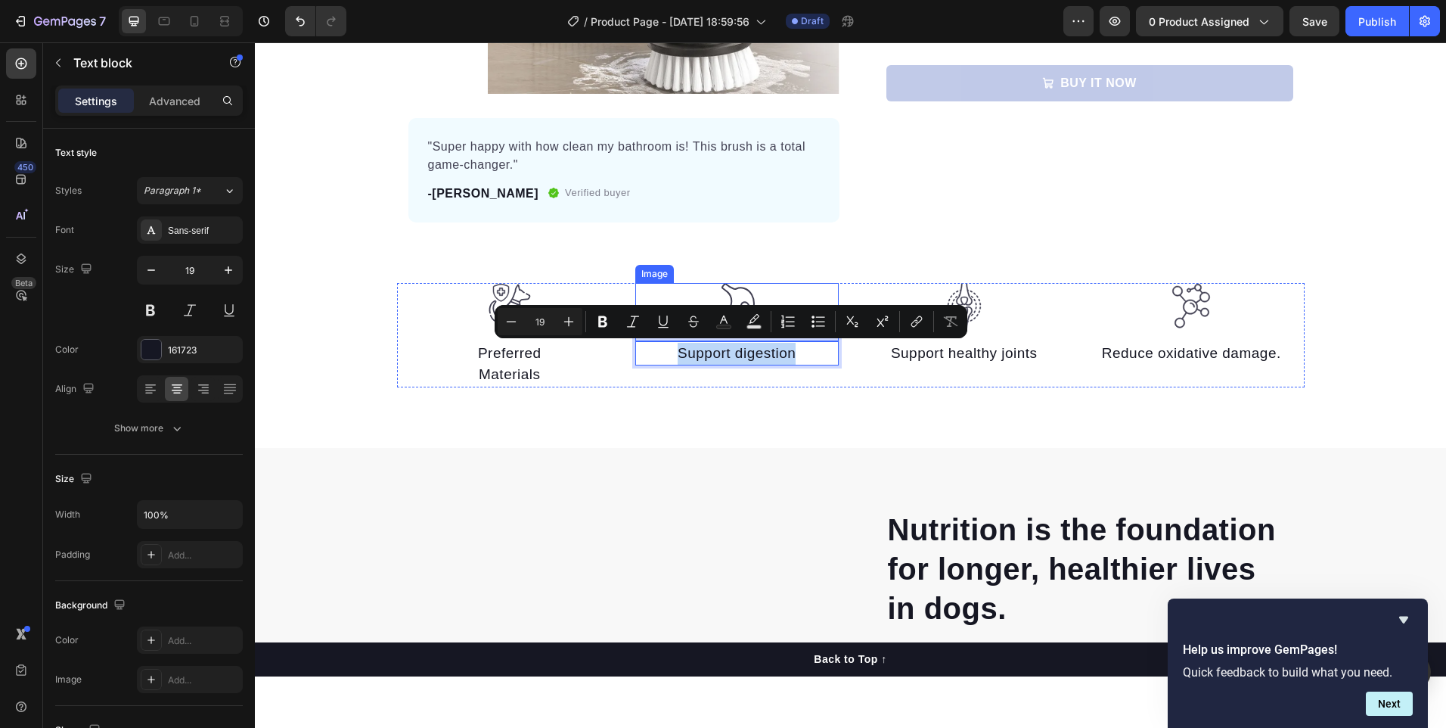
drag, startPoint x: 793, startPoint y: 355, endPoint x: 632, endPoint y: 339, distance: 161.1
click at [635, 338] on div "Image Support digestion Text block 0" at bounding box center [736, 335] width 203 height 104
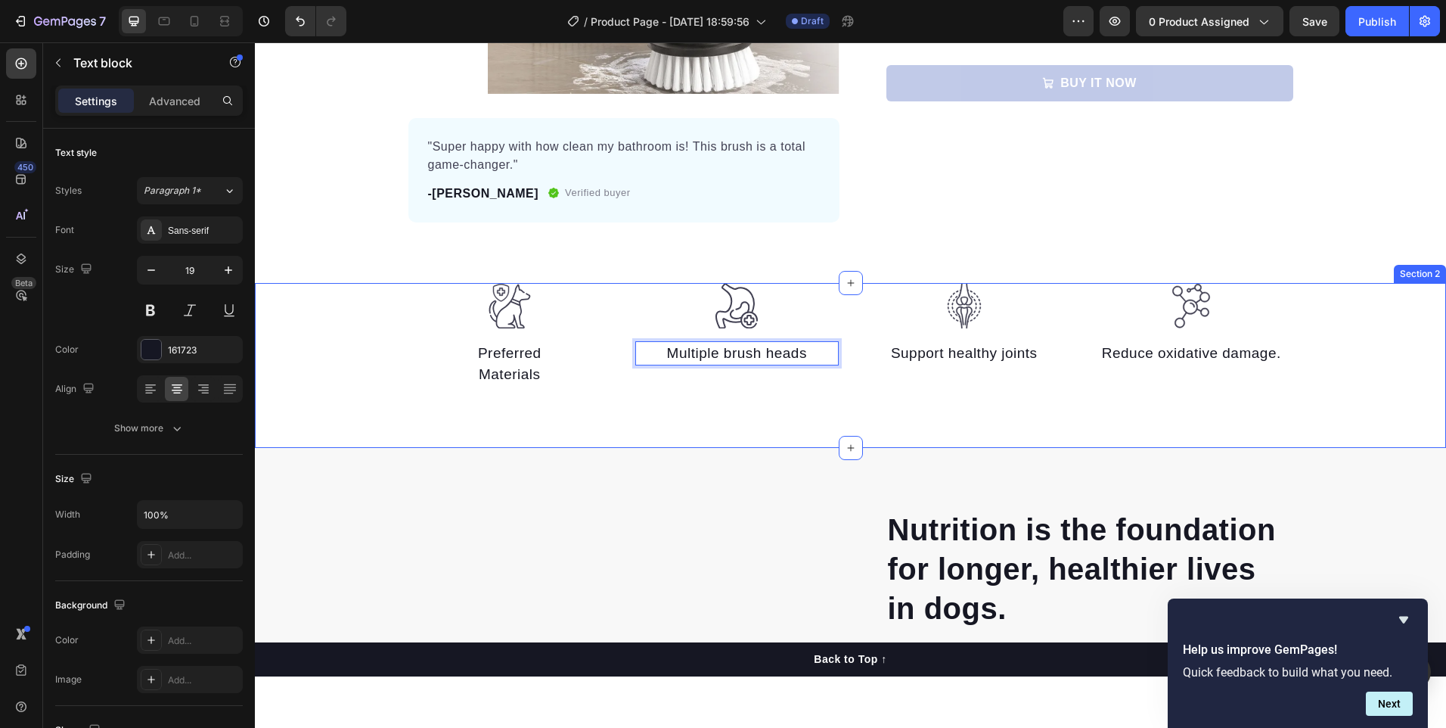
click at [681, 426] on div "Image Preferred Materials Text block Image Multiple brush heads Text block 0 Im…" at bounding box center [850, 365] width 1191 height 165
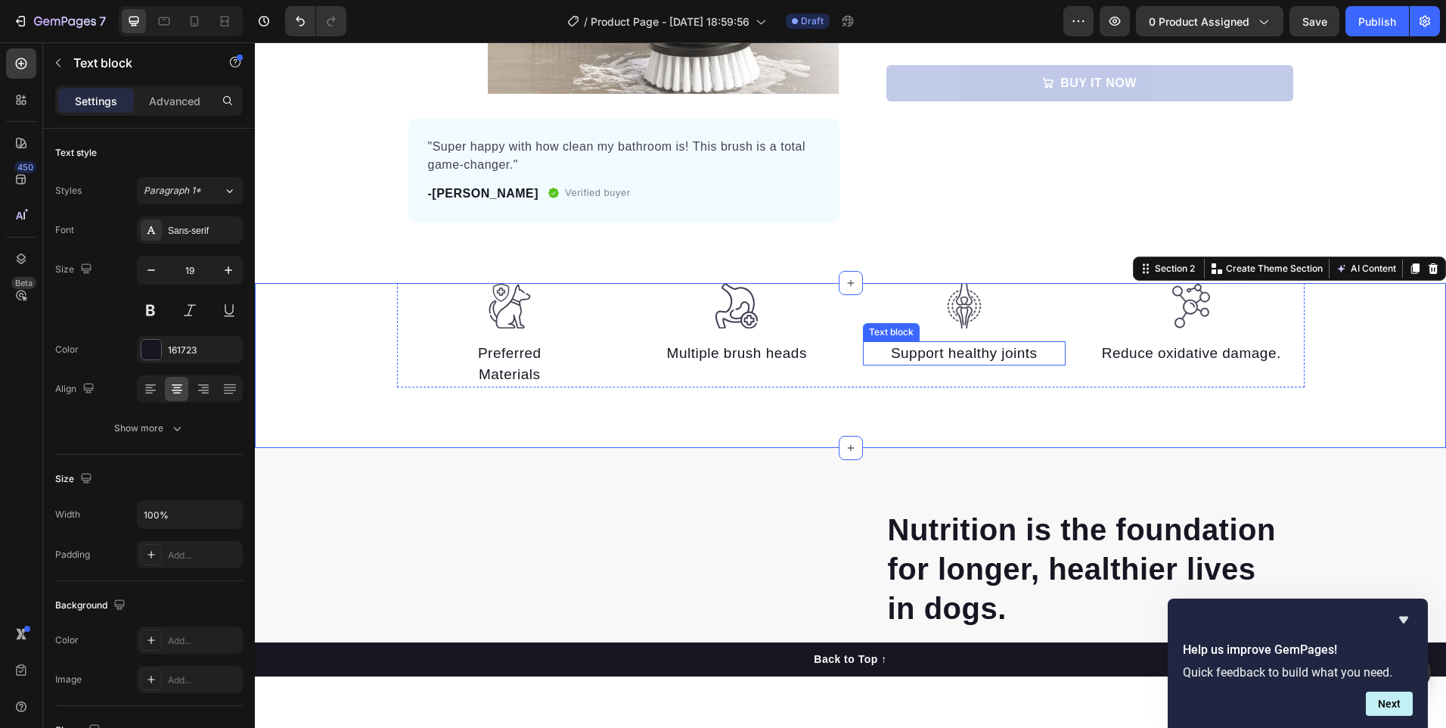
click at [956, 355] on p "Support healthy joints" at bounding box center [964, 354] width 200 height 22
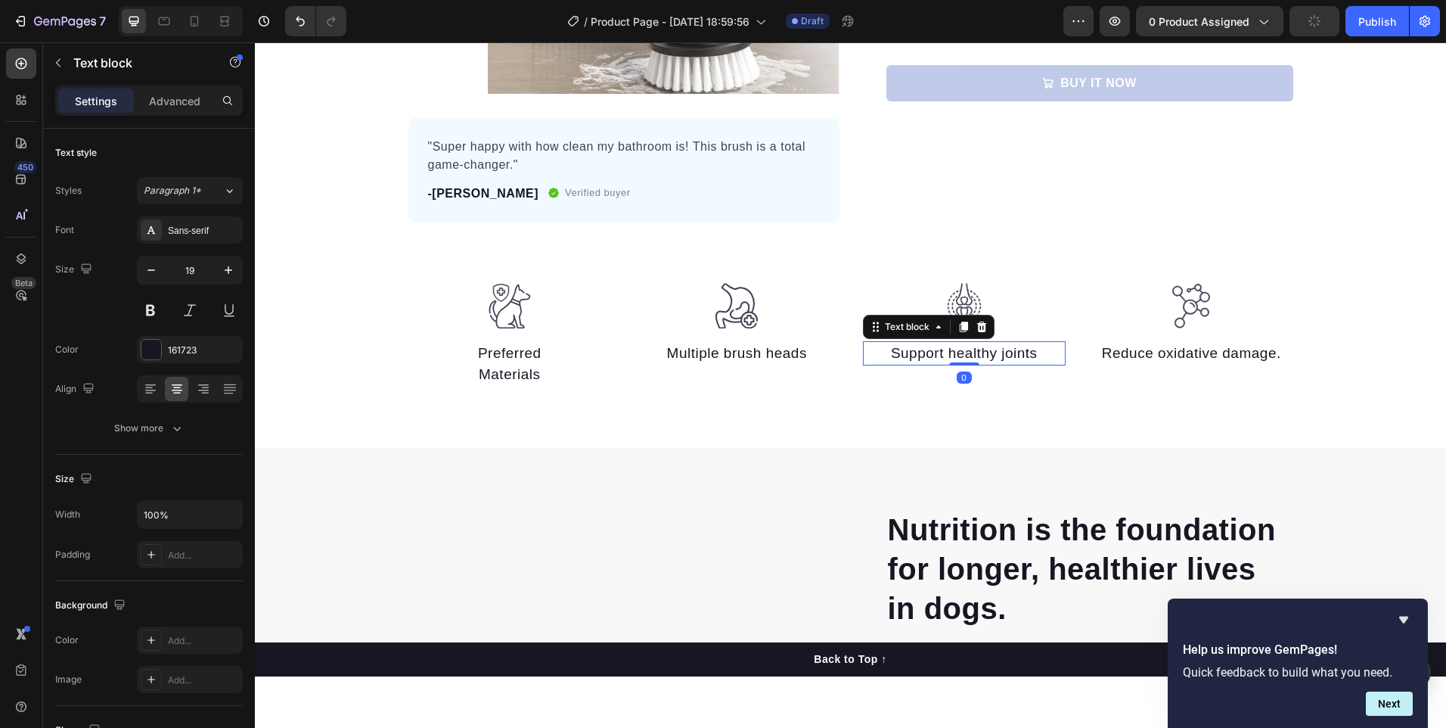
click at [1028, 350] on p "Support healthy joints" at bounding box center [964, 354] width 200 height 22
click at [1029, 350] on p "Support healthy joints" at bounding box center [964, 354] width 200 height 22
click at [1150, 357] on p "Reduce oxidative damage." at bounding box center [1191, 354] width 200 height 22
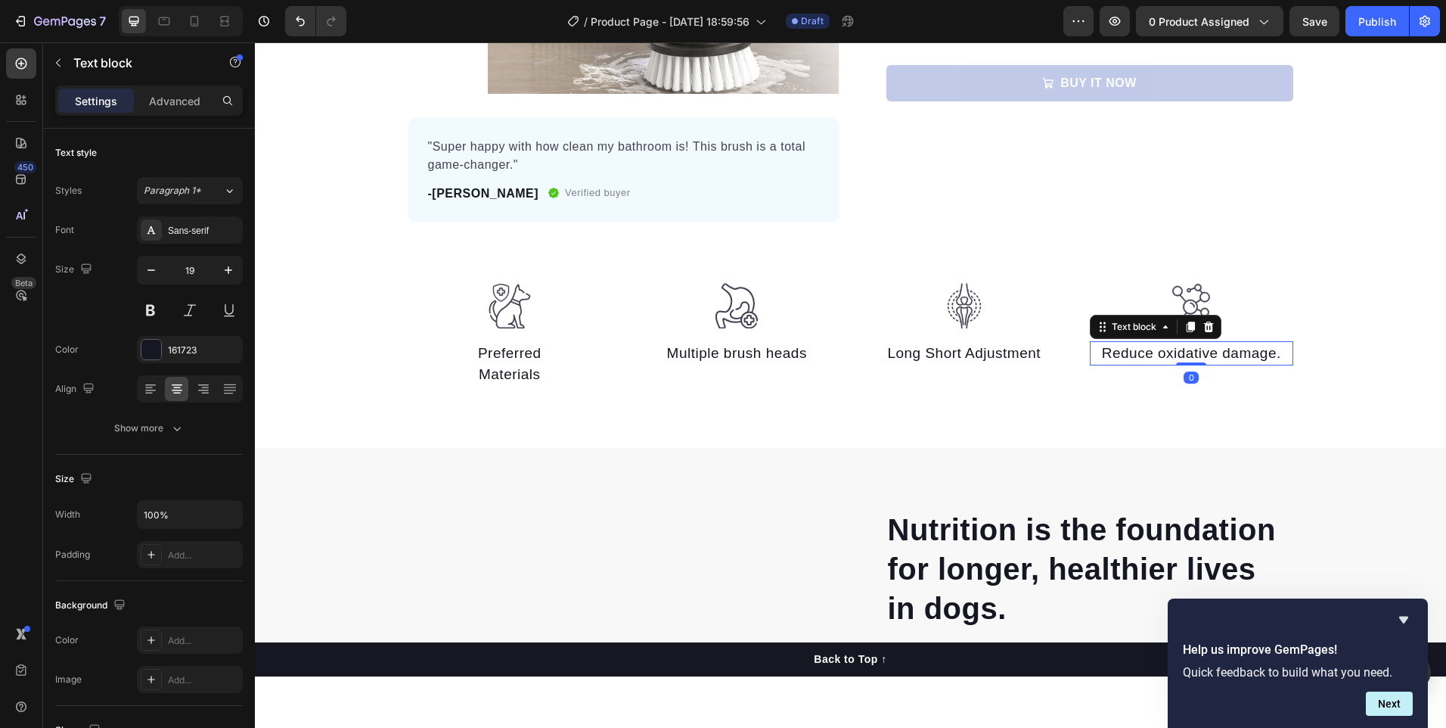
click at [1099, 352] on p "Reduce oxidative damage." at bounding box center [1191, 354] width 200 height 22
click at [1098, 351] on p "Reduce oxidative damage." at bounding box center [1191, 354] width 200 height 22
click at [488, 305] on img at bounding box center [509, 306] width 45 height 46
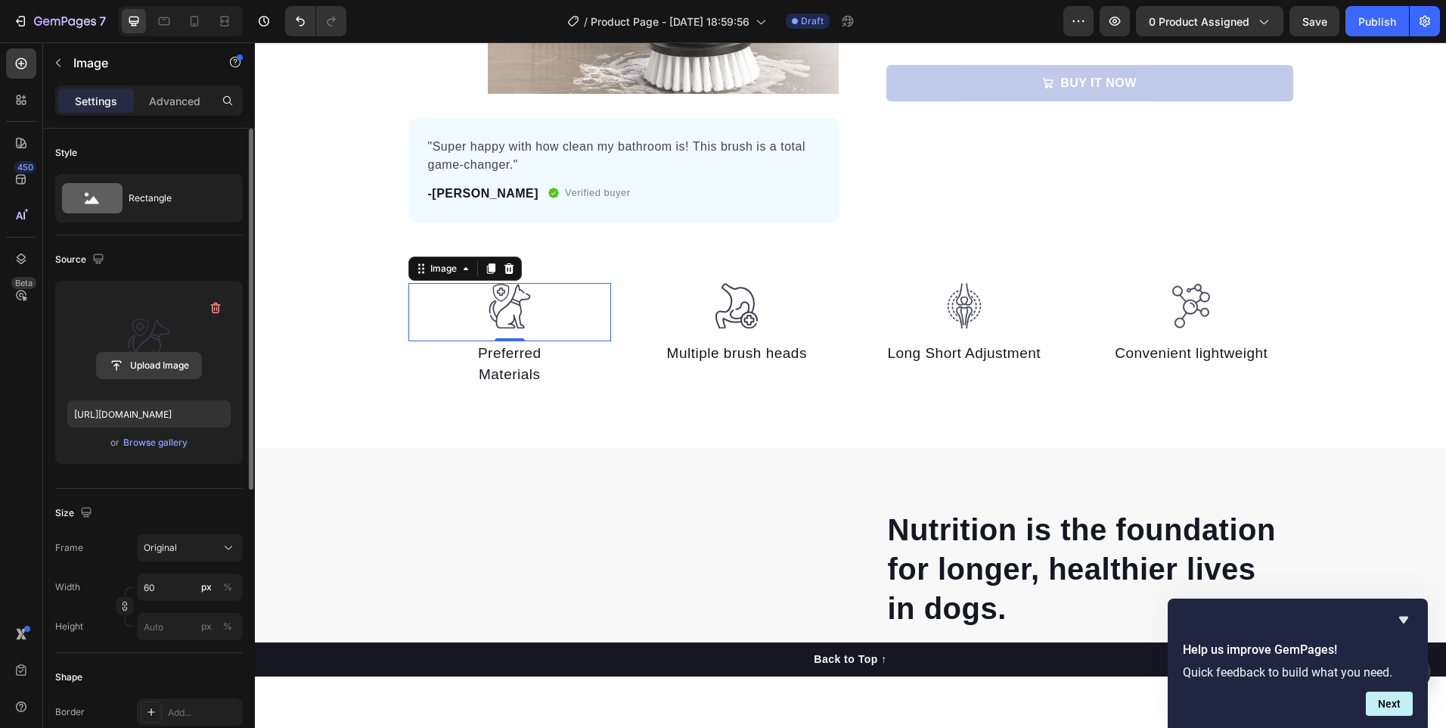
click at [183, 355] on input "file" at bounding box center [149, 365] width 104 height 26
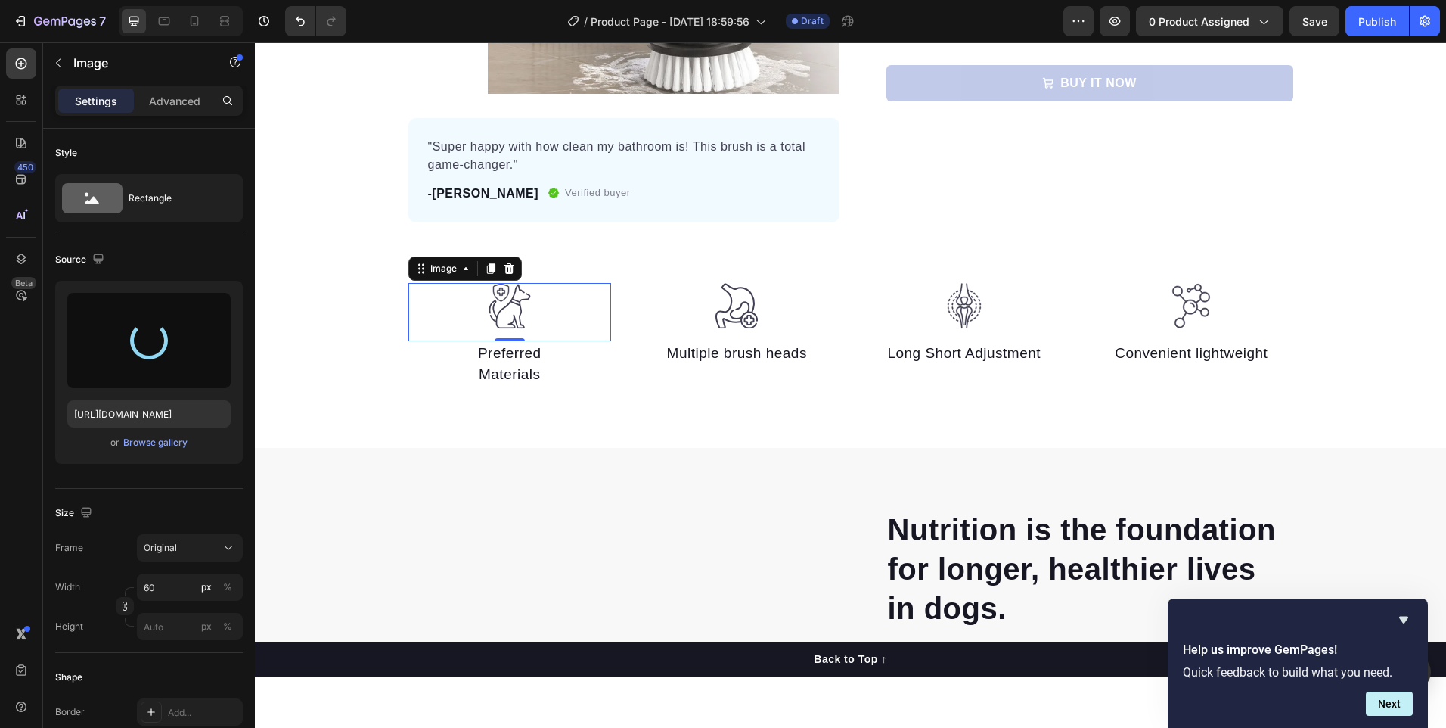
type input "https://cdn.shopify.com/s/files/1/0721/1630/5955/files/gempages_586412777438970…"
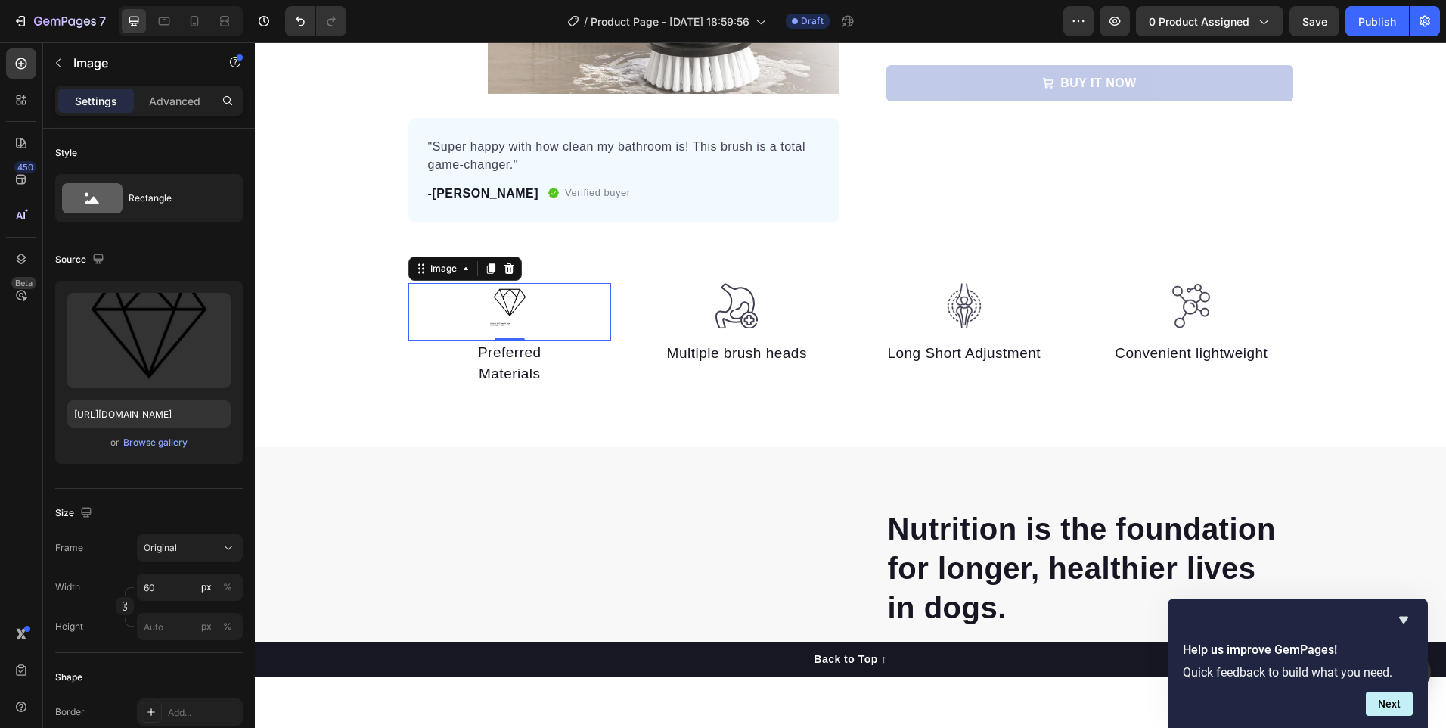
click at [511, 315] on img at bounding box center [509, 305] width 45 height 45
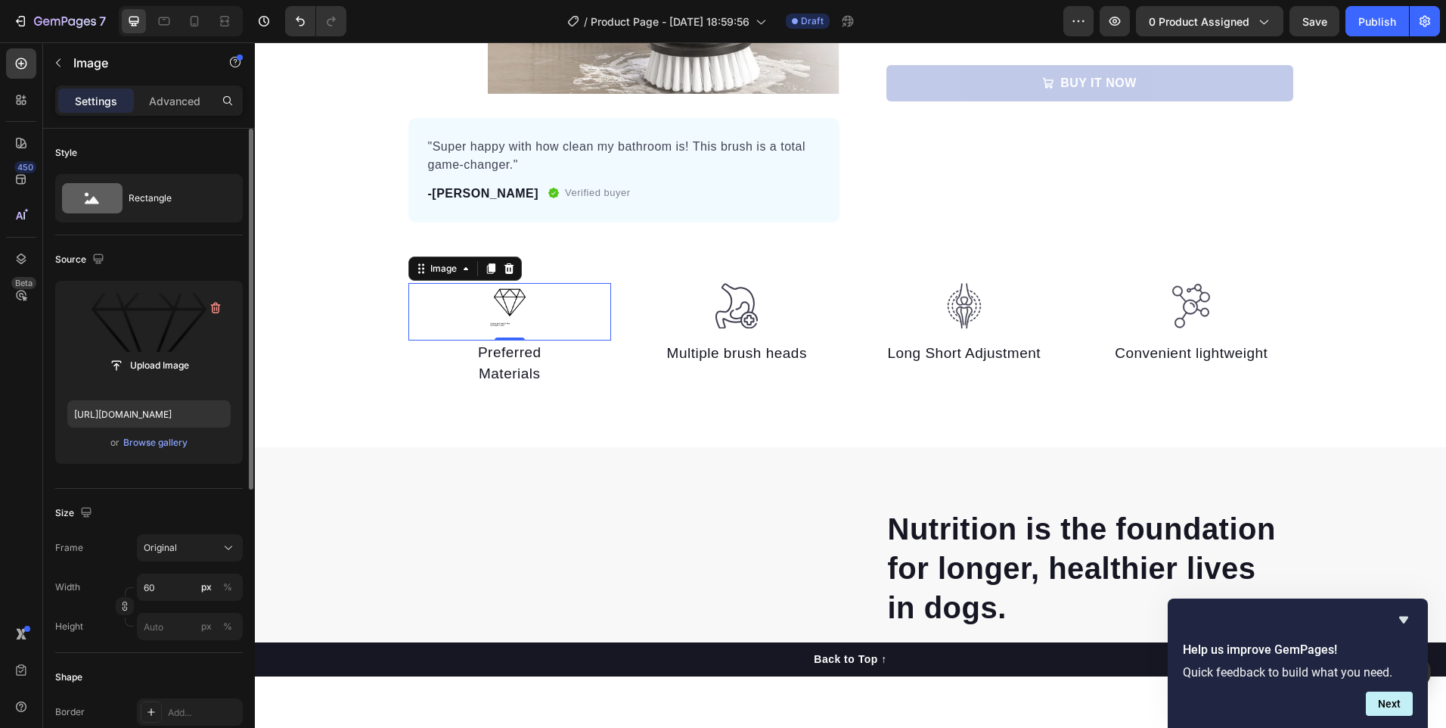
click at [134, 324] on label at bounding box center [148, 340] width 163 height 95
click at [134, 352] on input "file" at bounding box center [149, 365] width 104 height 26
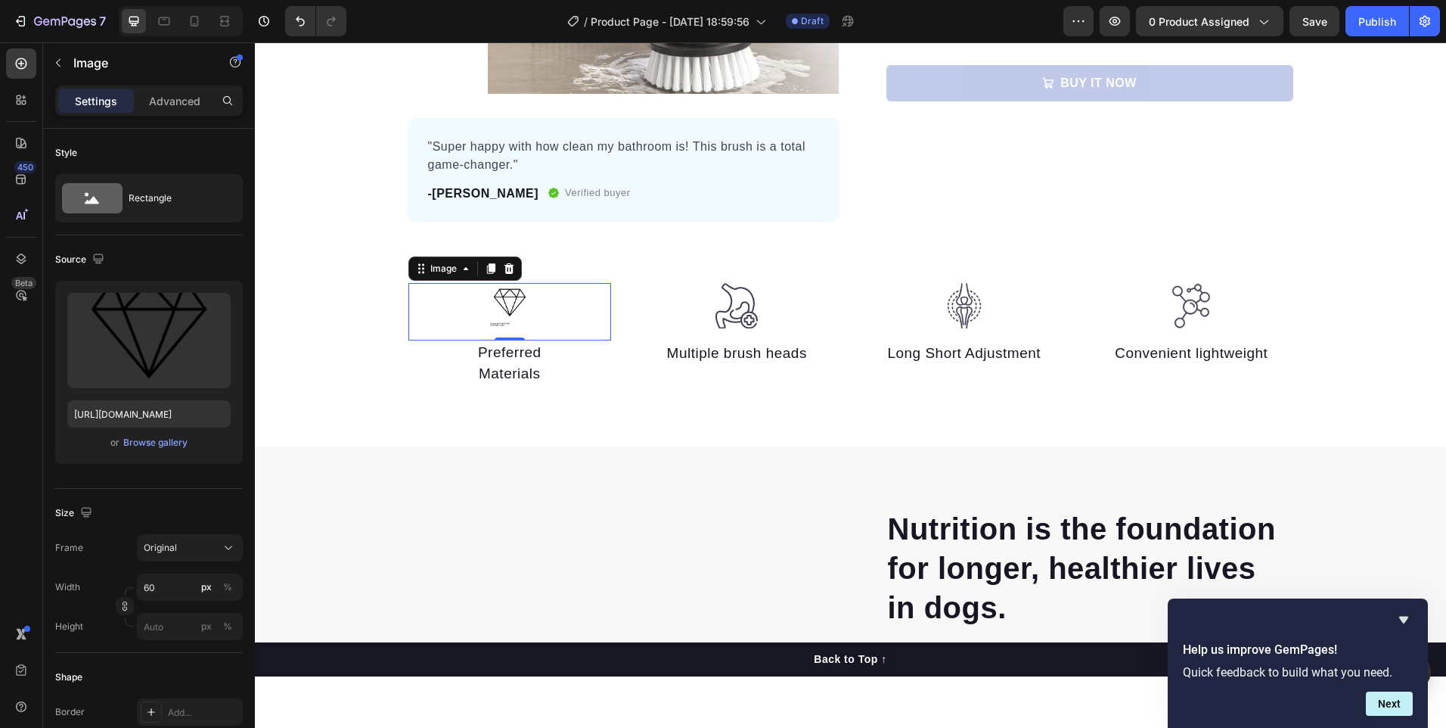
click at [537, 310] on div at bounding box center [509, 305] width 203 height 45
click at [513, 269] on div "Image" at bounding box center [464, 268] width 113 height 24
click at [503, 268] on icon at bounding box center [509, 268] width 12 height 12
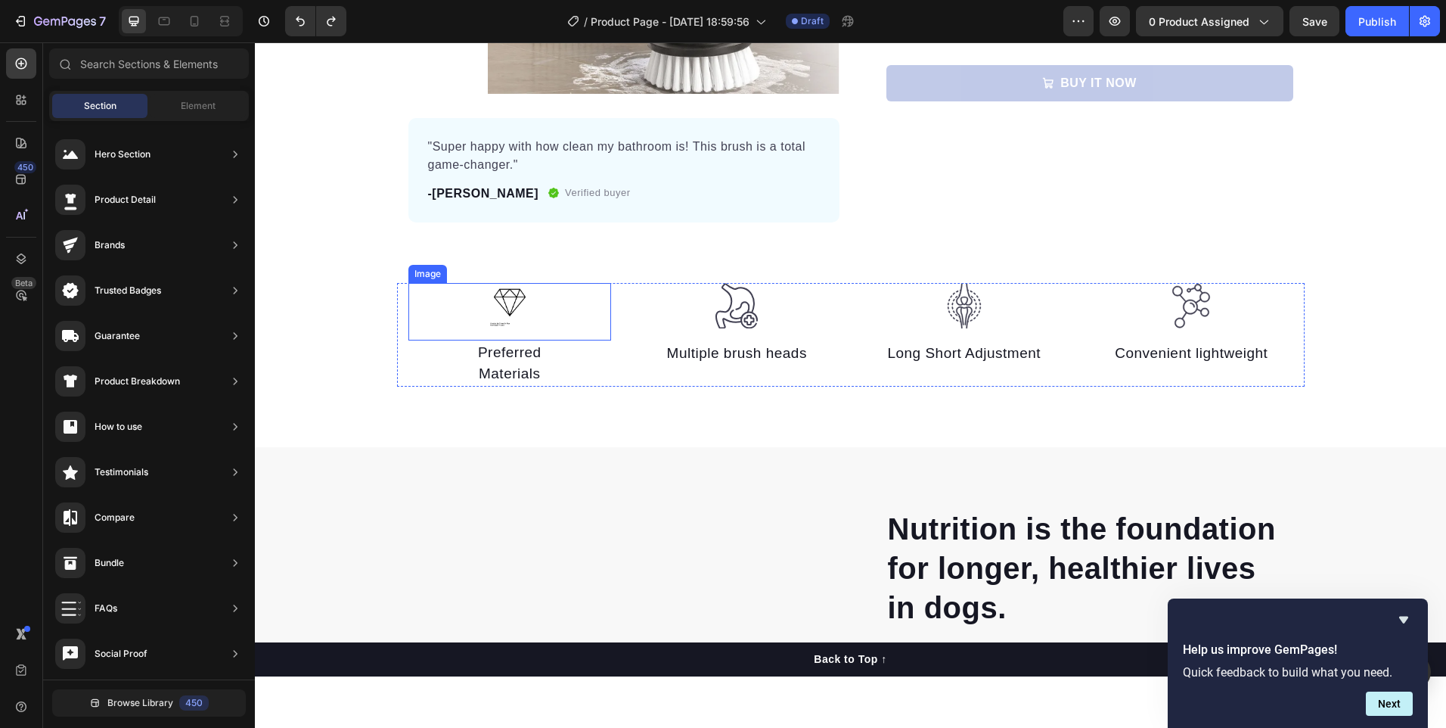
click at [500, 303] on img at bounding box center [509, 305] width 45 height 45
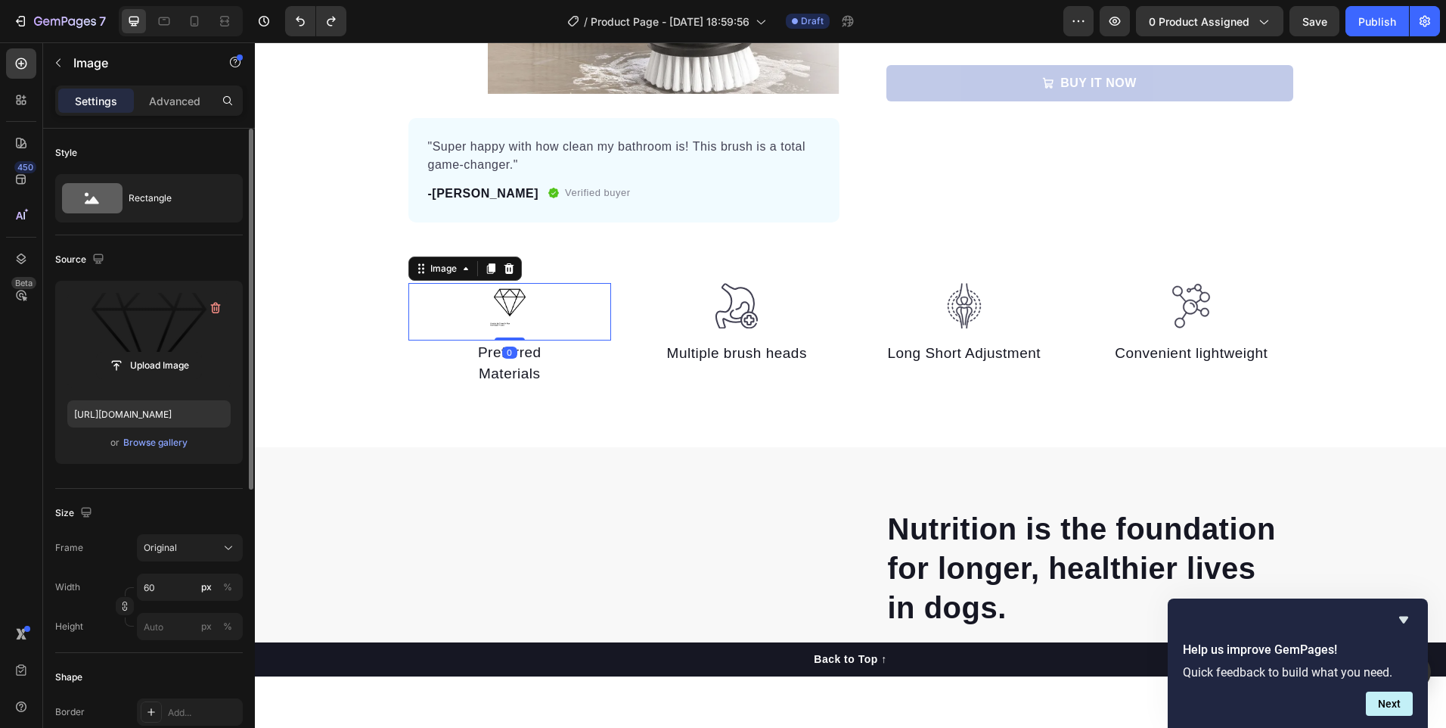
click at [116, 304] on label at bounding box center [148, 340] width 163 height 95
click at [116, 352] on input "file" at bounding box center [149, 365] width 104 height 26
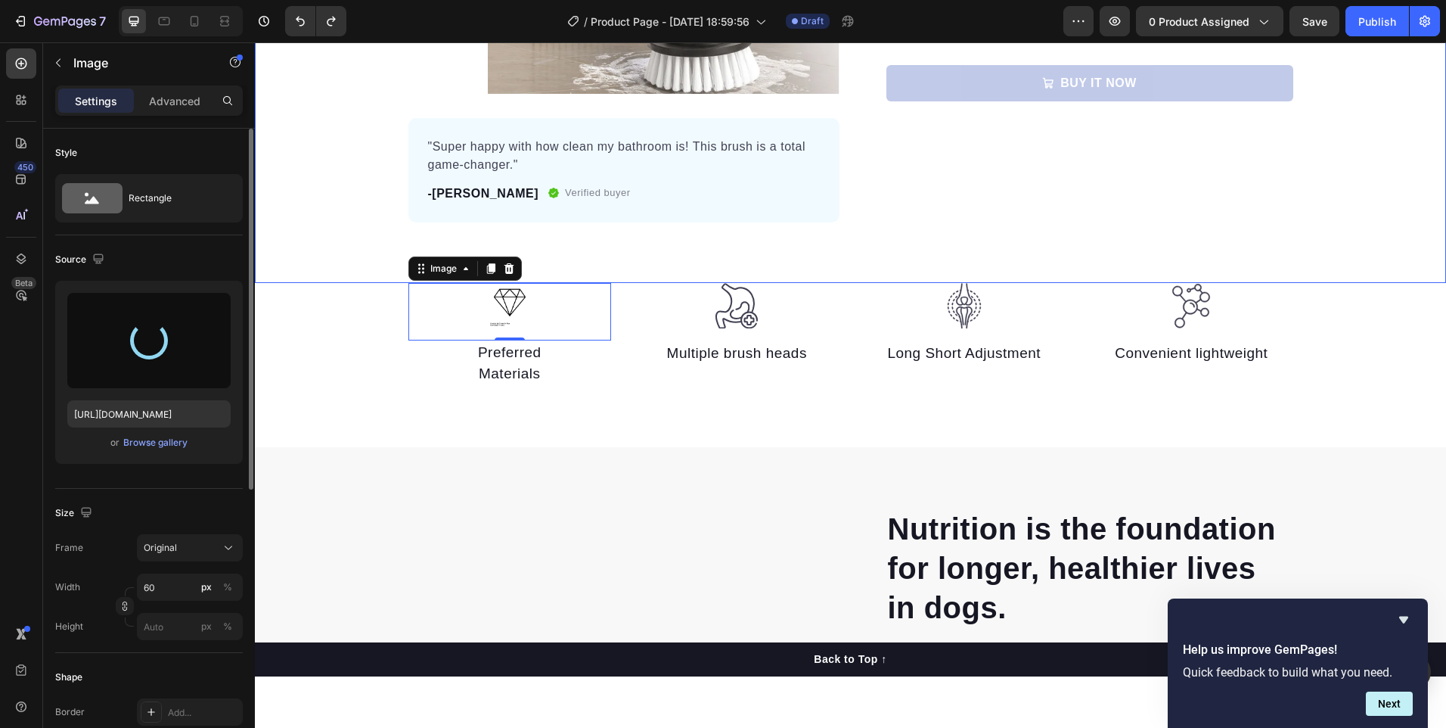
type input "https://cdn.shopify.com/s/files/1/0721/1630/5955/files/gempages_586412777438970…"
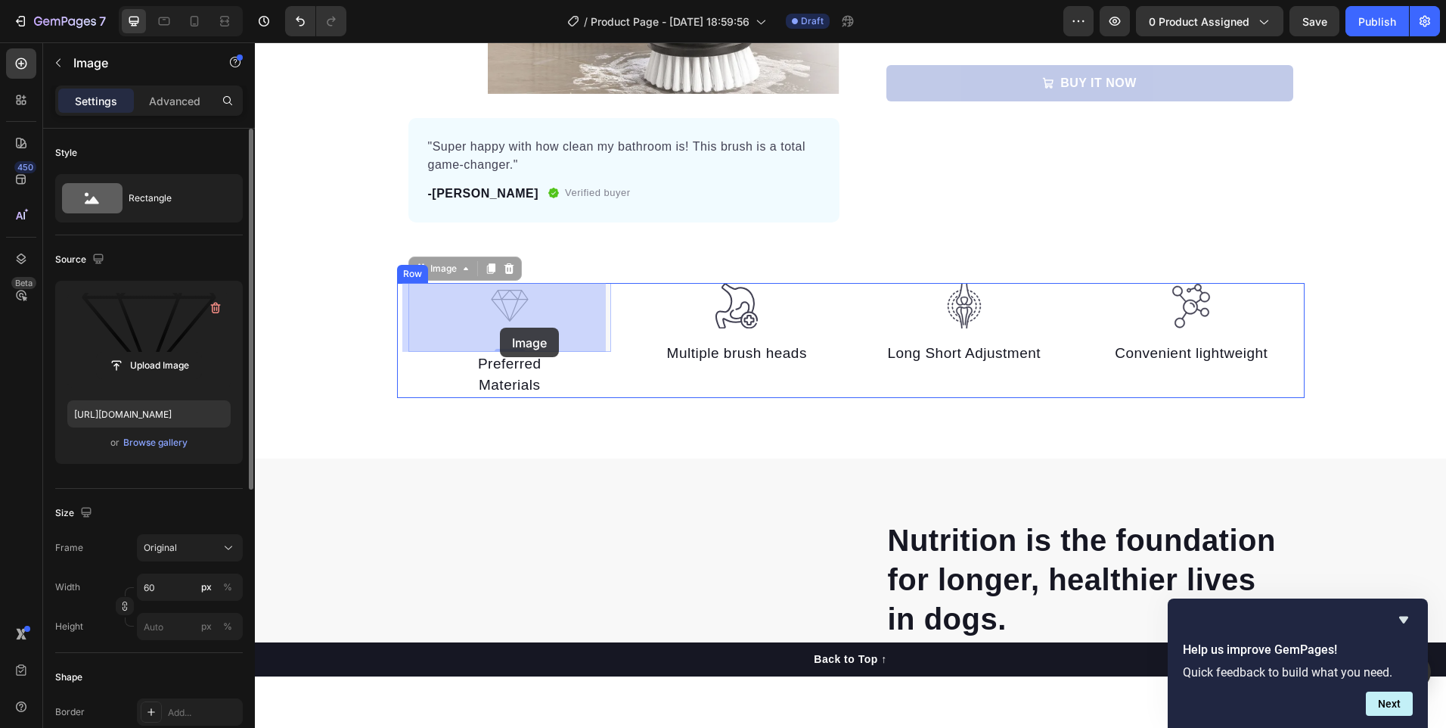
drag, startPoint x: 507, startPoint y: 313, endPoint x: 501, endPoint y: 326, distance: 14.5
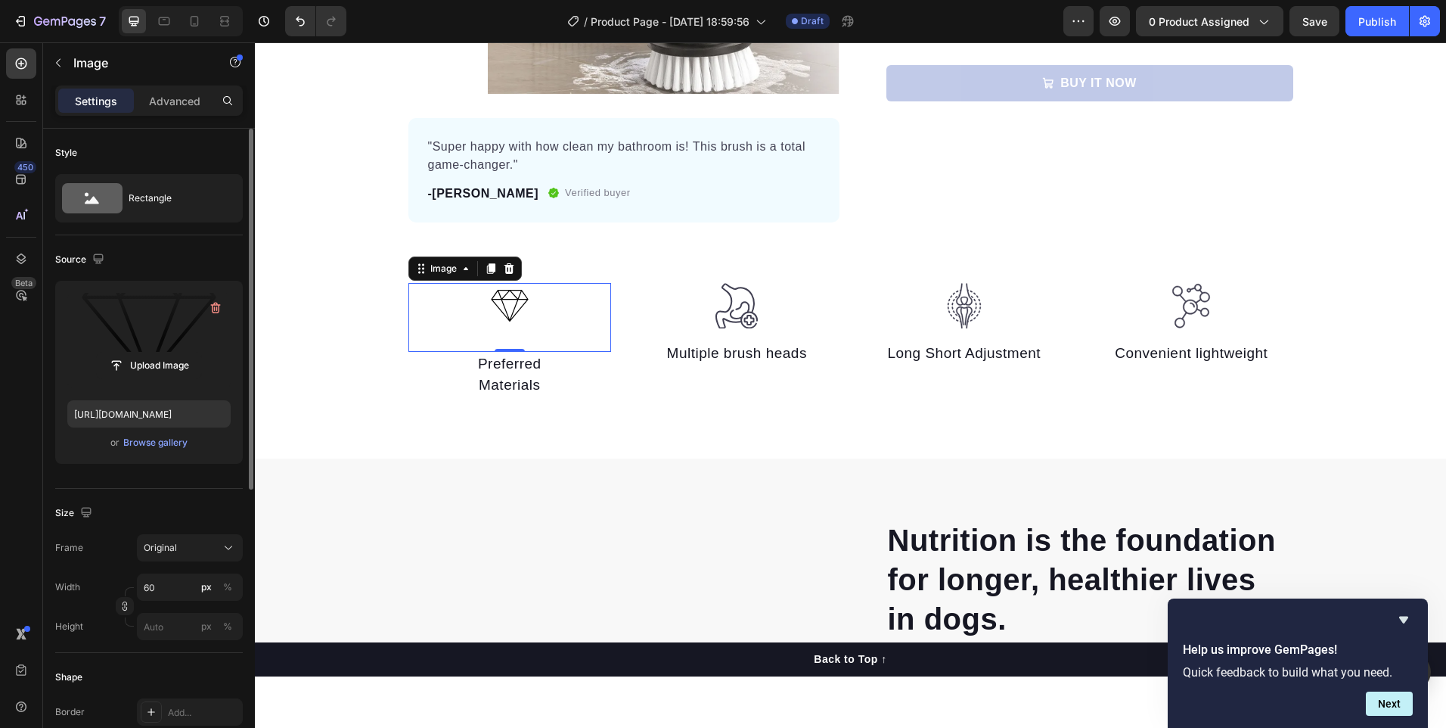
drag, startPoint x: 151, startPoint y: 319, endPoint x: 116, endPoint y: 330, distance: 36.6
click at [116, 330] on label at bounding box center [148, 340] width 163 height 95
click at [116, 352] on input "file" at bounding box center [149, 365] width 104 height 26
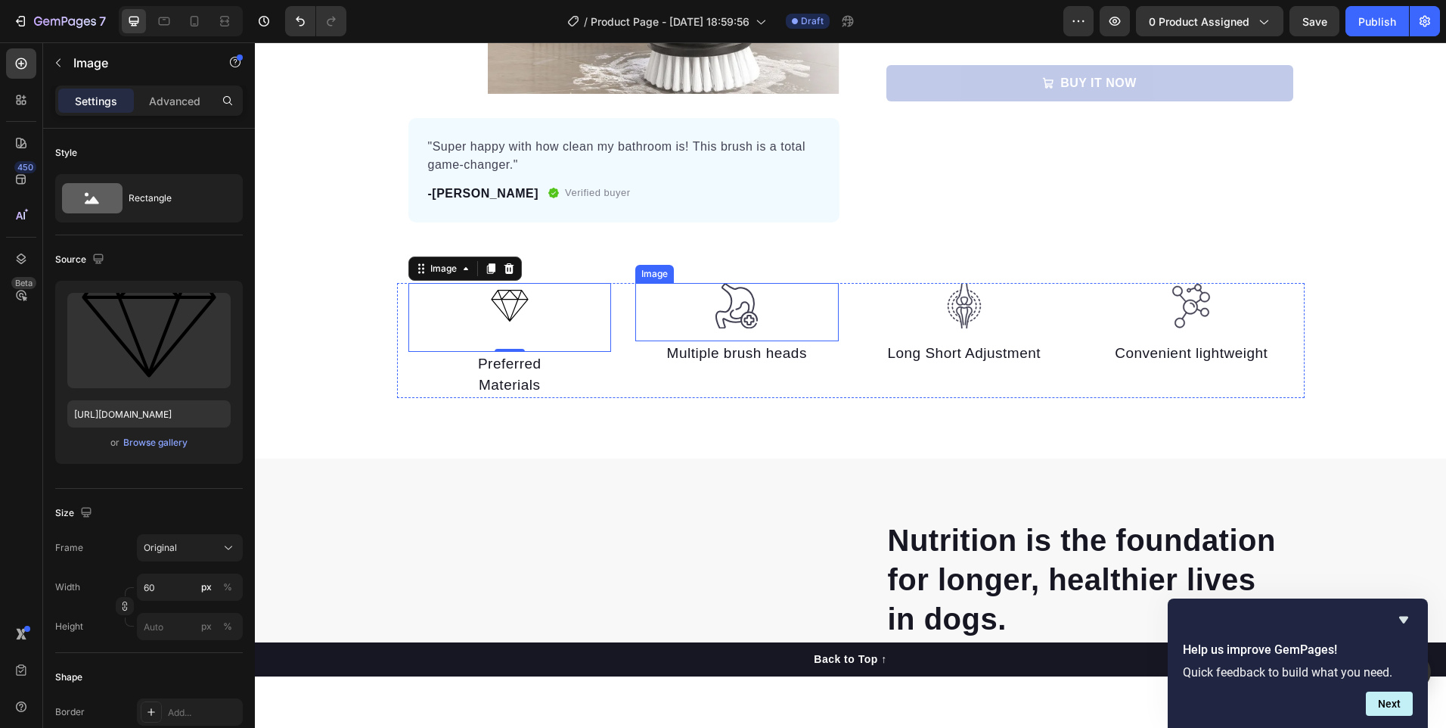
click at [747, 309] on img at bounding box center [736, 306] width 45 height 46
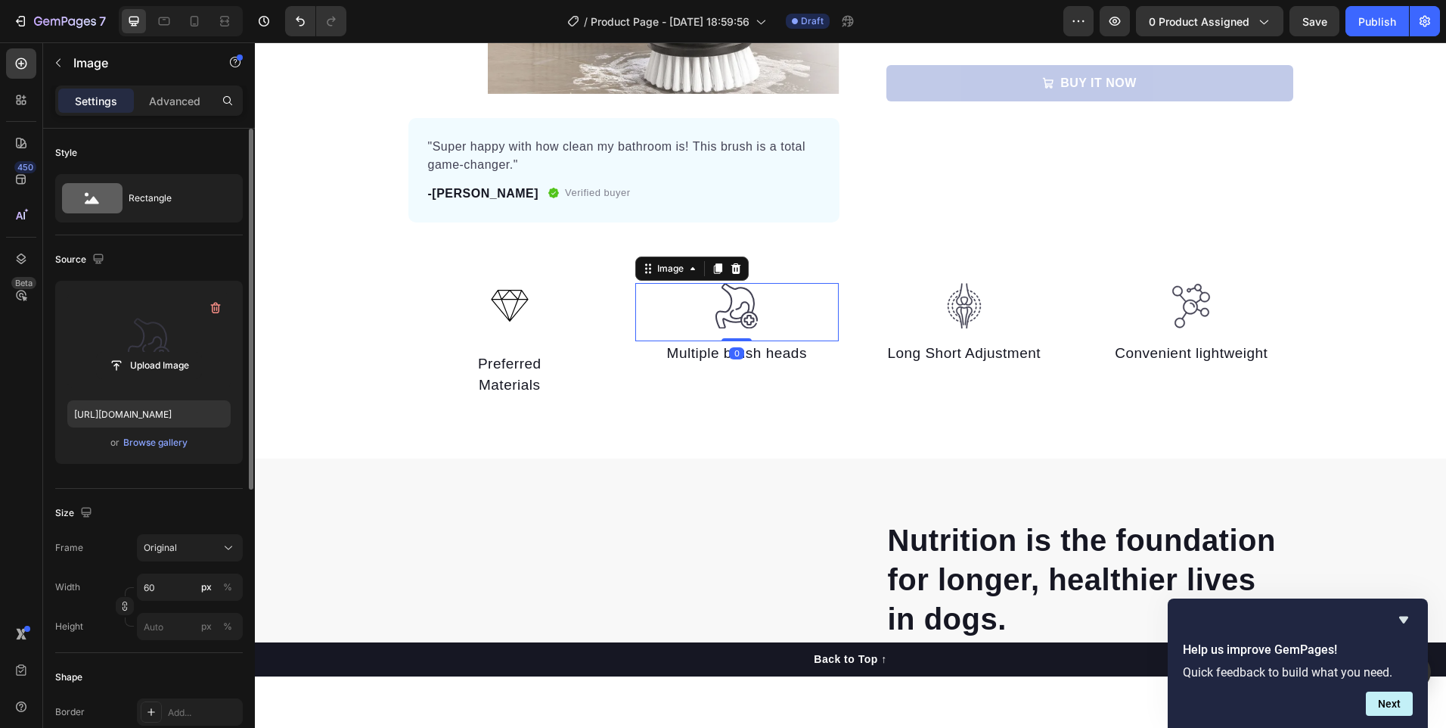
click at [195, 321] on label at bounding box center [148, 340] width 163 height 95
click at [195, 352] on input "file" at bounding box center [149, 365] width 104 height 26
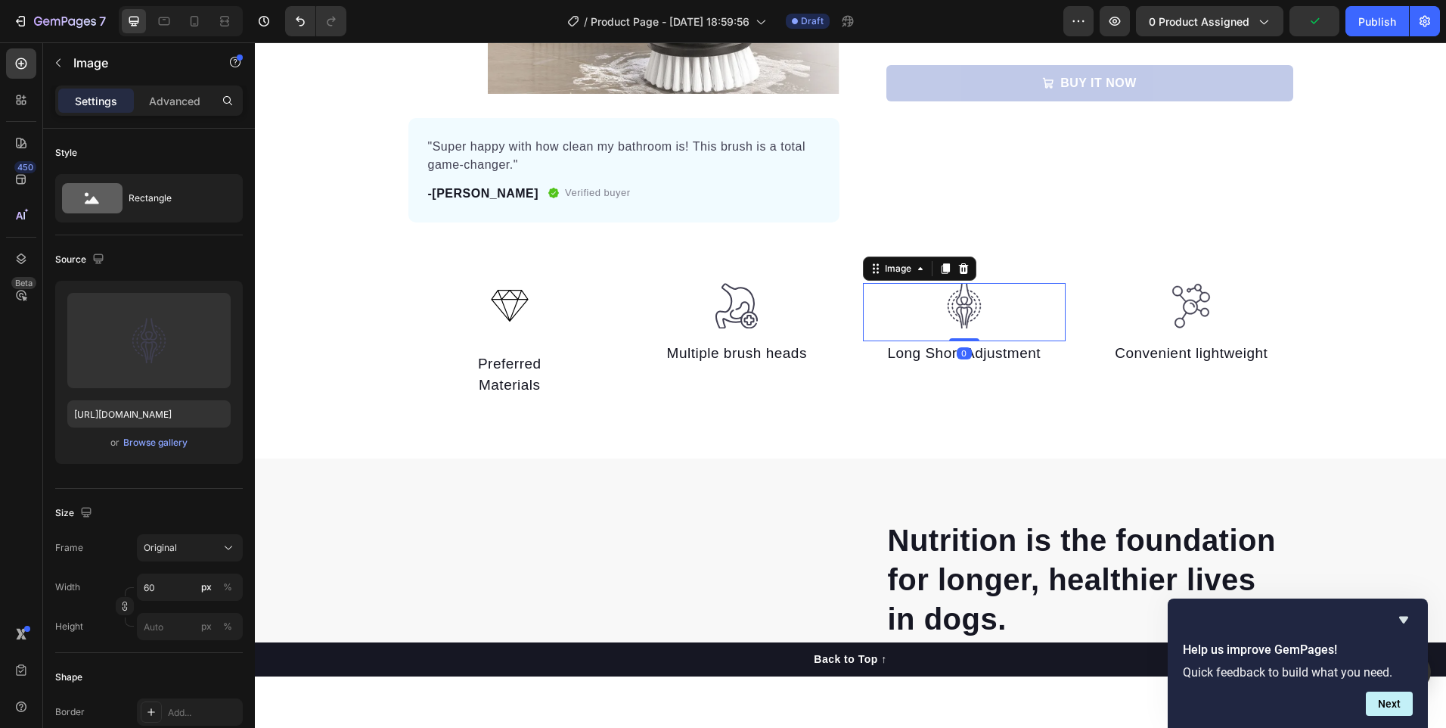
click at [957, 314] on img at bounding box center [964, 306] width 45 height 46
click at [724, 306] on img at bounding box center [736, 306] width 45 height 46
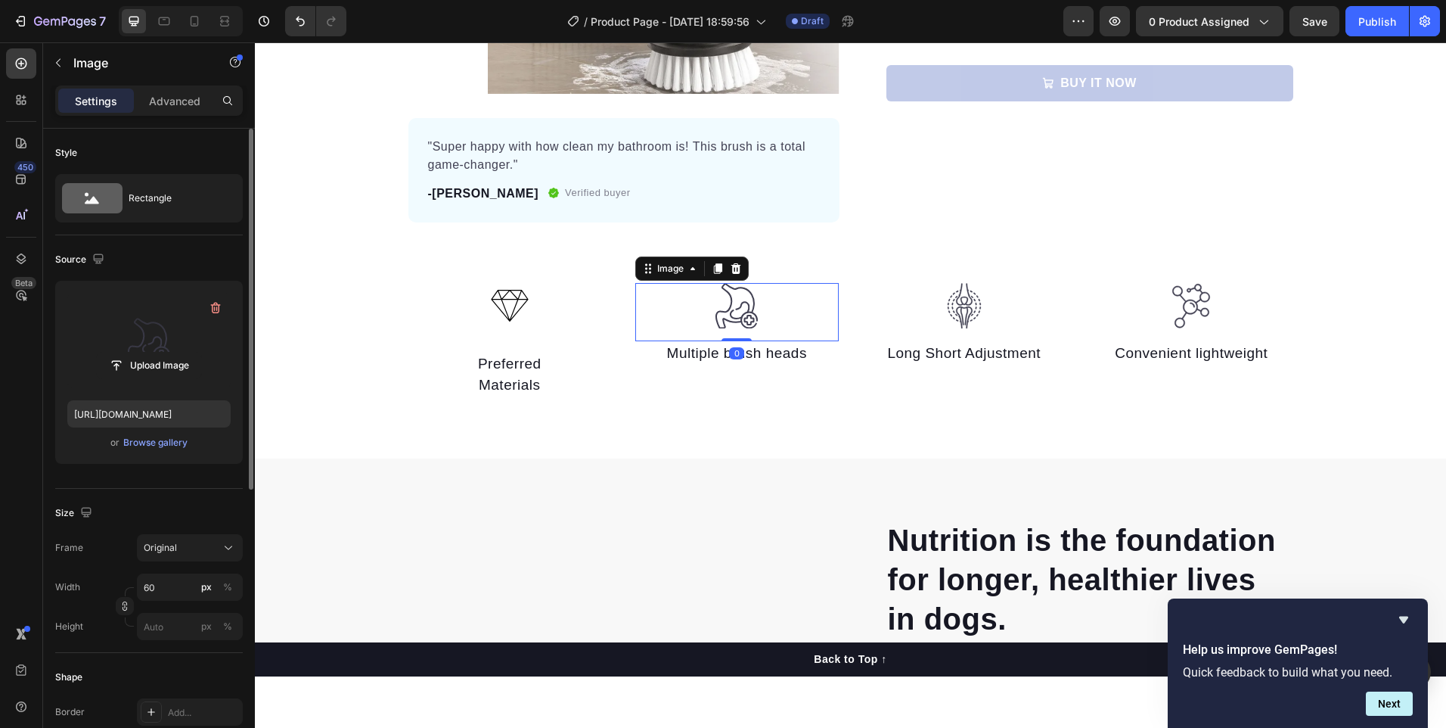
click at [128, 338] on label at bounding box center [148, 340] width 163 height 95
click at [128, 352] on input "file" at bounding box center [149, 365] width 104 height 26
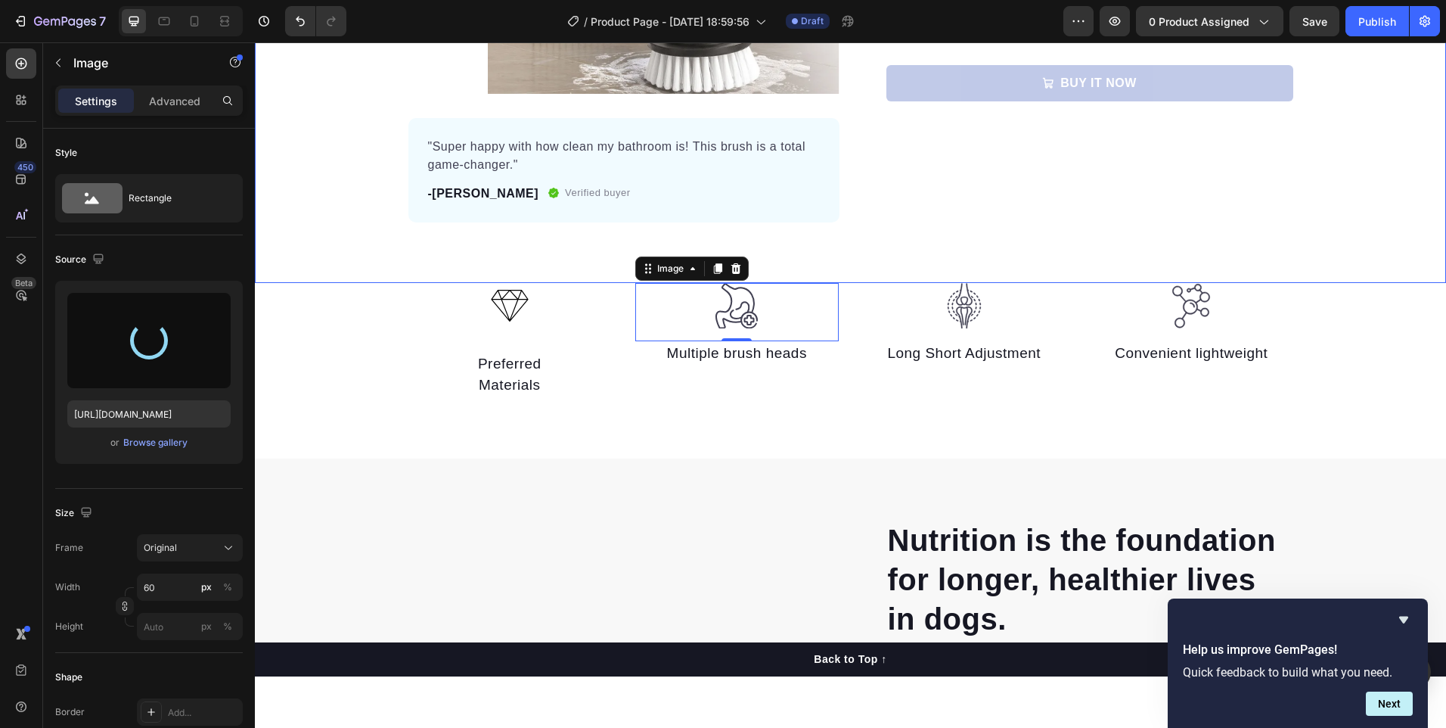
type input "https://cdn.shopify.com/s/files/1/0721/1630/5955/files/gempages_586412777438970…"
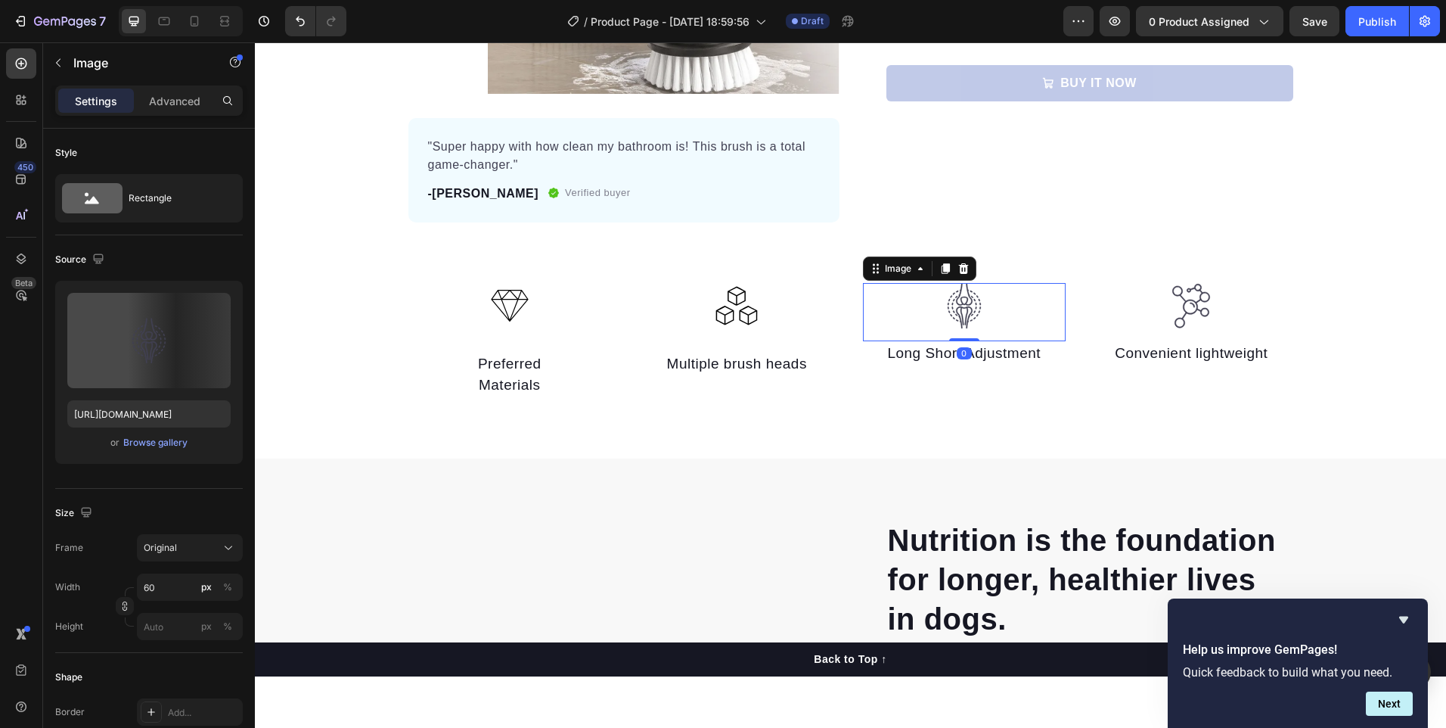
click at [982, 315] on div at bounding box center [964, 306] width 203 height 46
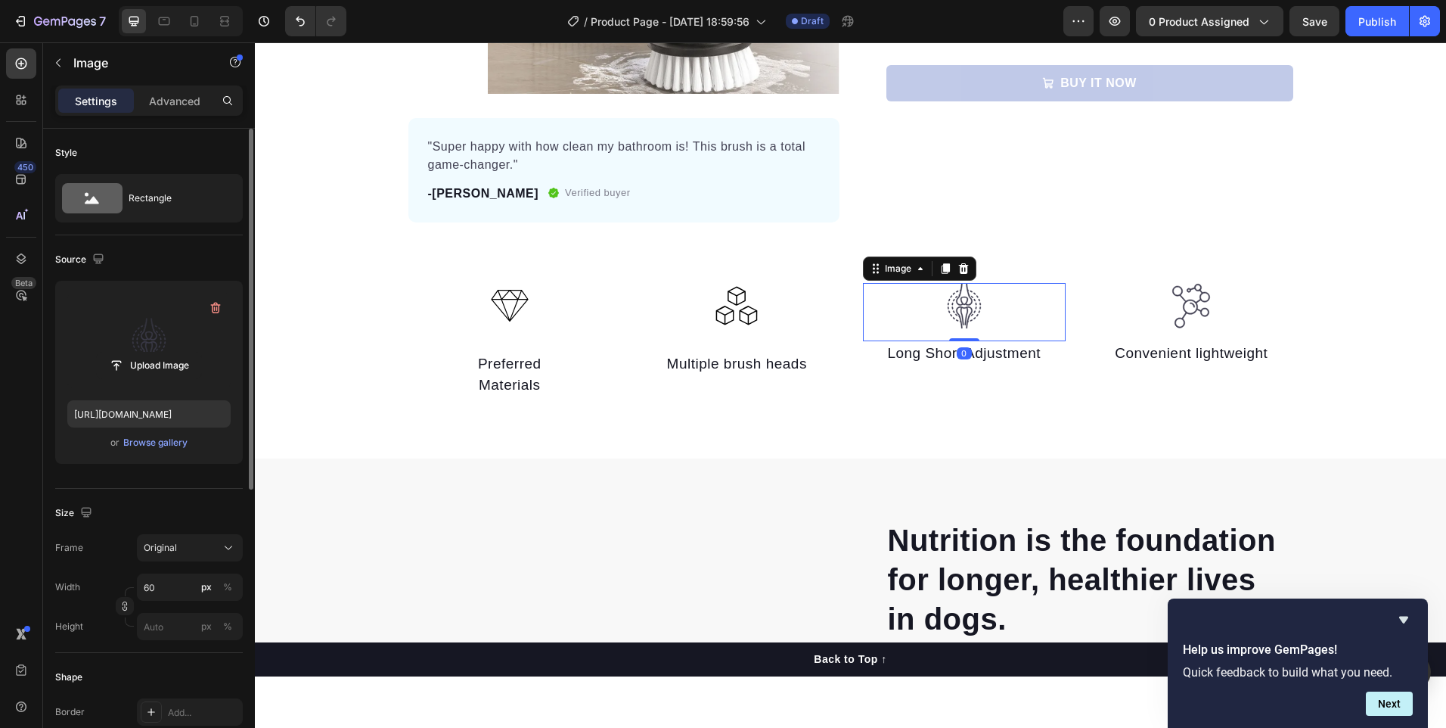
click at [133, 333] on label at bounding box center [148, 340] width 163 height 95
click at [133, 352] on input "file" at bounding box center [149, 365] width 104 height 26
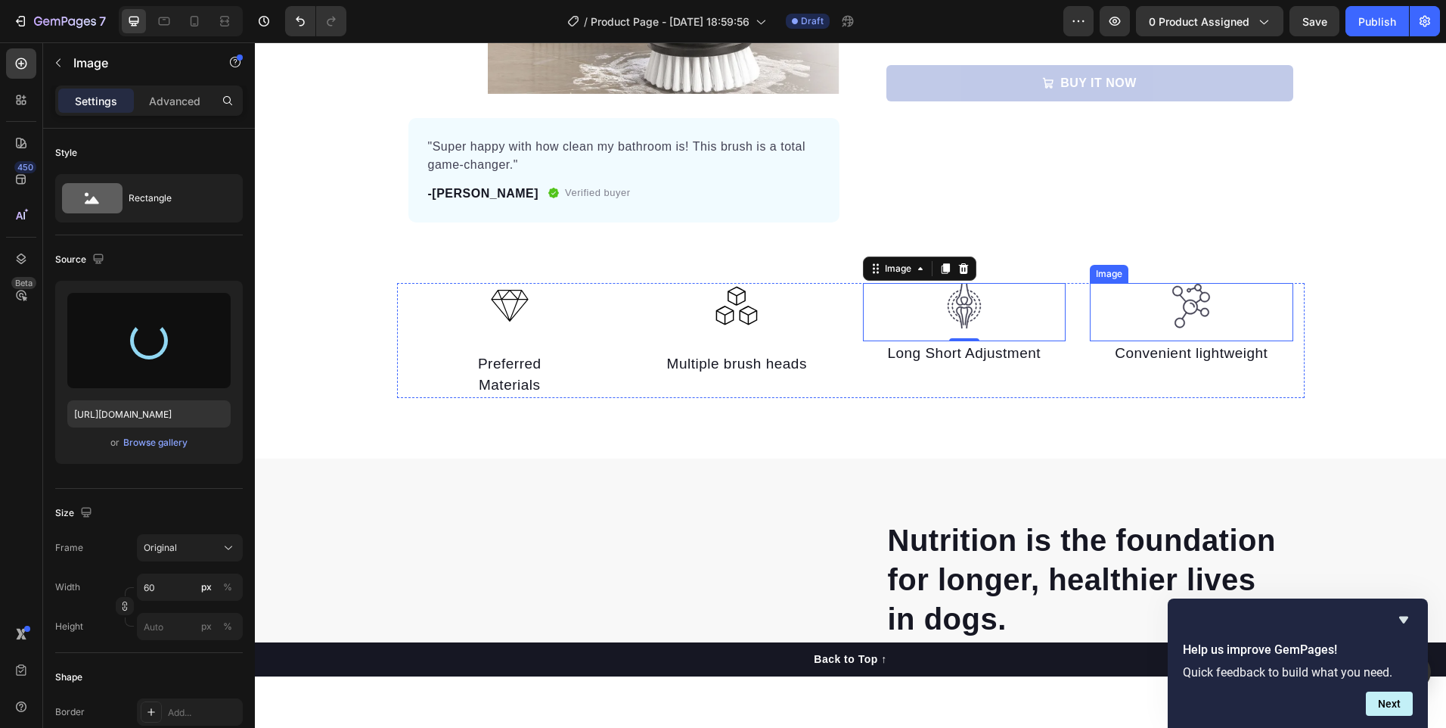
type input "https://cdn.shopify.com/s/files/1/0721/1630/5955/files/gempages_586412777438970…"
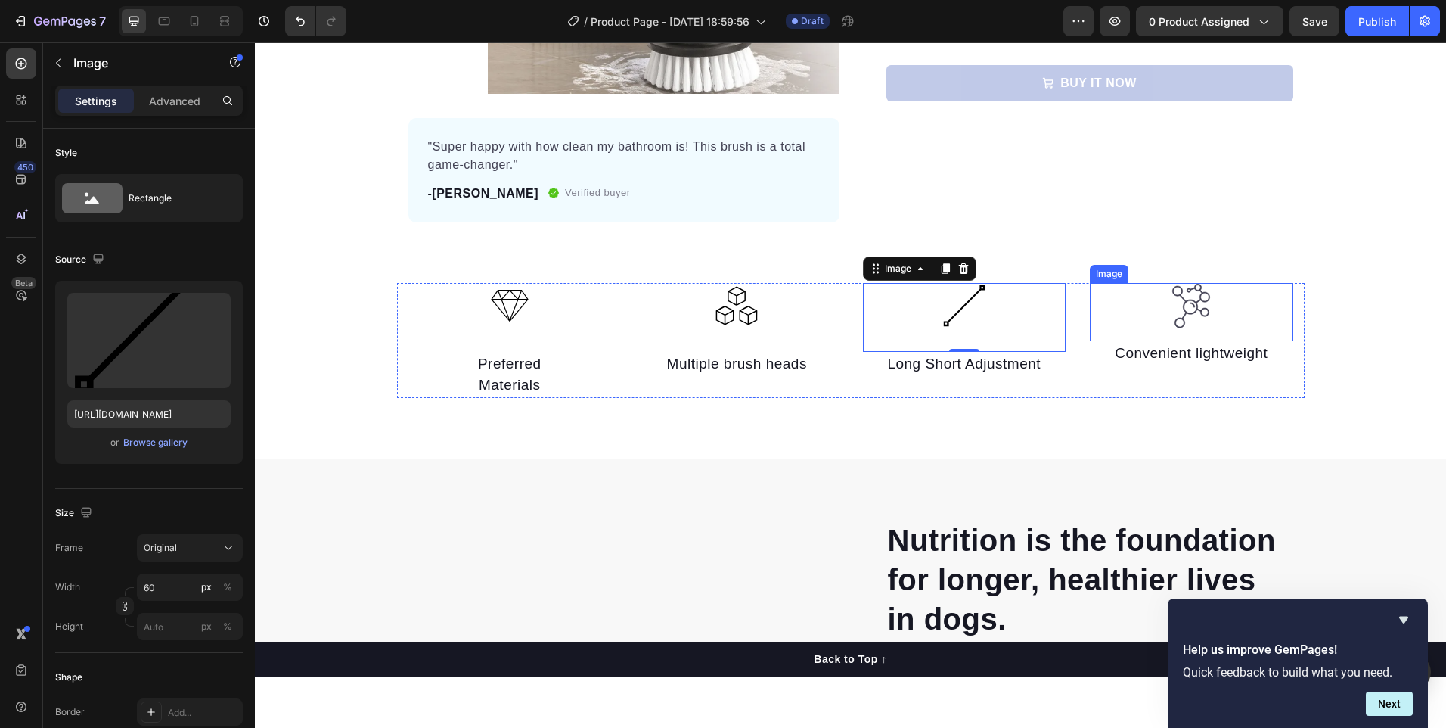
click at [1196, 306] on img at bounding box center [1190, 306] width 45 height 46
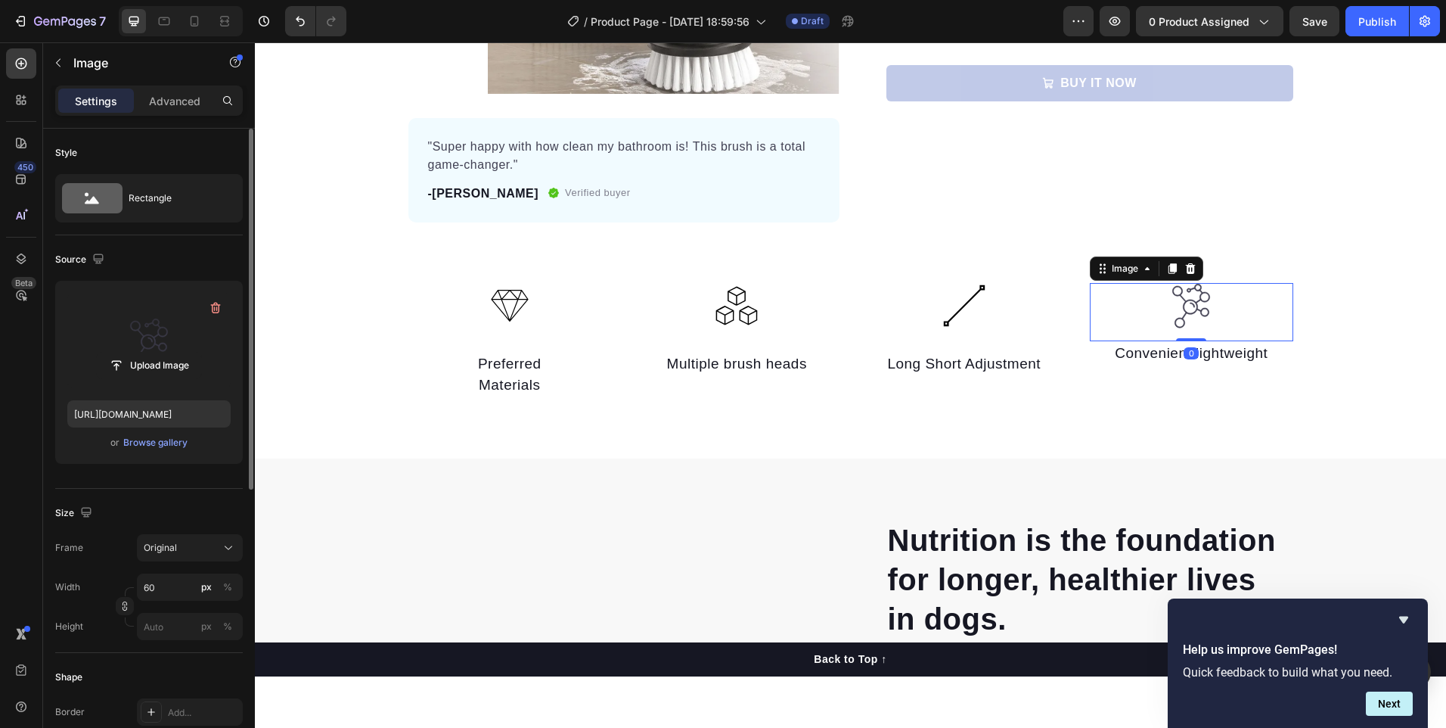
click at [142, 335] on label at bounding box center [148, 340] width 163 height 95
click at [142, 352] on input "file" at bounding box center [149, 365] width 104 height 26
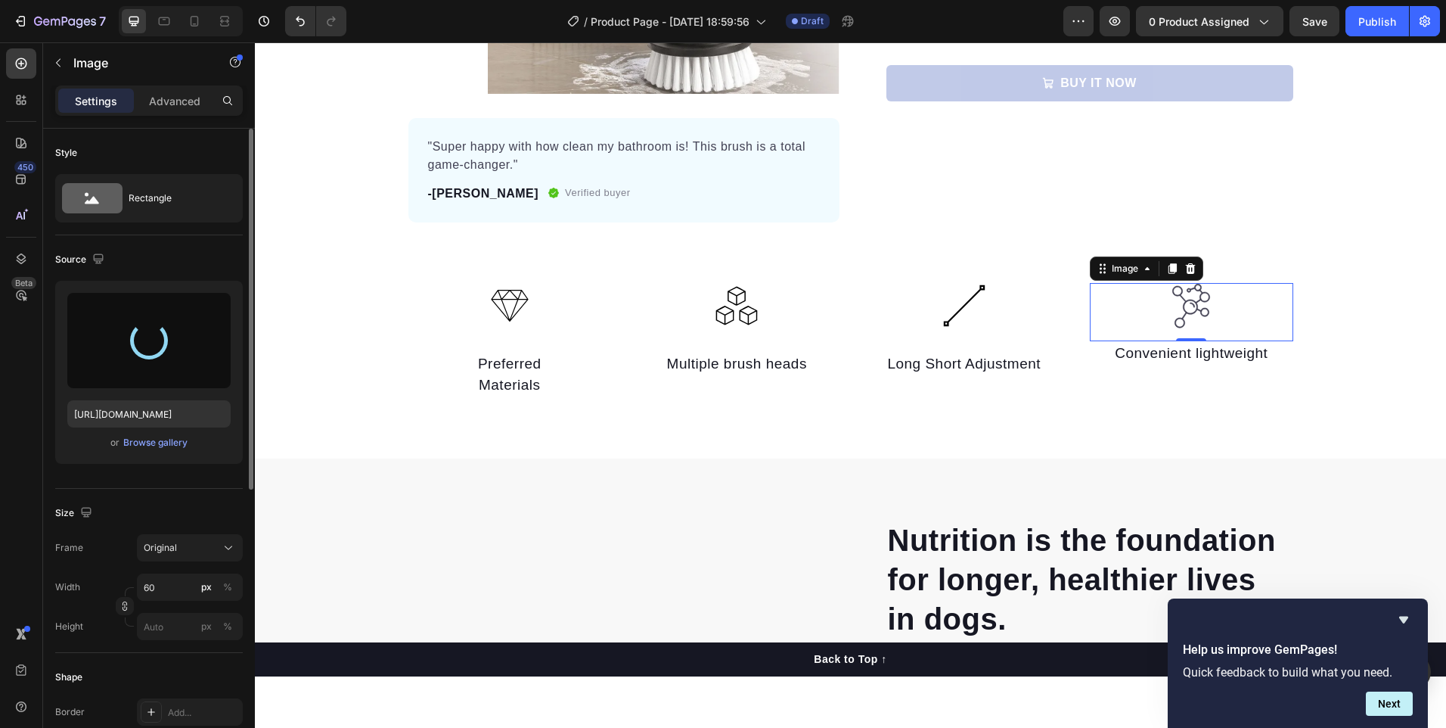
type input "https://cdn.shopify.com/s/files/1/0721/1630/5955/files/gempages_586412777438970…"
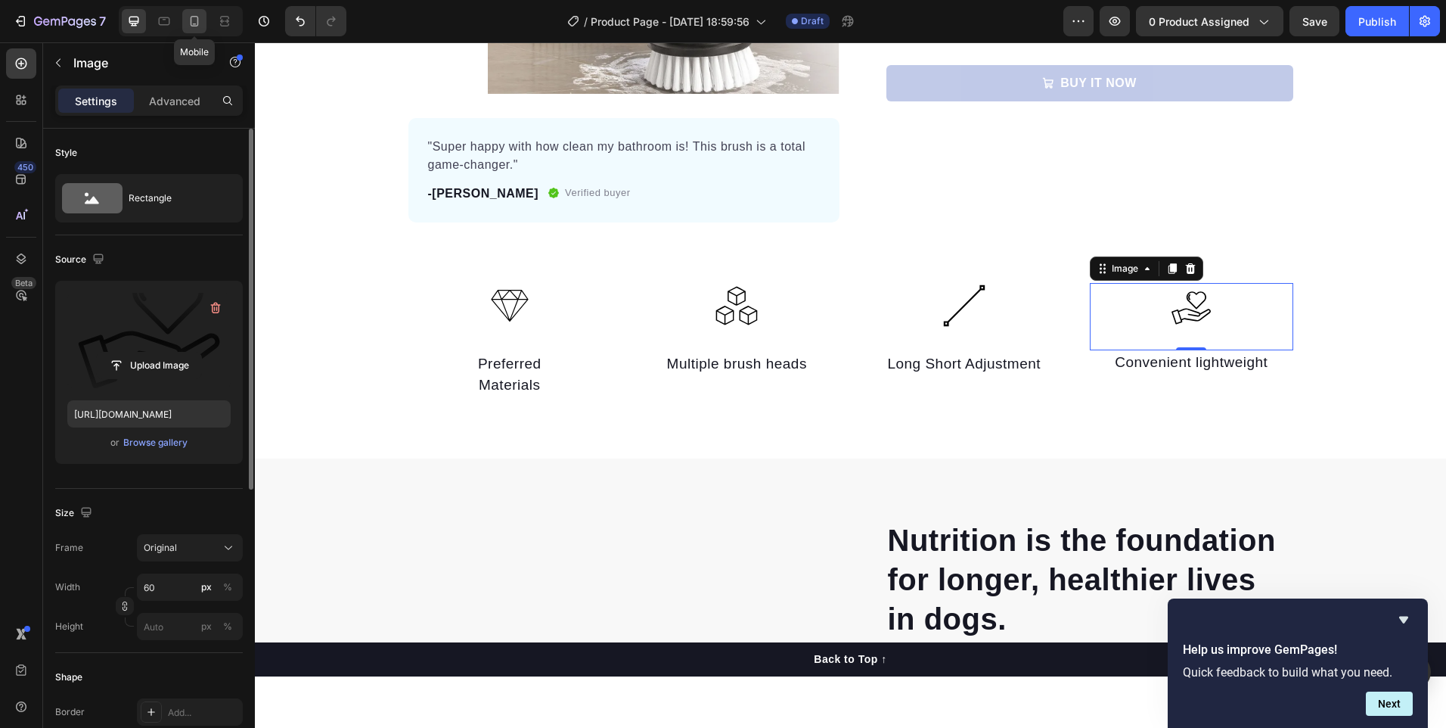
click at [198, 16] on icon at bounding box center [194, 21] width 15 height 15
type input "40"
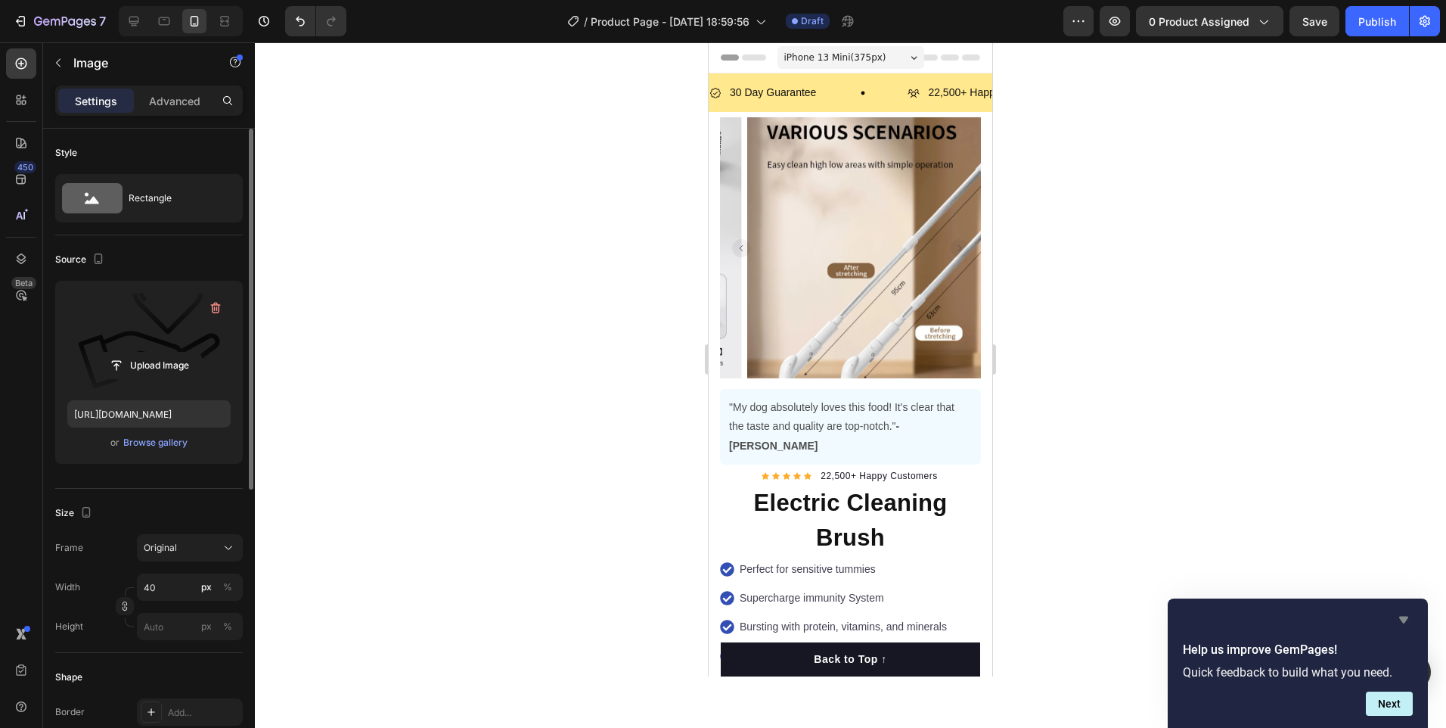
click at [1400, 619] on icon "Hide survey" at bounding box center [1404, 619] width 18 height 18
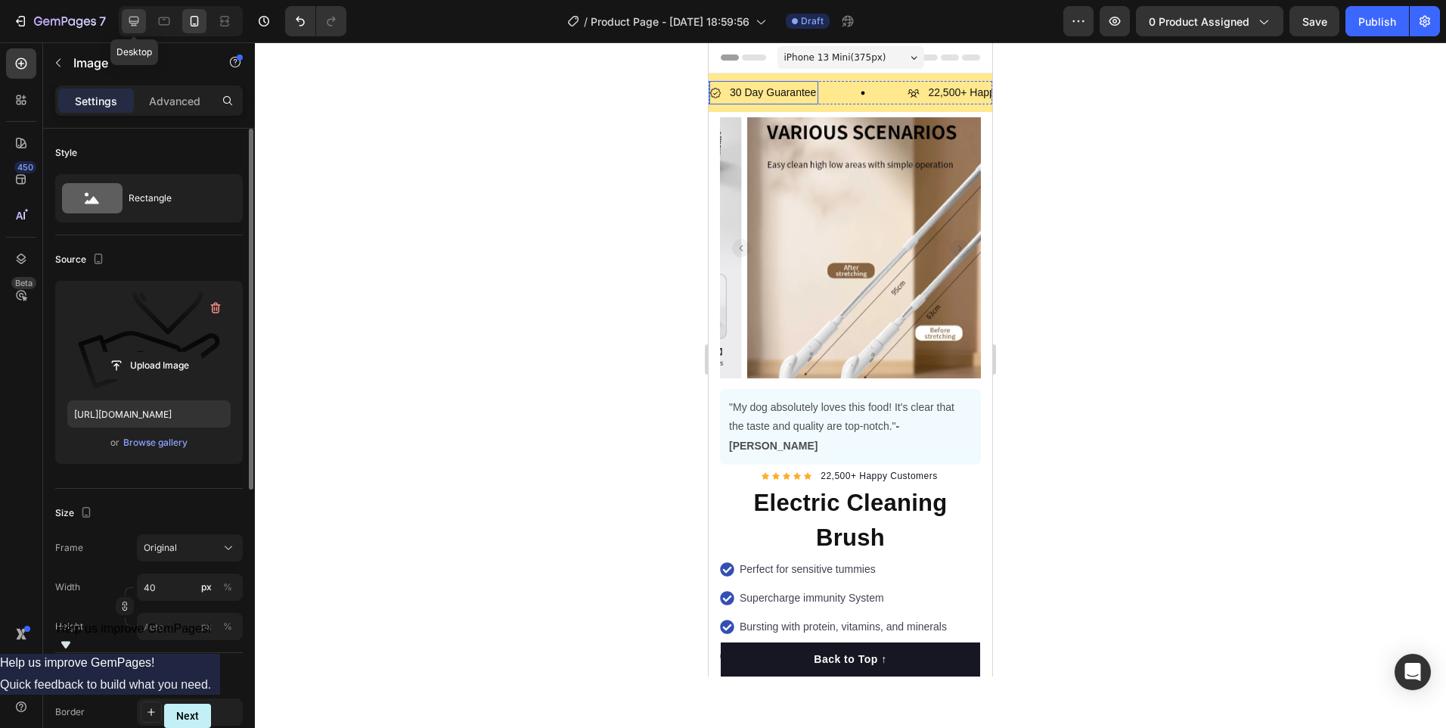
click at [128, 17] on icon at bounding box center [133, 21] width 15 height 15
type input "60"
